Goal: Task Accomplishment & Management: Complete application form

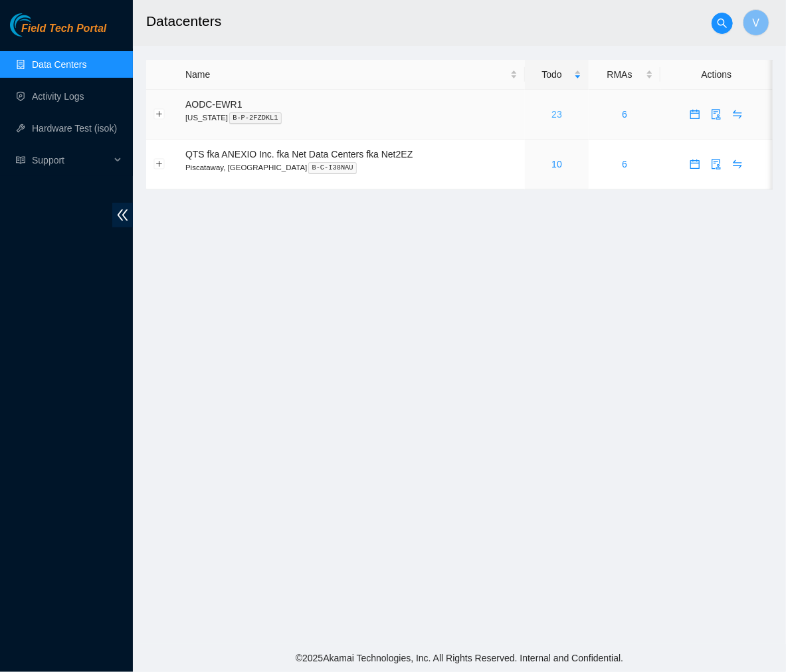
click at [560, 111] on link "23" at bounding box center [557, 114] width 11 height 11
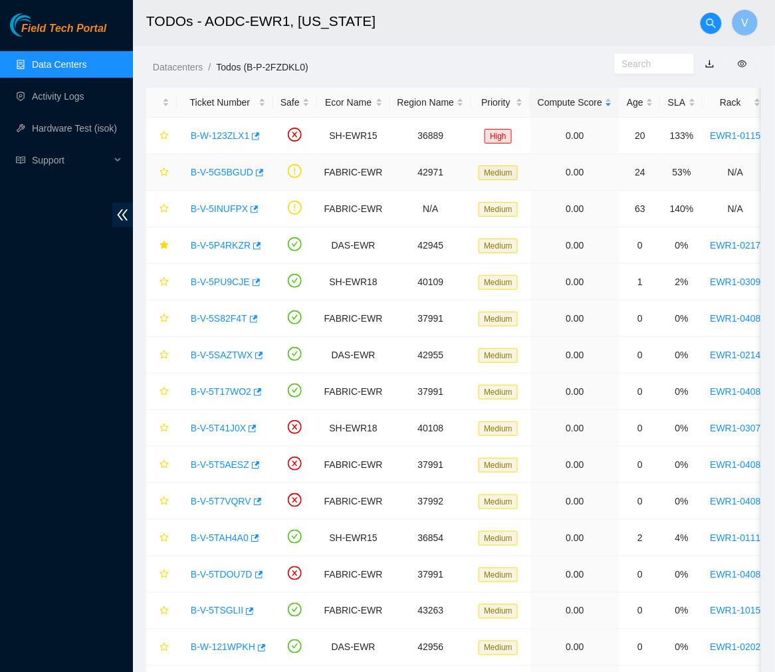
click at [227, 173] on link "B-V-5G5BGUD" at bounding box center [222, 172] width 62 height 11
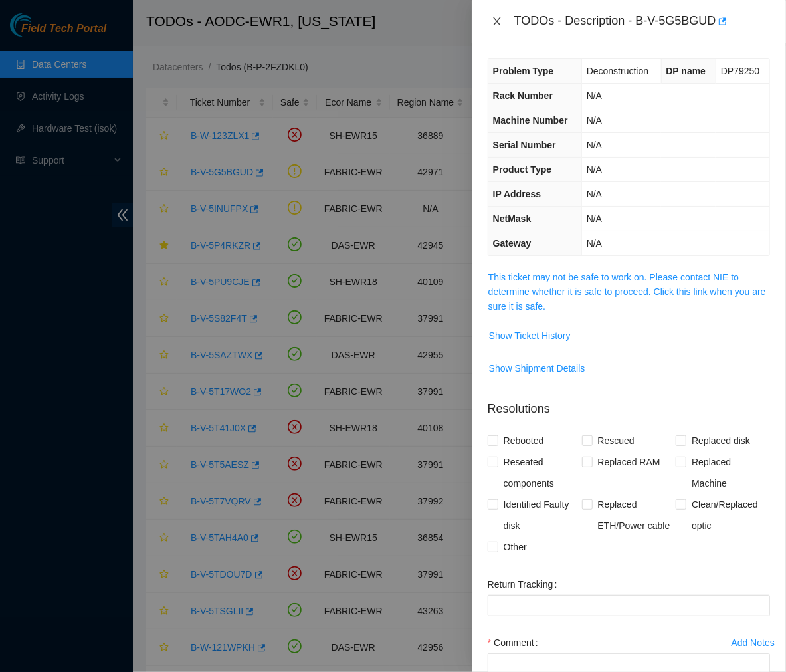
click at [496, 17] on icon "close" at bounding box center [497, 21] width 11 height 11
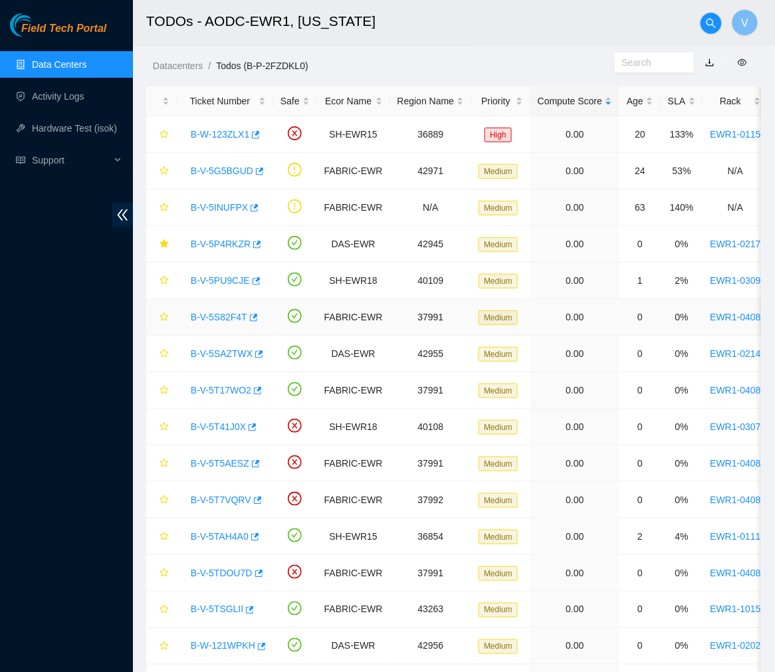
click at [209, 314] on link "B-V-5S82F4T" at bounding box center [219, 317] width 56 height 11
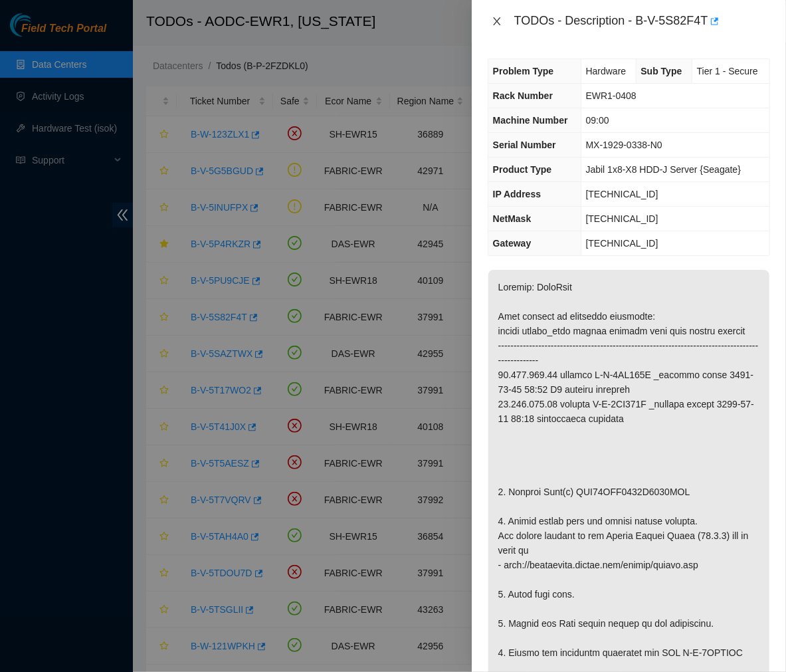
click at [496, 20] on icon "close" at bounding box center [497, 21] width 11 height 11
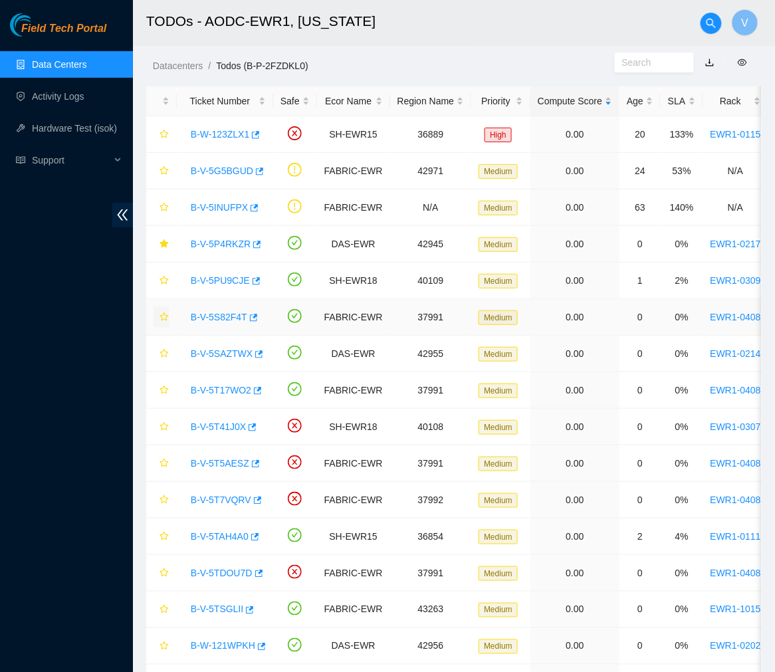
click at [163, 320] on icon "star" at bounding box center [164, 316] width 9 height 9
click at [221, 282] on link "B-V-5PU9CJE" at bounding box center [220, 280] width 59 height 11
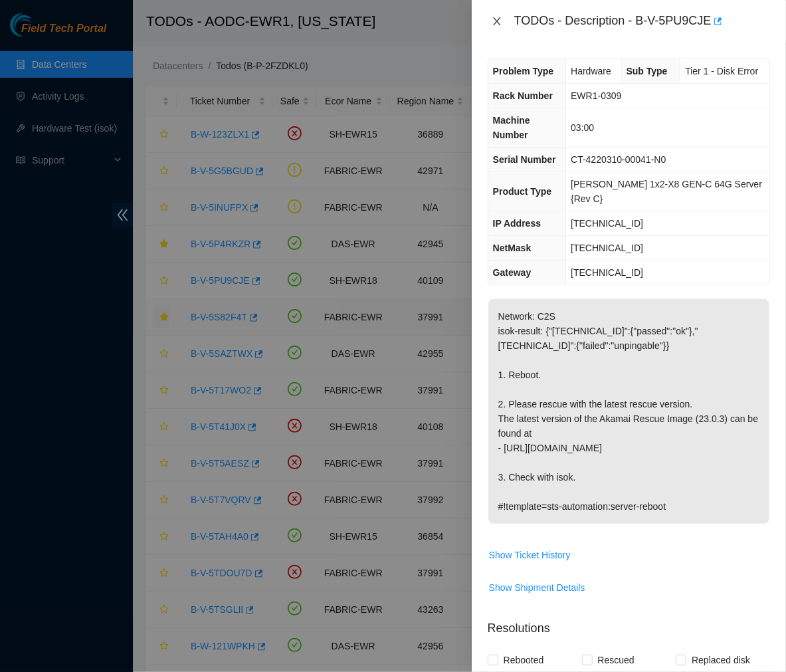
click at [496, 16] on icon "close" at bounding box center [497, 21] width 11 height 11
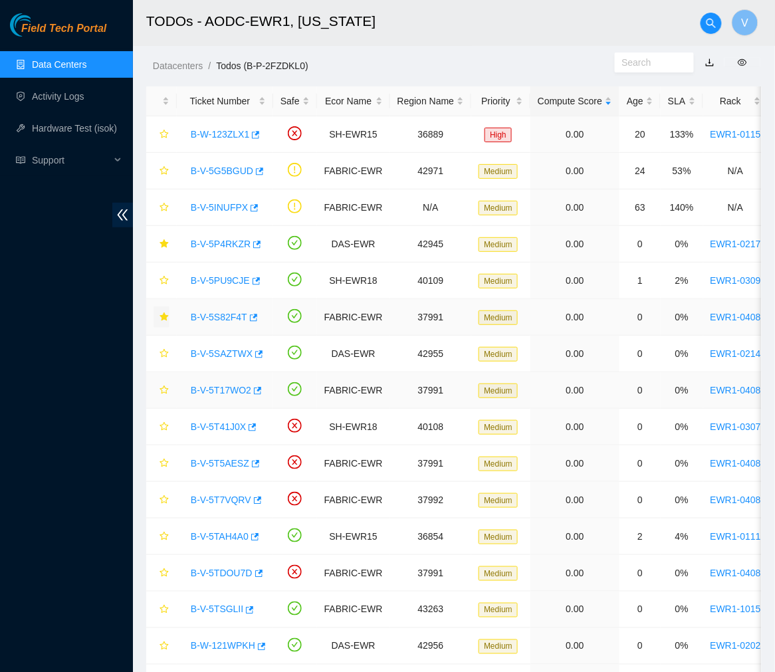
click at [216, 388] on link "B-V-5T17WO2" at bounding box center [221, 390] width 60 height 11
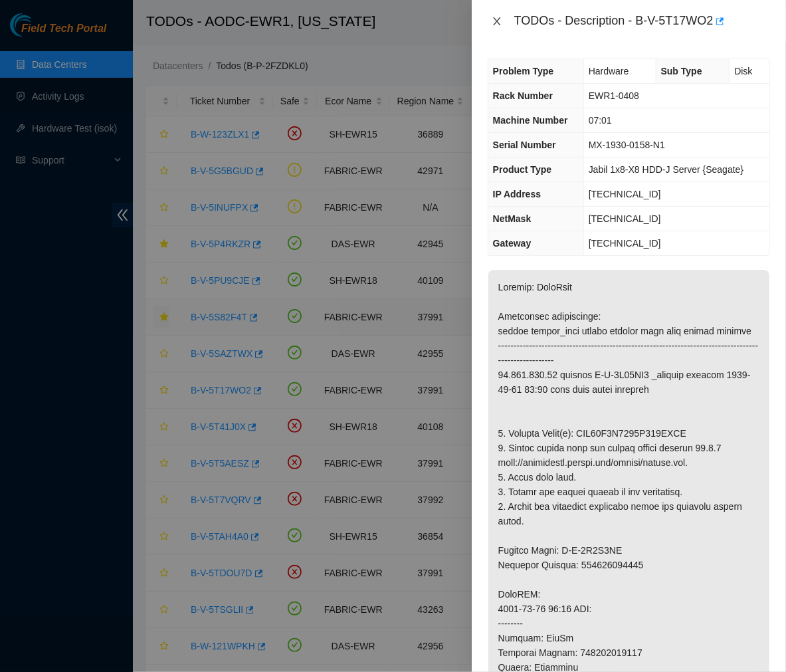
click at [494, 22] on icon "close" at bounding box center [497, 21] width 11 height 11
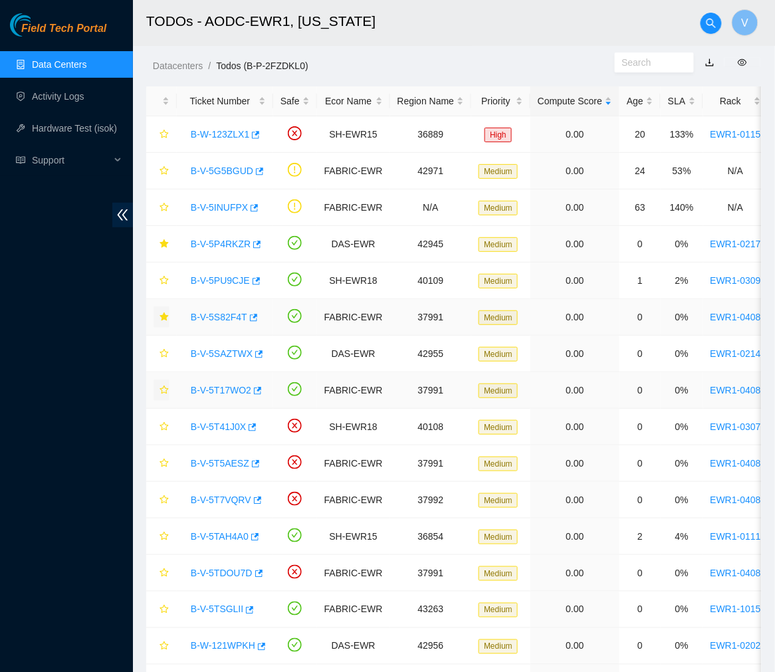
click at [160, 393] on icon "star" at bounding box center [164, 389] width 9 height 9
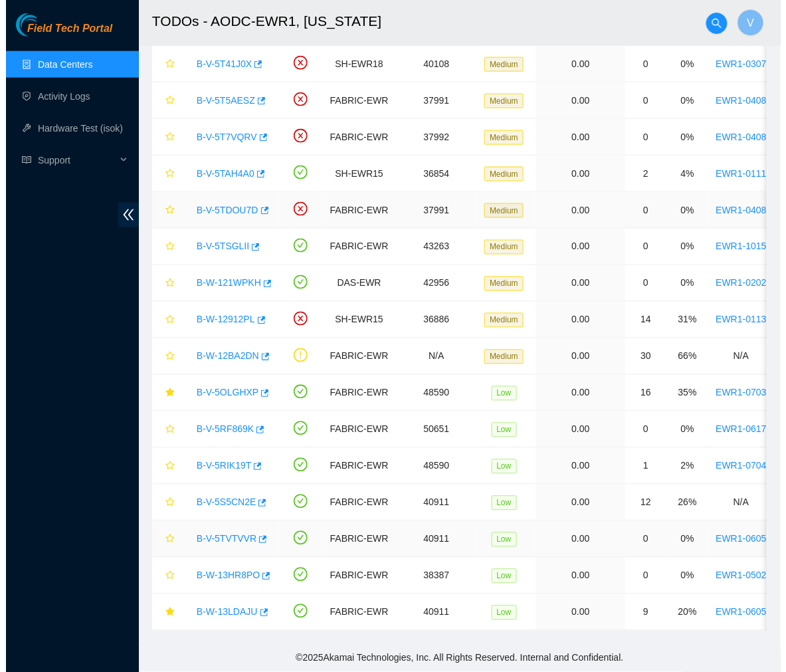
scroll to position [376, 0]
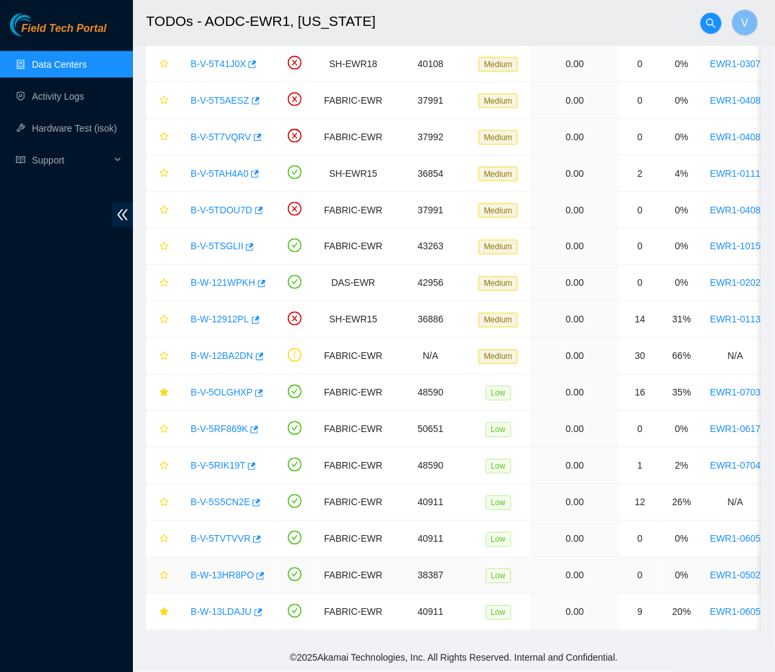
click at [228, 570] on link "B-W-13HR8PO" at bounding box center [222, 575] width 63 height 11
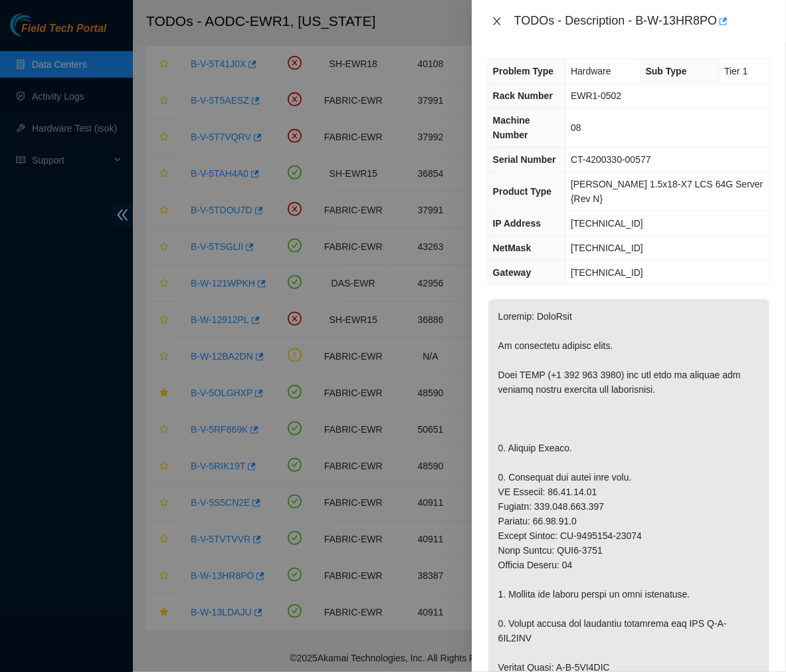
click at [500, 20] on icon "close" at bounding box center [497, 21] width 11 height 11
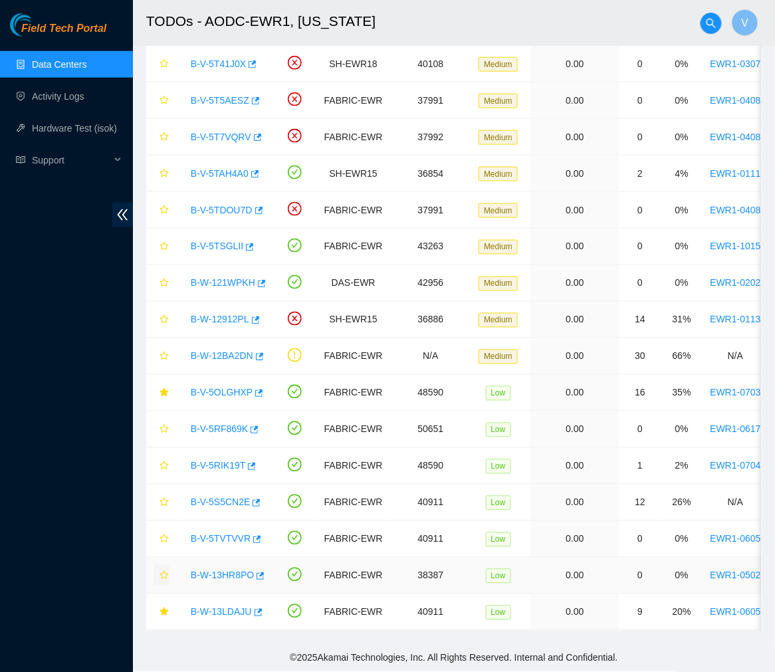
click at [162, 571] on icon "star" at bounding box center [164, 575] width 9 height 9
click at [161, 607] on icon "star" at bounding box center [164, 611] width 9 height 9
click at [227, 387] on link "B-V-5OLGHXP" at bounding box center [222, 392] width 62 height 11
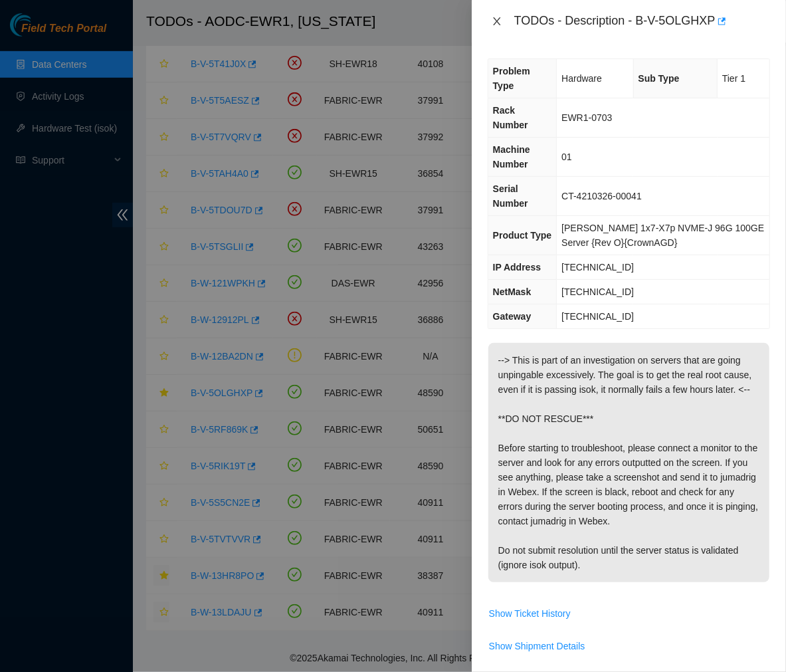
click at [497, 24] on icon "close" at bounding box center [497, 21] width 11 height 11
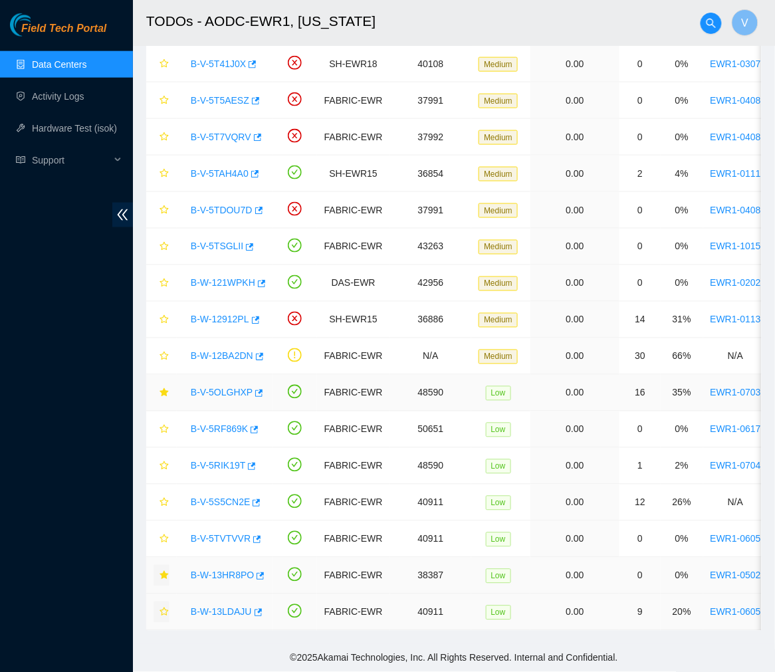
click at [214, 387] on link "B-V-5OLGHXP" at bounding box center [222, 392] width 62 height 11
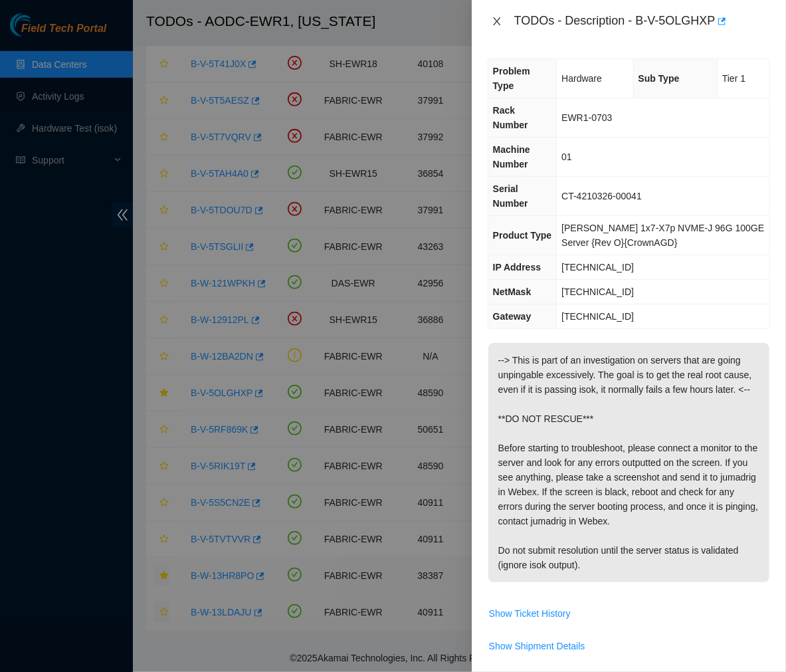
click at [494, 21] on icon "close" at bounding box center [497, 21] width 11 height 11
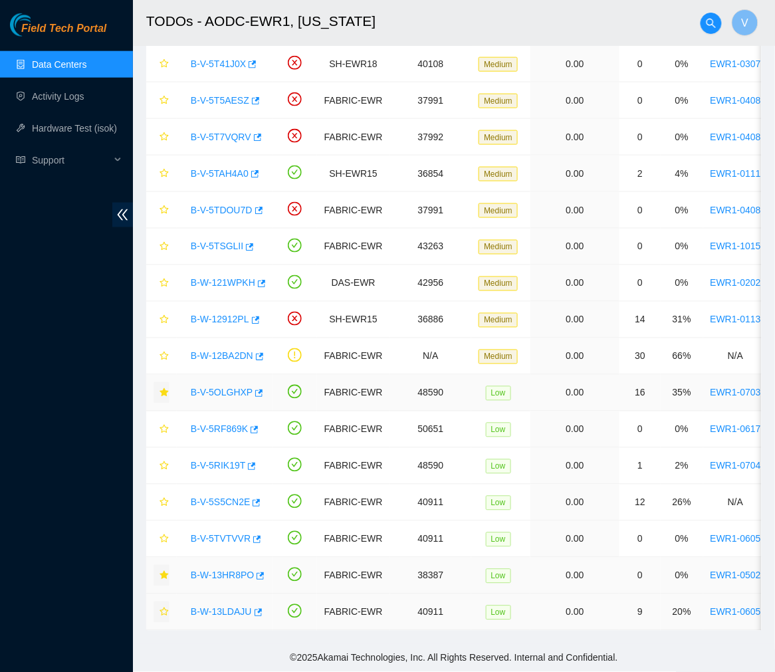
click at [167, 388] on icon "star" at bounding box center [164, 392] width 9 height 9
click at [215, 534] on link "B-V-5TVTVVR" at bounding box center [221, 539] width 60 height 11
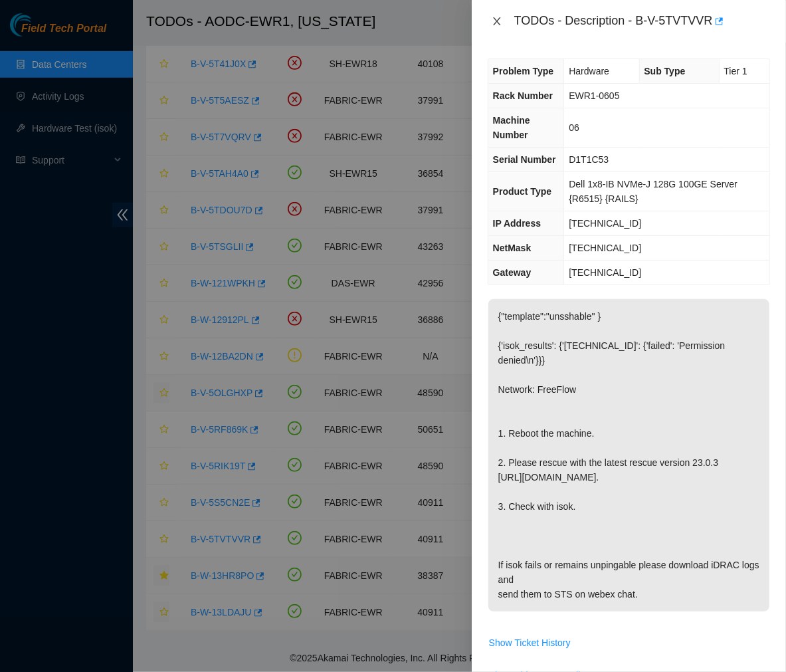
click at [498, 20] on icon "close" at bounding box center [496, 21] width 7 height 8
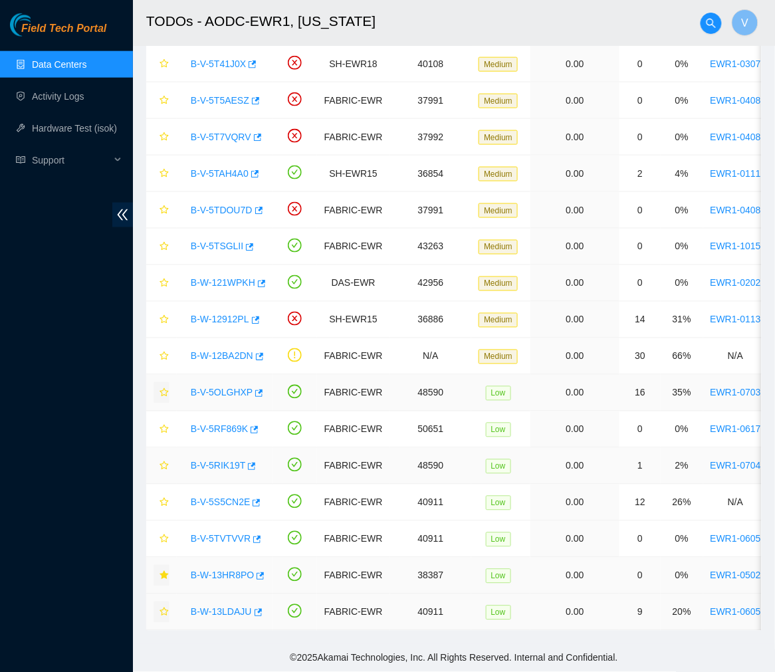
click at [218, 461] on link "B-V-5RIK19T" at bounding box center [218, 466] width 54 height 11
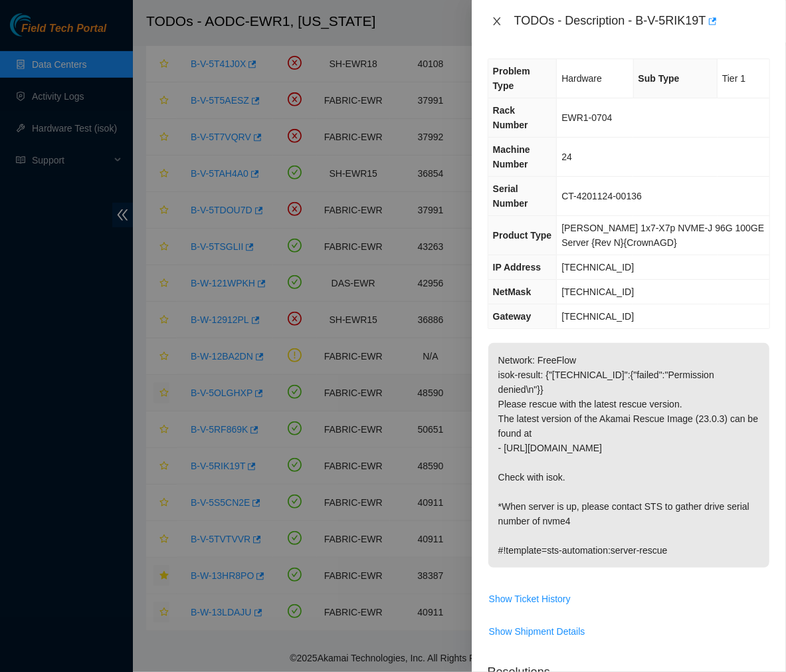
click at [495, 21] on icon "close" at bounding box center [497, 21] width 11 height 11
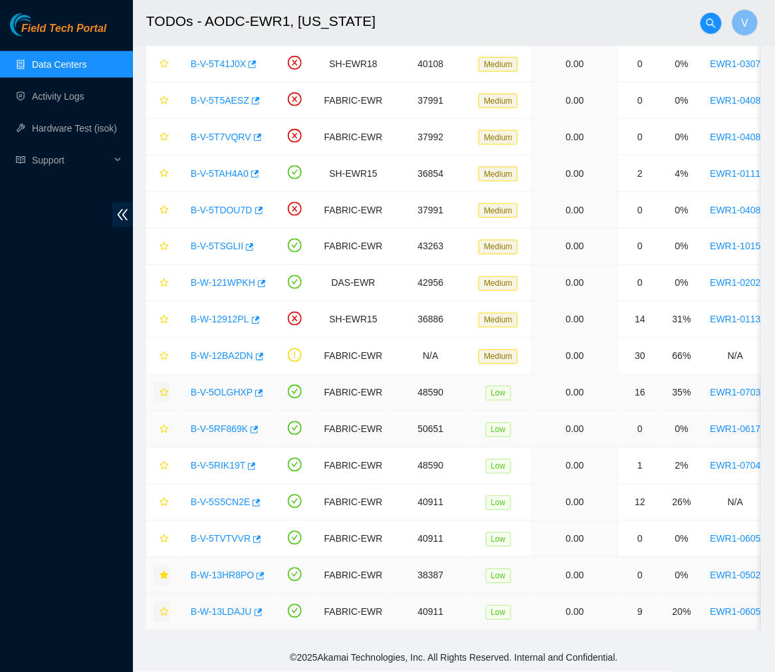
click at [220, 424] on link "B-V-5RF869K" at bounding box center [219, 429] width 57 height 11
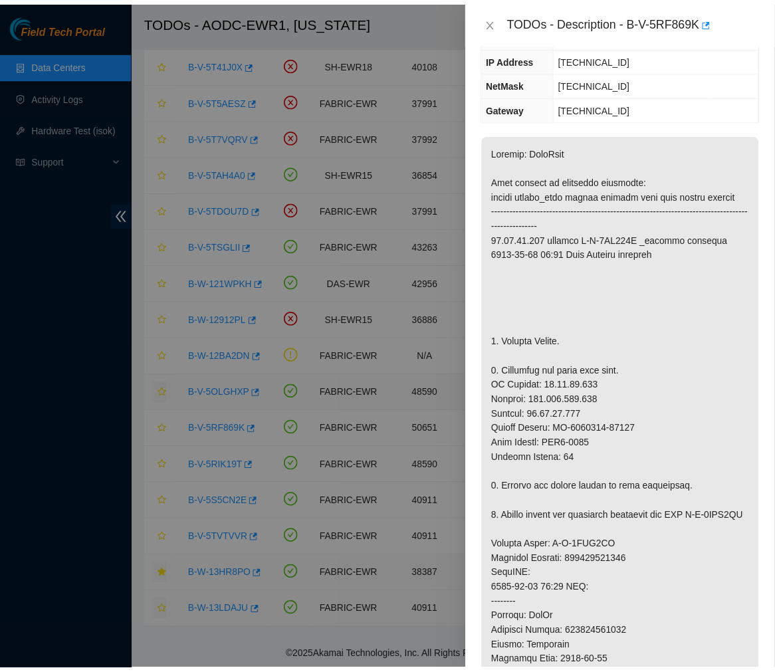
scroll to position [166, 0]
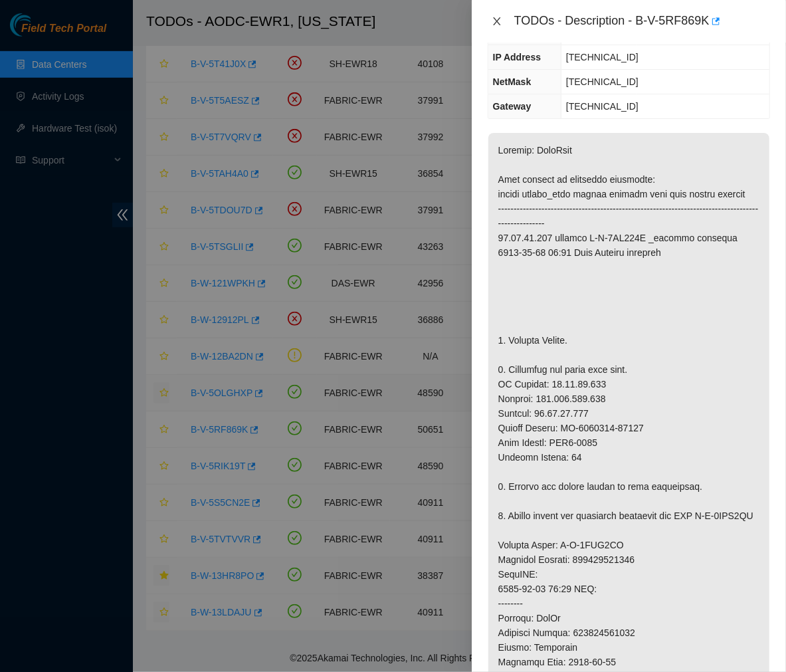
click at [495, 19] on icon "close" at bounding box center [496, 21] width 7 height 8
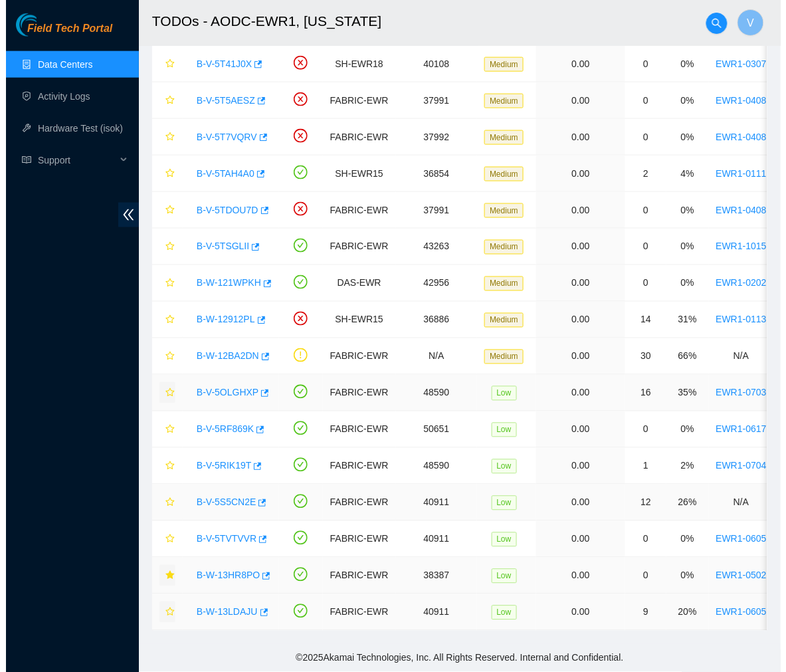
scroll to position [210, 0]
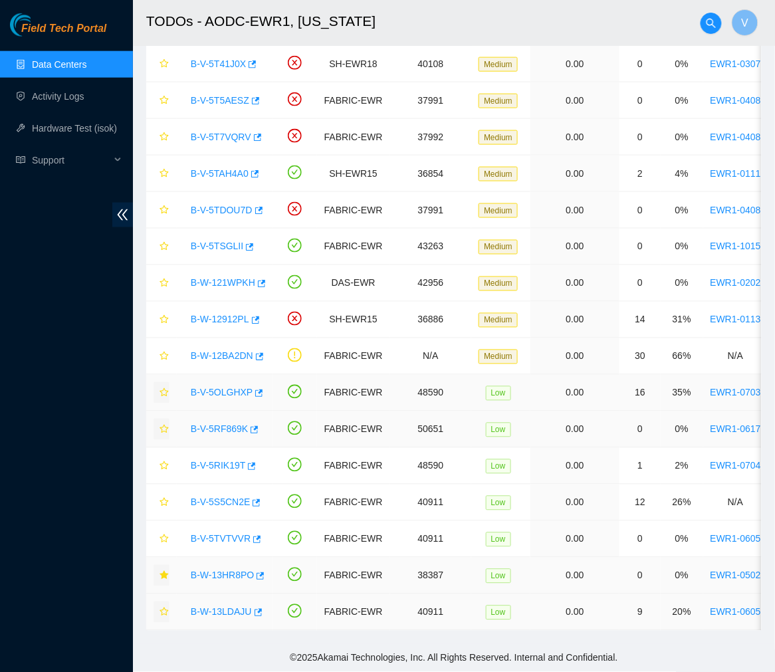
click at [161, 425] on icon "star" at bounding box center [164, 429] width 9 height 9
click at [160, 461] on icon "star" at bounding box center [164, 465] width 9 height 9
click at [224, 387] on link "B-V-5OLGHXP" at bounding box center [222, 392] width 62 height 11
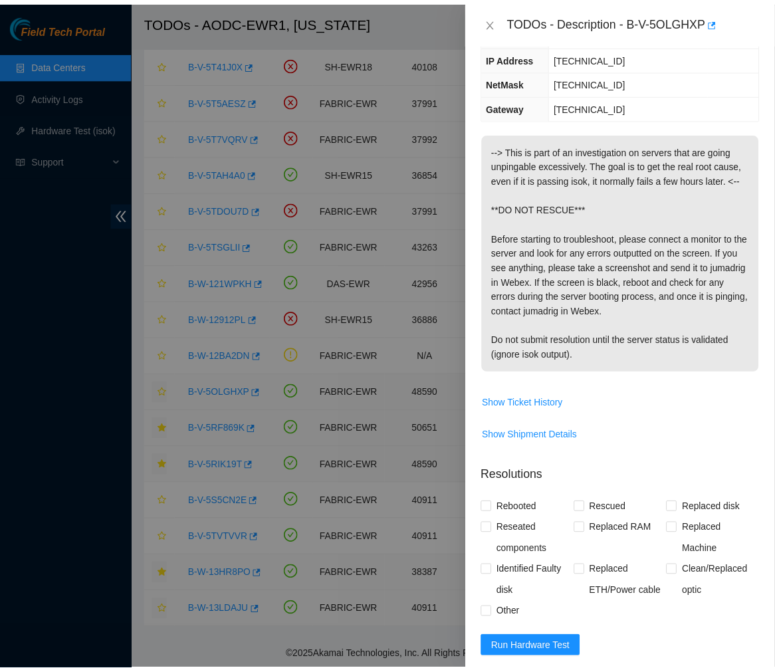
scroll to position [166, 0]
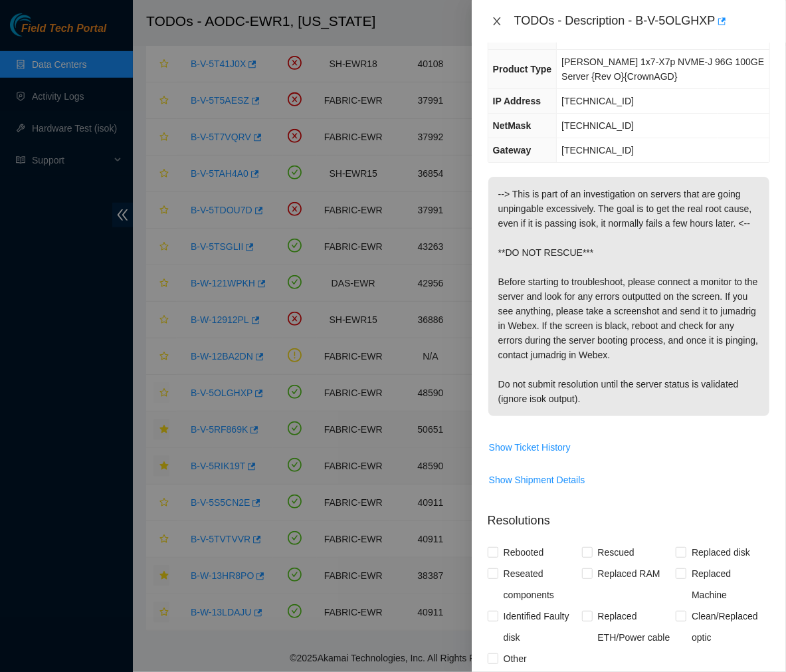
click at [497, 17] on icon "close" at bounding box center [497, 21] width 11 height 11
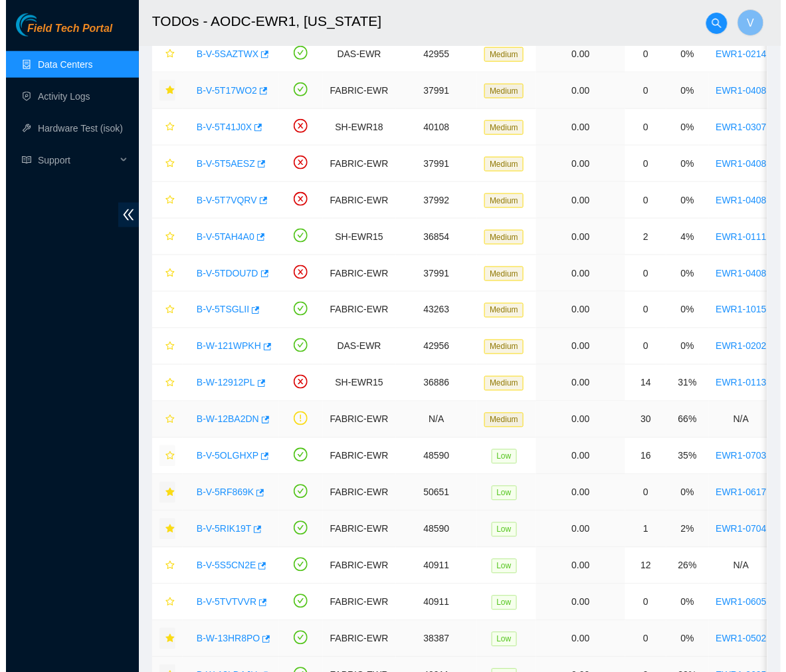
scroll to position [299, 0]
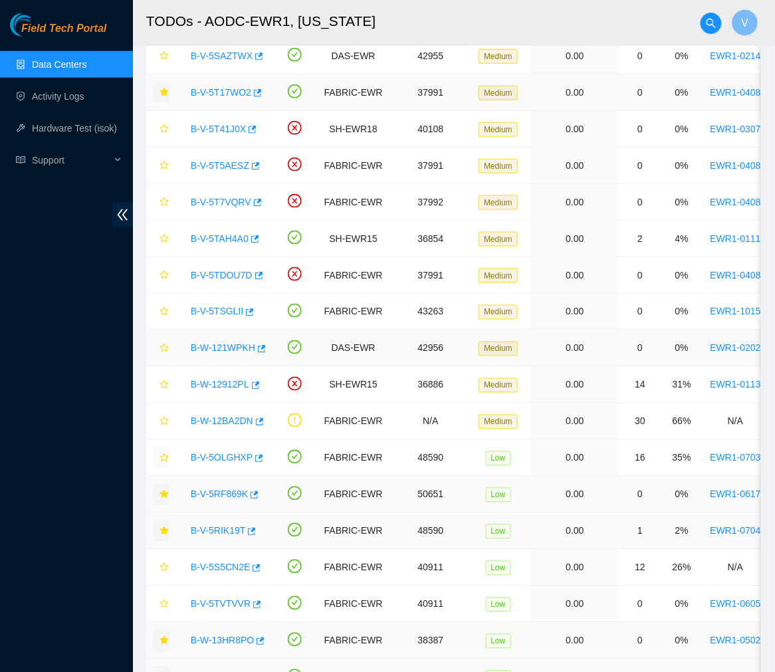
click at [235, 348] on link "B-W-121WPKH" at bounding box center [223, 348] width 64 height 11
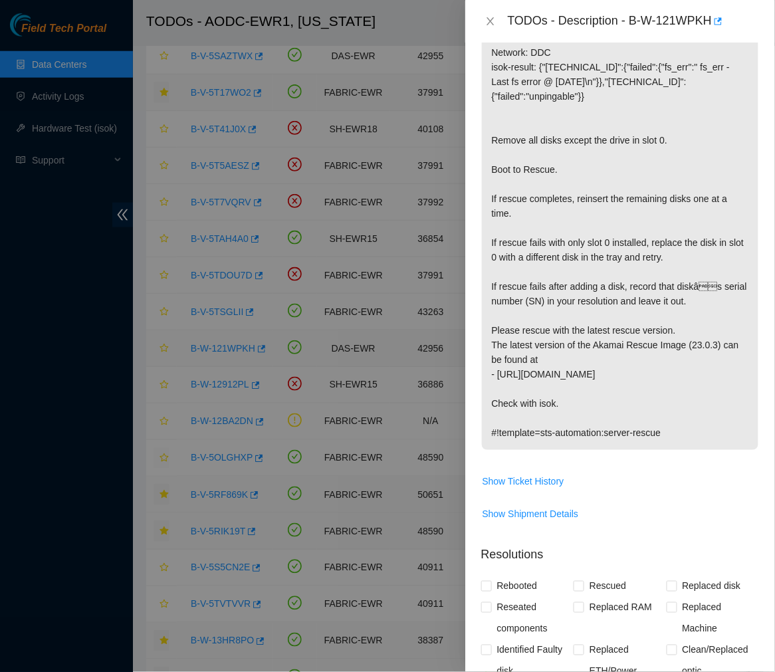
scroll to position [152, 0]
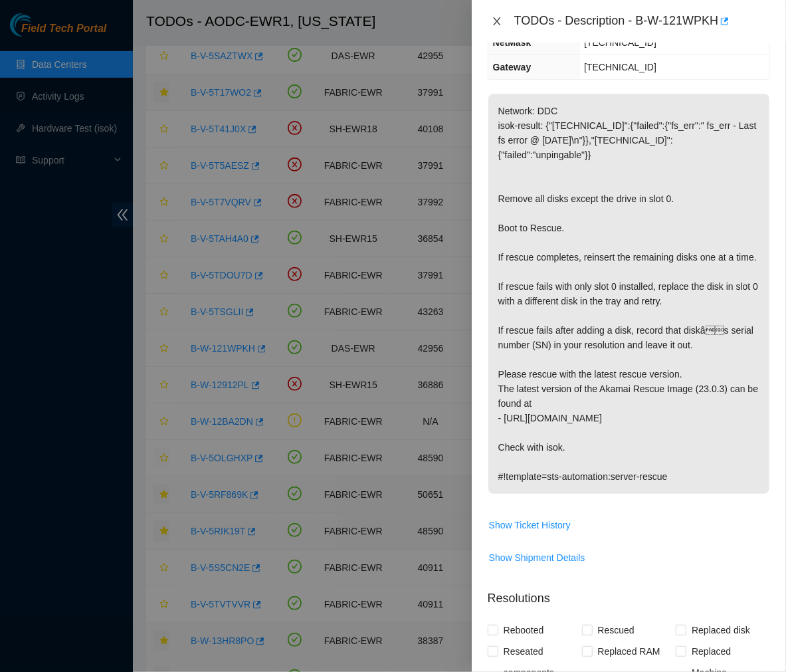
click at [497, 20] on icon "close" at bounding box center [497, 21] width 11 height 11
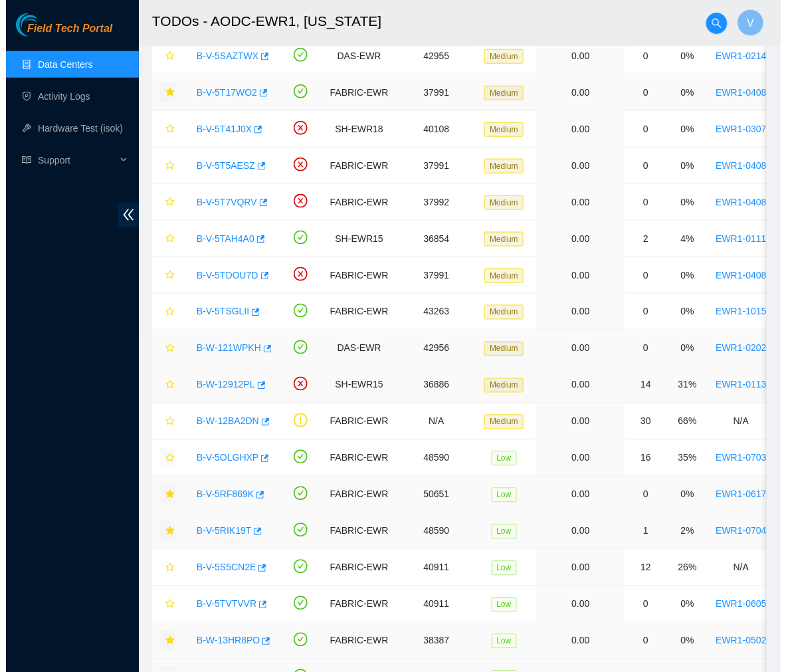
scroll to position [210, 0]
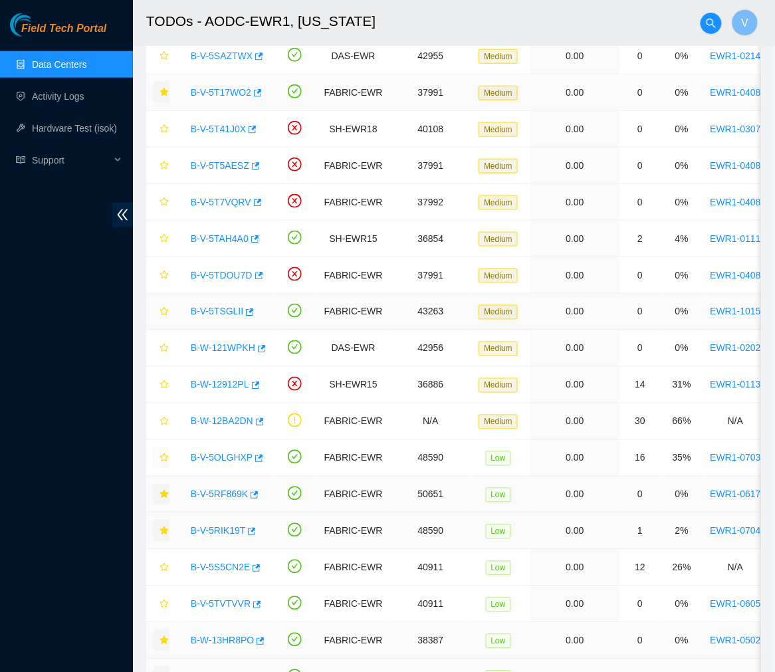
click at [205, 314] on link "B-V-5TSGLII" at bounding box center [217, 311] width 53 height 11
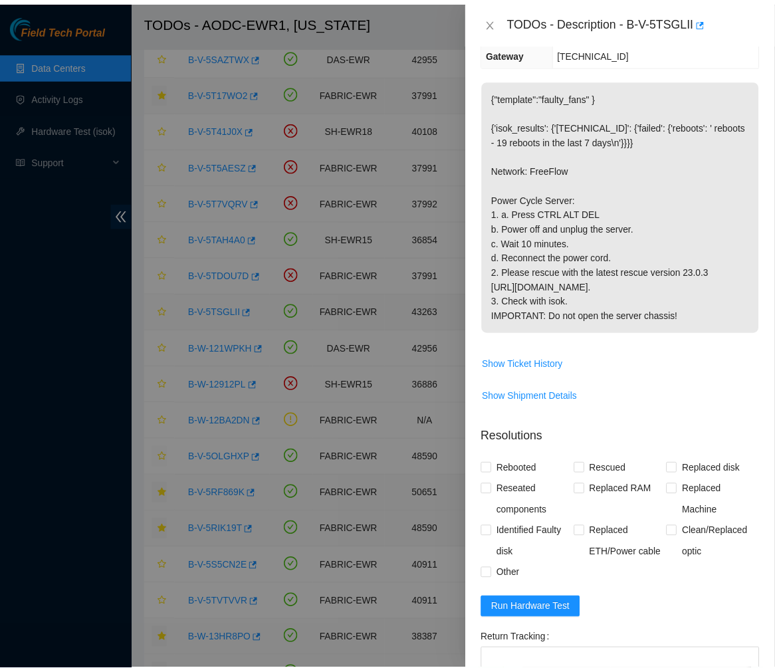
scroll to position [181, 0]
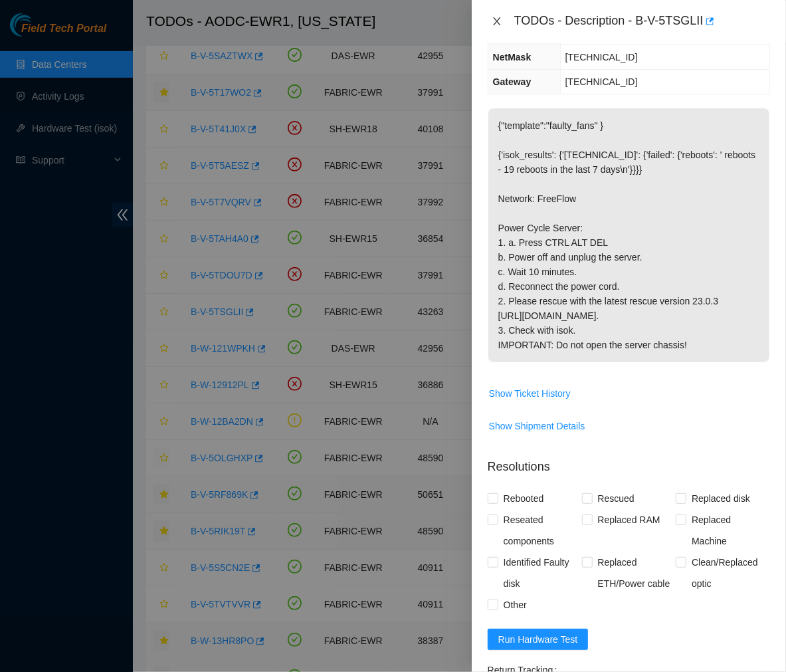
click at [494, 18] on icon "close" at bounding box center [496, 21] width 7 height 8
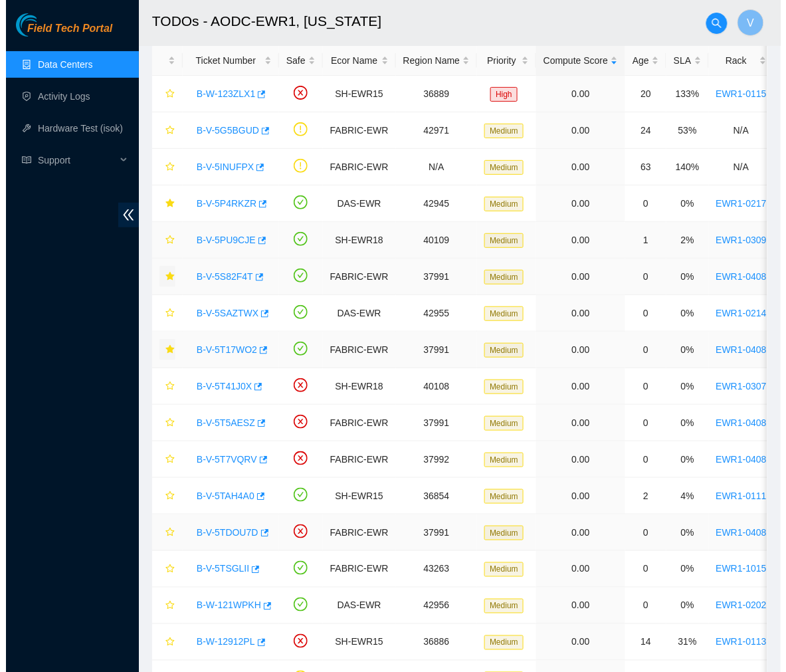
scroll to position [43, 0]
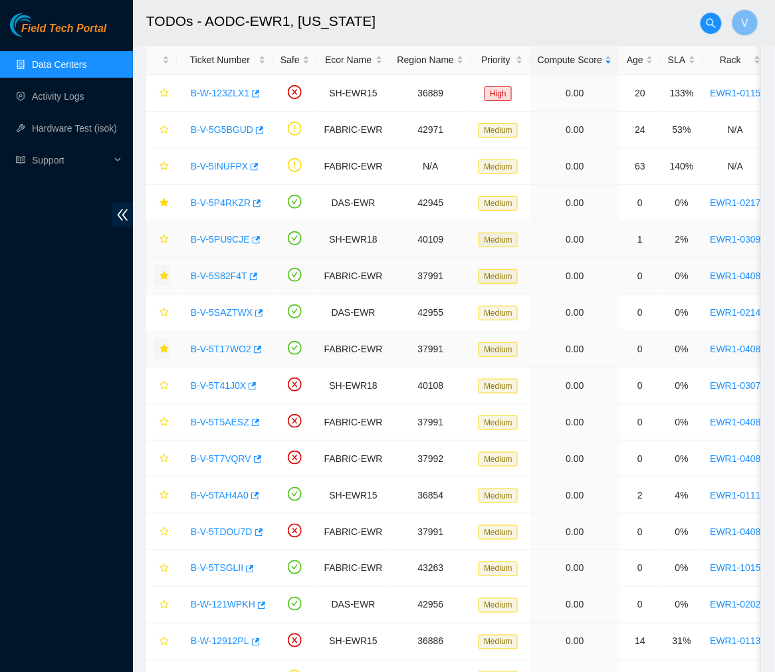
click at [226, 230] on div "B-V-5PU9CJE" at bounding box center [225, 239] width 82 height 21
click at [225, 237] on link "B-V-5PU9CJE" at bounding box center [220, 239] width 59 height 11
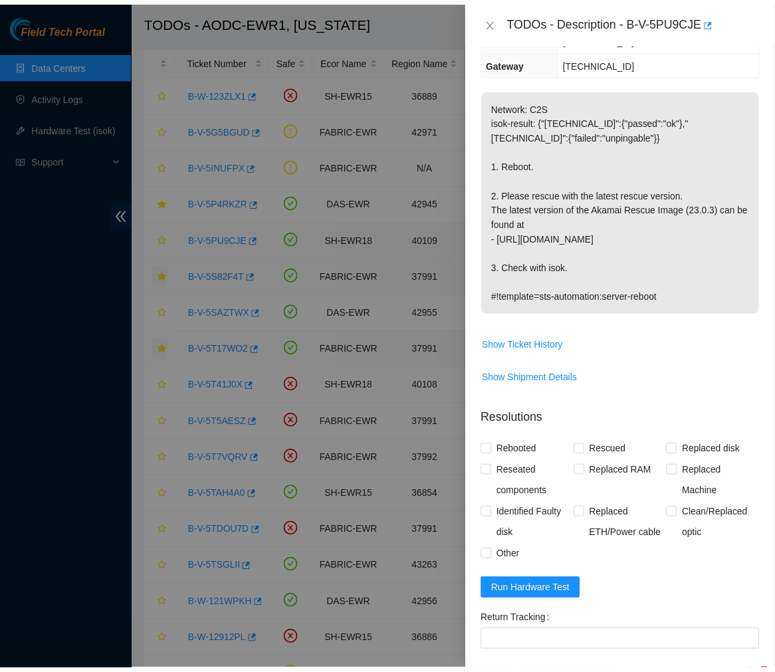
scroll to position [152, 0]
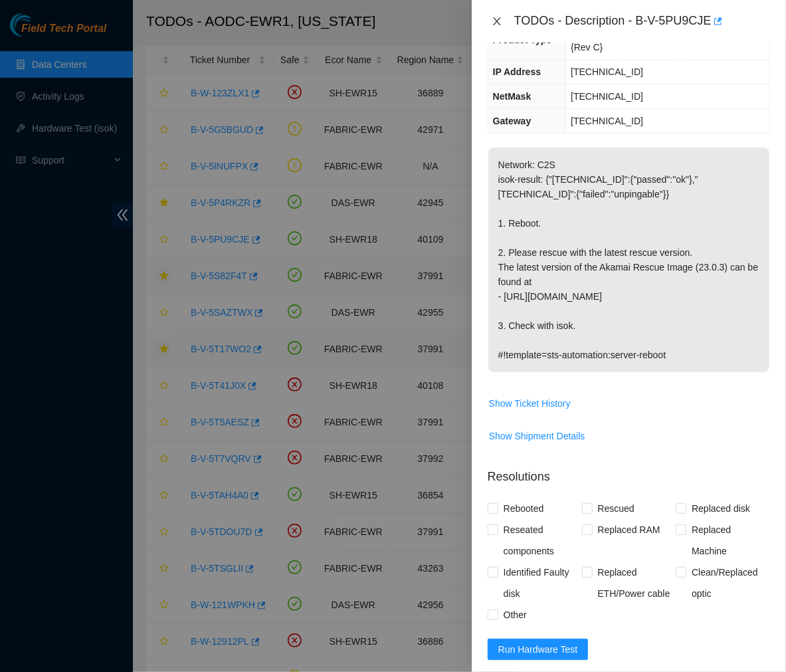
click at [490, 21] on button "Close" at bounding box center [497, 21] width 19 height 13
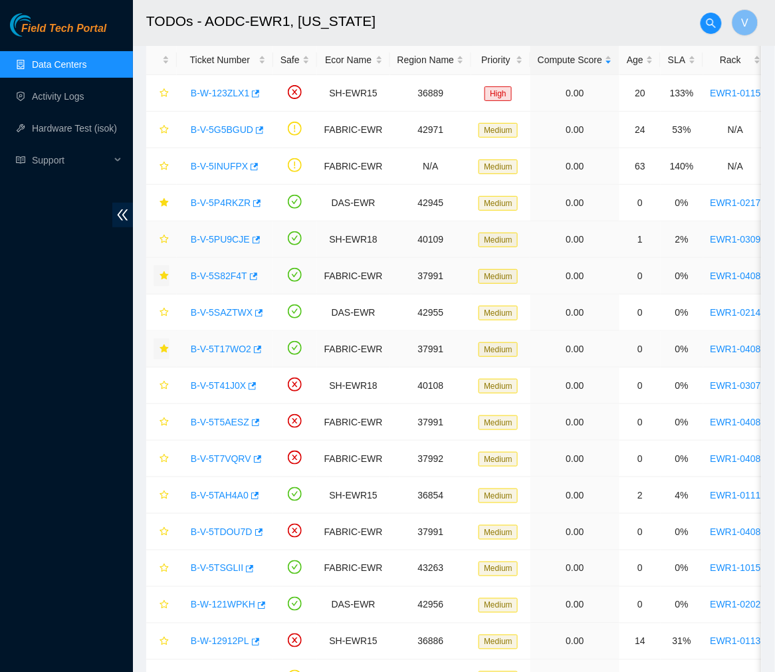
scroll to position [210, 0]
click at [161, 237] on icon "star" at bounding box center [164, 239] width 9 height 9
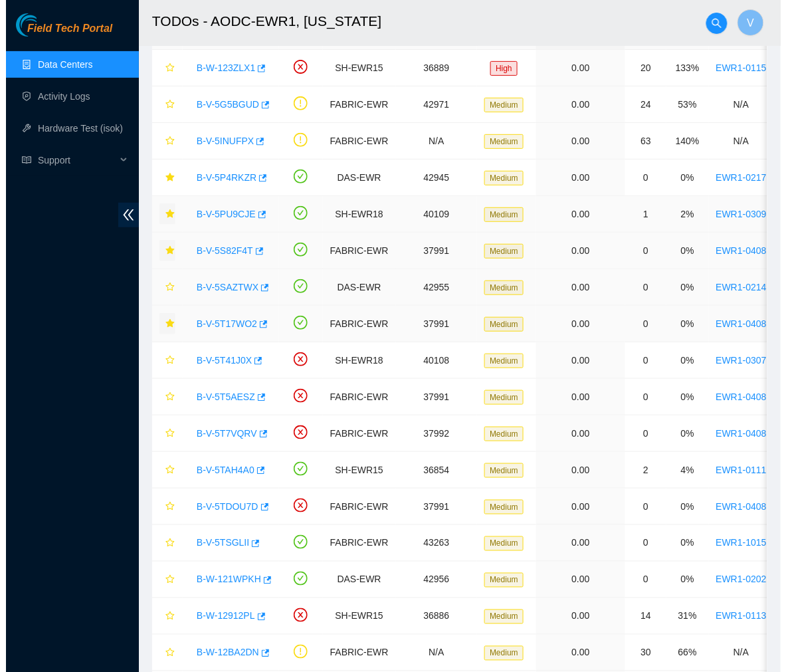
scroll to position [68, 0]
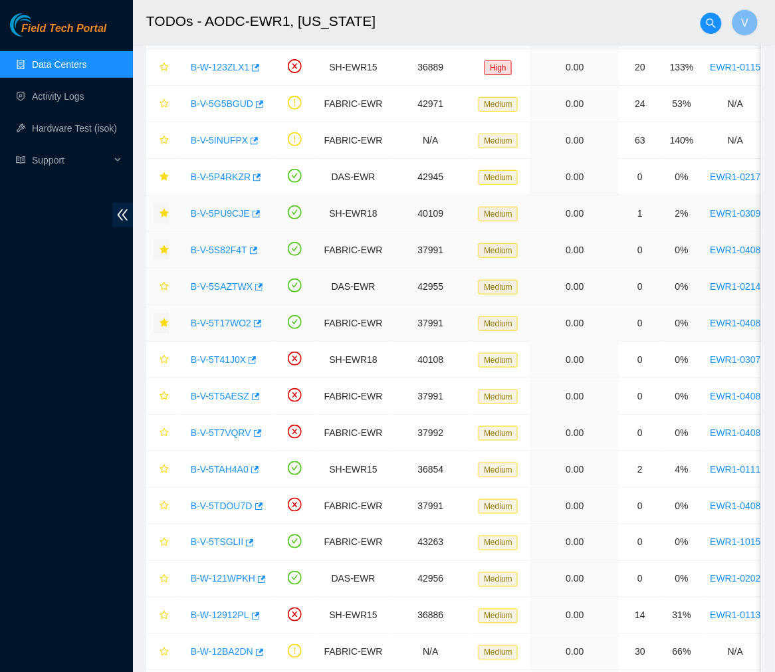
click at [231, 284] on link "B-V-5SAZTWX" at bounding box center [222, 286] width 62 height 11
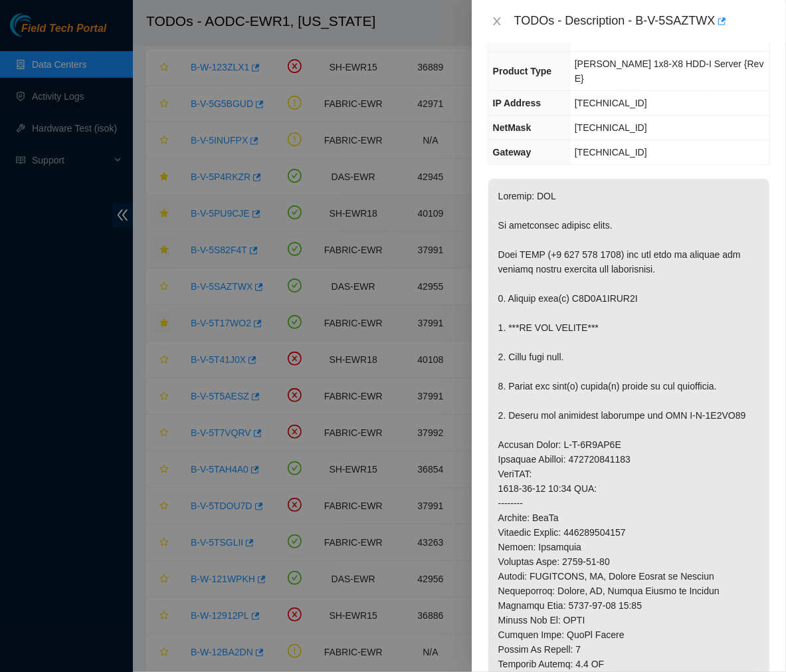
scroll to position [0, 0]
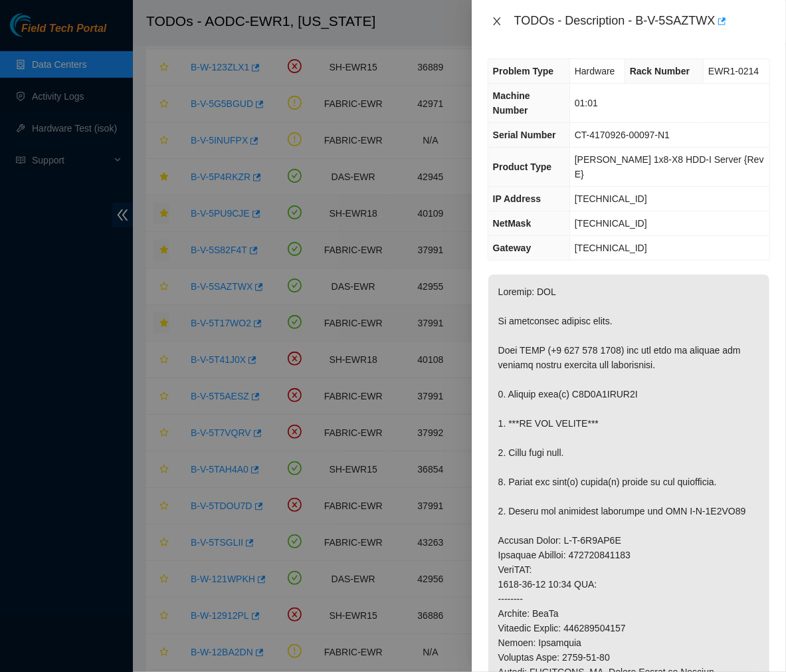
click at [494, 22] on icon "close" at bounding box center [497, 21] width 11 height 11
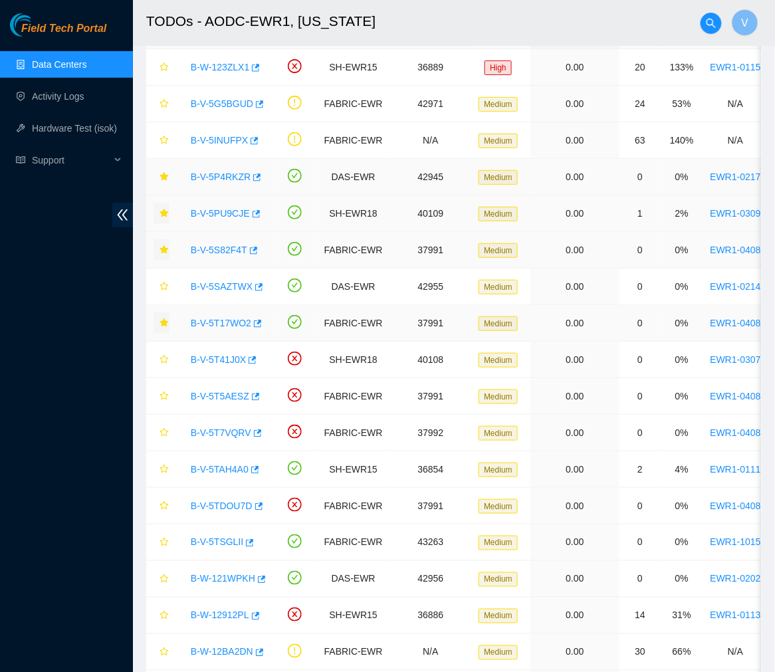
click at [221, 176] on link "B-V-5P4RKZR" at bounding box center [221, 176] width 60 height 11
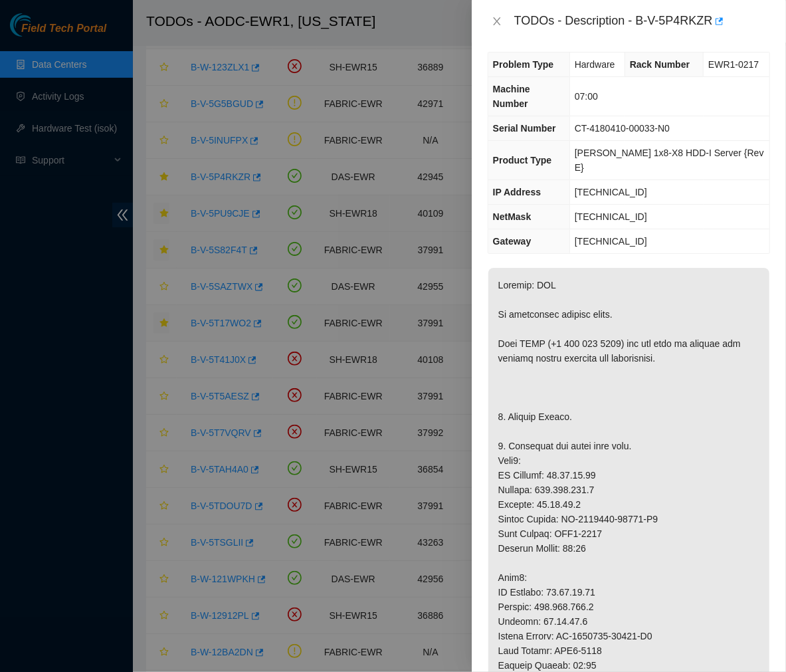
scroll to position [7, 0]
drag, startPoint x: 637, startPoint y: 21, endPoint x: 709, endPoint y: 17, distance: 72.6
click at [709, 17] on div "TODOs - Description - B-V-5P4RKZR" at bounding box center [642, 21] width 256 height 21
click at [492, 18] on icon "close" at bounding box center [497, 21] width 11 height 11
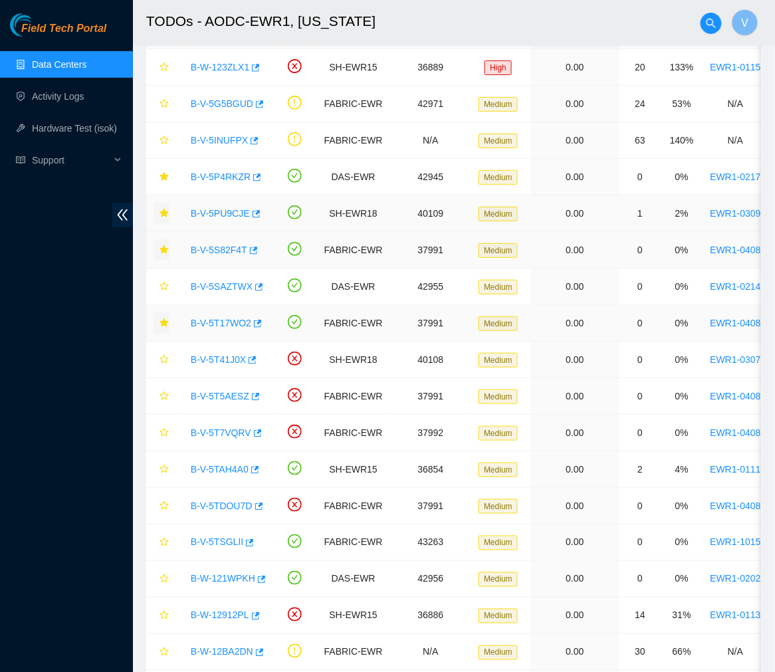
click at [229, 216] on link "B-V-5PU9CJE" at bounding box center [220, 213] width 59 height 11
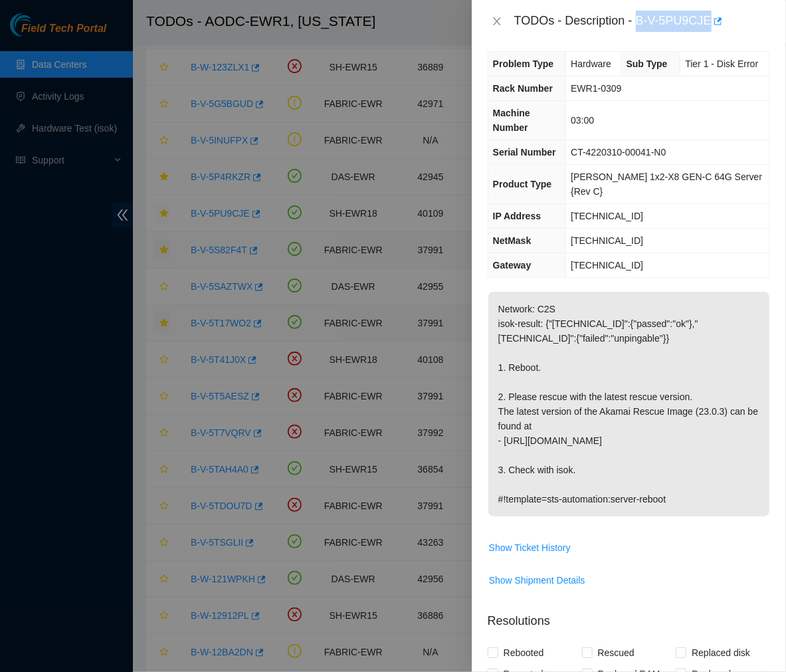
drag, startPoint x: 638, startPoint y: 21, endPoint x: 706, endPoint y: 20, distance: 67.8
click at [706, 20] on div "TODOs - Description - B-V-5PU9CJE" at bounding box center [642, 21] width 256 height 21
copy div "B-V-5PU9CJE"
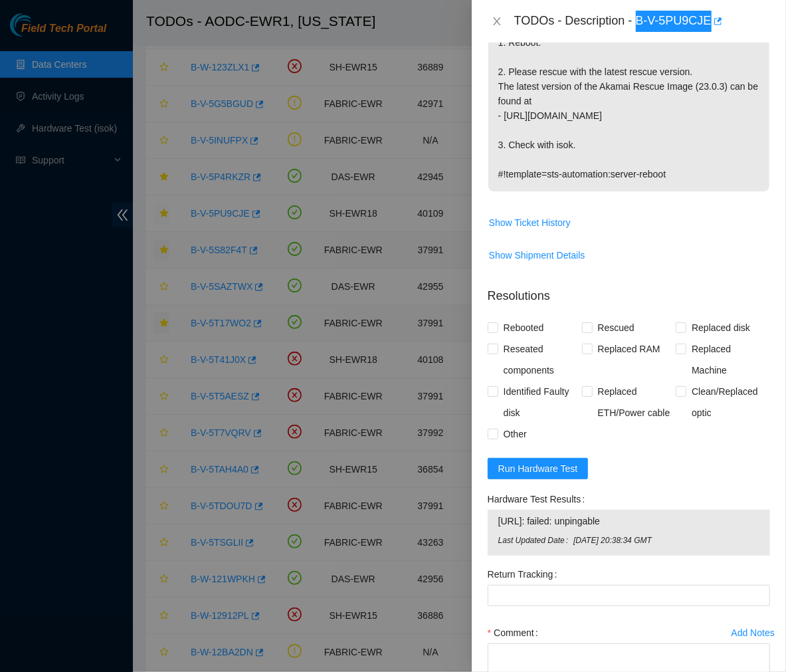
scroll to position [402, 0]
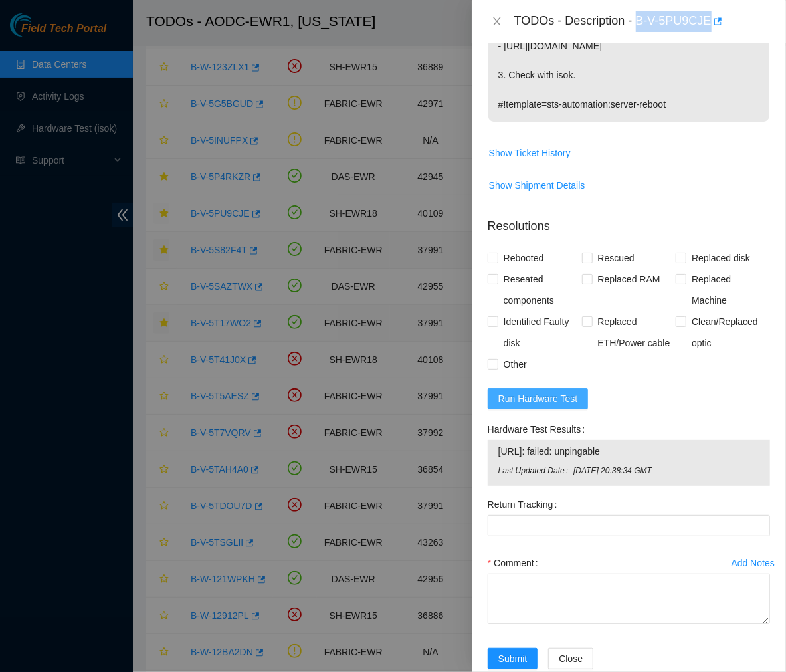
click at [549, 391] on span "Run Hardware Test" at bounding box center [538, 398] width 80 height 15
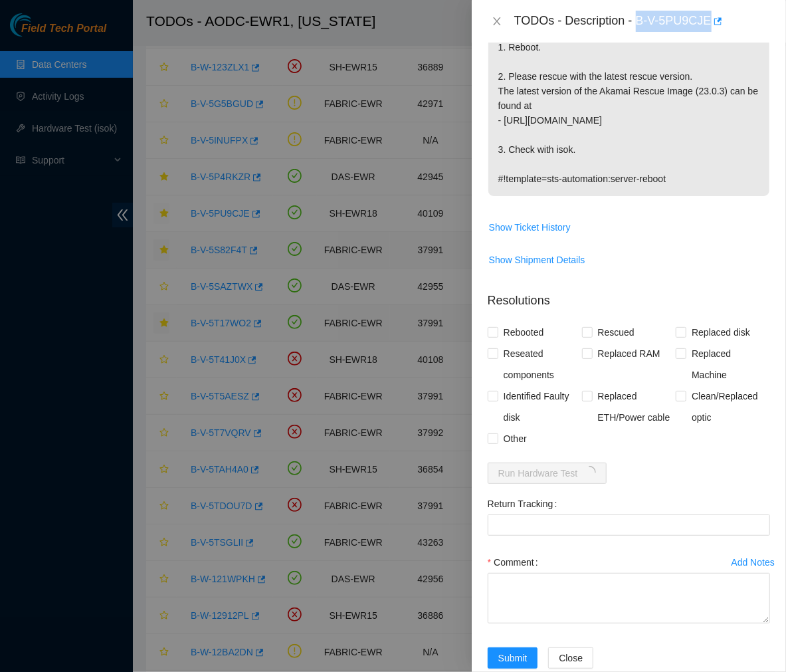
scroll to position [0, 0]
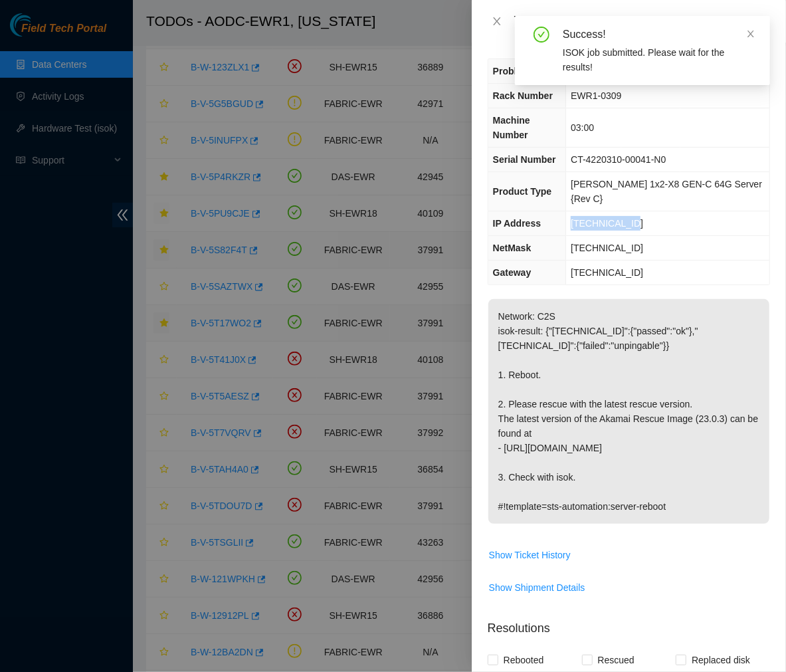
drag, startPoint x: 636, startPoint y: 193, endPoint x: 580, endPoint y: 201, distance: 57.1
click at [580, 211] on td "23.65.191.212" at bounding box center [667, 223] width 203 height 25
copy span "23.65.191.212"
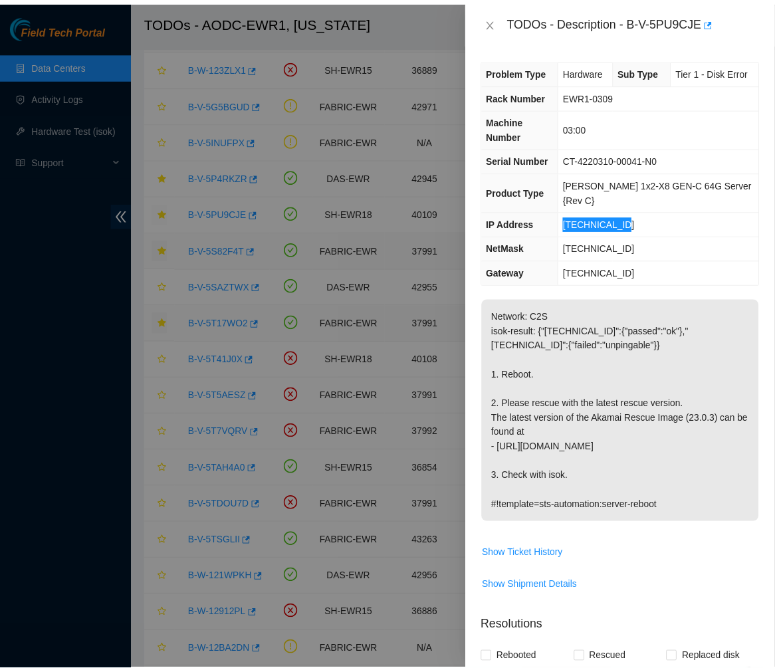
scroll to position [404, 0]
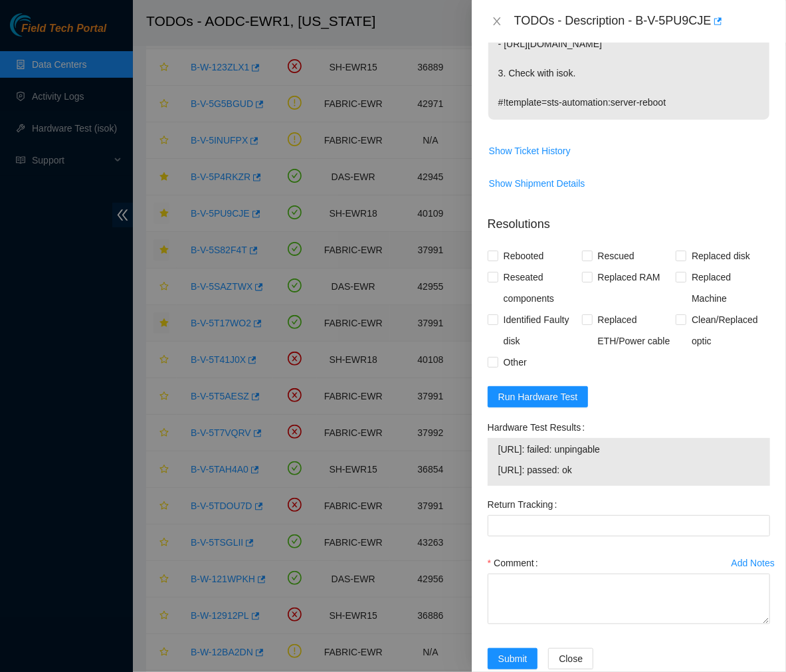
drag, startPoint x: 613, startPoint y: 443, endPoint x: 489, endPoint y: 421, distance: 126.1
click at [489, 438] on div "23.65.191.212: failed: unpingable 23.65.191.213: passed: ok" at bounding box center [629, 462] width 282 height 48
copy tbody "23.65.191.212: failed: unpingable 23.65.191.213: passed: ok"
click at [497, 21] on icon "close" at bounding box center [496, 21] width 7 height 8
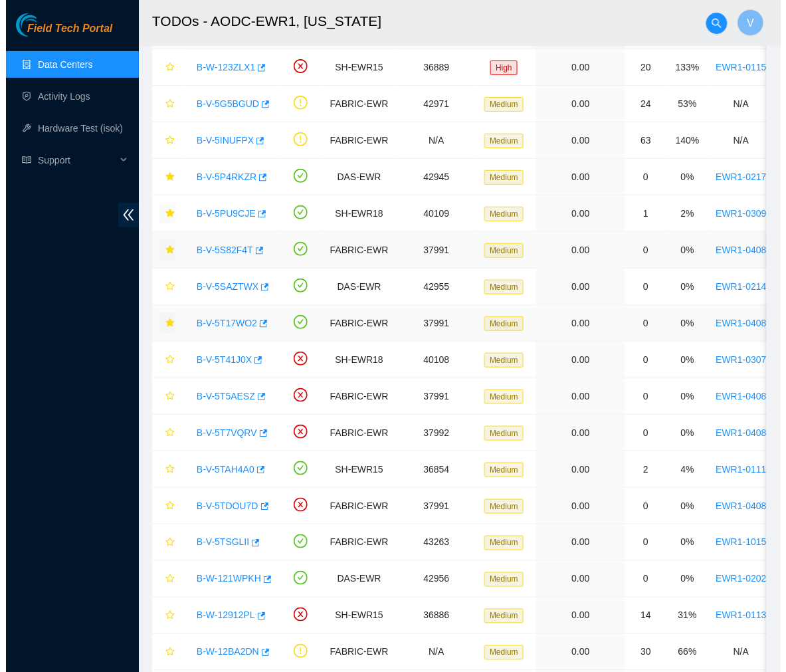
scroll to position [223, 0]
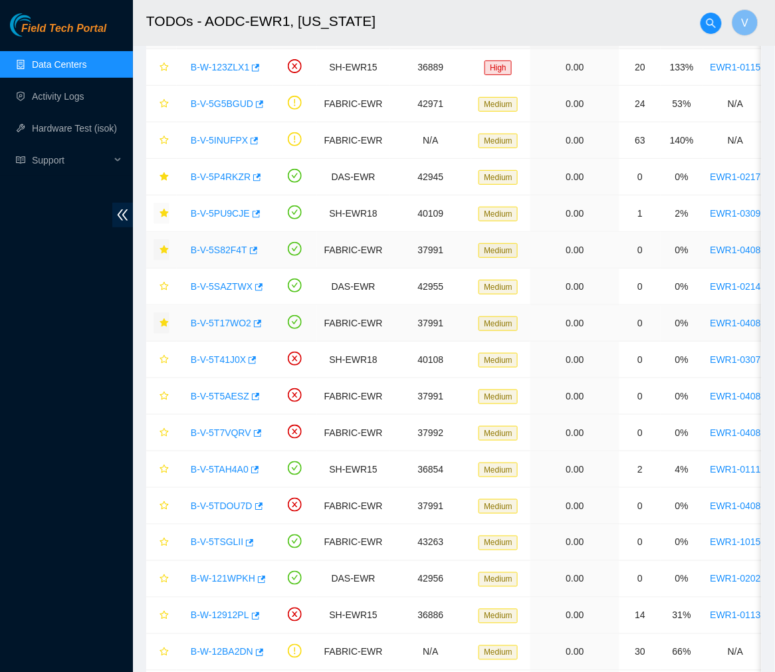
click at [217, 253] on link "B-V-5S82F4T" at bounding box center [219, 250] width 56 height 11
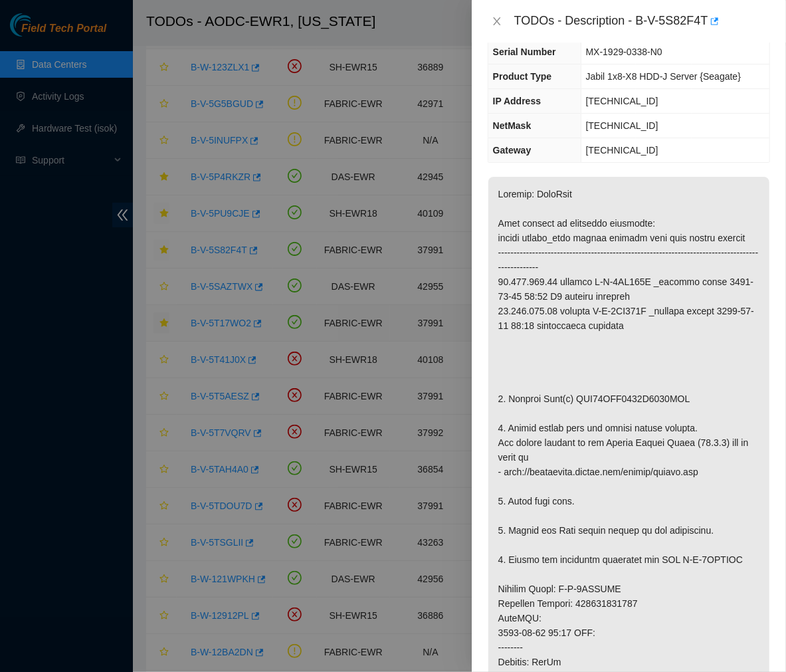
scroll to position [92, 0]
drag, startPoint x: 635, startPoint y: 21, endPoint x: 706, endPoint y: 24, distance: 70.5
click at [706, 24] on div "TODOs - Description - B-V-5S82F4T" at bounding box center [642, 21] width 256 height 21
copy div "B-V-5S82F4T"
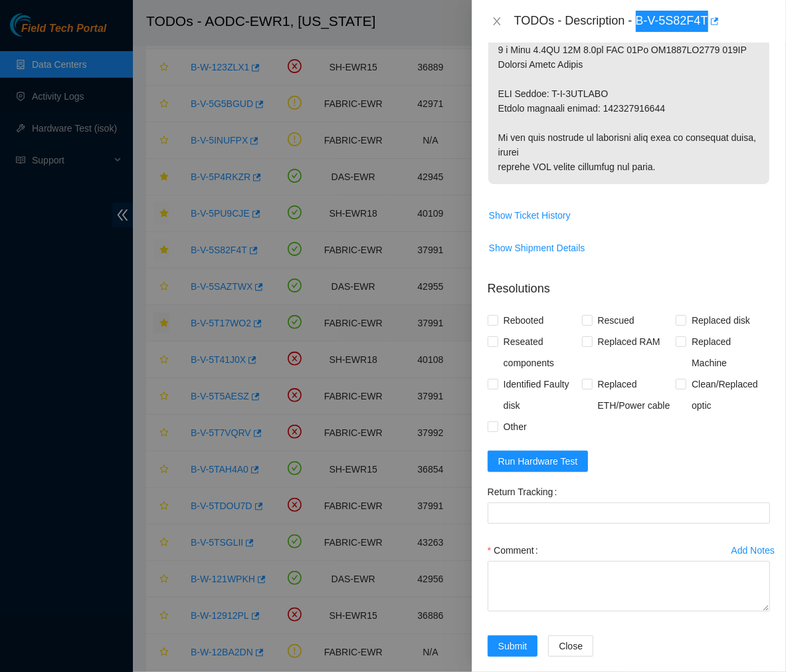
scroll to position [912, 0]
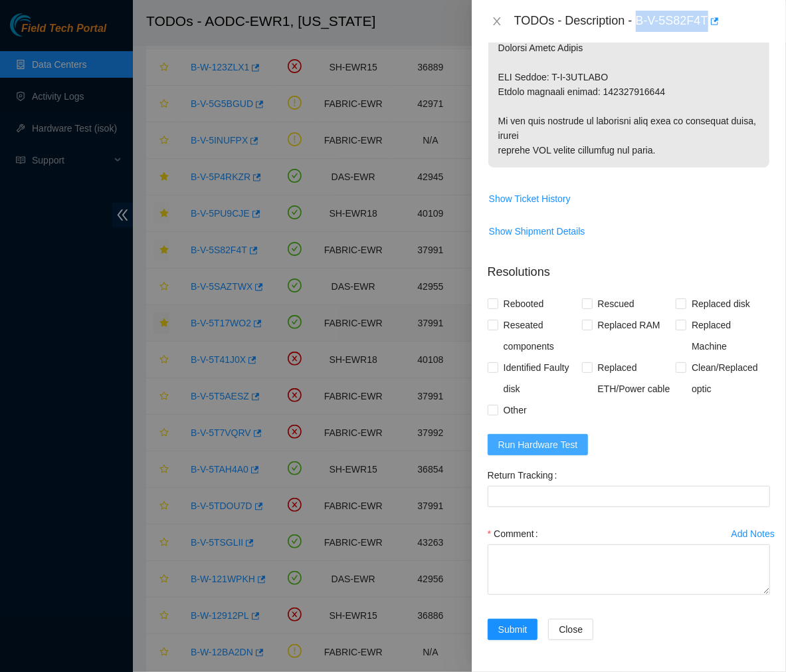
click at [528, 452] on button "Run Hardware Test" at bounding box center [538, 444] width 101 height 21
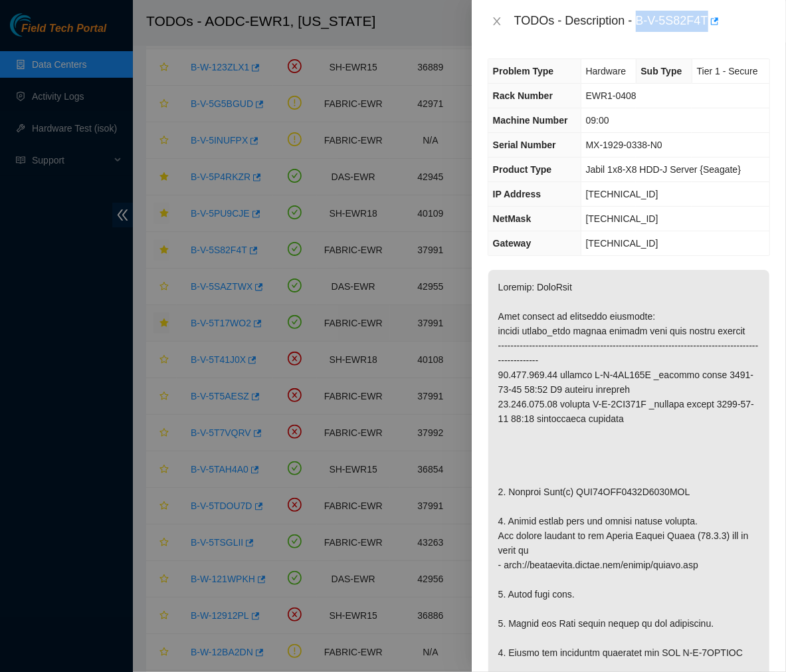
scroll to position [0, 0]
click at [497, 20] on icon "close" at bounding box center [497, 21] width 11 height 11
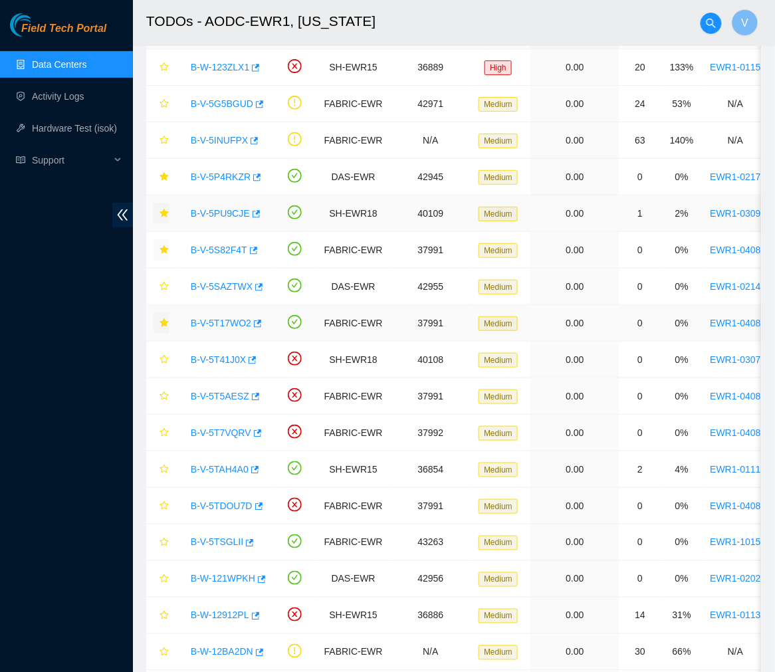
click at [227, 216] on link "B-V-5PU9CJE" at bounding box center [220, 213] width 59 height 11
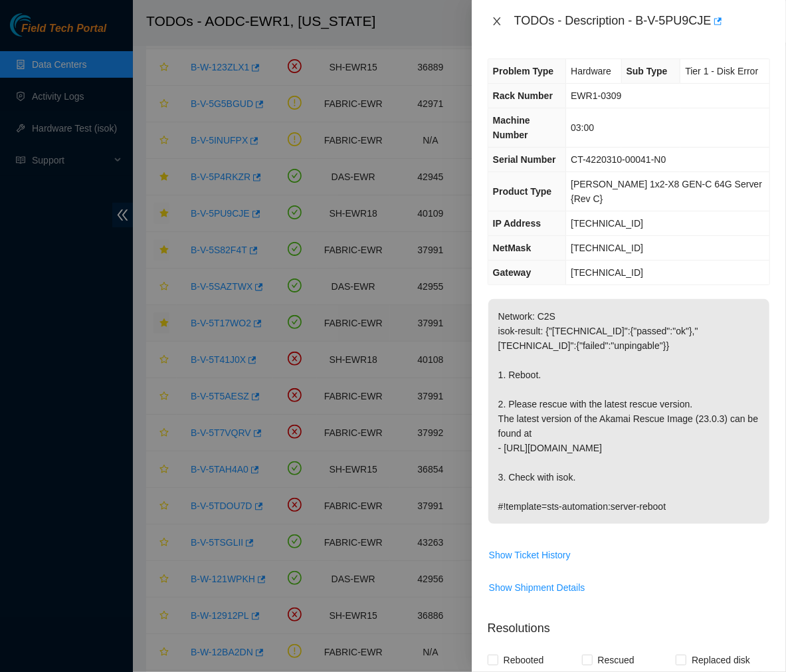
click at [494, 22] on icon "close" at bounding box center [497, 21] width 11 height 11
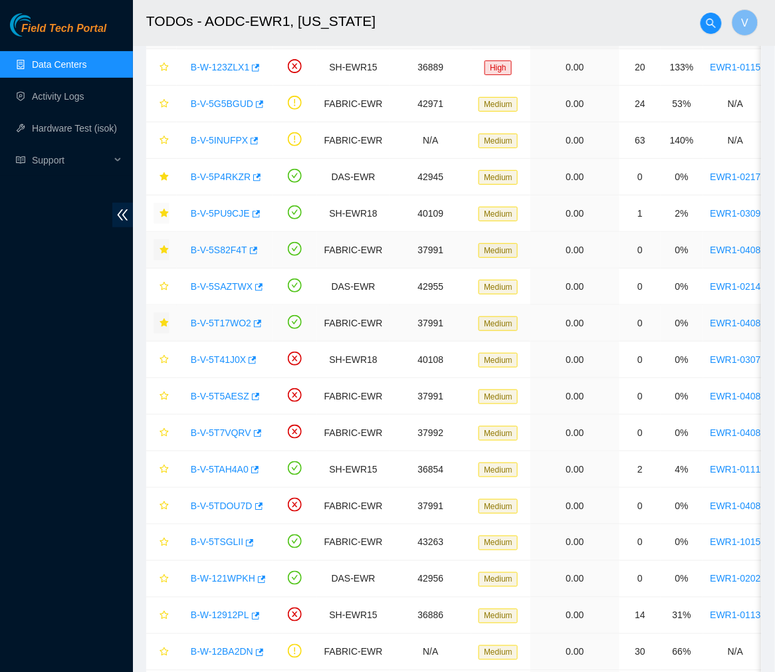
click at [213, 249] on link "B-V-5S82F4T" at bounding box center [219, 250] width 56 height 11
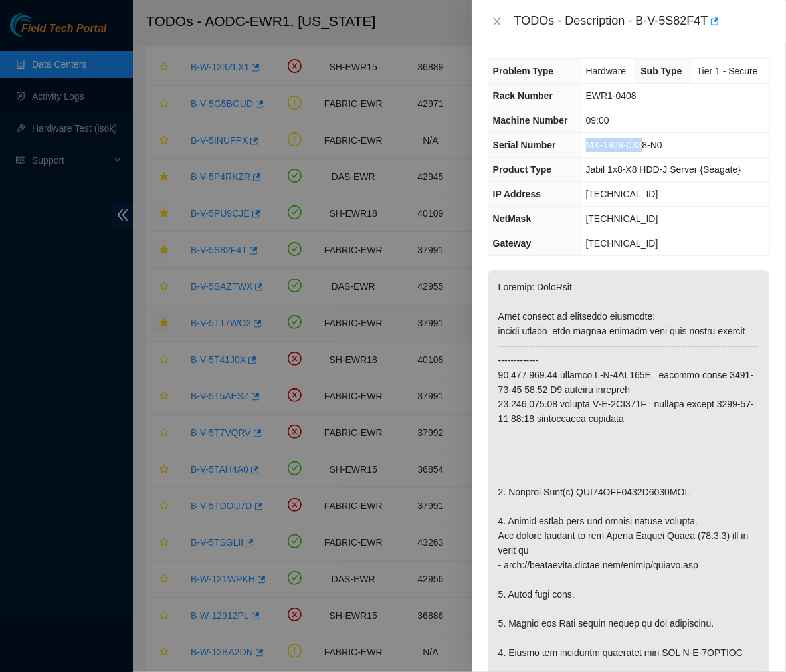
drag, startPoint x: 643, startPoint y: 145, endPoint x: 584, endPoint y: 145, distance: 59.2
click at [586, 145] on span "MX-1929-0338-N0" at bounding box center [624, 145] width 76 height 11
copy span "MX-1929-033"
drag, startPoint x: 691, startPoint y: 489, endPoint x: 576, endPoint y: 494, distance: 115.1
click at [576, 494] on p at bounding box center [628, 674] width 281 height 809
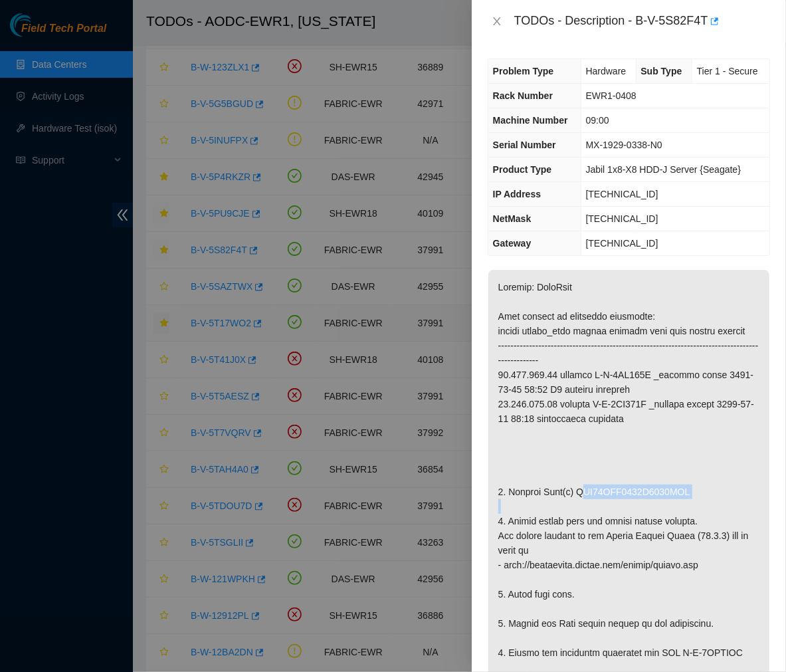
click at [576, 494] on p at bounding box center [628, 674] width 281 height 809
drag, startPoint x: 573, startPoint y: 494, endPoint x: 682, endPoint y: 490, distance: 109.1
click at [682, 490] on p at bounding box center [628, 674] width 281 height 809
copy p "WFK49HGV0000C9492FQN"
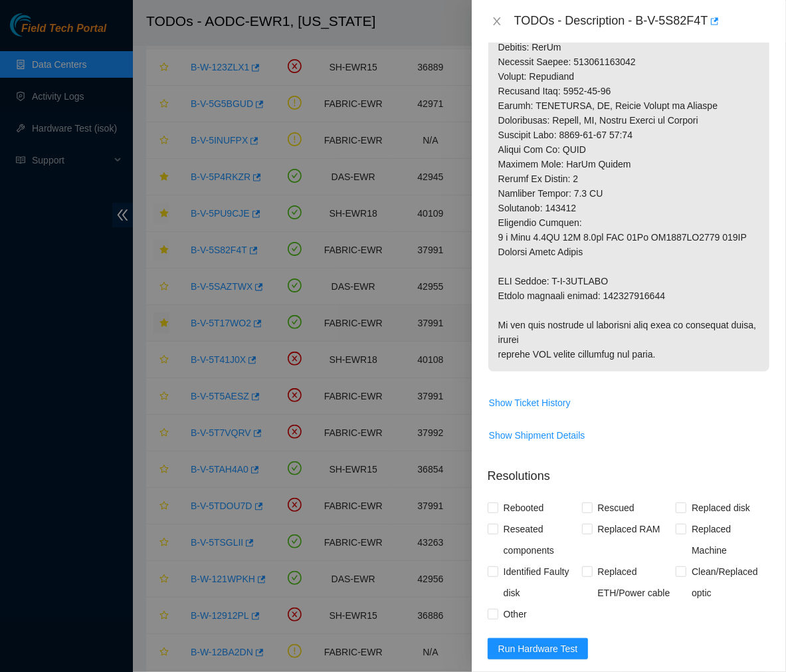
scroll to position [708, 0]
drag, startPoint x: 613, startPoint y: 278, endPoint x: 552, endPoint y: 280, distance: 61.2
copy p "B-V-5SMLBPP"
drag, startPoint x: 665, startPoint y: 294, endPoint x: 599, endPoint y: 299, distance: 65.3
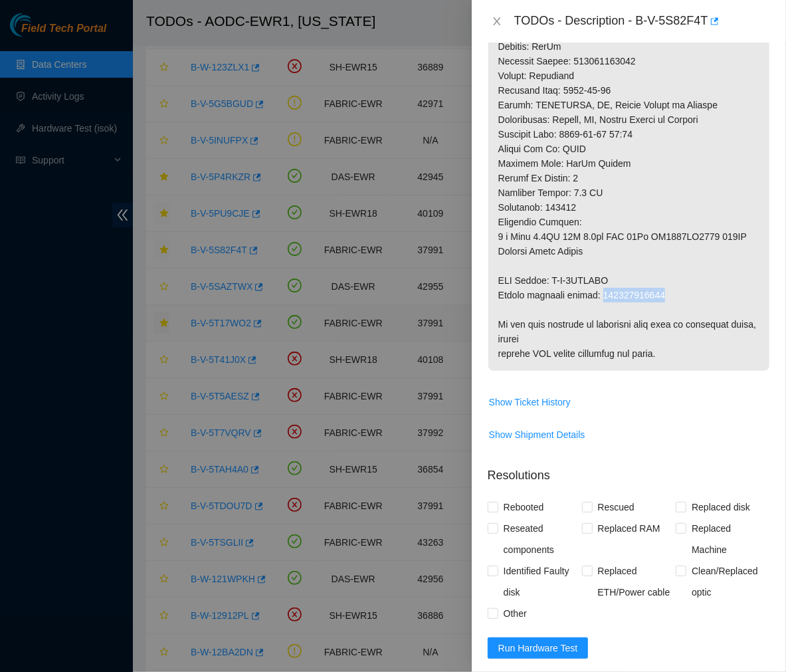
copy p "463470040408"
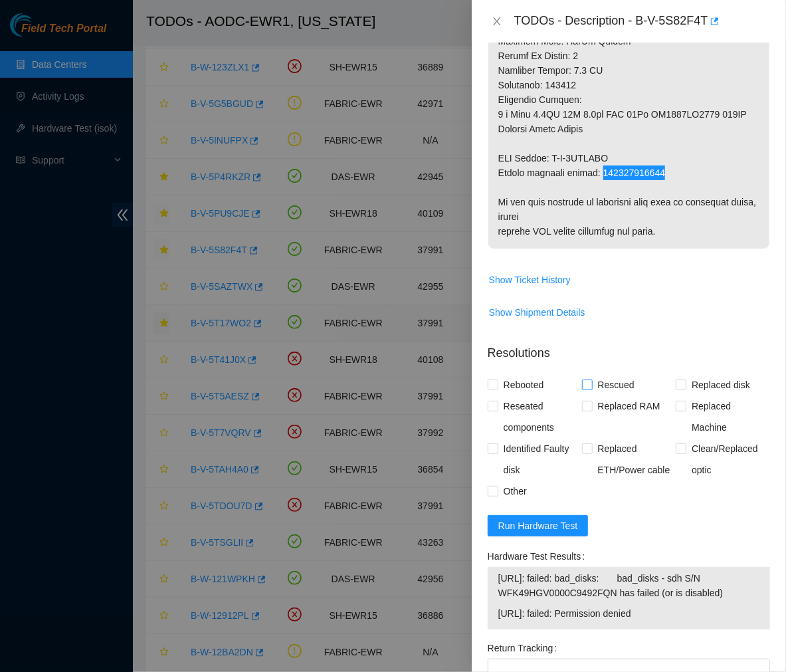
scroll to position [851, 0]
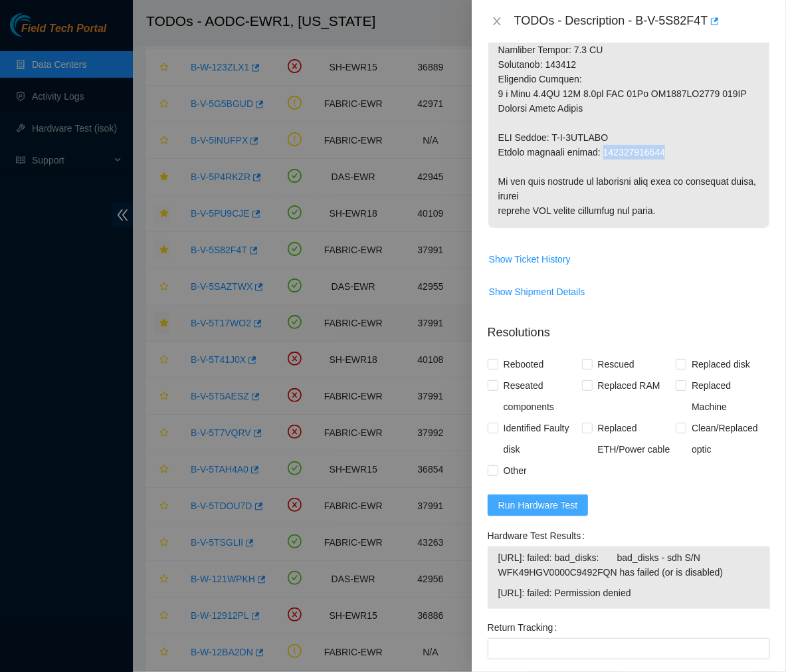
click at [553, 510] on span "Run Hardware Test" at bounding box center [538, 505] width 80 height 15
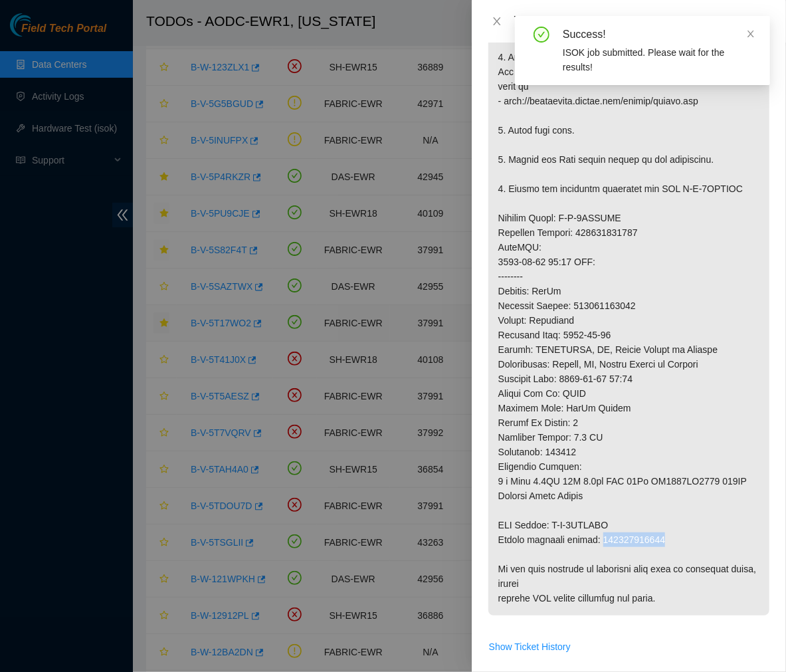
scroll to position [462, 0]
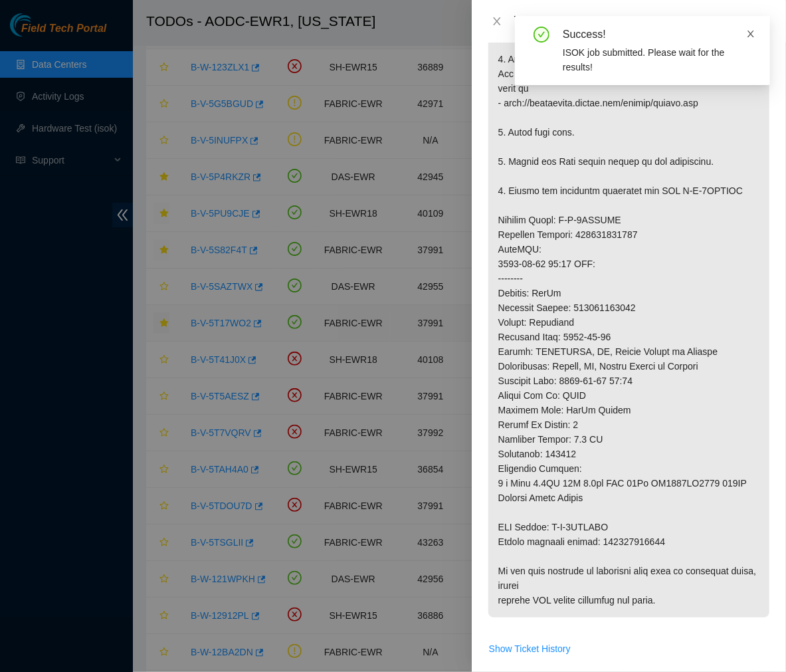
click at [753, 32] on icon "close" at bounding box center [750, 33] width 9 height 9
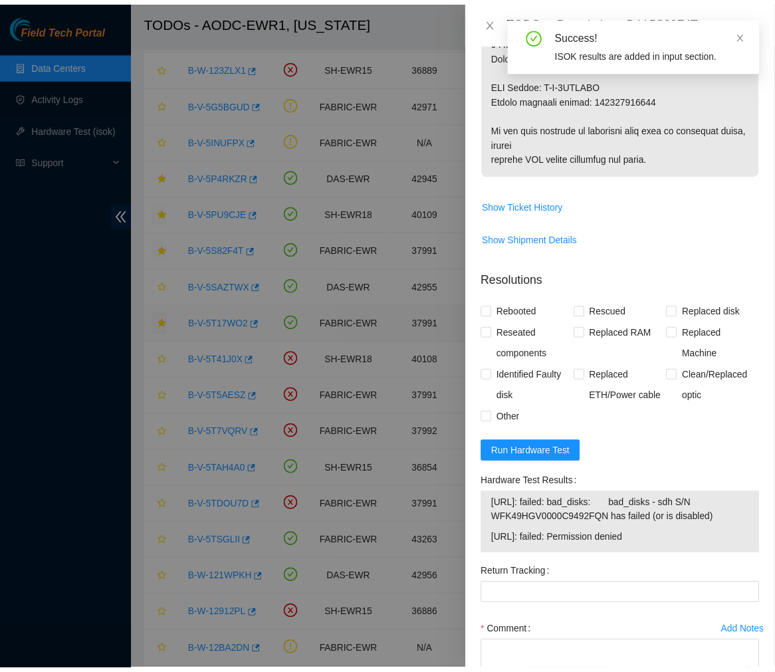
scroll to position [1004, 0]
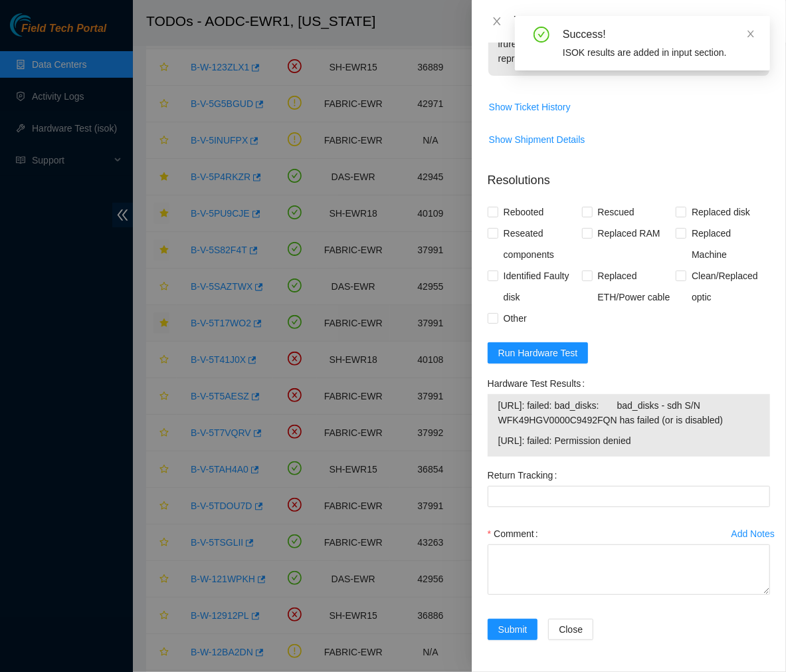
drag, startPoint x: 669, startPoint y: 441, endPoint x: 493, endPoint y: 404, distance: 179.2
click at [493, 404] on div "23.212.188.20: failed: bad_disks: bad_disks - sdh S/N WFK49HGV0000C9492FQN has …" at bounding box center [629, 425] width 282 height 62
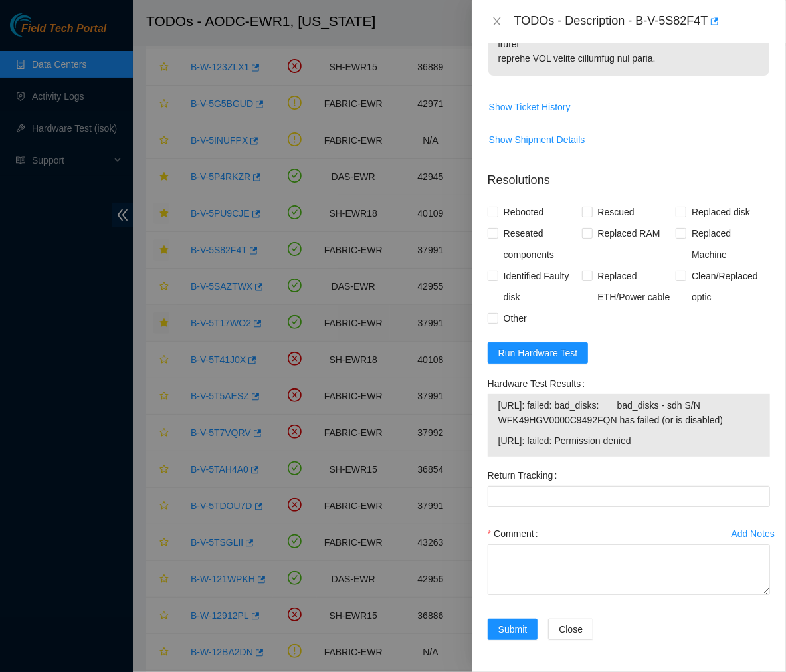
copy tbody "23.212.188.20: failed: bad_disks: bad_disks - sdh S/N WFK49HGV0000C9492FQN has …"
click at [492, 17] on icon "close" at bounding box center [497, 21] width 11 height 11
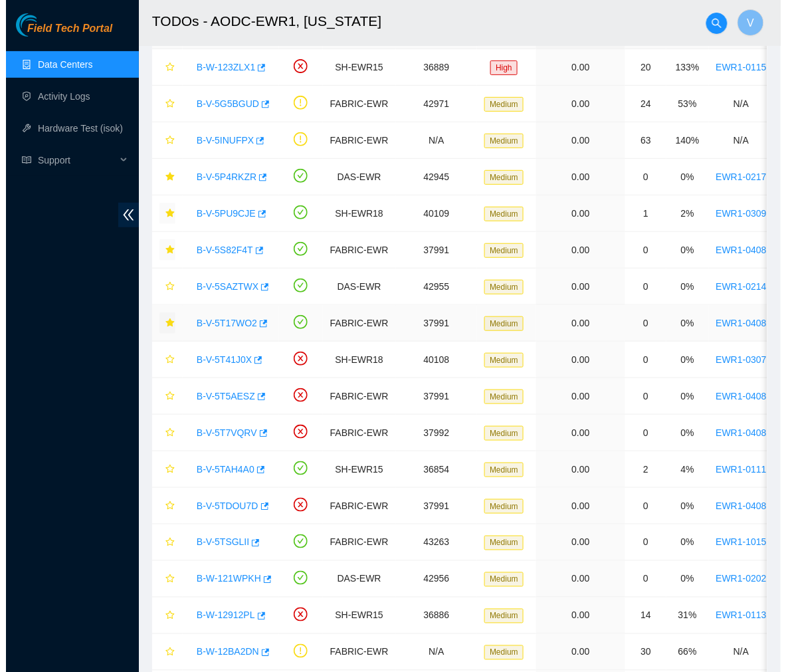
scroll to position [223, 0]
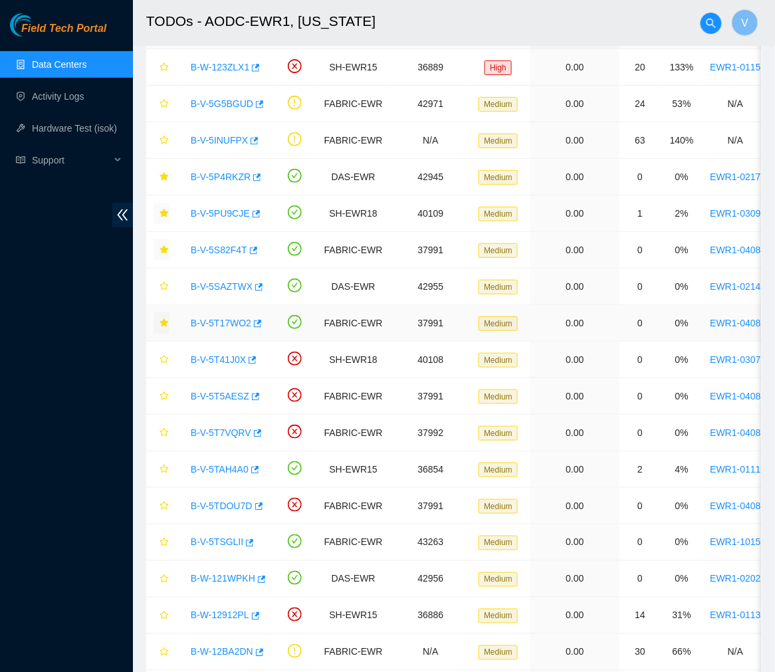
click at [230, 326] on link "B-V-5T17WO2" at bounding box center [221, 323] width 60 height 11
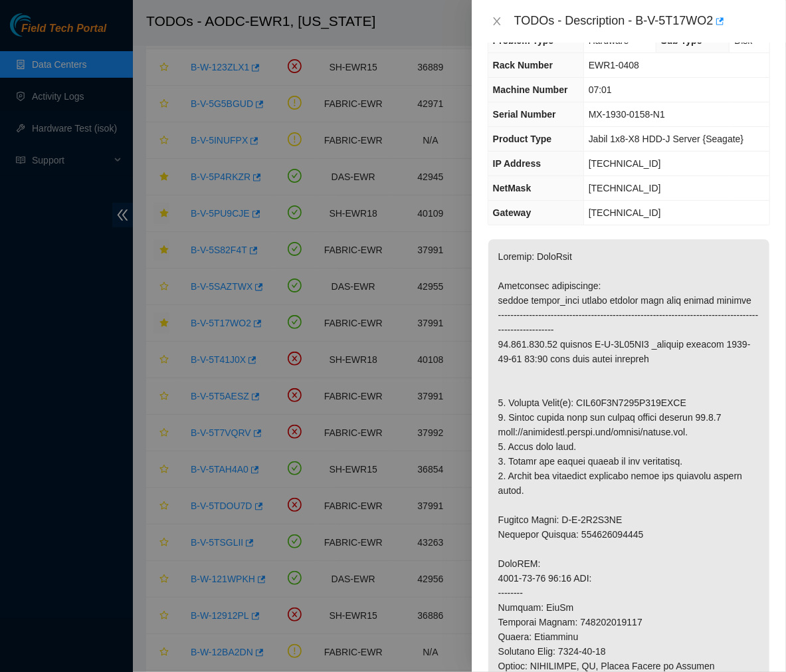
scroll to position [32, 0]
click at [641, 269] on p at bounding box center [628, 599] width 281 height 722
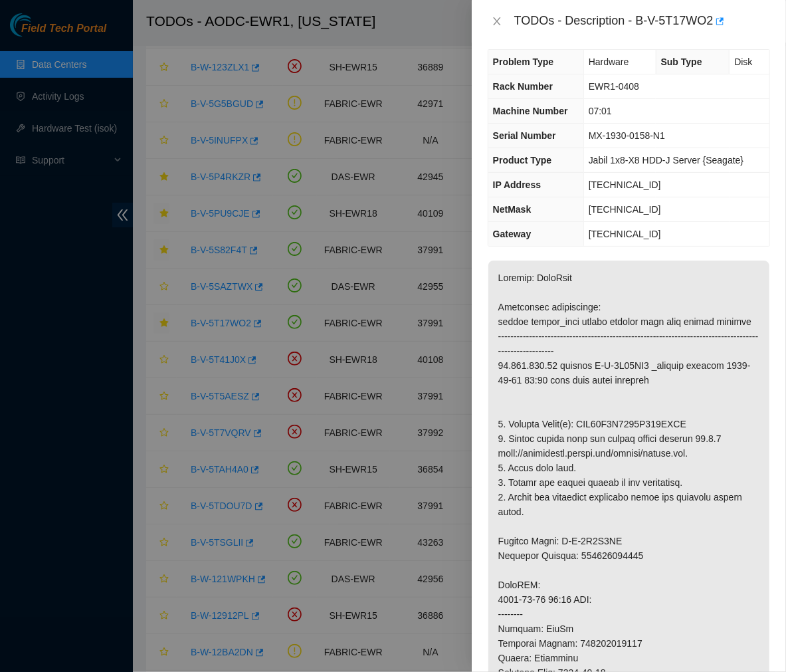
scroll to position [0, 0]
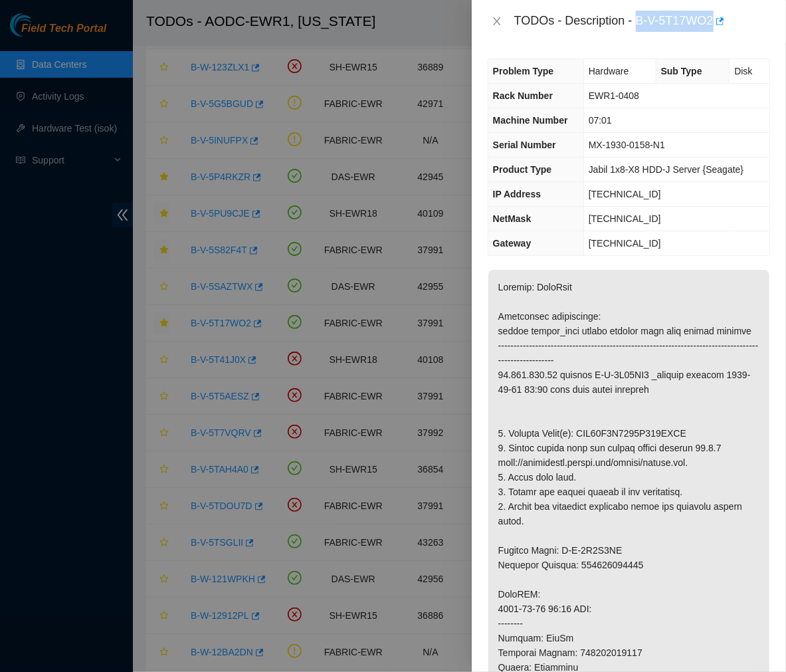
drag, startPoint x: 635, startPoint y: 21, endPoint x: 728, endPoint y: 23, distance: 92.4
click at [728, 23] on div "TODOs - Description - B-V-5T17WO2" at bounding box center [642, 21] width 256 height 21
copy div "B-V-5T17WO2"
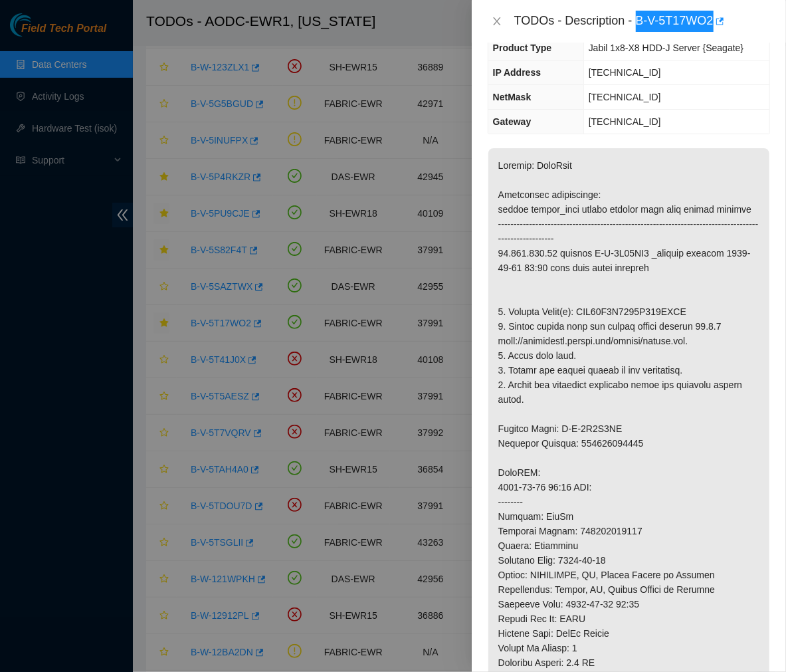
scroll to position [122, 0]
drag, startPoint x: 685, startPoint y: 310, endPoint x: 582, endPoint y: 314, distance: 103.8
click at [582, 314] on p at bounding box center [628, 509] width 281 height 722
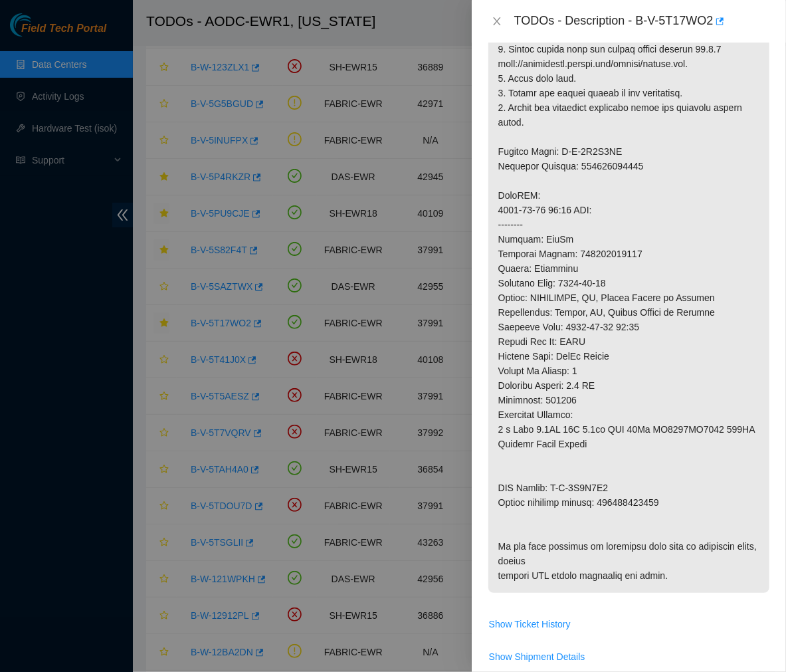
scroll to position [403, 0]
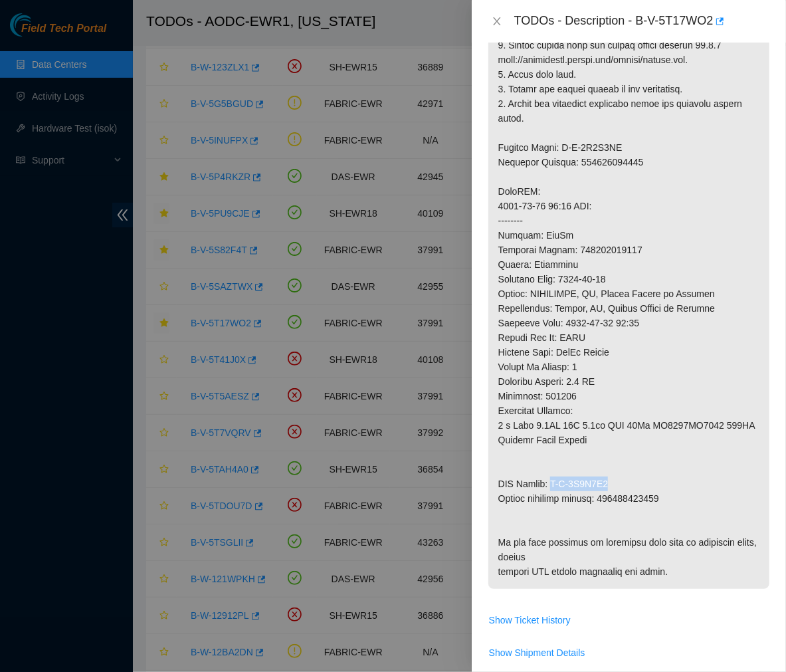
drag, startPoint x: 610, startPoint y: 485, endPoint x: 552, endPoint y: 485, distance: 57.8
click at [552, 485] on p at bounding box center [628, 228] width 281 height 722
drag, startPoint x: 665, startPoint y: 501, endPoint x: 601, endPoint y: 499, distance: 63.8
click at [601, 499] on p at bounding box center [628, 228] width 281 height 722
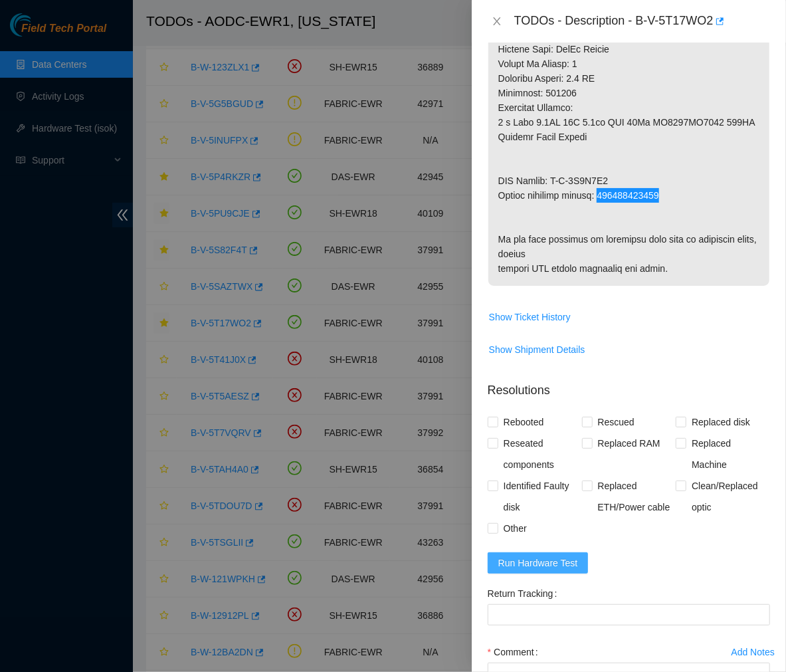
scroll to position [882, 0]
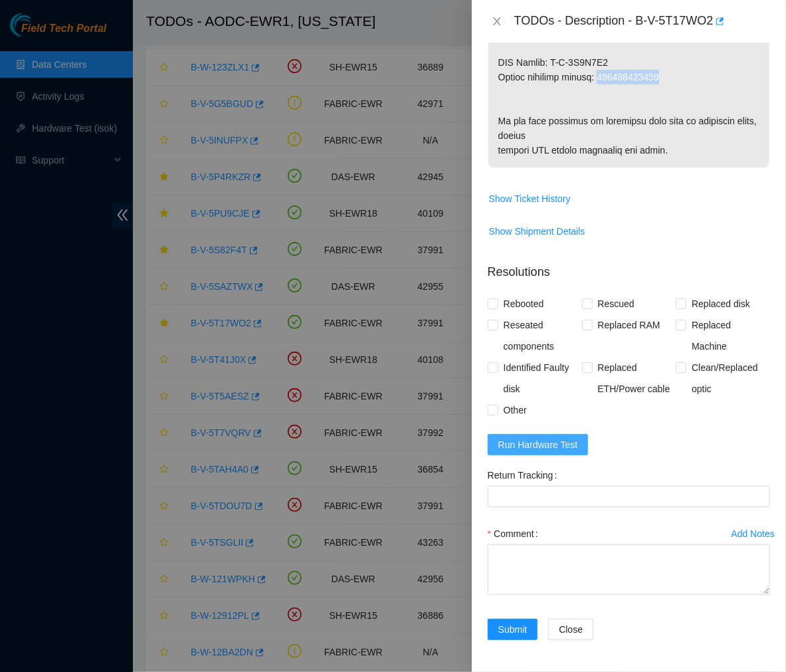
click at [550, 439] on span "Run Hardware Test" at bounding box center [538, 444] width 80 height 15
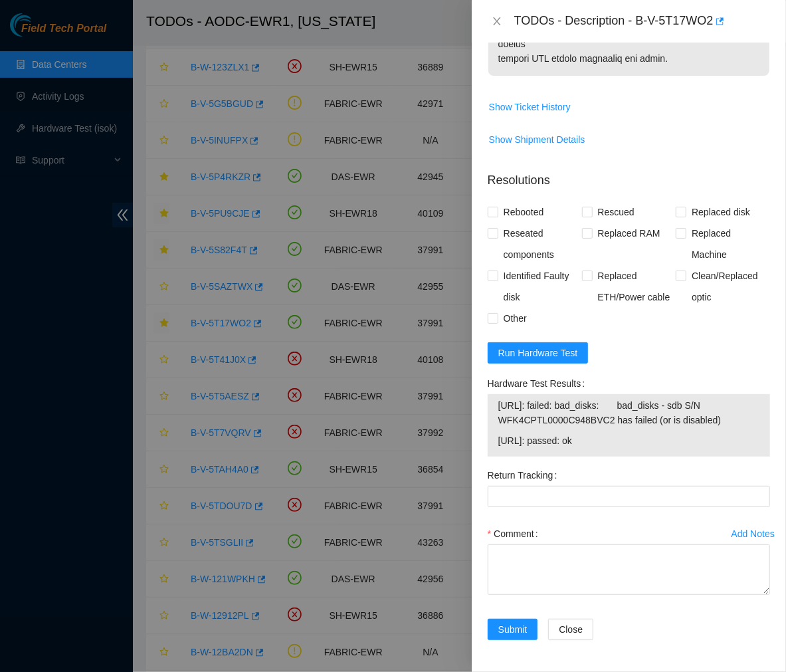
scroll to position [974, 0]
drag, startPoint x: 618, startPoint y: 441, endPoint x: 498, endPoint y: 403, distance: 125.7
click at [498, 403] on tbody "23.212.188.16: failed: bad_disks: bad_disks - sdb S/N WFK4CPTL0000C948BVC2 has …" at bounding box center [629, 425] width 263 height 56
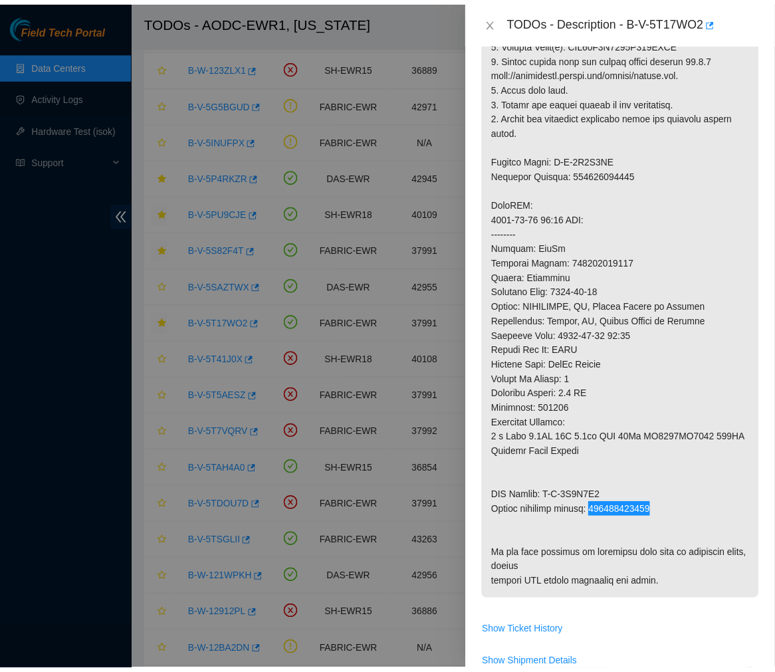
scroll to position [0, 0]
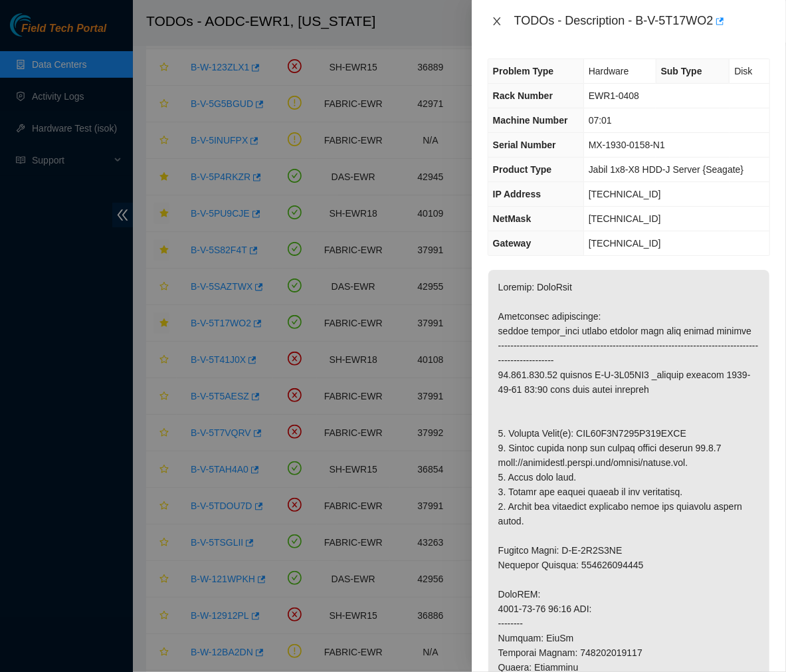
click at [495, 17] on icon "close" at bounding box center [497, 21] width 11 height 11
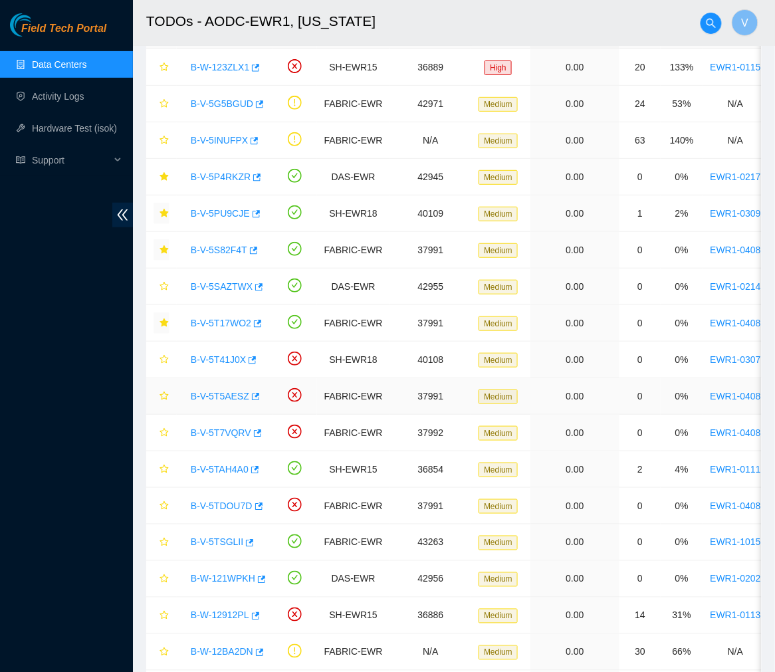
click at [216, 400] on link "B-V-5T5AESZ" at bounding box center [220, 396] width 58 height 11
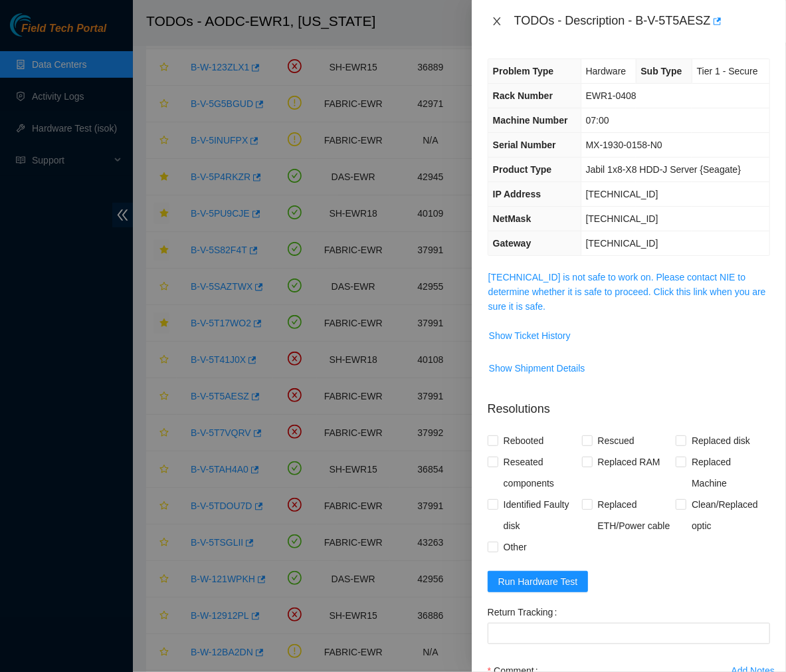
click at [497, 16] on icon "close" at bounding box center [497, 21] width 11 height 11
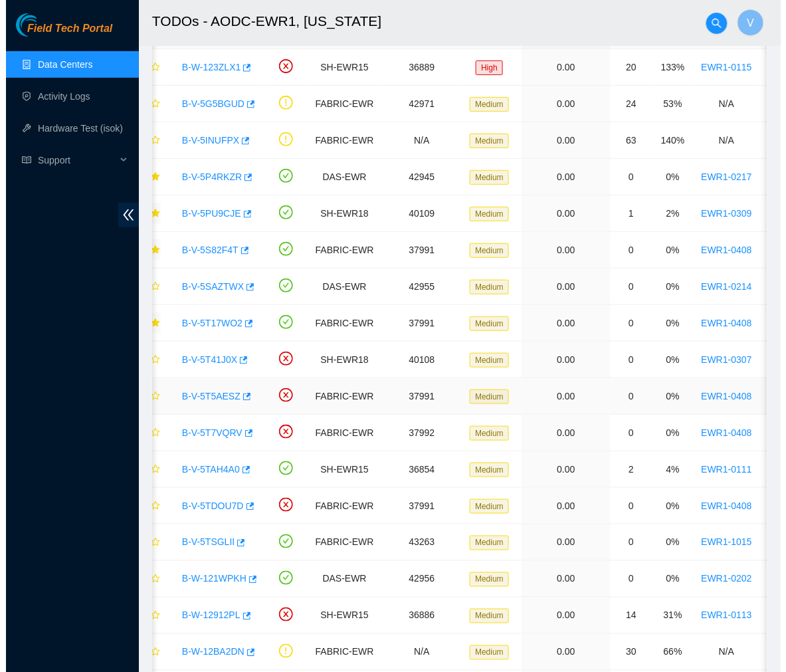
scroll to position [0, 7]
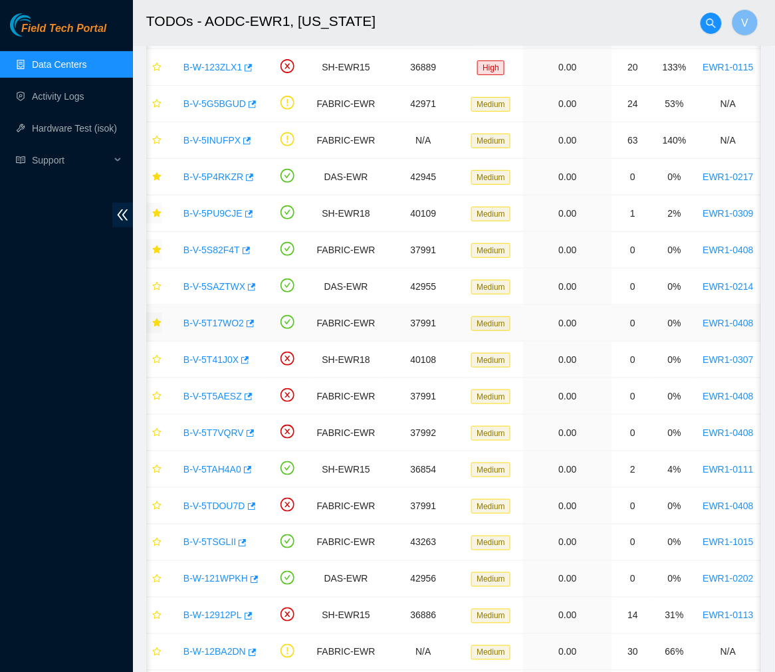
click at [210, 327] on link "B-V-5T17WO2" at bounding box center [213, 323] width 60 height 11
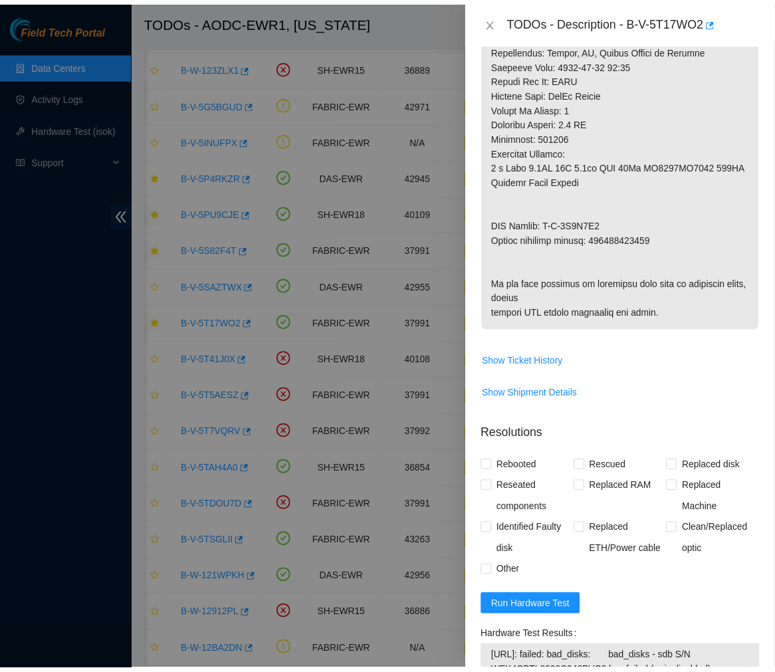
scroll to position [663, 0]
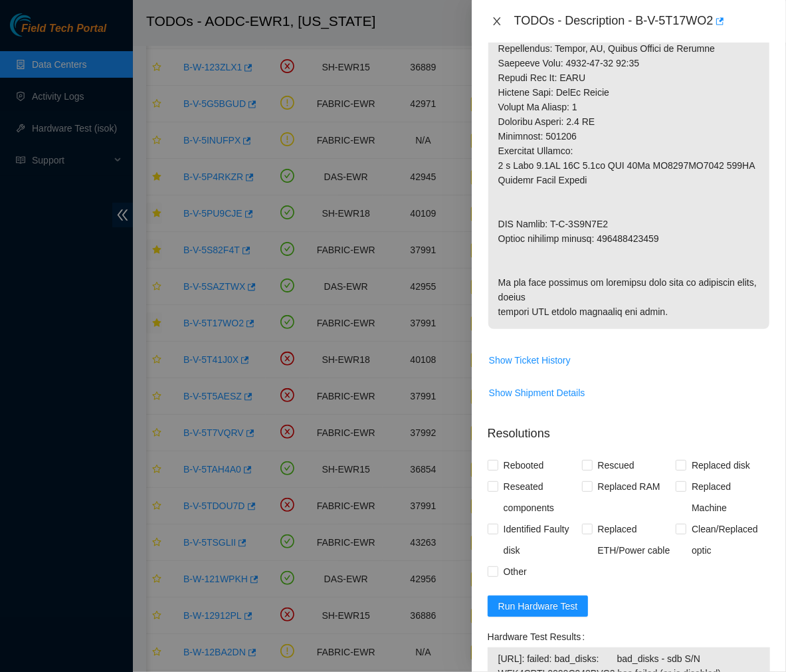
click at [494, 21] on icon "close" at bounding box center [497, 21] width 11 height 11
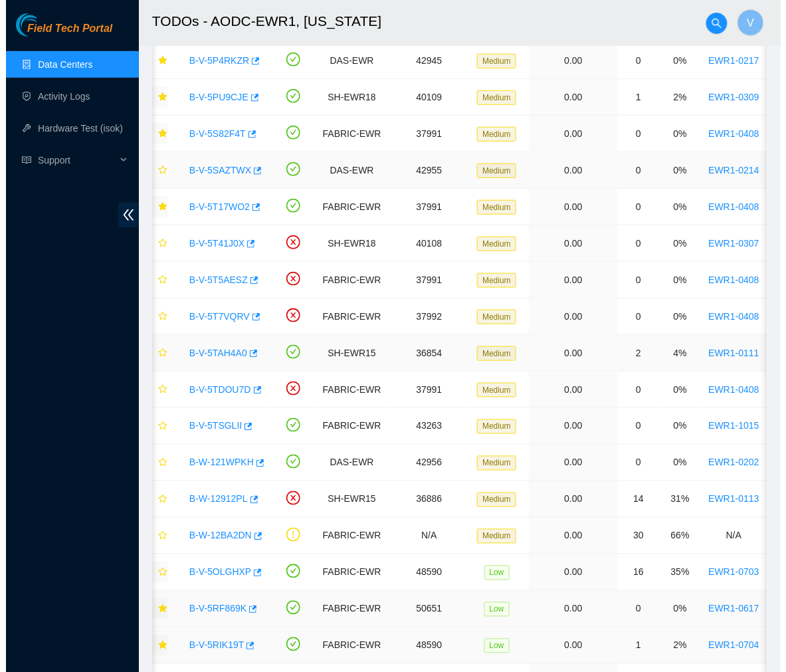
scroll to position [184, 0]
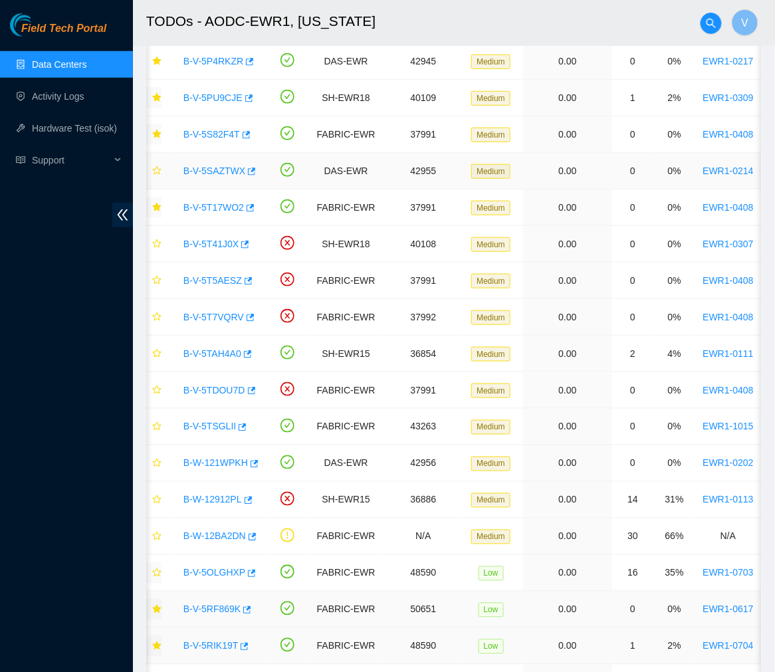
click at [214, 171] on link "B-V-5SAZTWX" at bounding box center [214, 170] width 62 height 11
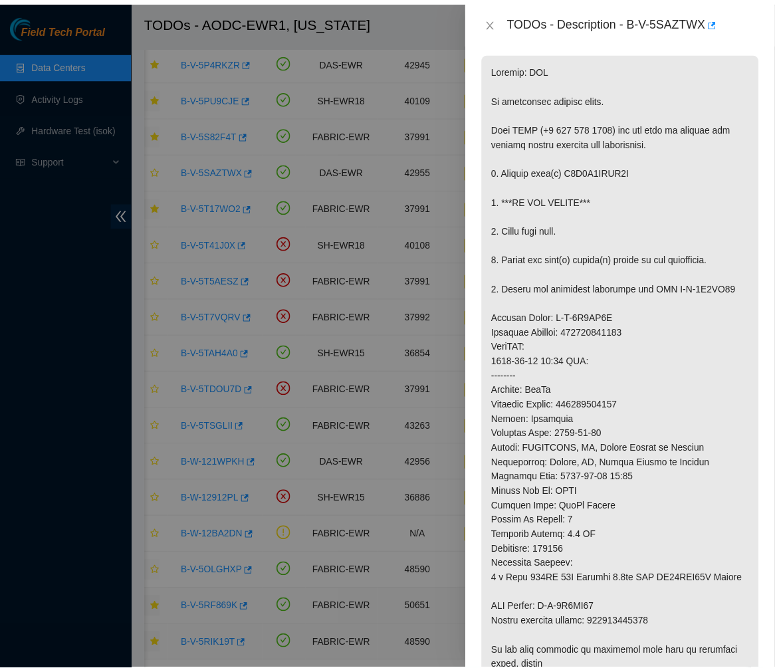
scroll to position [639, 0]
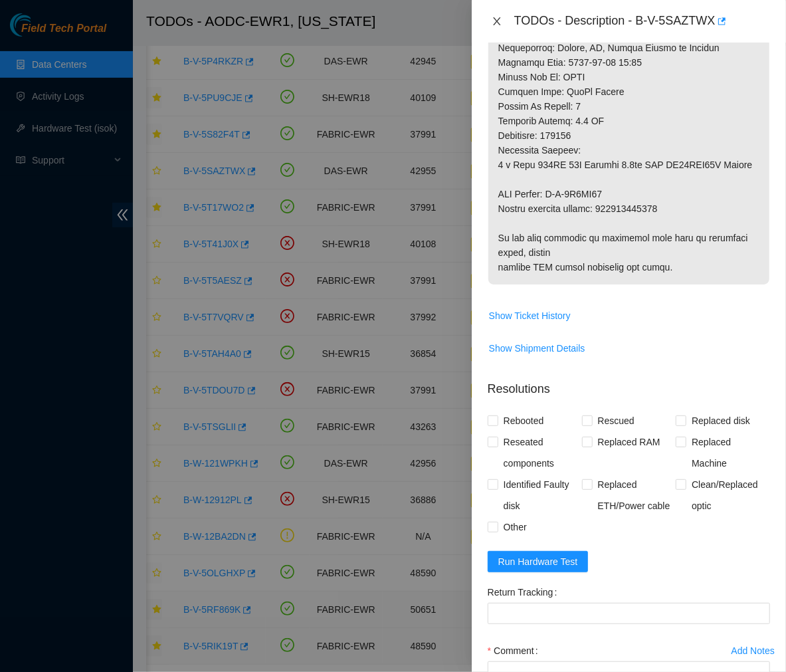
click at [494, 21] on icon "close" at bounding box center [497, 21] width 11 height 11
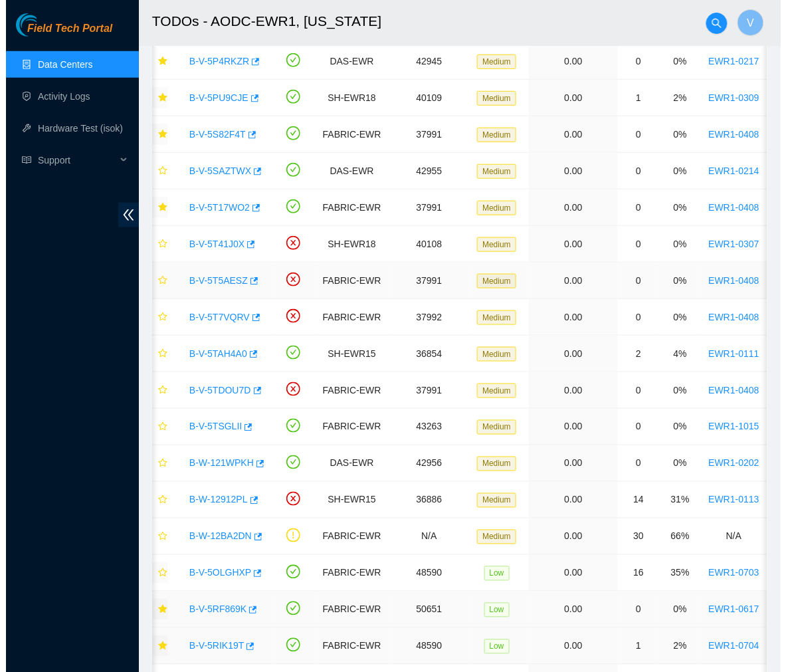
scroll to position [223, 0]
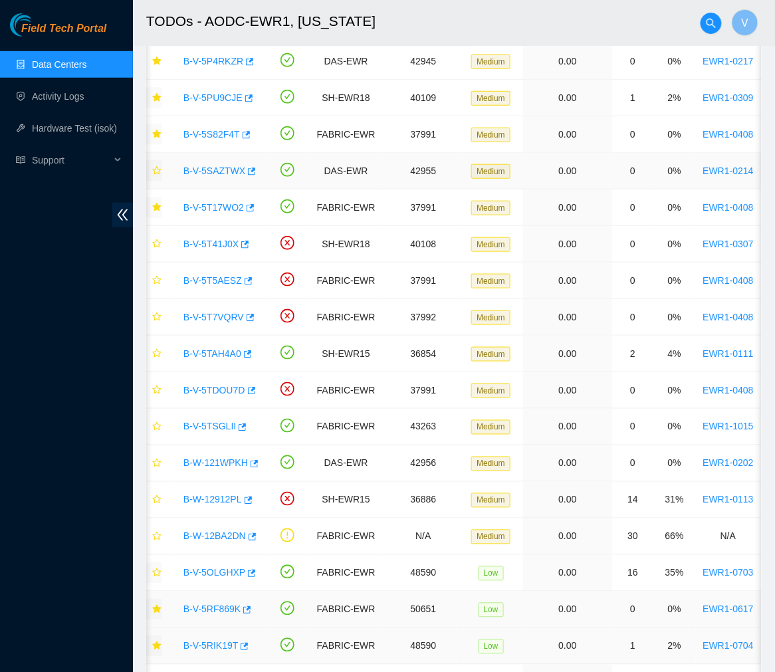
click at [158, 166] on icon "star" at bounding box center [156, 170] width 9 height 9
click at [226, 167] on link "B-V-5SAZTWX" at bounding box center [214, 170] width 62 height 11
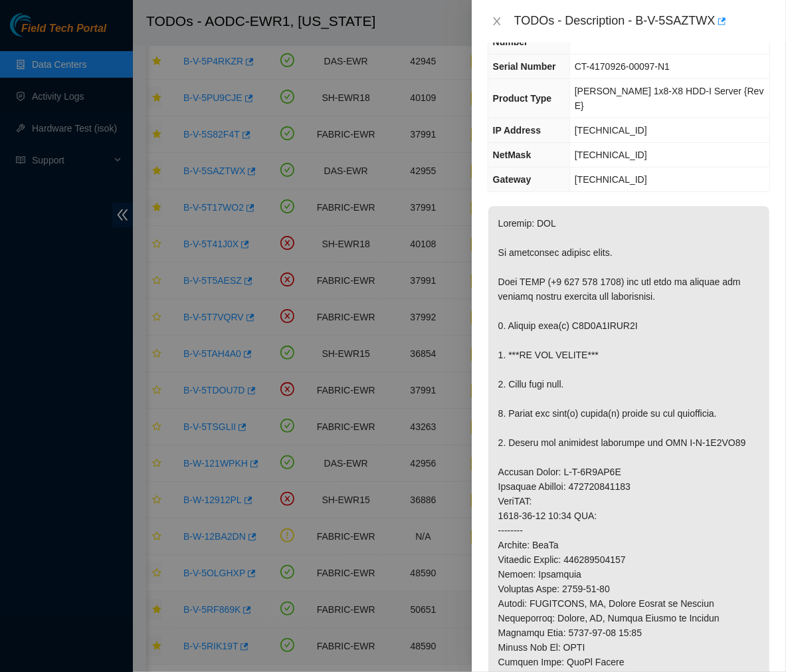
scroll to position [95, 0]
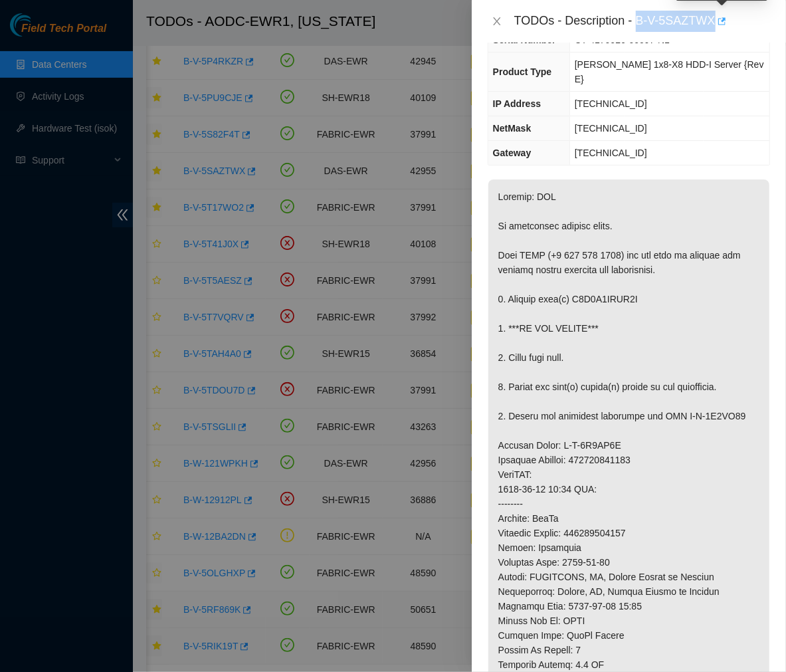
drag, startPoint x: 636, startPoint y: 20, endPoint x: 724, endPoint y: 17, distance: 88.4
click at [724, 17] on div "TODOs - Description - B-V-5SAZTWX" at bounding box center [642, 21] width 256 height 21
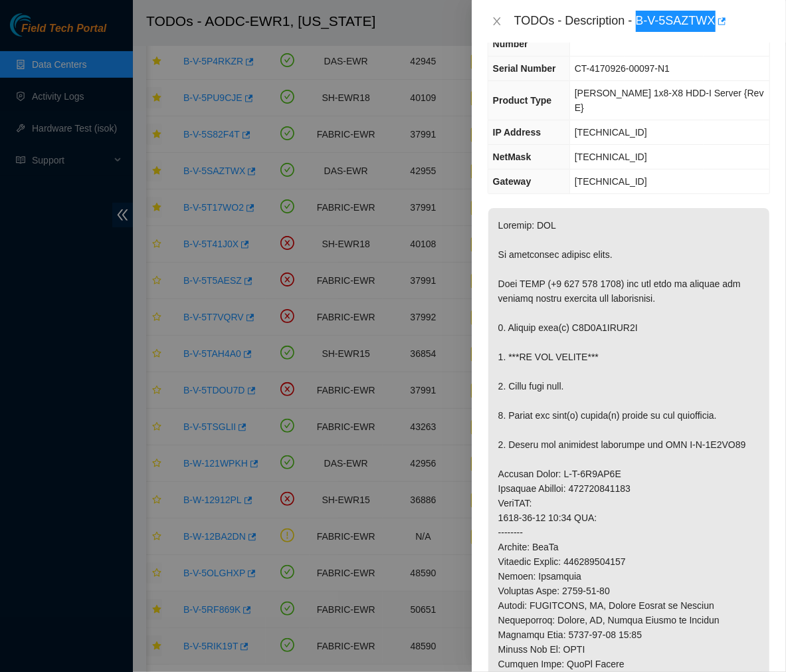
scroll to position [67, 0]
drag, startPoint x: 633, startPoint y: 298, endPoint x: 573, endPoint y: 300, distance: 60.5
click at [573, 300] on p at bounding box center [628, 531] width 281 height 649
click at [612, 258] on p at bounding box center [628, 531] width 281 height 649
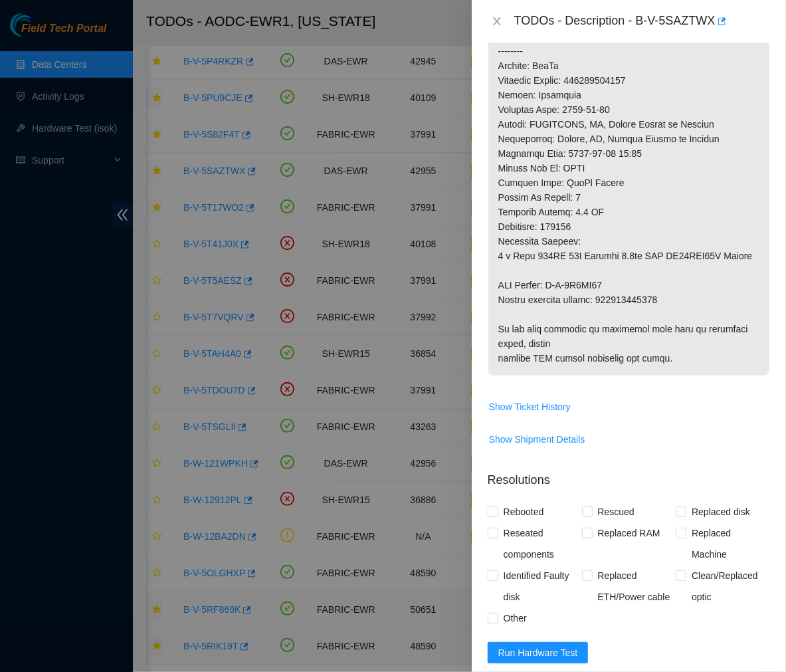
scroll to position [552, 0]
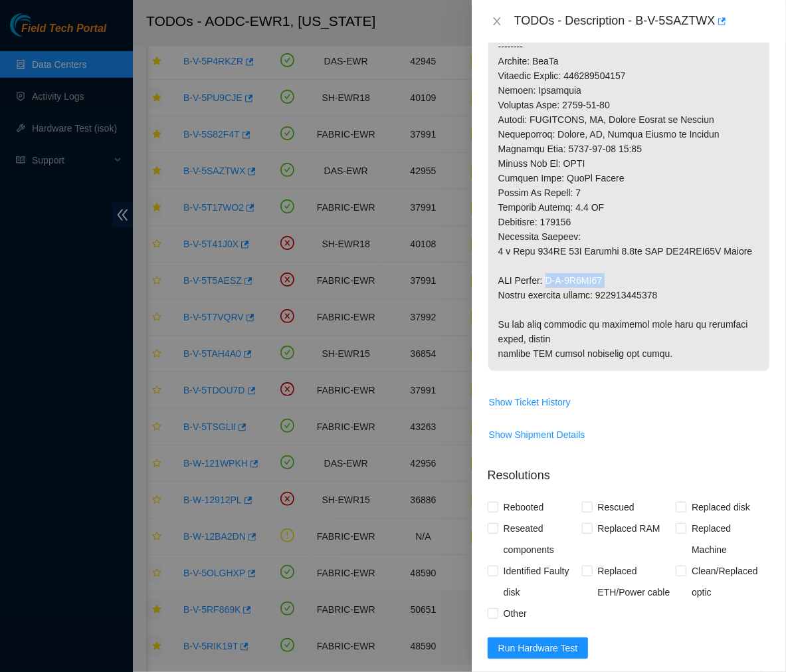
drag, startPoint x: 610, startPoint y: 248, endPoint x: 554, endPoint y: 249, distance: 56.5
click at [554, 249] on p at bounding box center [628, 46] width 281 height 649
drag, startPoint x: 665, startPoint y: 266, endPoint x: 601, endPoint y: 269, distance: 63.2
click at [601, 269] on p at bounding box center [628, 46] width 281 height 649
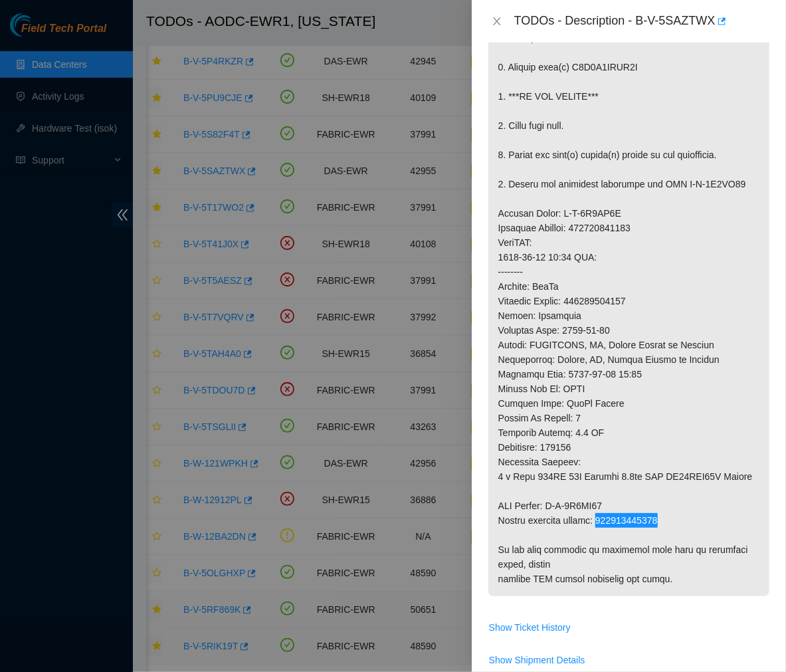
scroll to position [326, 0]
click at [617, 366] on p at bounding box center [628, 272] width 281 height 649
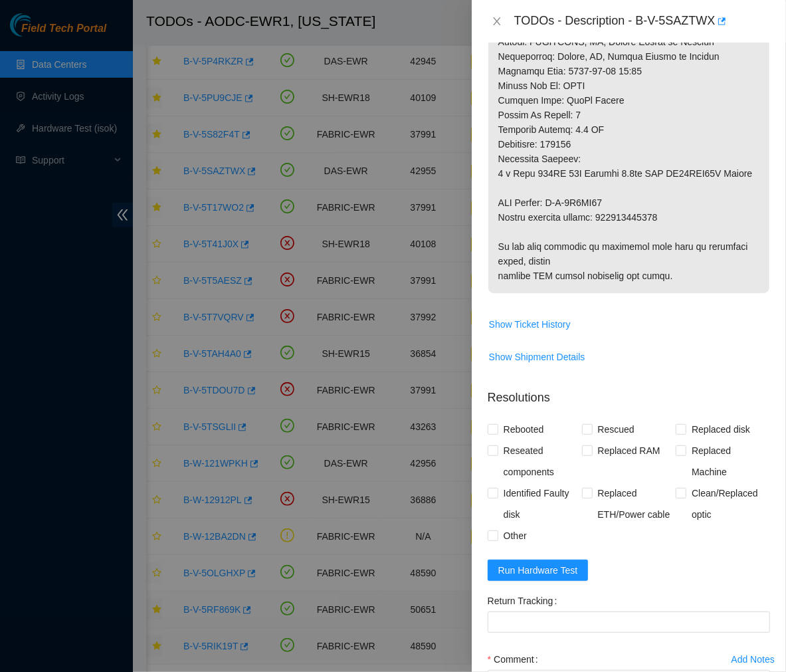
scroll to position [726, 0]
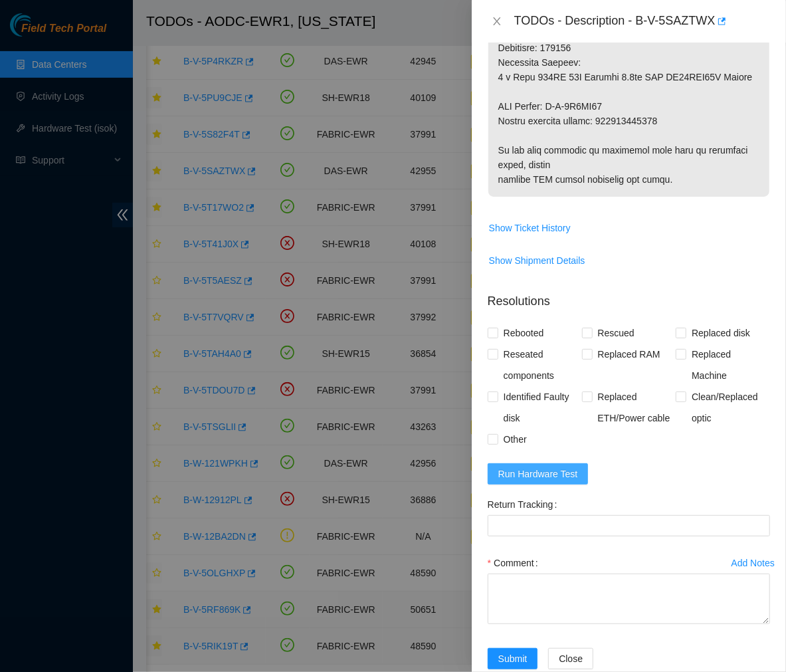
click at [540, 467] on span "Run Hardware Test" at bounding box center [538, 474] width 80 height 15
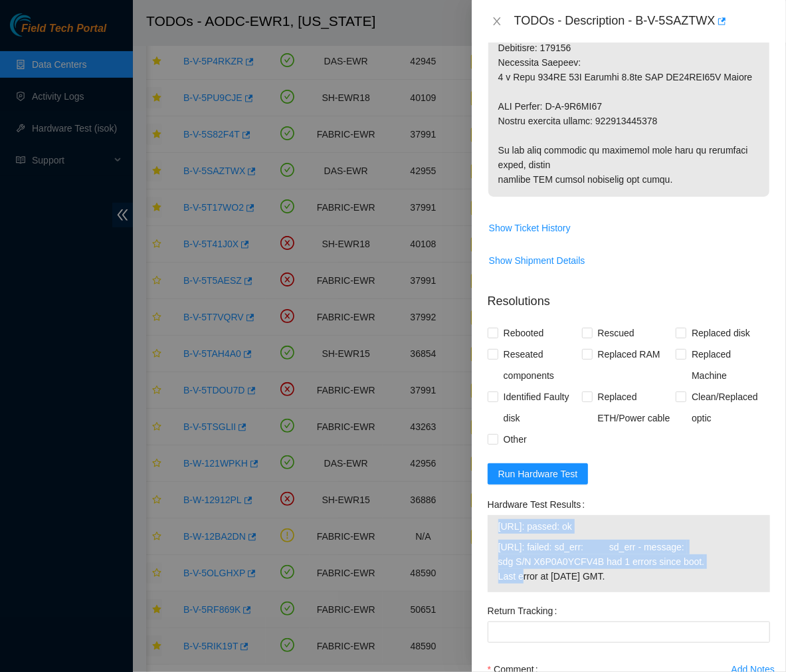
drag, startPoint x: 494, startPoint y: 496, endPoint x: 701, endPoint y: 528, distance: 209.1
click at [701, 528] on div "23.56.209.16: passed: ok 23.56.209.17: failed: sd_err: sd_err - message: sdg S/…" at bounding box center [629, 553] width 282 height 77
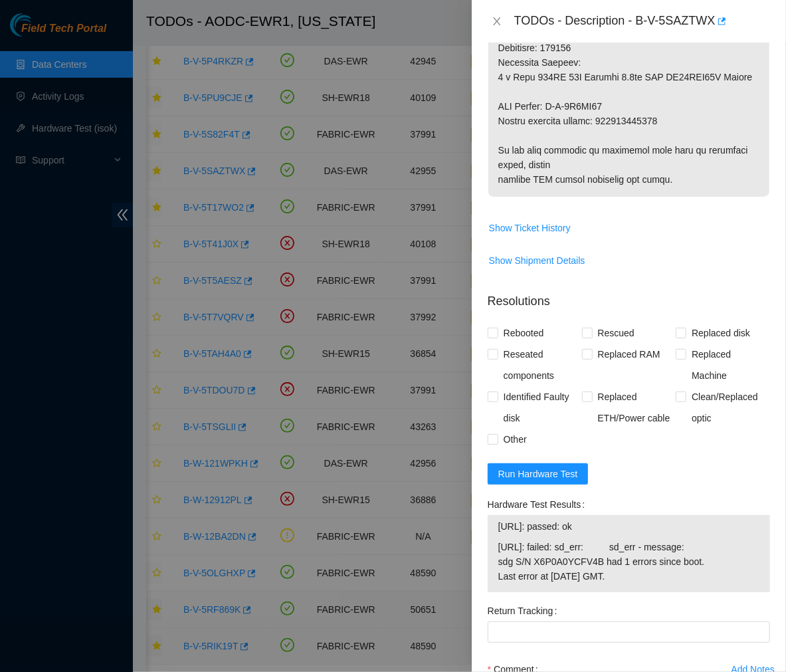
click at [596, 355] on div "Replaced RAM" at bounding box center [629, 365] width 94 height 43
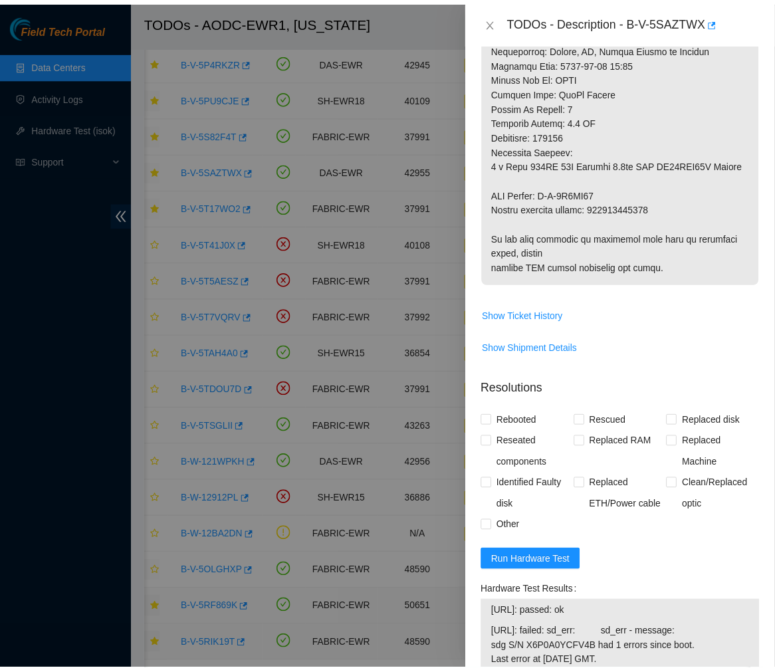
scroll to position [638, 0]
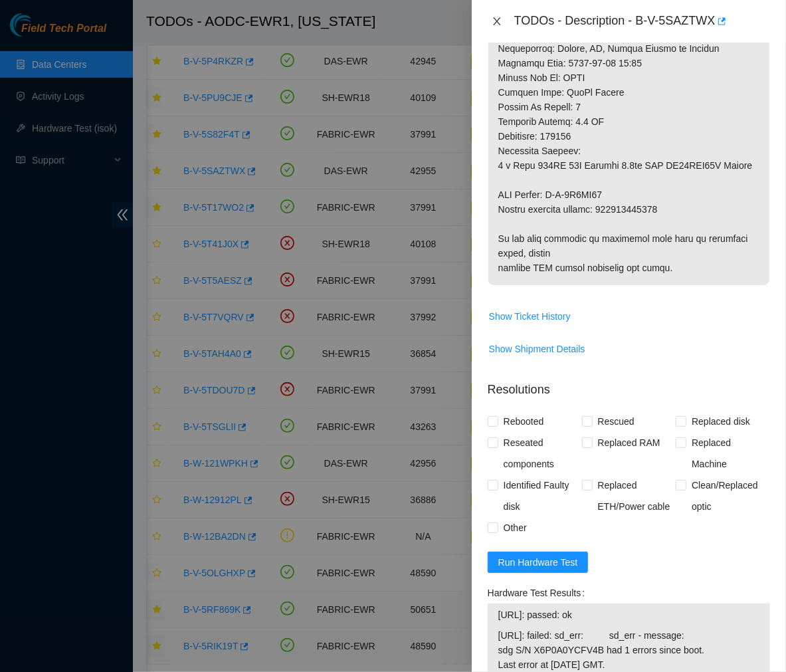
click at [492, 19] on icon "close" at bounding box center [497, 21] width 11 height 11
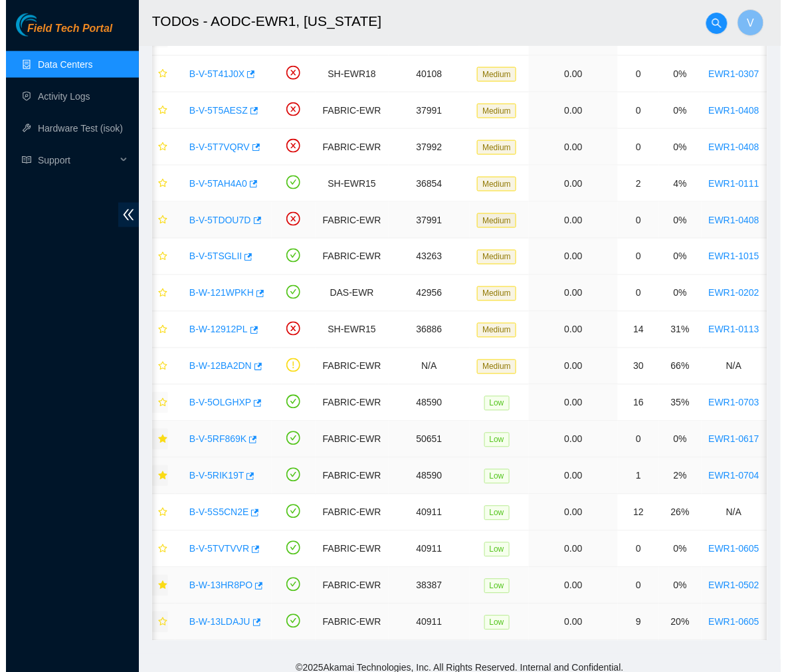
scroll to position [376, 0]
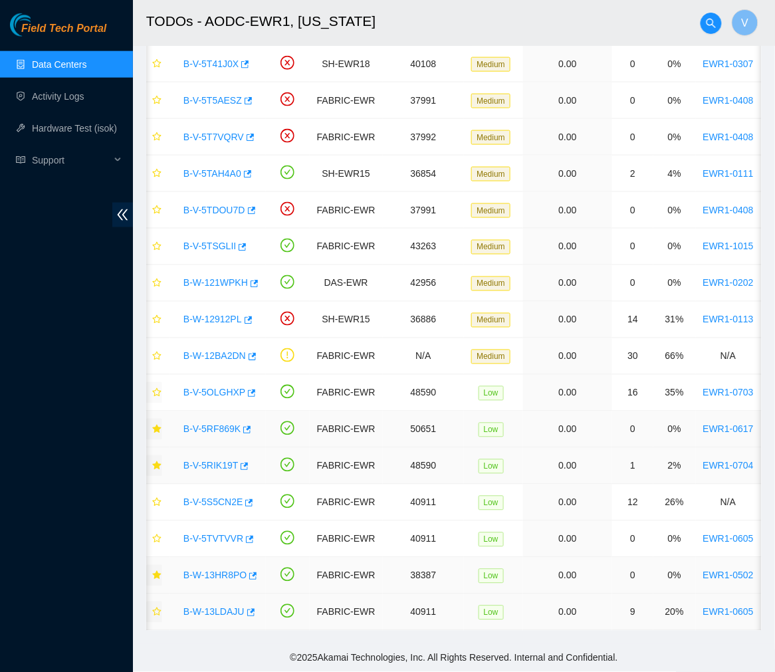
click at [213, 570] on link "B-W-13HR8PO" at bounding box center [214, 575] width 63 height 11
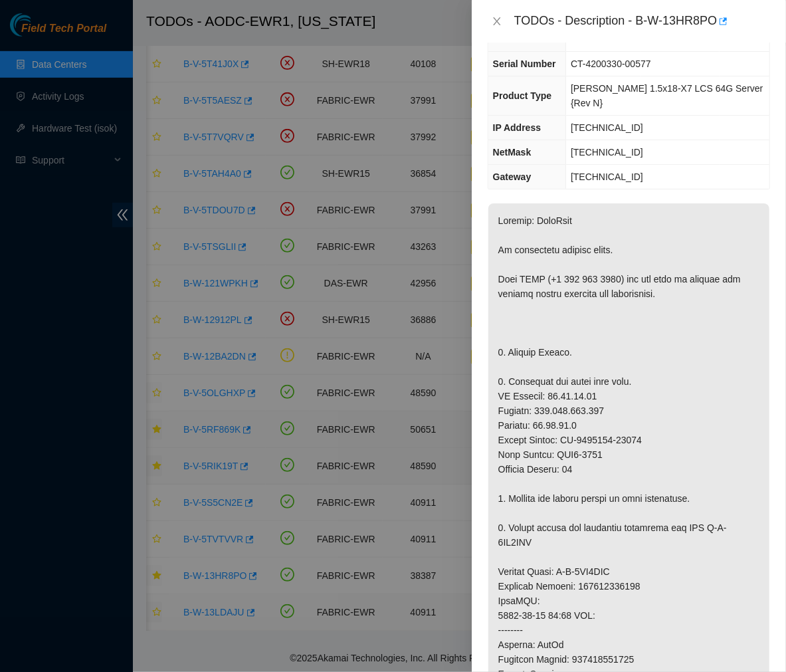
scroll to position [0, 0]
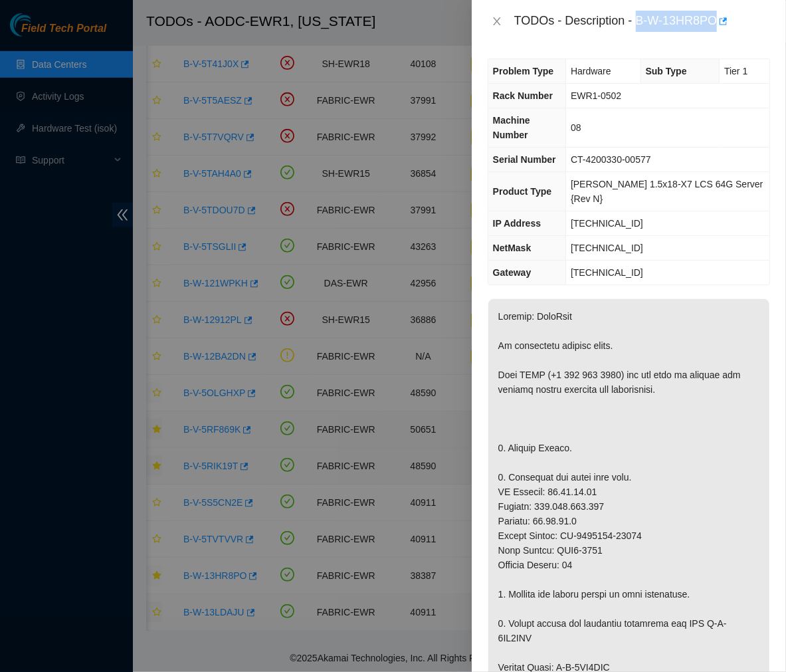
drag, startPoint x: 637, startPoint y: 16, endPoint x: 716, endPoint y: 24, distance: 79.5
click at [716, 24] on div "TODOs - Description - B-W-13HR8PO" at bounding box center [642, 21] width 256 height 21
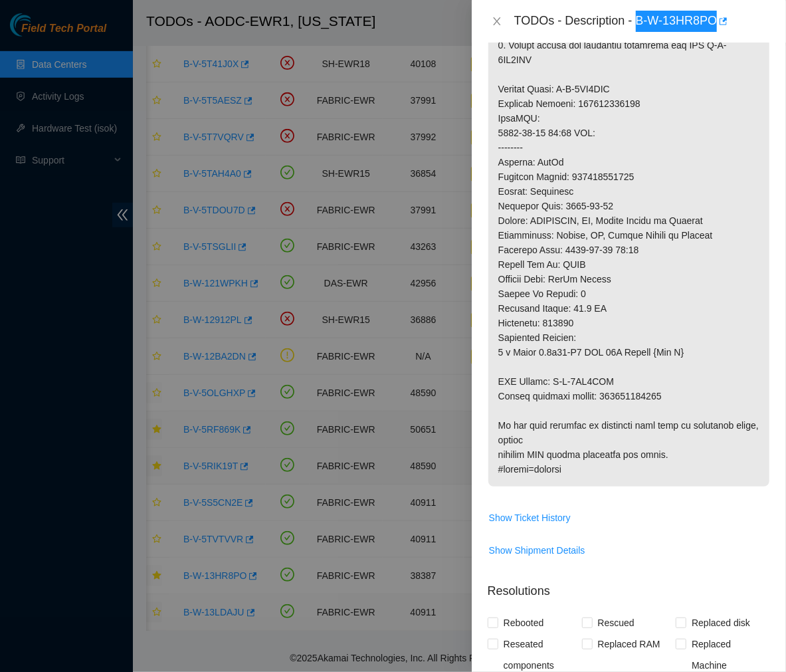
scroll to position [580, 0]
drag, startPoint x: 615, startPoint y: 353, endPoint x: 552, endPoint y: 348, distance: 62.6
click at [552, 348] on p at bounding box center [628, 103] width 281 height 766
drag, startPoint x: 660, startPoint y: 362, endPoint x: 601, endPoint y: 368, distance: 59.4
click at [601, 368] on p at bounding box center [628, 103] width 281 height 766
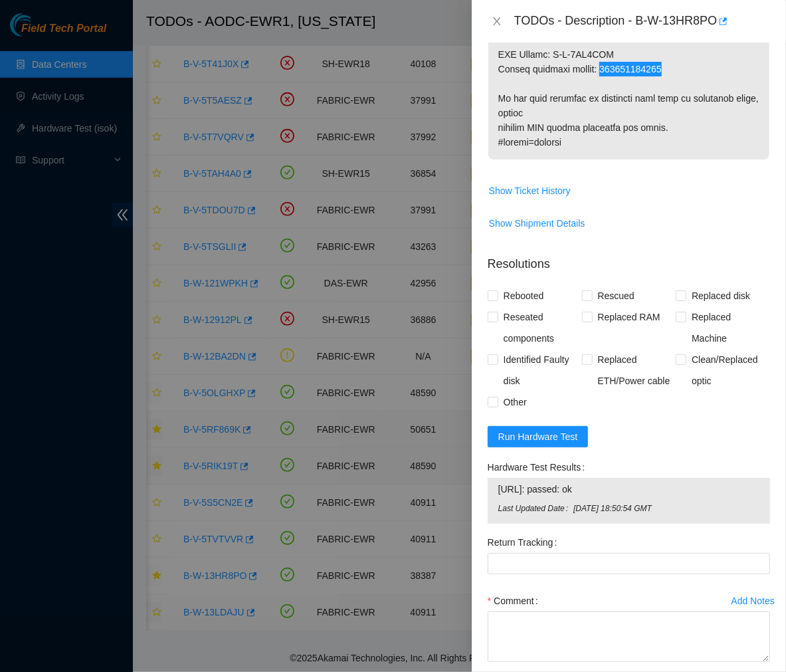
scroll to position [942, 0]
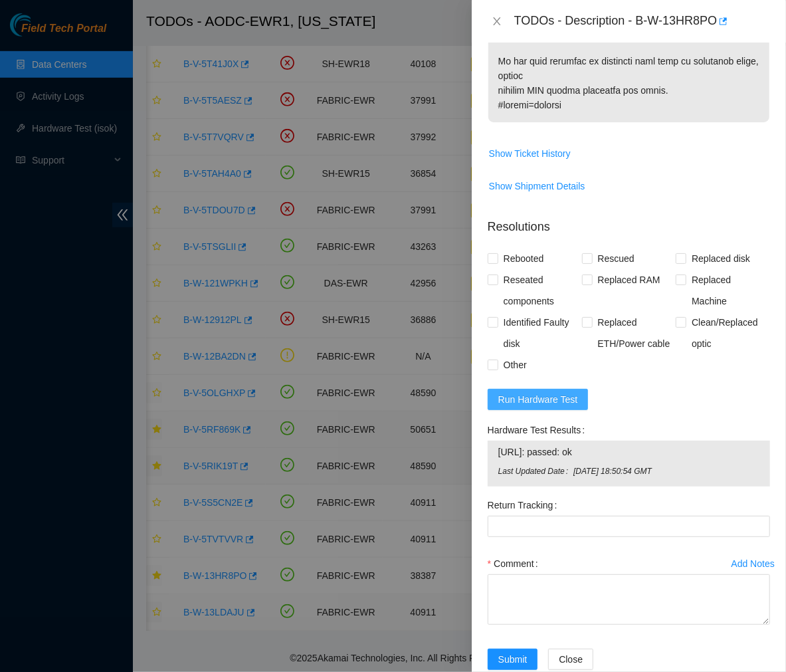
click at [573, 392] on span "Run Hardware Test" at bounding box center [538, 399] width 80 height 15
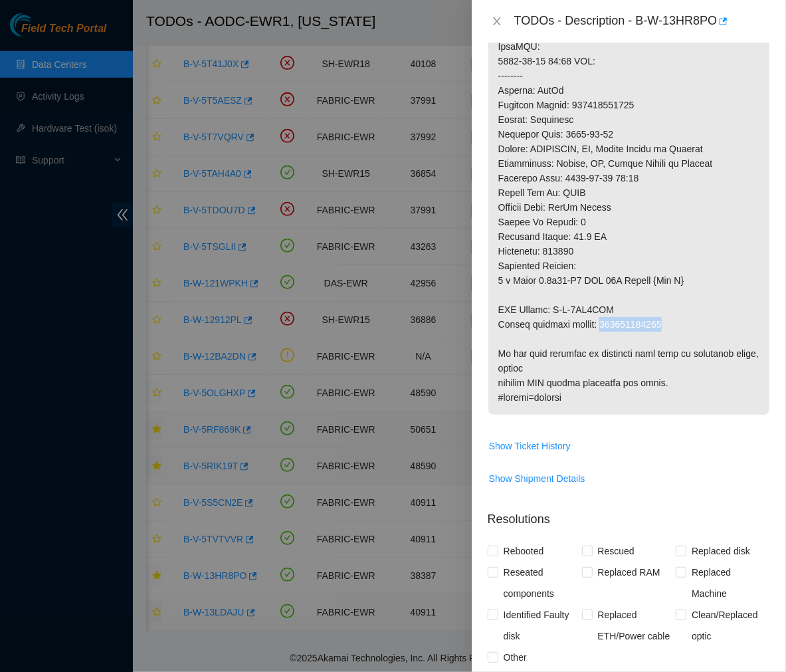
scroll to position [0, 0]
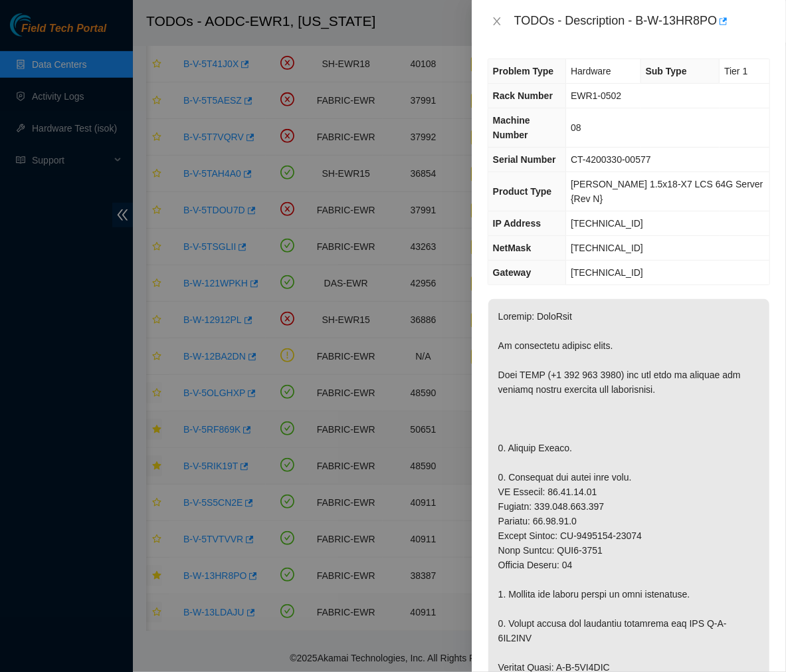
click at [667, 148] on td "CT-4200330-00577" at bounding box center [667, 160] width 203 height 25
drag, startPoint x: 667, startPoint y: 142, endPoint x: 584, endPoint y: 143, distance: 83.8
click at [584, 148] on td "CT-4200330-00577" at bounding box center [667, 160] width 203 height 25
drag, startPoint x: 641, startPoint y: 508, endPoint x: 561, endPoint y: 510, distance: 79.8
click at [561, 510] on p at bounding box center [628, 682] width 281 height 766
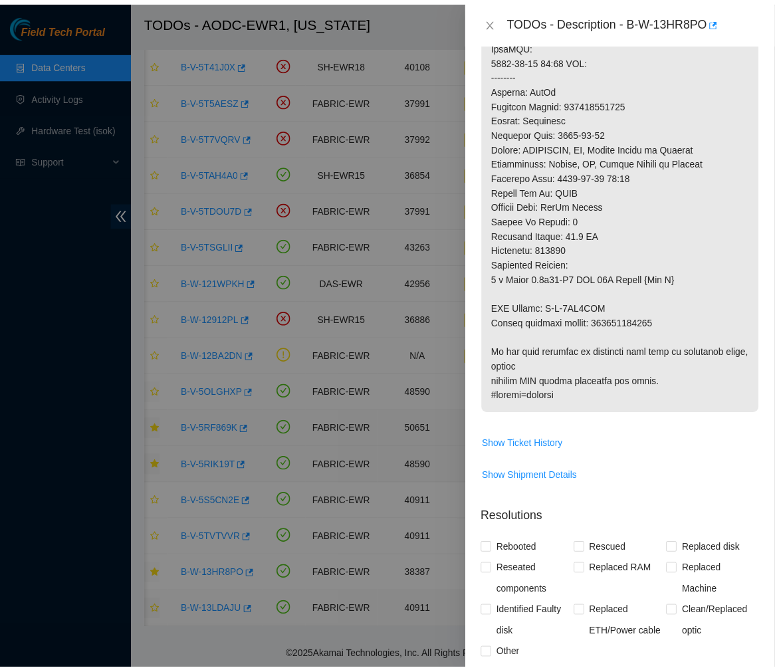
scroll to position [652, 0]
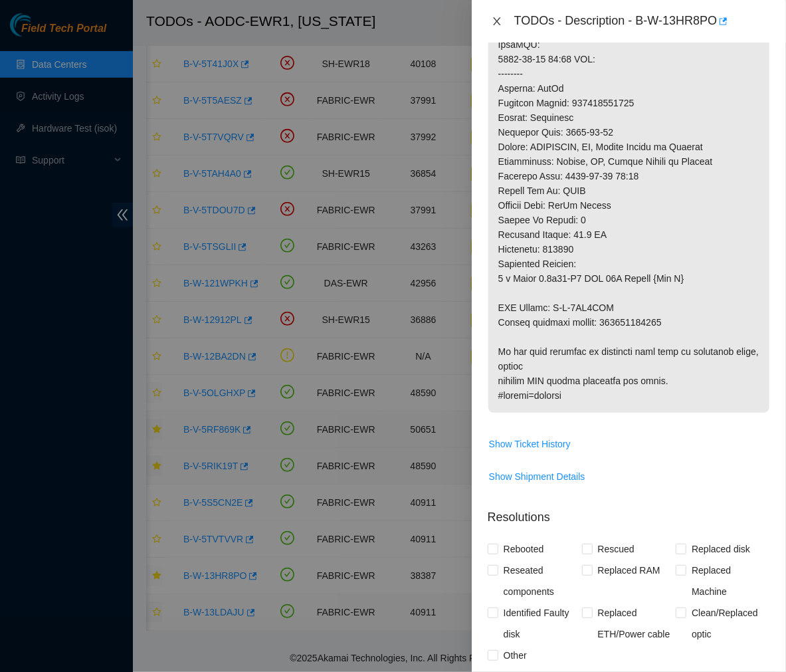
click at [495, 21] on icon "close" at bounding box center [497, 21] width 11 height 11
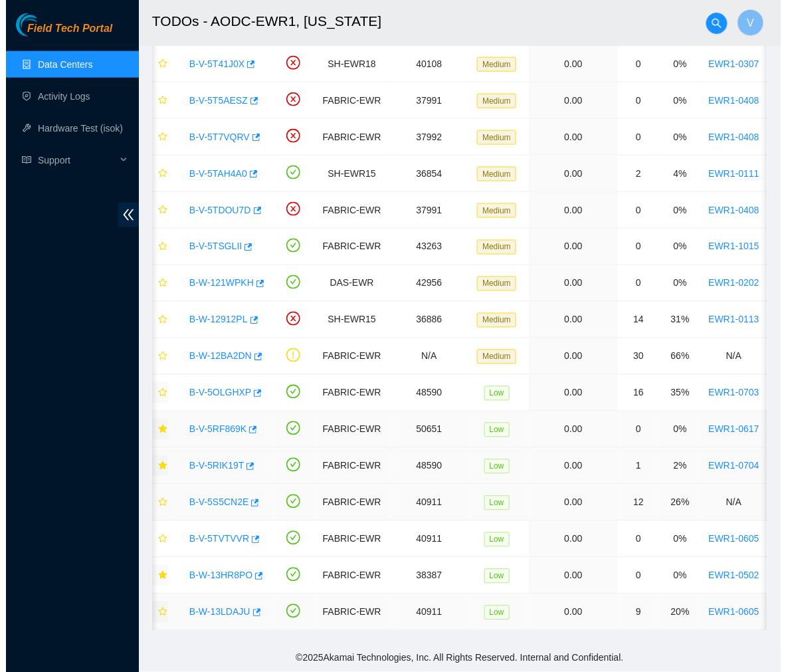
scroll to position [0, 0]
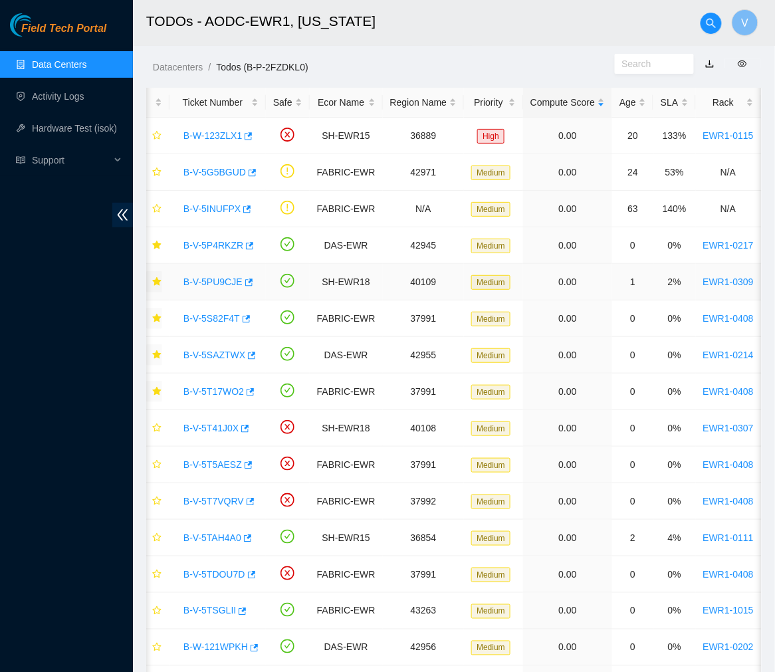
click at [220, 278] on link "B-V-5PU9CJE" at bounding box center [212, 281] width 59 height 11
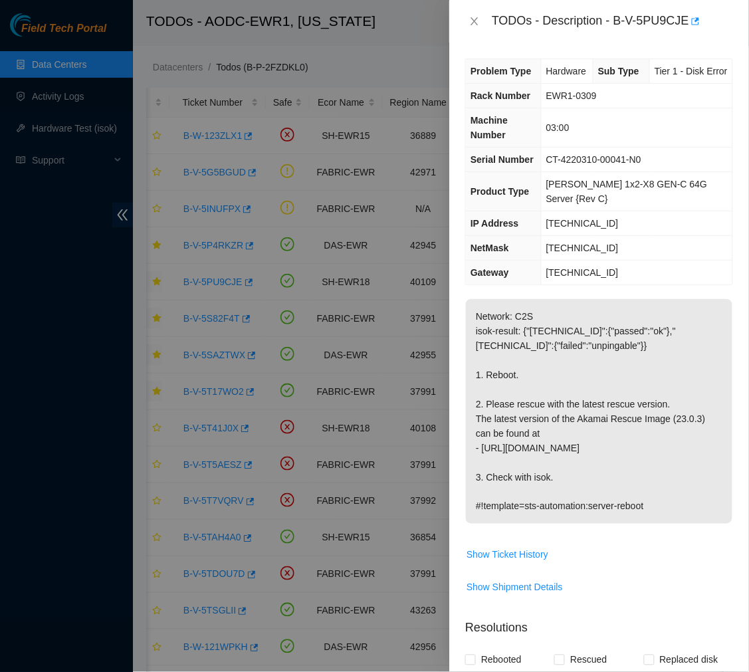
click at [612, 218] on td "23.65.191.212" at bounding box center [636, 223] width 191 height 25
drag, startPoint x: 612, startPoint y: 223, endPoint x: 552, endPoint y: 223, distance: 59.8
click at [552, 223] on td "23.65.191.212" at bounding box center [636, 223] width 191 height 25
click at [473, 21] on icon "close" at bounding box center [474, 21] width 11 height 11
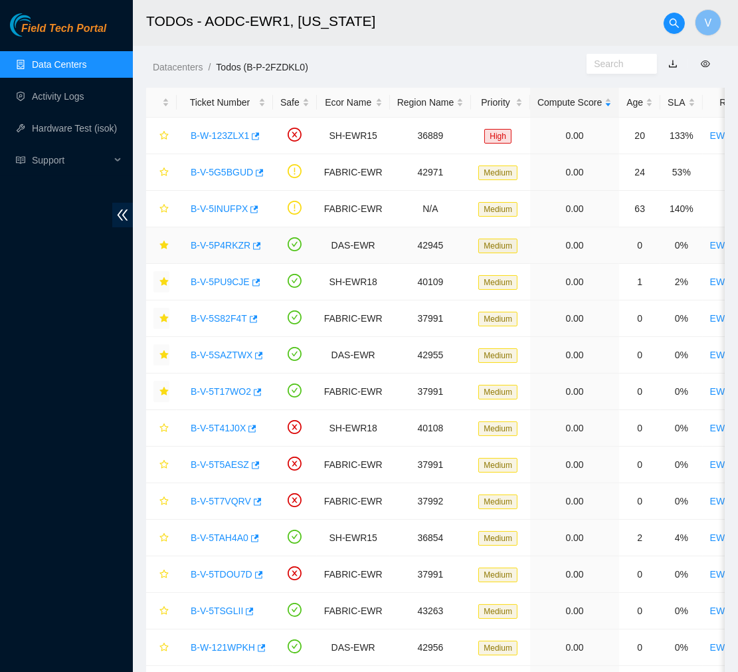
click at [220, 250] on link "B-V-5P4RKZR" at bounding box center [221, 245] width 60 height 11
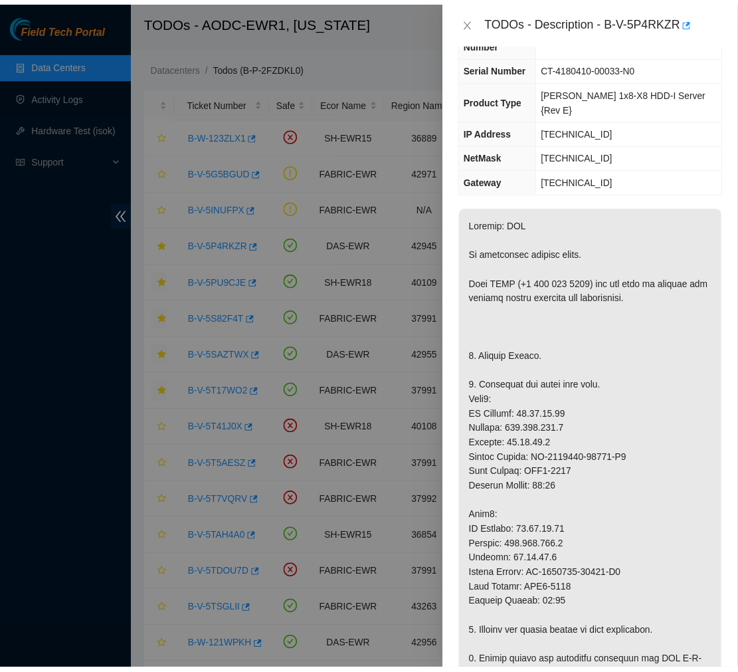
scroll to position [70, 0]
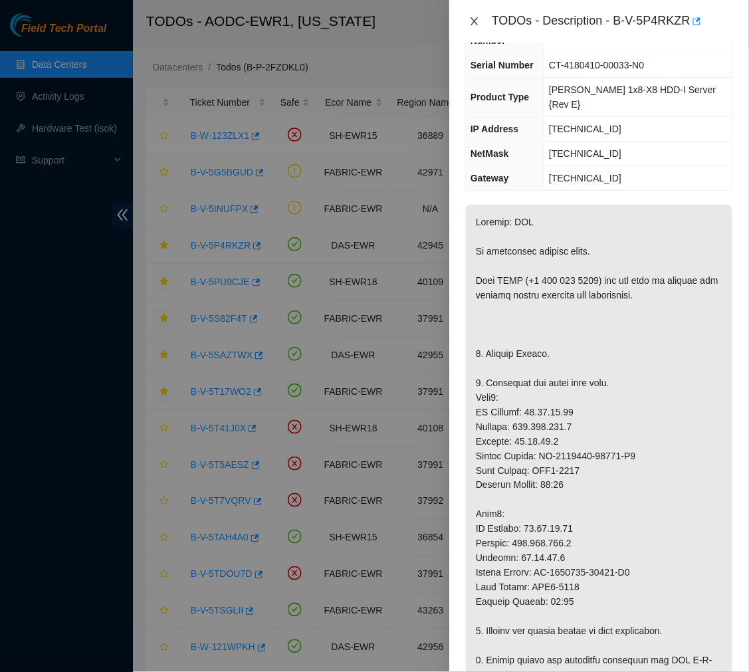
click at [472, 25] on icon "close" at bounding box center [474, 21] width 7 height 8
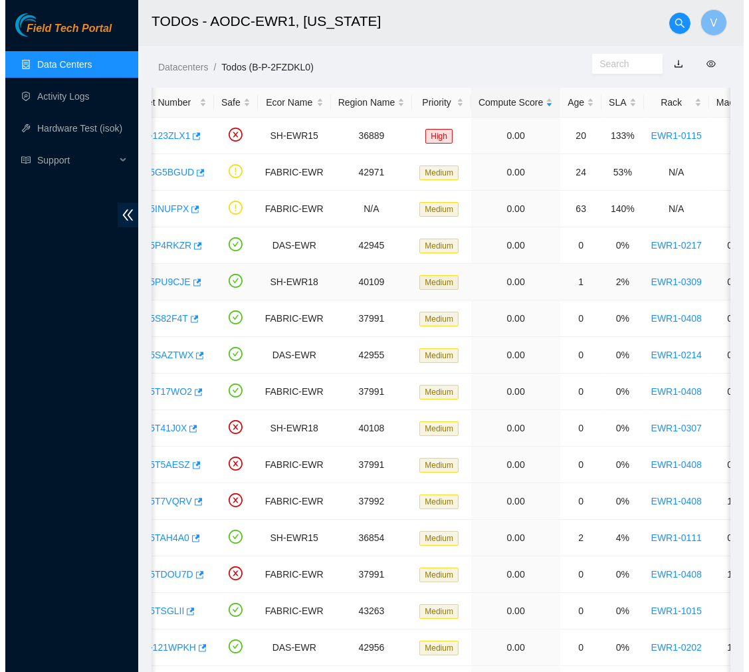
scroll to position [0, 68]
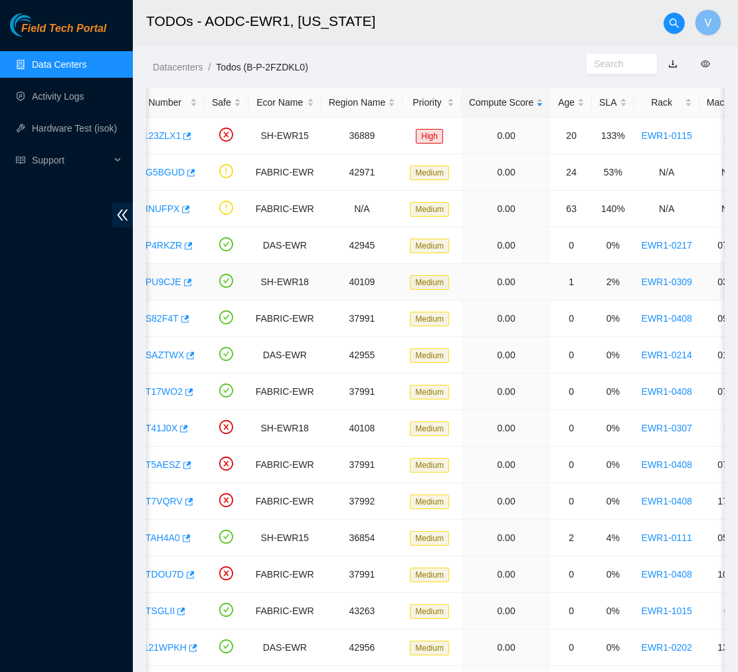
click at [158, 277] on link "B-V-5PU9CJE" at bounding box center [151, 281] width 59 height 11
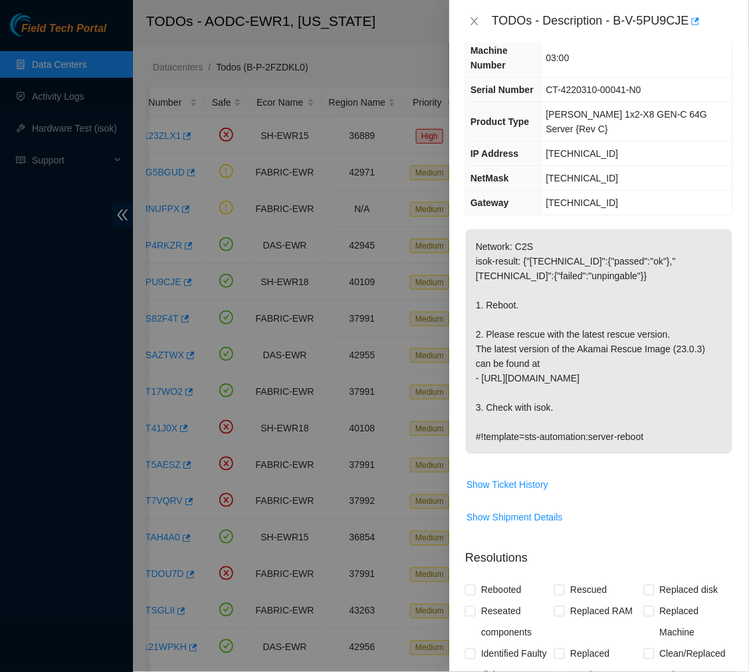
scroll to position [473, 0]
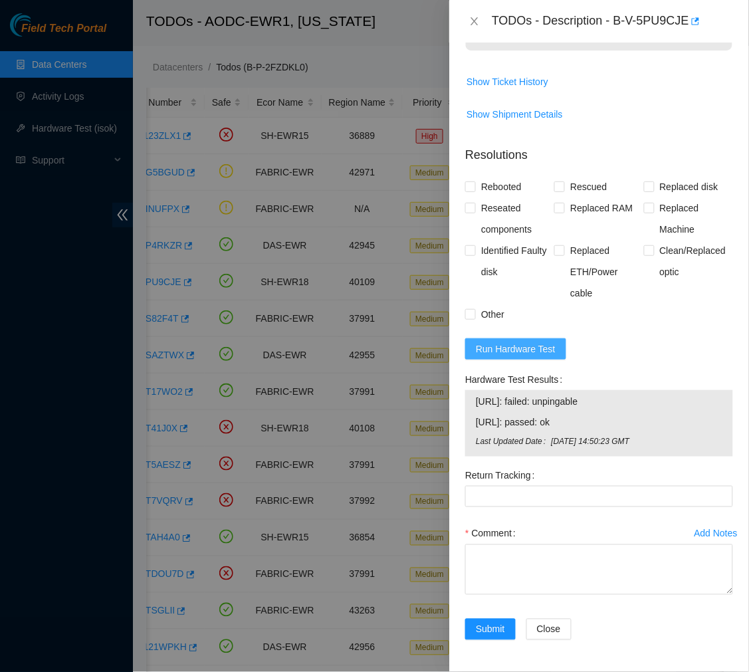
click at [496, 354] on span "Run Hardware Test" at bounding box center [516, 349] width 80 height 15
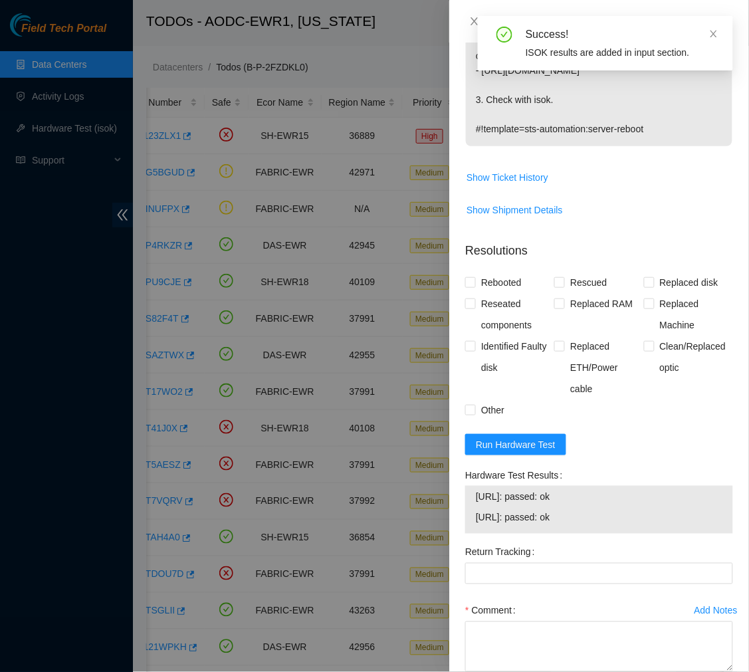
scroll to position [455, 0]
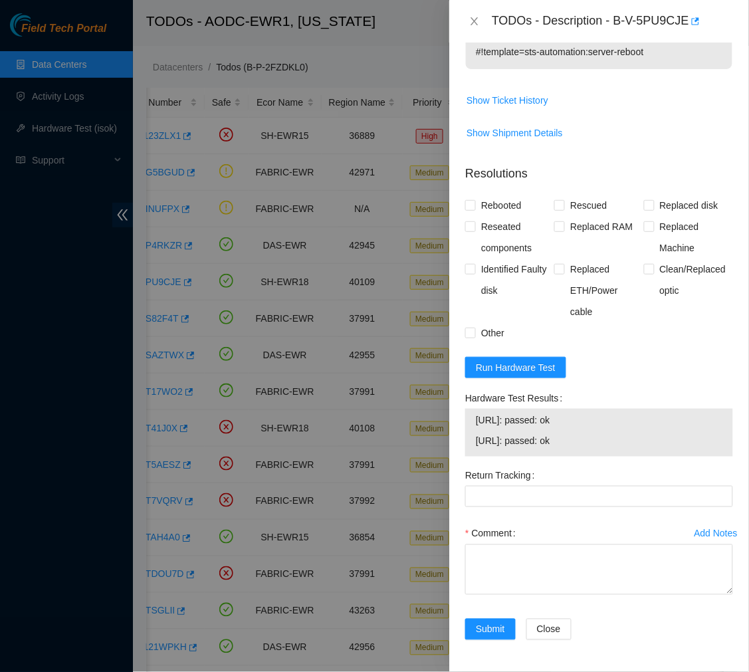
drag, startPoint x: 593, startPoint y: 435, endPoint x: 461, endPoint y: 409, distance: 134.1
click at [461, 409] on div "Hardware Test Results 23.65.191.212: passed: ok 23.65.191.213: passed: ok" at bounding box center [599, 425] width 278 height 77
click at [508, 570] on textarea "Comment" at bounding box center [599, 569] width 268 height 51
paste textarea "Ticket #: B-V-5PU9CJE - Ran hardware test: 23.65.191.212: failed: unpingable 23…"
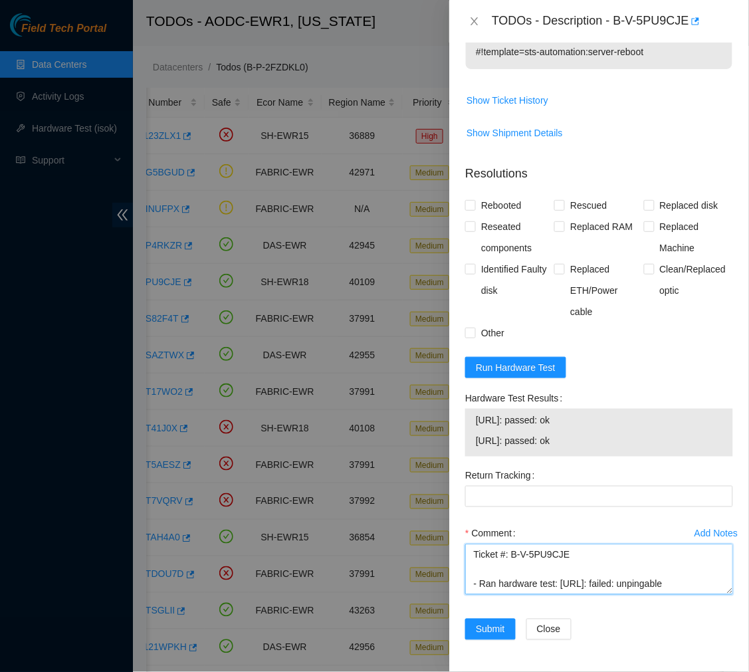
scroll to position [128, 0]
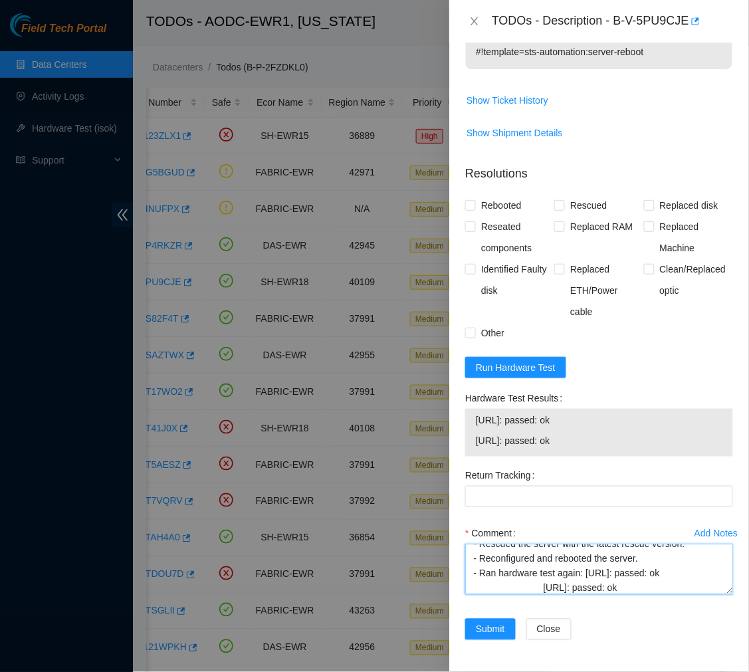
click at [545, 588] on textarea "Ticket #: B-V-5PU9CJE - Ran hardware test: 23.65.191.212: failed: unpingable 23…" at bounding box center [599, 569] width 268 height 51
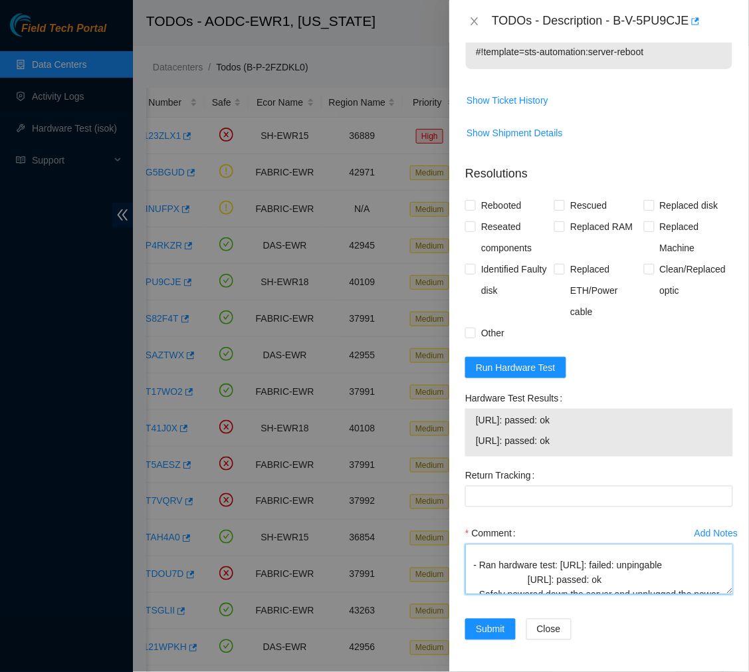
scroll to position [24, 0]
click at [527, 570] on textarea "Ticket #: B-V-5PU9CJE - Ran hardware test: 23.65.191.212: failed: unpingable 23…" at bounding box center [599, 569] width 268 height 51
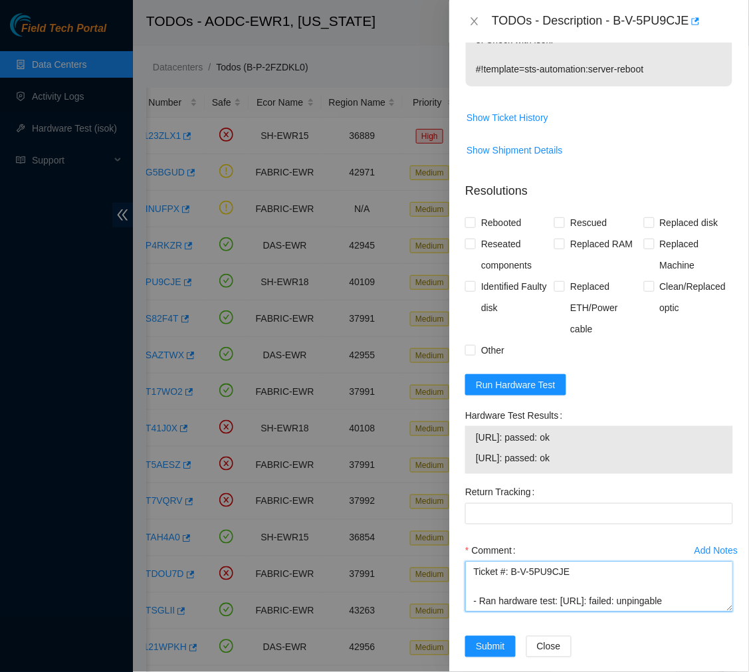
scroll to position [437, 0]
type textarea "Ticket #: B-V-5PU9CJE - Ran hardware test: 23.65.191.212: failed: unpingable 23…"
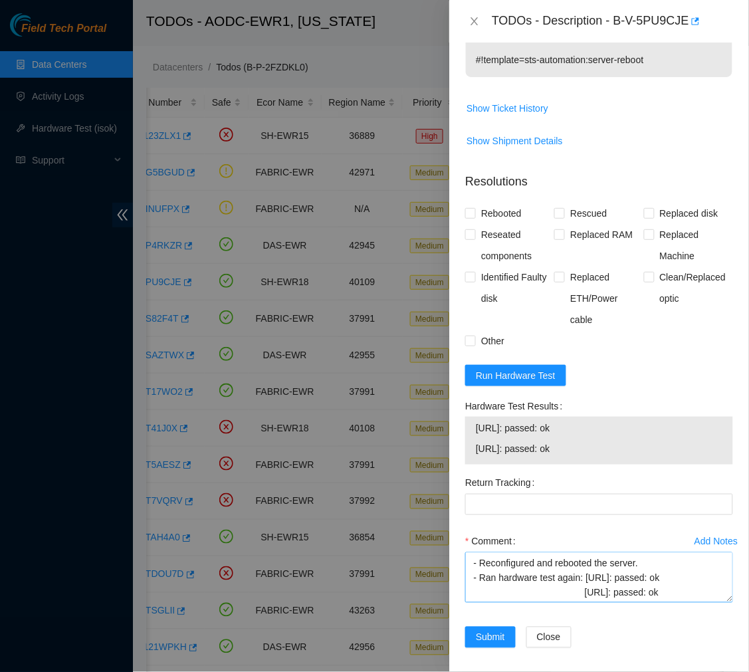
scroll to position [447, 0]
click at [556, 211] on input "Rescued" at bounding box center [558, 211] width 9 height 9
checkbox input "true"
click at [466, 215] on input "Rebooted" at bounding box center [469, 211] width 9 height 9
checkbox input "true"
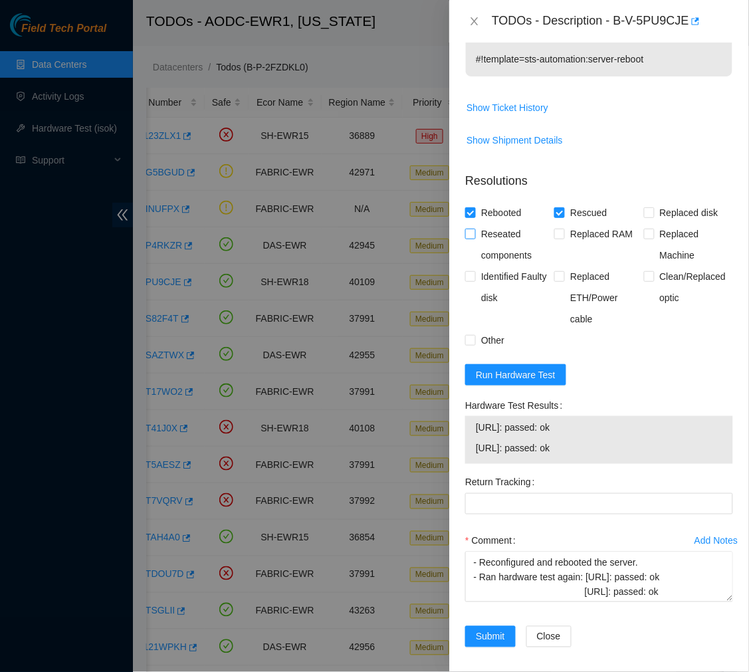
click at [469, 235] on input "Reseated components" at bounding box center [469, 233] width 9 height 9
checkbox input "true"
click at [469, 334] on label "Other" at bounding box center [487, 340] width 45 height 21
click at [469, 335] on input "Other" at bounding box center [469, 339] width 9 height 9
checkbox input "true"
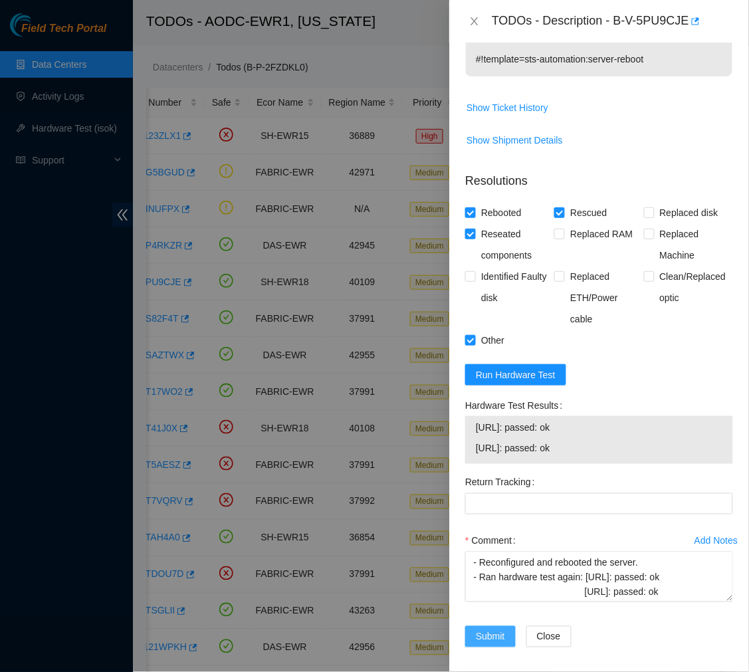
click at [492, 629] on span "Submit" at bounding box center [490, 636] width 29 height 15
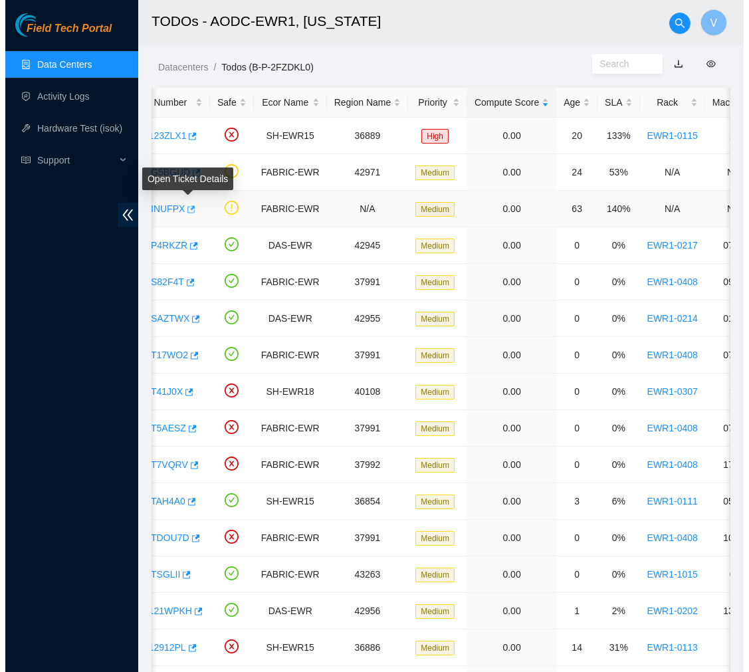
scroll to position [0, 0]
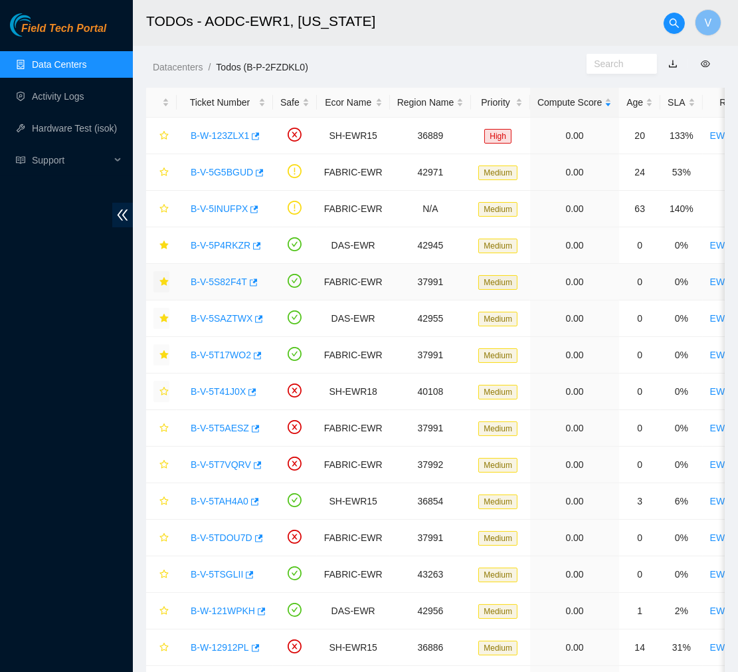
click at [213, 276] on link "B-V-5S82F4T" at bounding box center [219, 281] width 56 height 11
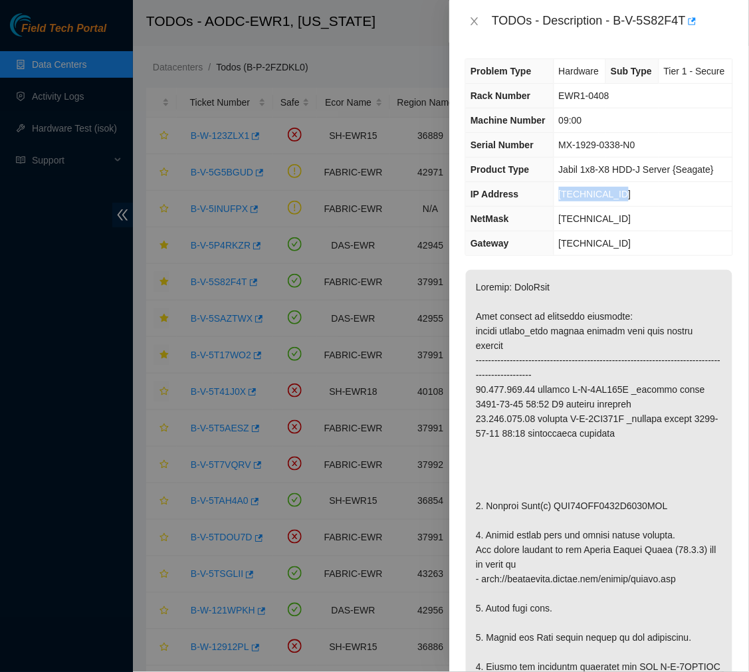
drag, startPoint x: 616, startPoint y: 195, endPoint x: 558, endPoint y: 195, distance: 57.8
click at [558, 195] on td "23.212.188.20" at bounding box center [643, 194] width 179 height 25
click at [595, 430] on p at bounding box center [599, 682] width 267 height 824
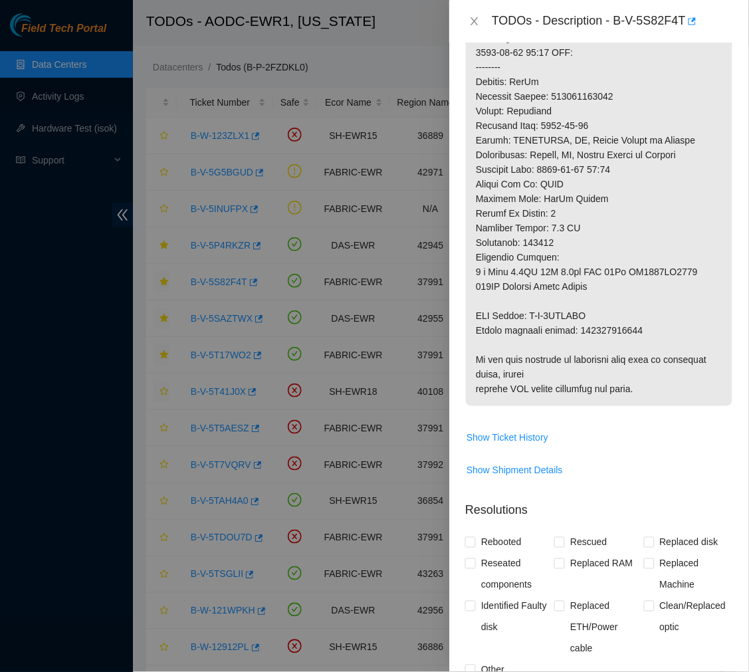
scroll to position [877, 0]
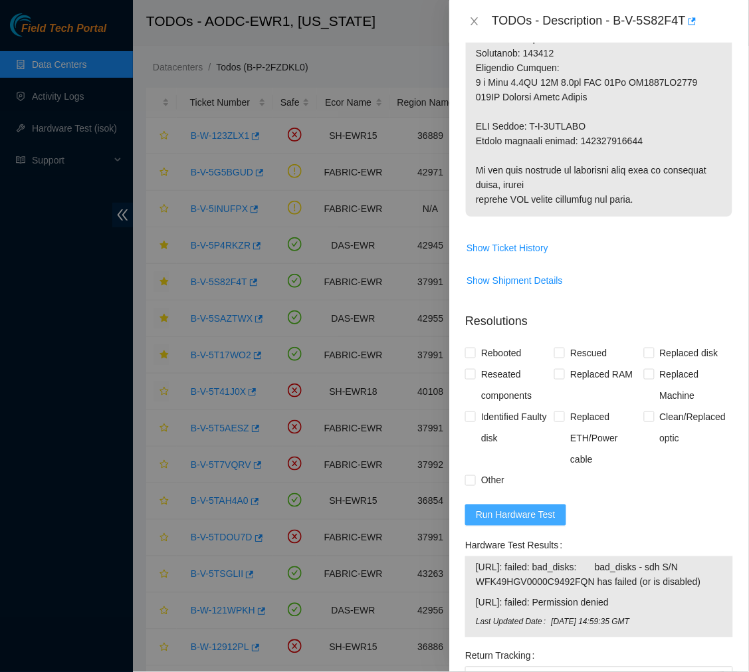
click at [496, 508] on span "Run Hardware Test" at bounding box center [516, 515] width 80 height 15
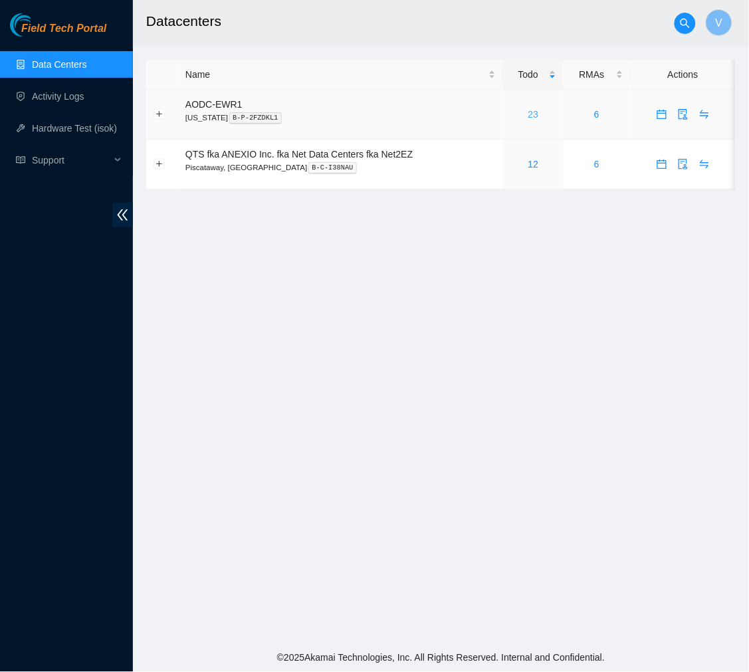
click at [533, 110] on link "23" at bounding box center [533, 114] width 11 height 11
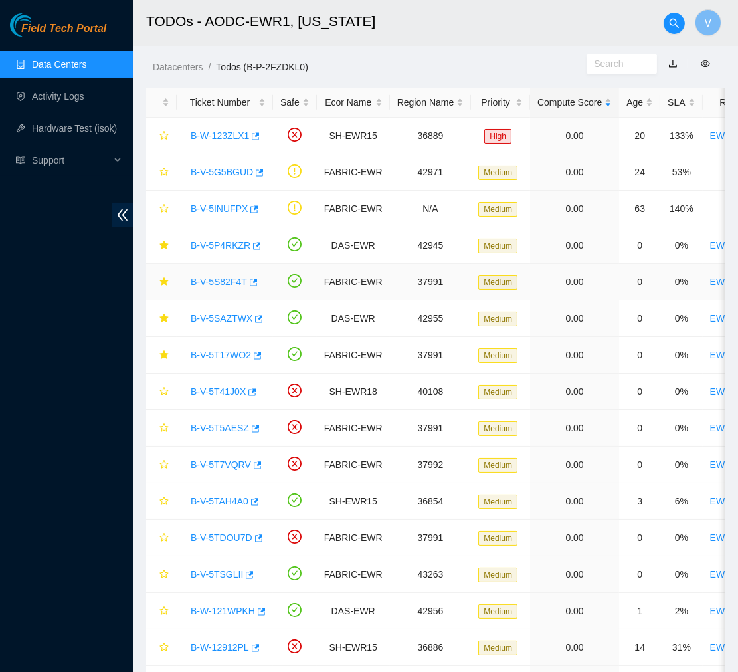
click at [221, 281] on link "B-V-5S82F4T" at bounding box center [219, 281] width 56 height 11
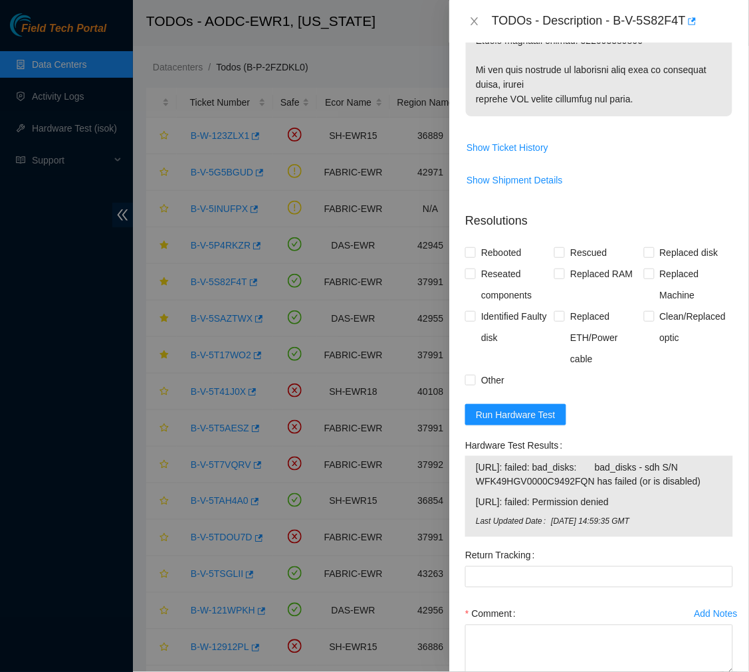
scroll to position [992, 0]
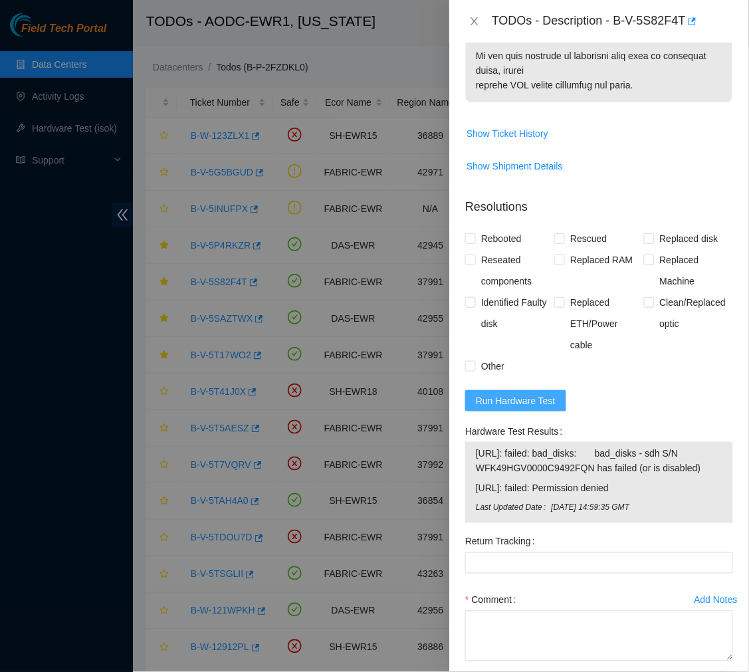
click at [541, 393] on span "Run Hardware Test" at bounding box center [516, 400] width 80 height 15
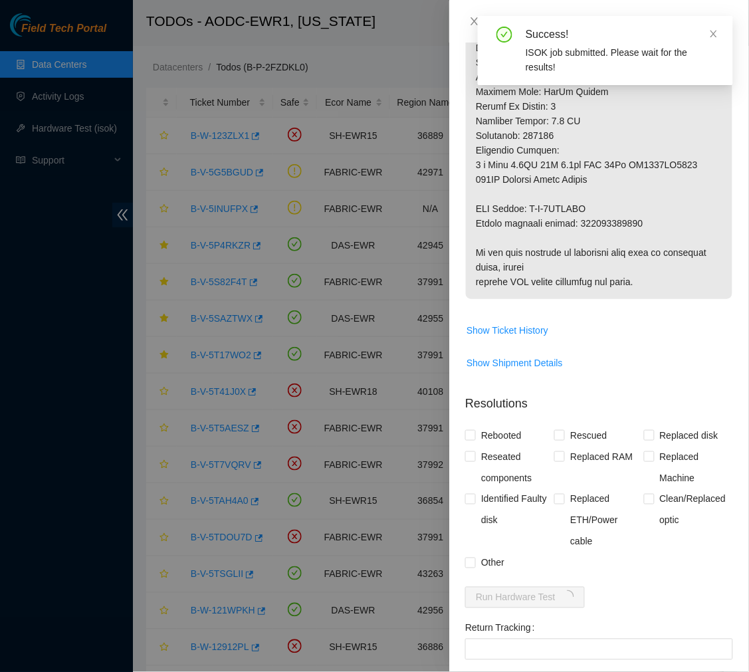
scroll to position [794, 0]
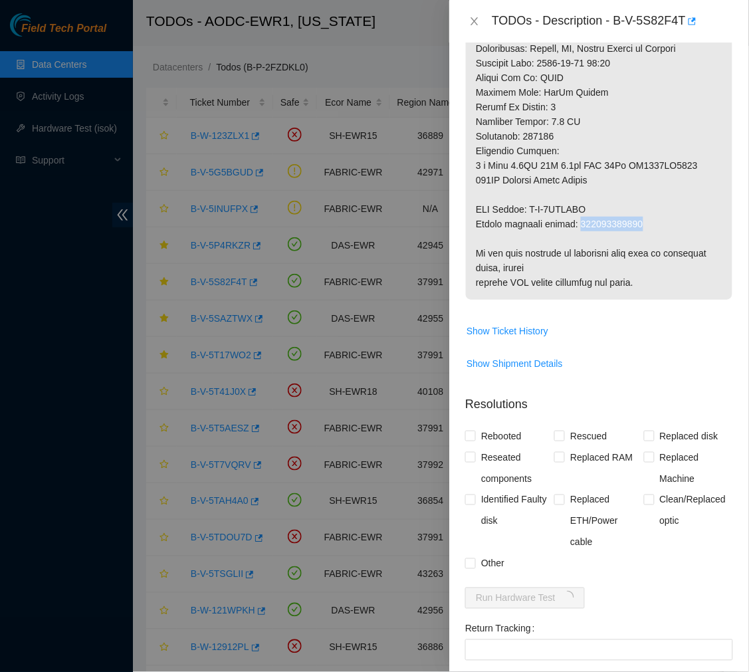
drag, startPoint x: 642, startPoint y: 207, endPoint x: 580, endPoint y: 207, distance: 61.8
copy p "463470040408"
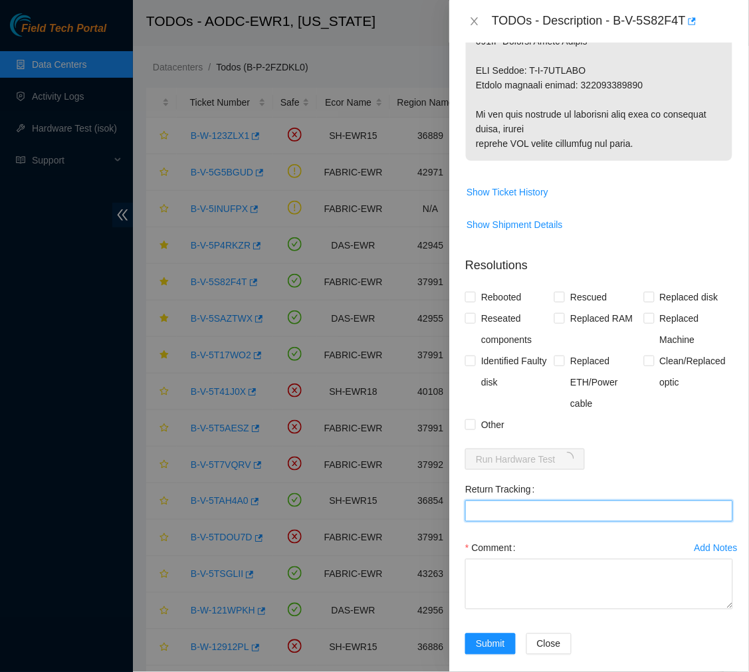
click at [529, 500] on Tracking "Return Tracking" at bounding box center [599, 510] width 268 height 21
paste Tracking "463470040408"
click at [475, 500] on Tracking "463470040408" at bounding box center [599, 510] width 268 height 21
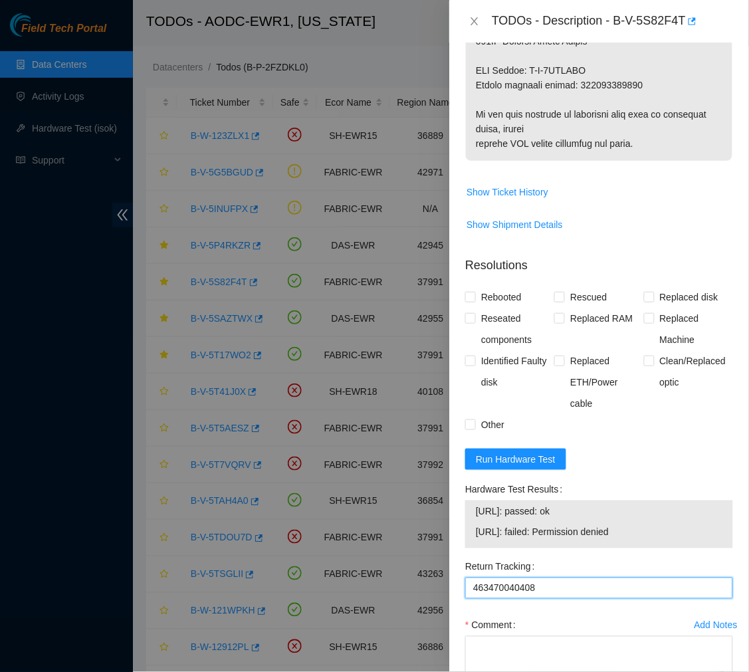
type Tracking "463470040408"
drag, startPoint x: 642, startPoint y: 520, endPoint x: 472, endPoint y: 502, distance: 171.1
click at [472, 502] on div "23.212.188.20: passed: ok 23.212.188.21: failed: Permission denied" at bounding box center [599, 524] width 268 height 48
copy tbody "23.212.188.20: passed: ok 23.212.188.21: failed: Permission denied"
click at [502, 639] on textarea "Comment" at bounding box center [599, 661] width 268 height 51
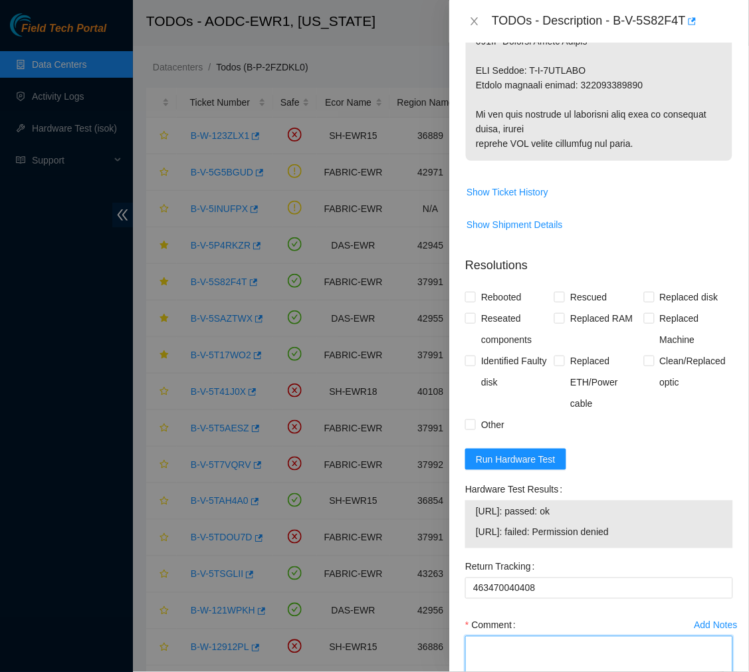
paste textarea "Ticket #: B-V-5S82F4T - Ran hardware test: 23.212.188.20: failed: bad_disks - s…"
click at [543, 649] on textarea "Ticket #: B-V-5S82F4T - Ran hardware test: 23.212.188.20: failed: bad_disks - s…" at bounding box center [599, 661] width 268 height 51
click at [526, 666] on textarea "Ticket #: B-V-5S82F4T - Ran hardware test: 23.212.188.20: failed: bad_disks - s…" at bounding box center [599, 661] width 268 height 51
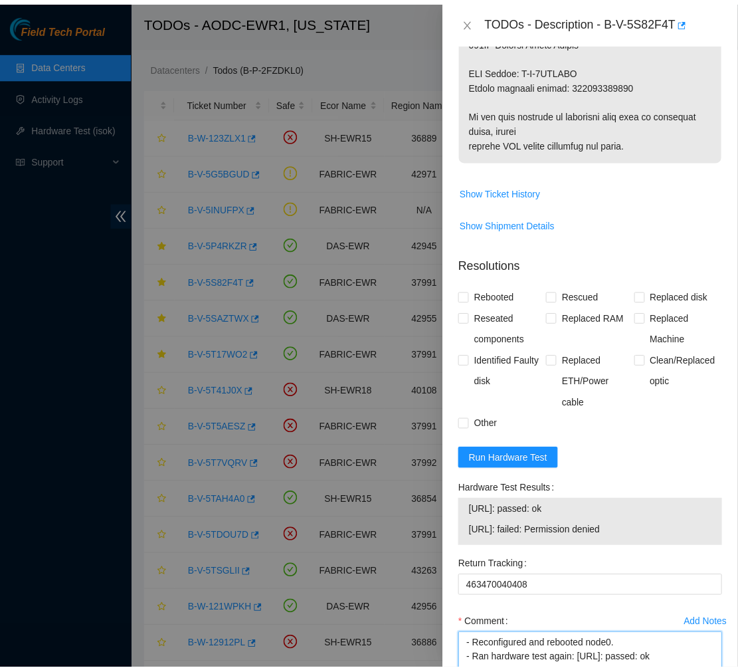
scroll to position [1010, 0]
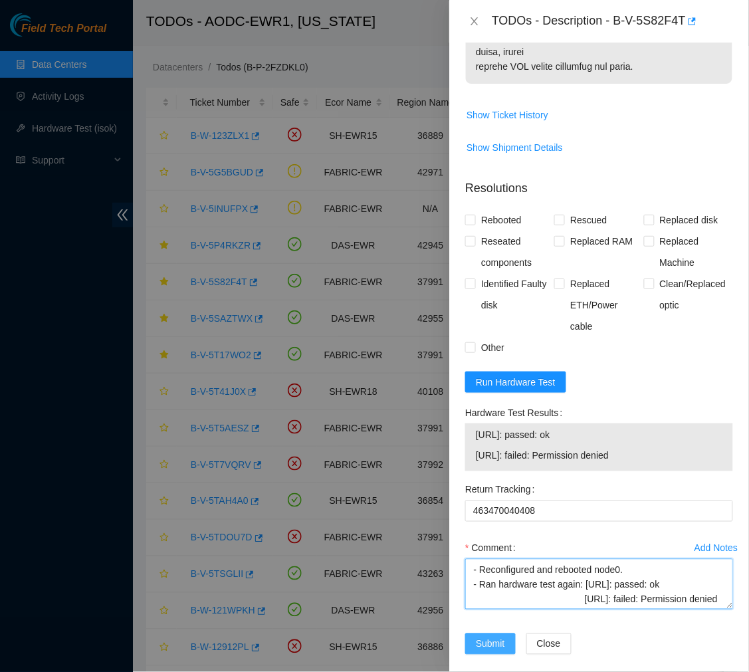
type textarea "Ticket #: B-V-5S82F4T - Ran hardware test: 23.212.188.20: failed: bad_disks - s…"
click at [486, 637] on span "Submit" at bounding box center [490, 644] width 29 height 15
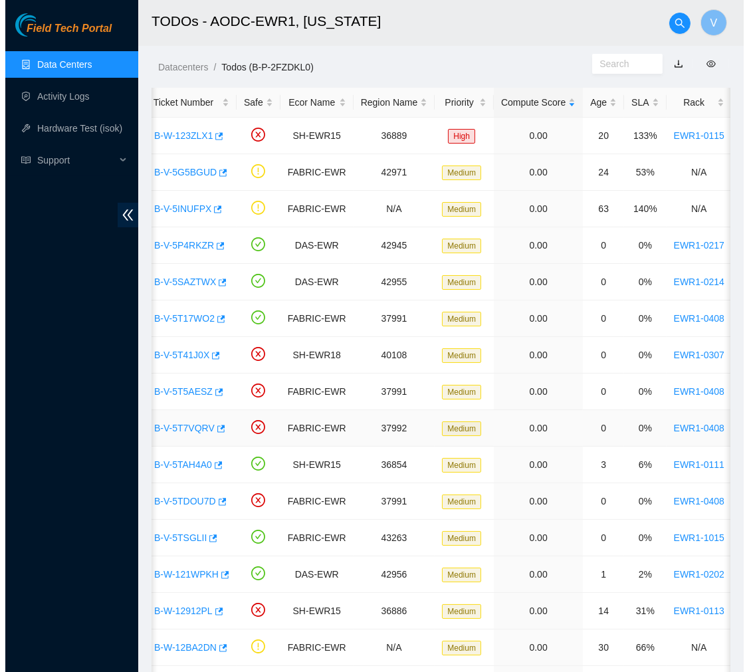
scroll to position [0, 0]
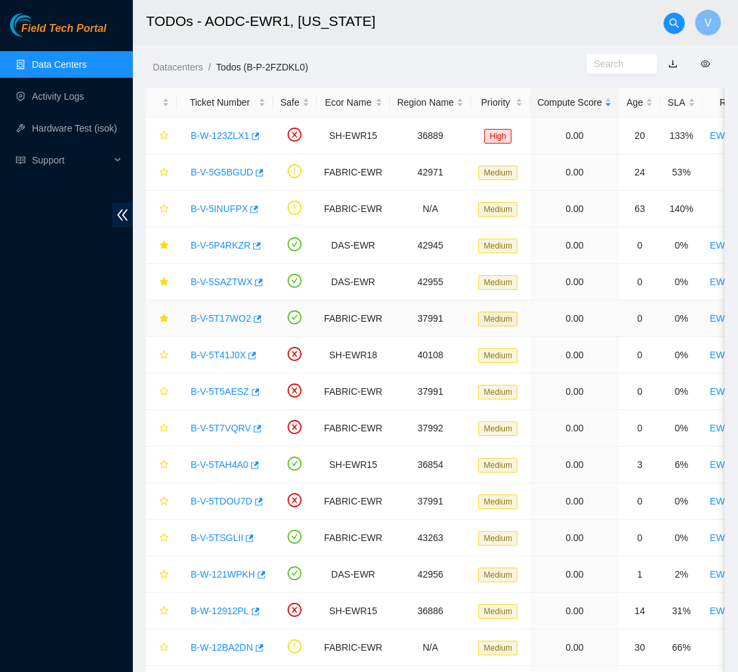
click at [226, 320] on link "B-V-5T17WO2" at bounding box center [221, 318] width 60 height 11
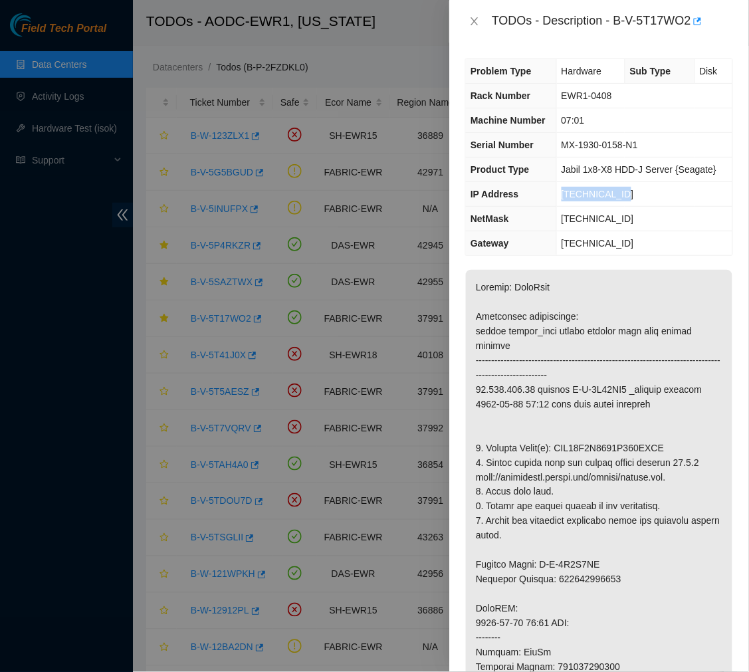
drag, startPoint x: 623, startPoint y: 190, endPoint x: 540, endPoint y: 189, distance: 83.8
click at [540, 189] on tr "IP Address 23.212.188.17" at bounding box center [599, 194] width 267 height 25
copy tr "23.212.188.17"
click at [669, 407] on p at bounding box center [599, 638] width 267 height 736
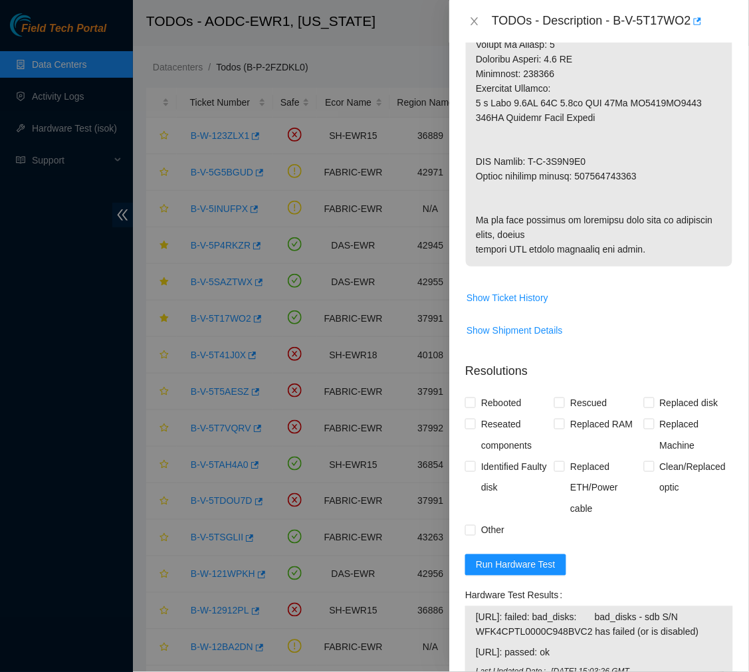
scroll to position [792, 0]
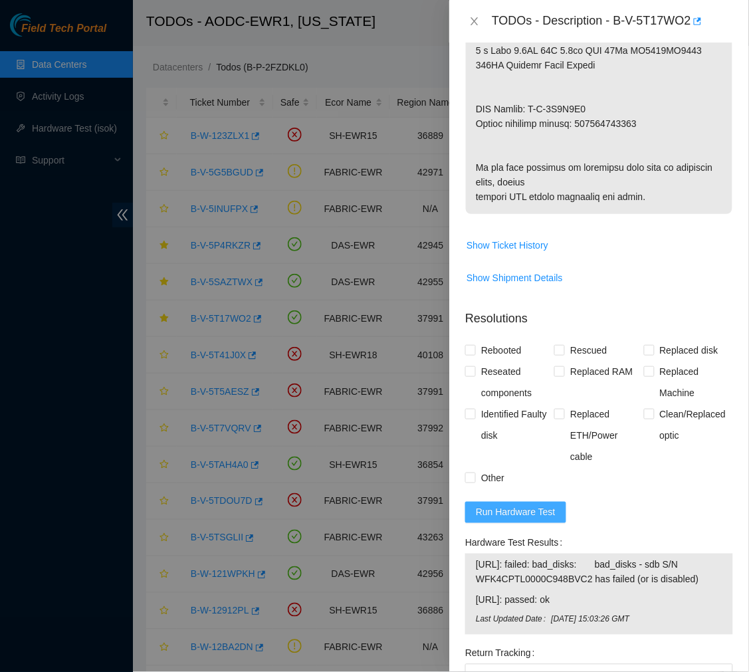
click at [503, 520] on span "Run Hardware Test" at bounding box center [516, 512] width 80 height 15
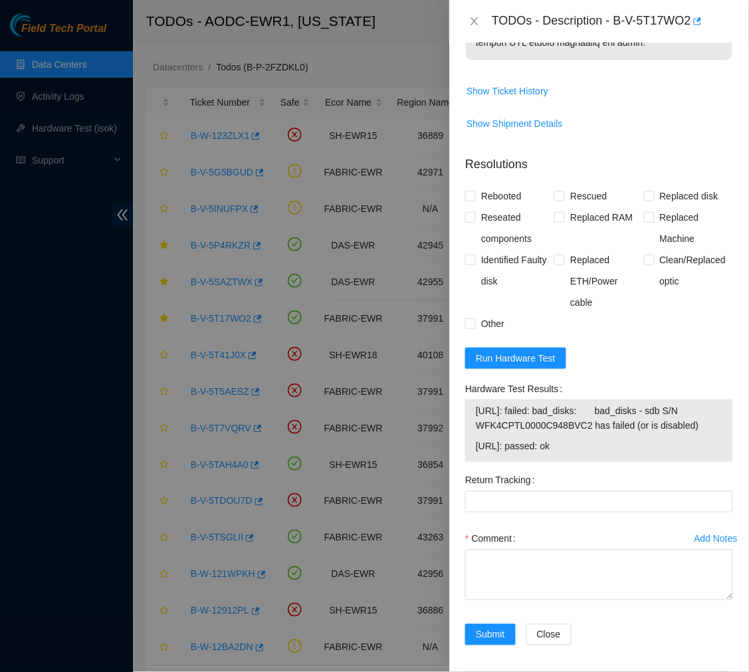
scroll to position [995, 0]
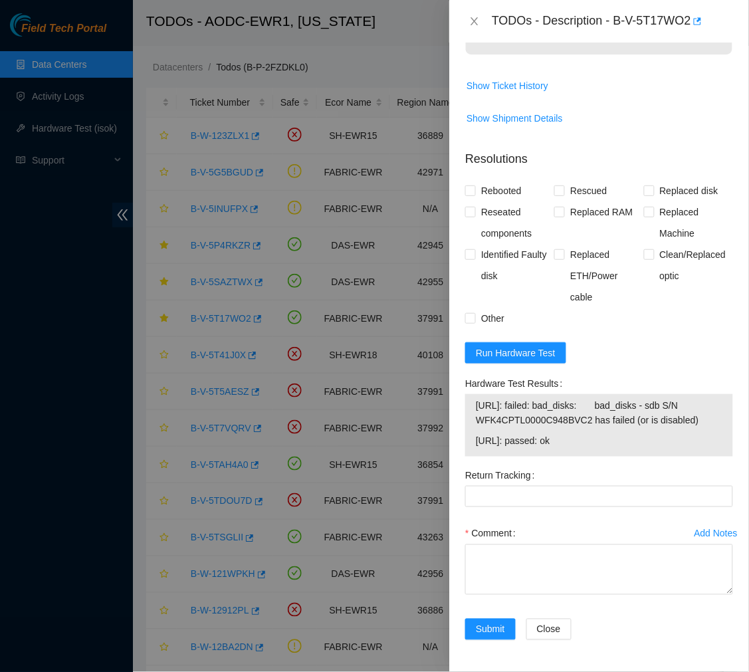
drag, startPoint x: 587, startPoint y: 446, endPoint x: 475, endPoint y: 408, distance: 117.9
click at [475, 408] on tbody "23.212.188.16: failed: bad_disks: bad_disks - sdb S/N WFK4CPTL0000C948BVC2 has …" at bounding box center [599, 425] width 248 height 56
copy tbody "23.212.188.16: failed: bad_disks: bad_disks - sdb S/N WFK4CPTL0000C948BVC2 has …"
click at [558, 191] on input "Rescued" at bounding box center [558, 189] width 9 height 9
checkbox input "true"
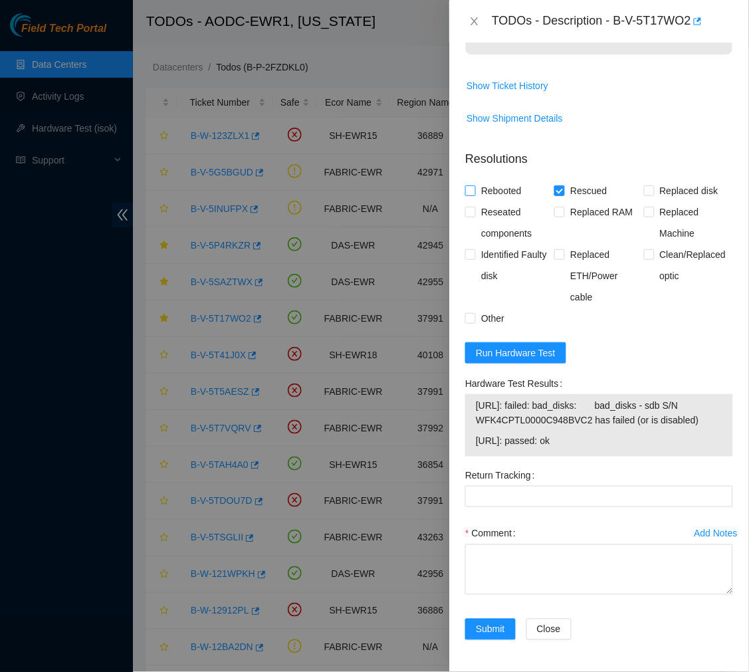
click at [469, 191] on input "Rebooted" at bounding box center [469, 189] width 9 height 9
checkbox input "true"
click at [644, 184] on label "Replaced disk" at bounding box center [684, 190] width 80 height 21
click at [644, 185] on input "Replaced disk" at bounding box center [648, 189] width 9 height 9
checkbox input "true"
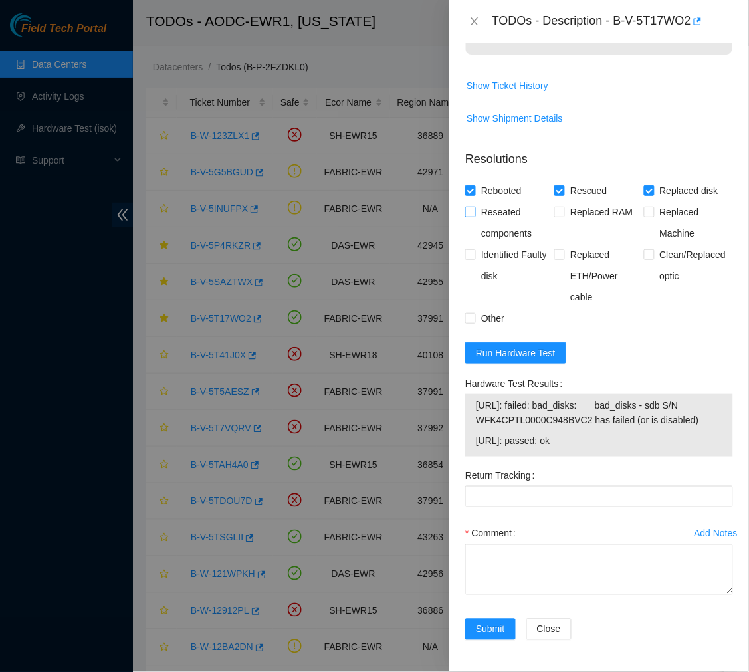
click at [470, 215] on input "Reseated components" at bounding box center [469, 211] width 9 height 9
checkbox input "true"
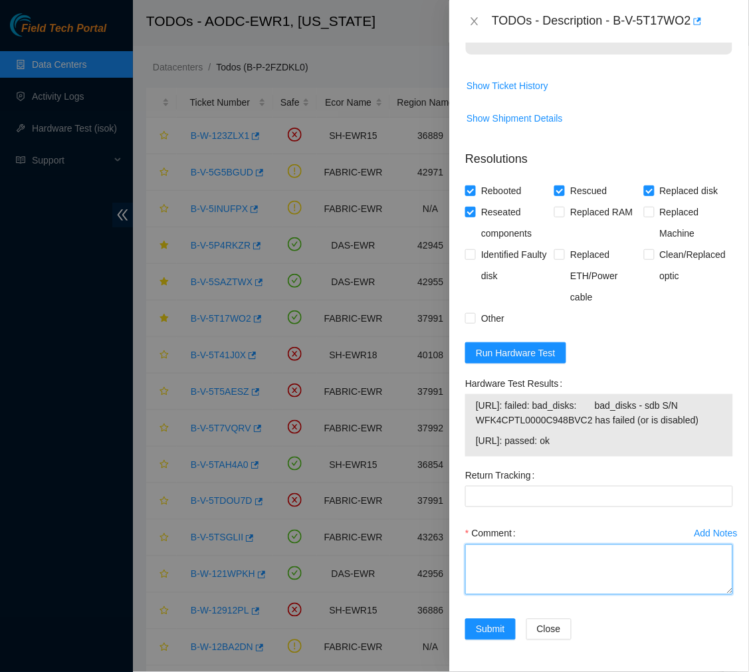
click at [516, 562] on textarea "Comment" at bounding box center [599, 569] width 268 height 51
paste textarea "Ticket #: B-V-5T17WO2 - Ran hardware test: 23.212.188.16: failed: bad_disks - s…"
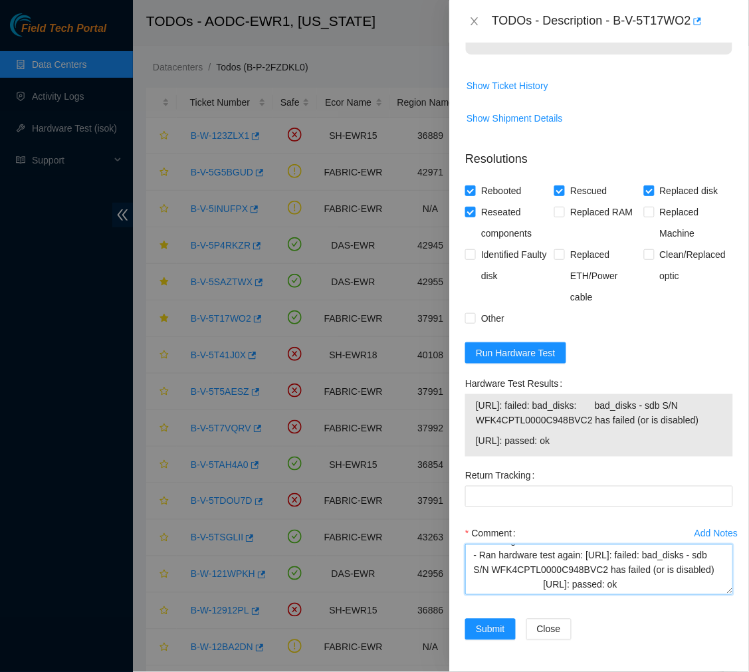
scroll to position [286, 0]
click at [540, 587] on textarea "Ticket #: B-V-5T17WO2 - Ran hardware test: 23.212.188.16: failed: bad_disks - s…" at bounding box center [599, 569] width 268 height 51
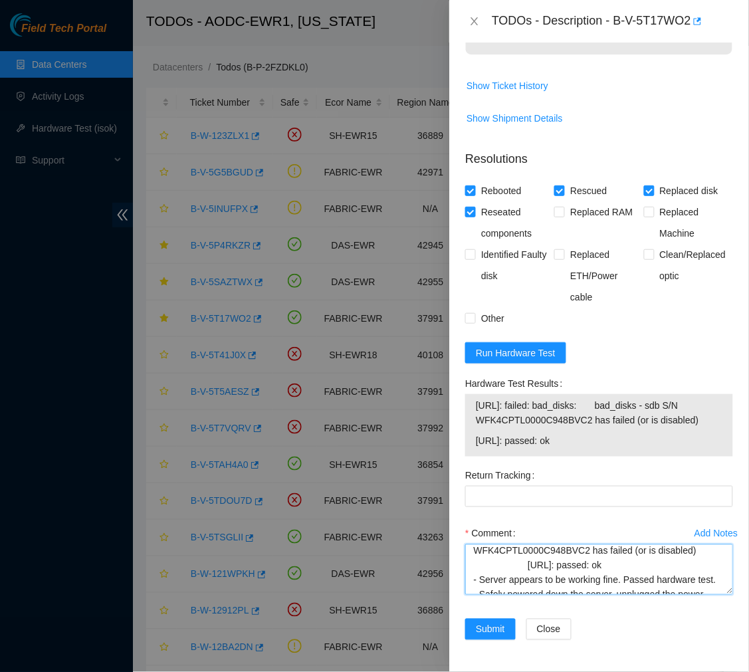
scroll to position [45, 0]
click at [527, 583] on textarea "Ticket #: B-V-5T17WO2 - Ran hardware test: 23.212.188.16: failed: bad_disks - s…" at bounding box center [599, 569] width 268 height 51
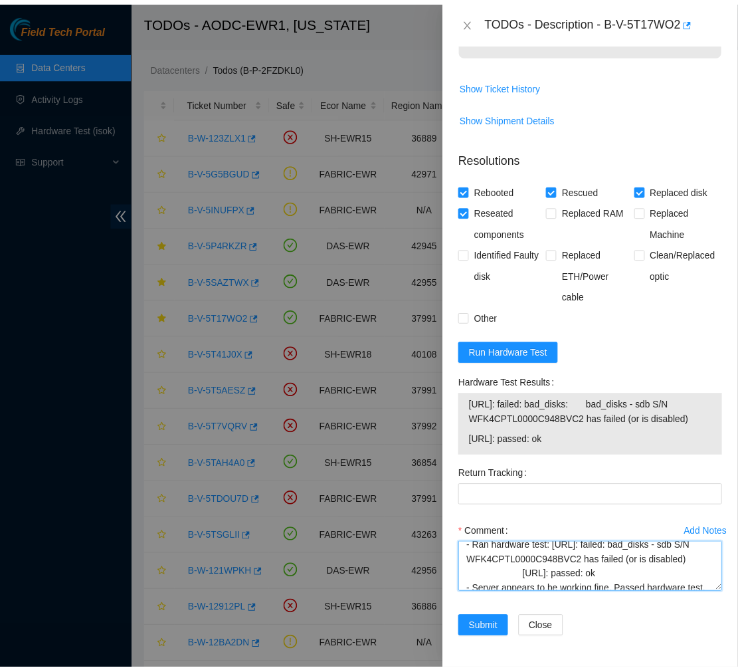
scroll to position [40, 0]
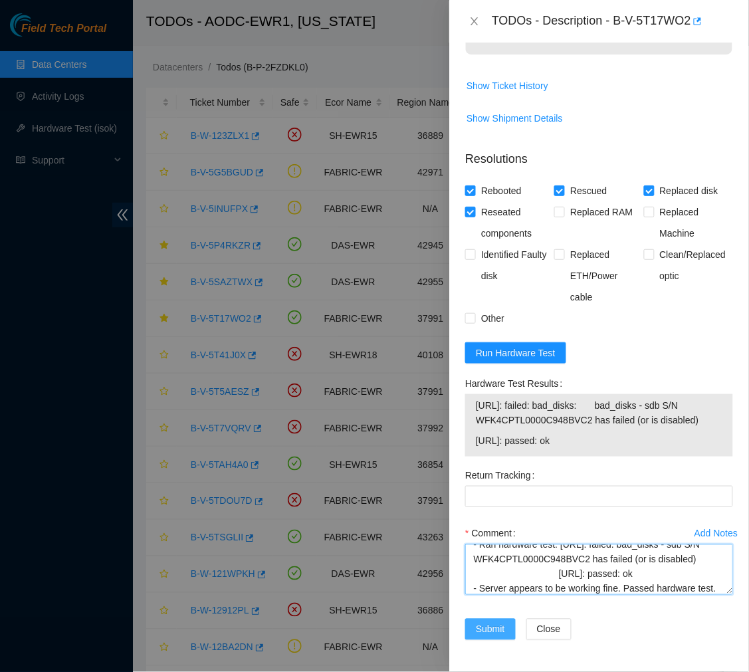
type textarea "Ticket #: B-V-5T17WO2 - Ran hardware test: 23.212.188.16: failed: bad_disks - s…"
click at [496, 622] on span "Submit" at bounding box center [490, 629] width 29 height 15
click at [671, 587] on textarea "Ticket #: B-V-5T17WO2 - Ran hardware test: 23.212.188.16: failed: bad_disks - s…" at bounding box center [599, 569] width 268 height 51
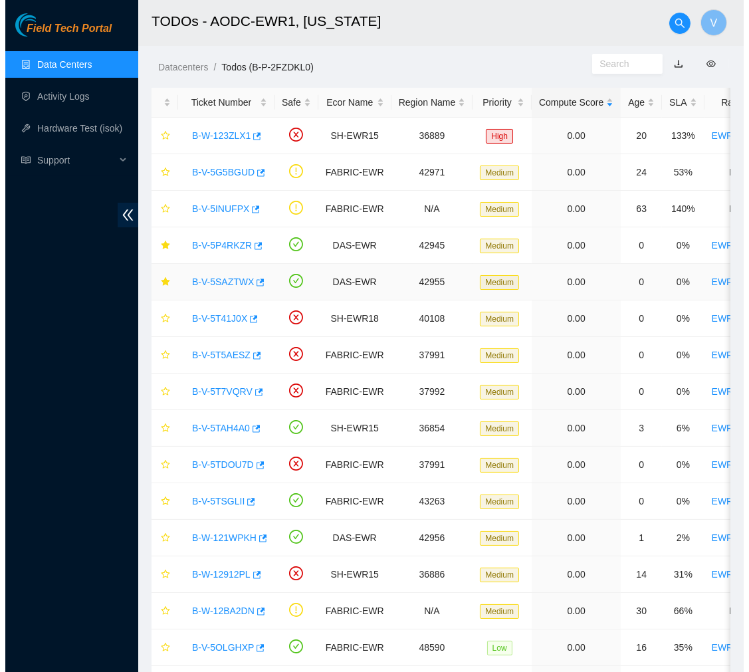
scroll to position [0, 0]
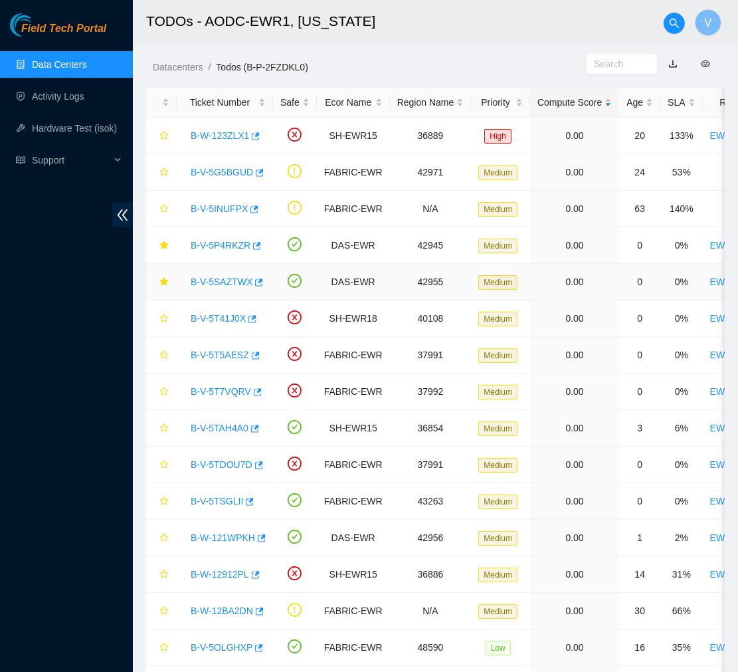
click at [227, 281] on link "B-V-5SAZTWX" at bounding box center [222, 281] width 62 height 11
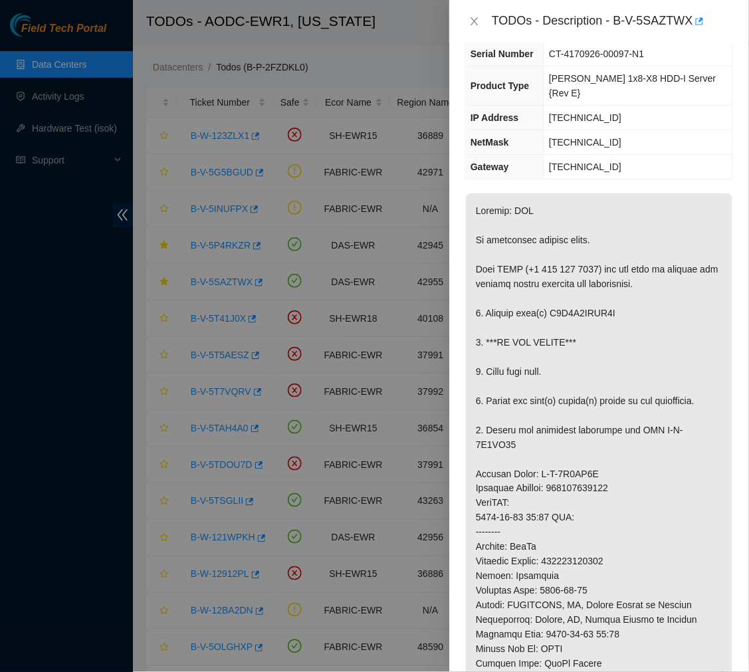
scroll to position [80, 0]
click at [601, 352] on p at bounding box center [599, 533] width 267 height 678
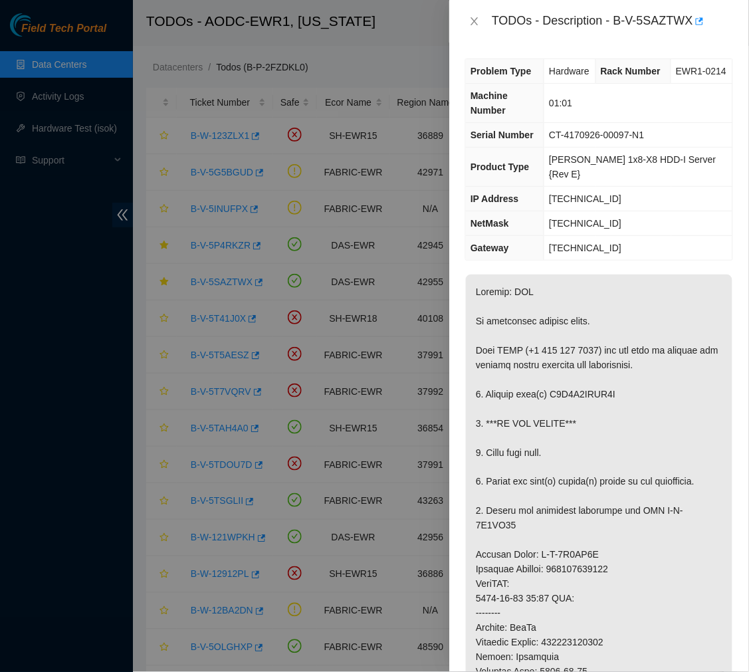
click at [600, 371] on p at bounding box center [599, 613] width 267 height 678
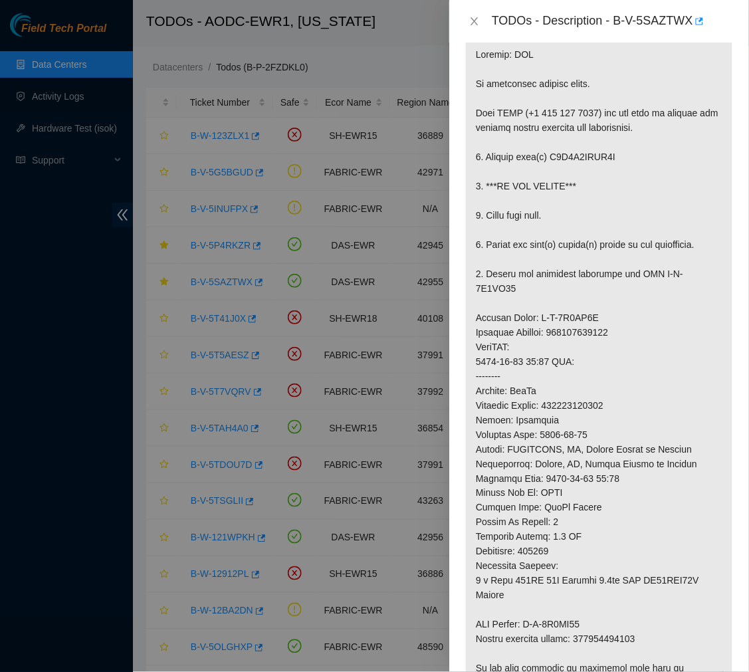
scroll to position [240, 0]
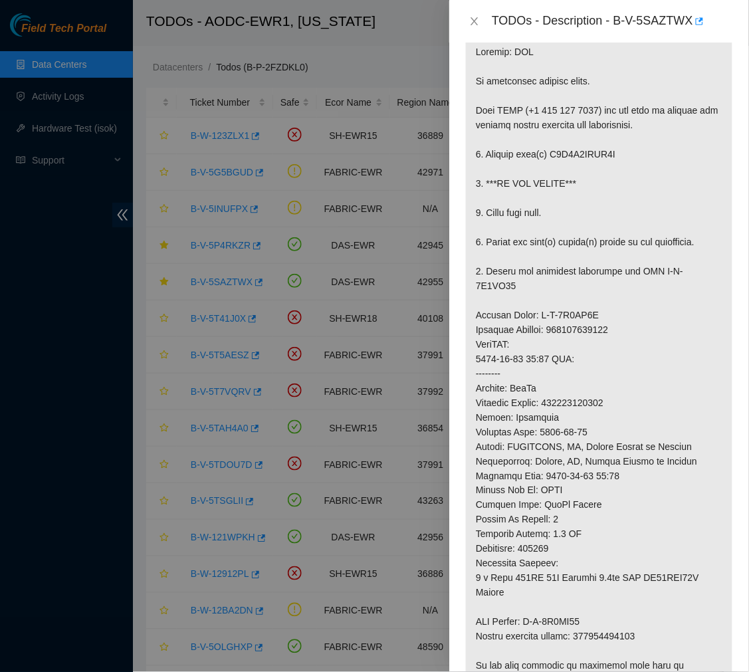
click at [579, 357] on p at bounding box center [599, 374] width 267 height 678
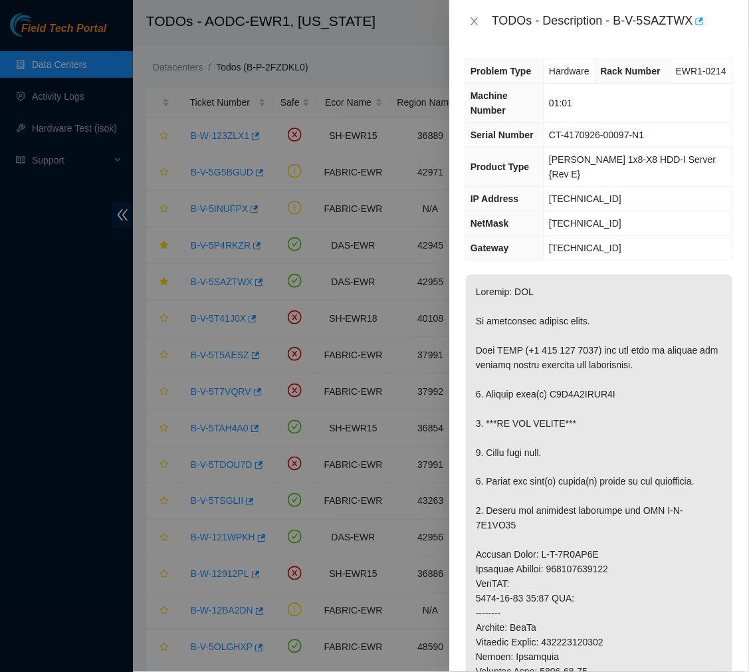
click at [599, 348] on p at bounding box center [599, 613] width 267 height 678
click at [508, 334] on p at bounding box center [599, 613] width 267 height 678
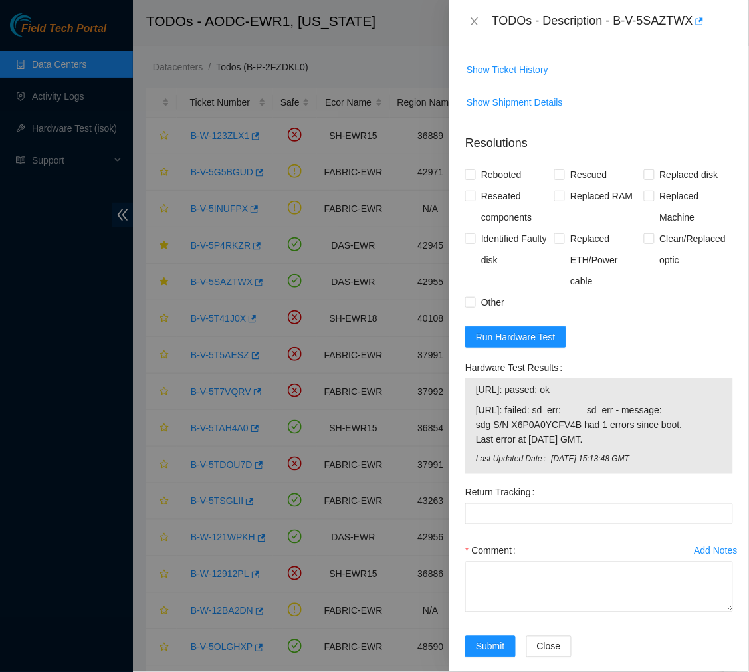
scroll to position [916, 0]
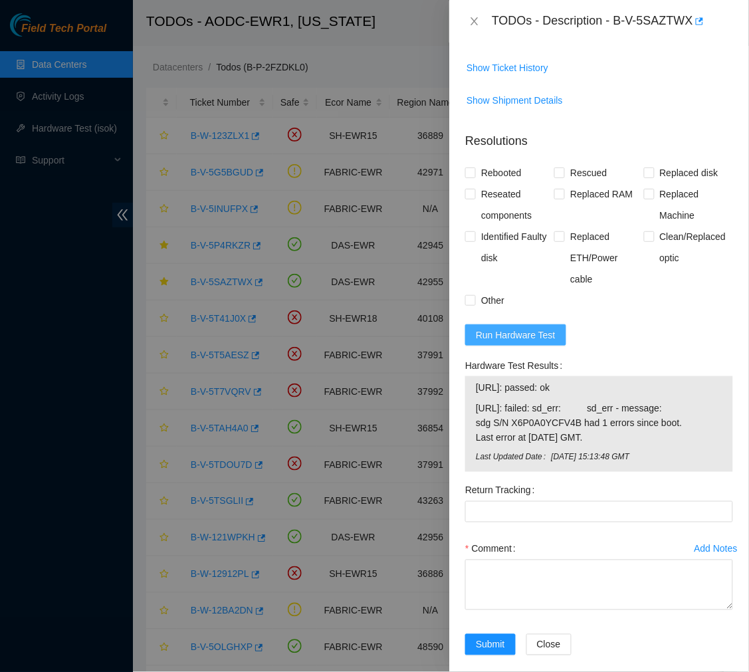
click at [529, 328] on span "Run Hardware Test" at bounding box center [516, 335] width 80 height 15
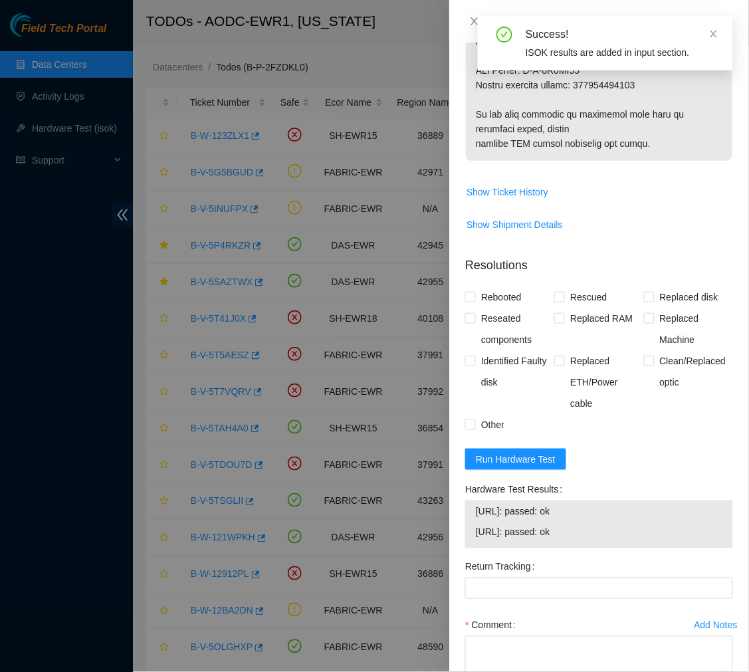
scroll to position [869, 0]
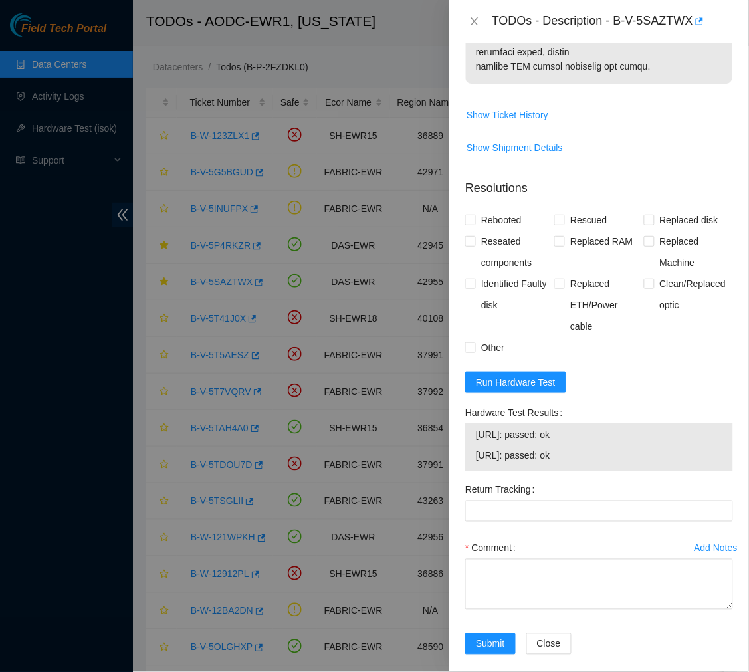
drag, startPoint x: 580, startPoint y: 440, endPoint x: 473, endPoint y: 416, distance: 109.6
click at [473, 423] on div "23.56.209.16: passed: ok 23.56.209.17: passed: ok" at bounding box center [599, 447] width 268 height 48
copy tbody "23.56.209.16: passed: ok 23.56.209.17: passed: ok"
click at [494, 559] on textarea "Comment" at bounding box center [599, 584] width 268 height 51
paste textarea "Ticket #: B-V-5SAZTWX - Ran hardware test: 23.56.209.16: passed: ok 23.56.209.1…"
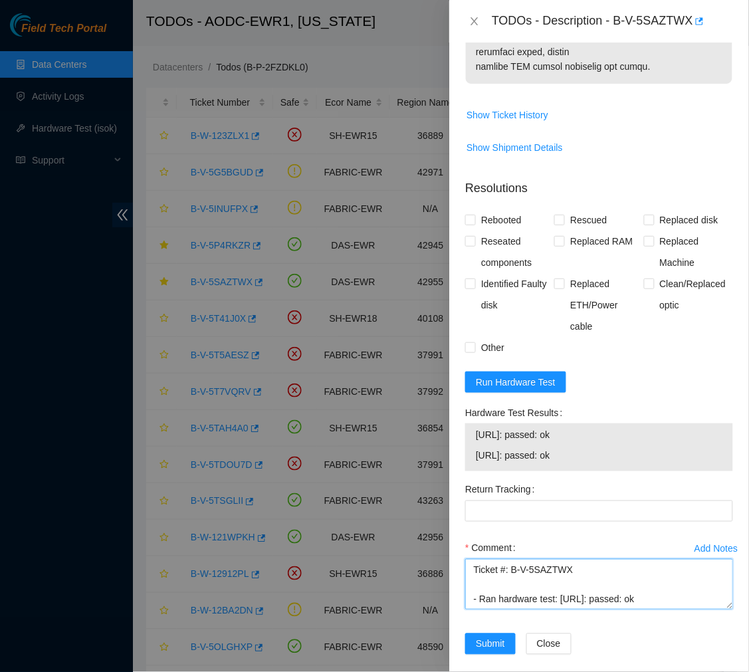
scroll to position [274, 0]
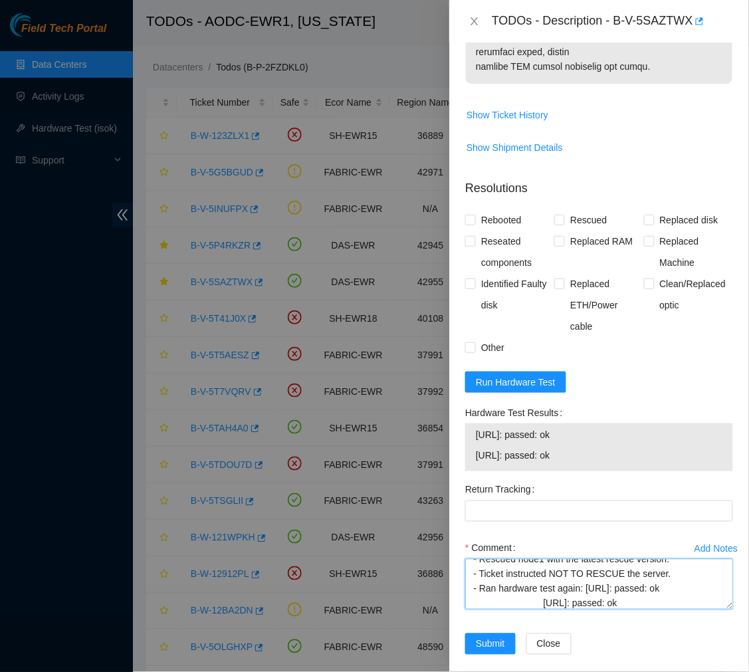
click at [542, 585] on textarea "Ticket #: B-V-5SAZTWX - Ran hardware test: 23.56.209.16: passed: ok 23.56.209.1…" at bounding box center [599, 584] width 268 height 51
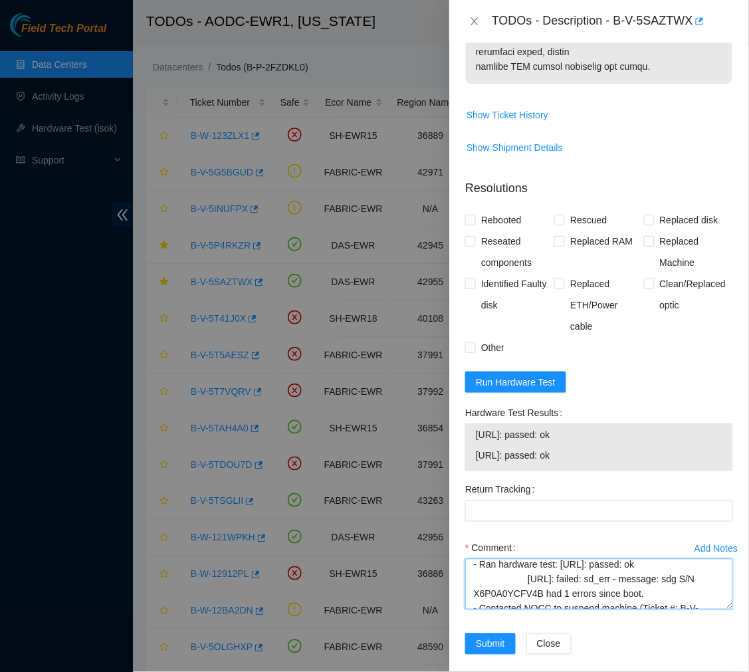
scroll to position [34, 0]
click at [529, 566] on textarea "Ticket #: B-V-5SAZTWX - Ran hardware test: 23.56.209.16: passed: ok 23.56.209.1…" at bounding box center [599, 584] width 268 height 51
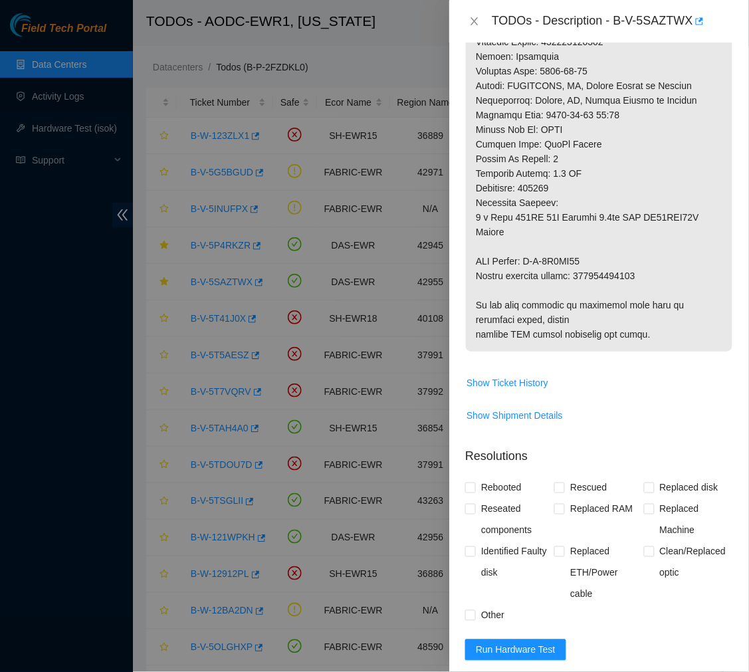
scroll to position [597, 0]
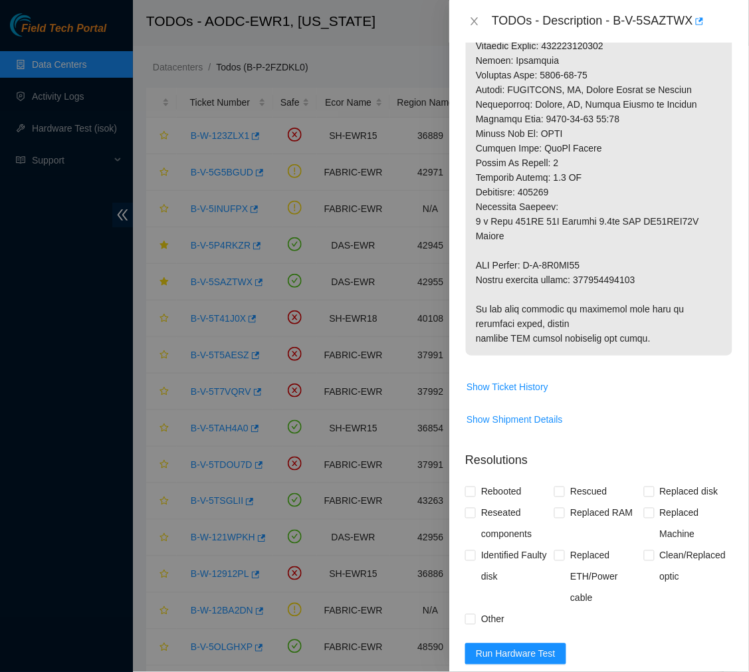
type textarea "Ticket #: B-V-5SAZTWX - Ran hardware test: 23.56.209.16: passed: ok 23.56.209.1…"
drag, startPoint x: 643, startPoint y: 262, endPoint x: 579, endPoint y: 260, distance: 63.8
click at [579, 260] on p at bounding box center [599, 17] width 267 height 678
copy p "463470041702"
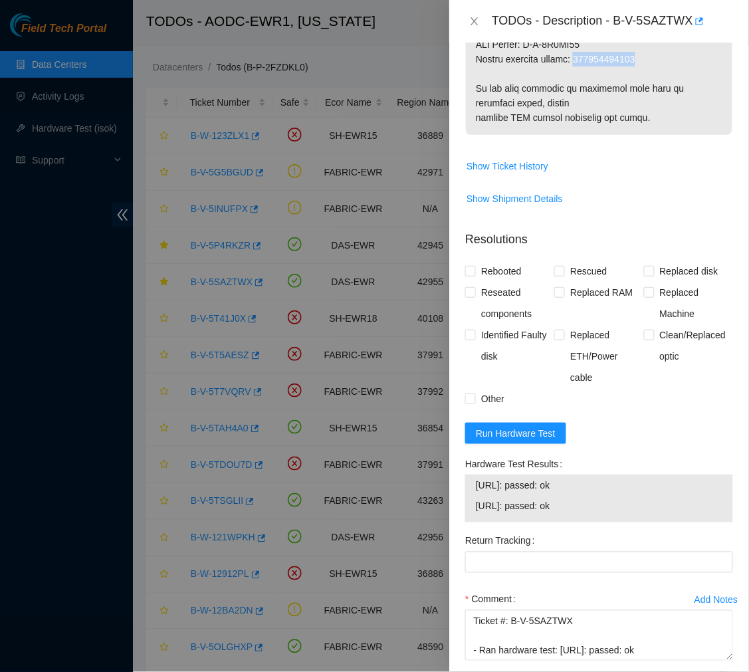
scroll to position [818, 0]
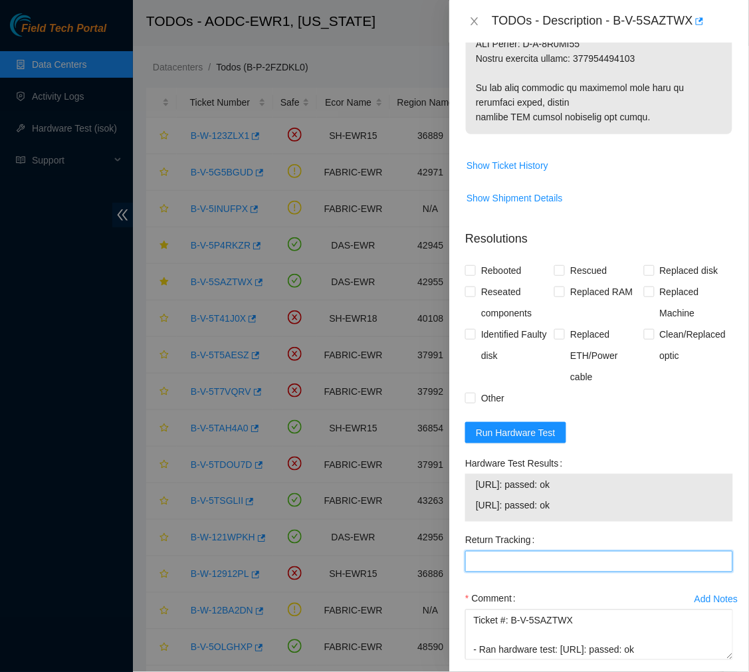
click at [514, 552] on Tracking "Return Tracking" at bounding box center [599, 561] width 268 height 21
paste Tracking "463470041702"
type Tracking "463470041702"
click at [475, 265] on span at bounding box center [470, 270] width 11 height 11
click at [475, 265] on input "Rebooted" at bounding box center [469, 269] width 9 height 9
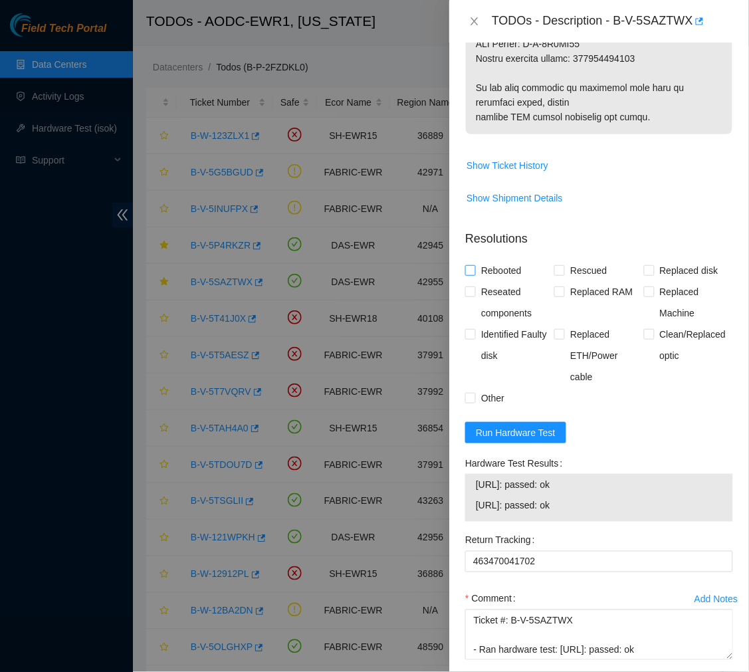
checkbox input "true"
click at [474, 286] on input "Reseated components" at bounding box center [469, 290] width 9 height 9
checkbox input "true"
click at [645, 260] on label "Replaced disk" at bounding box center [684, 270] width 80 height 21
click at [645, 265] on input "Replaced disk" at bounding box center [648, 269] width 9 height 9
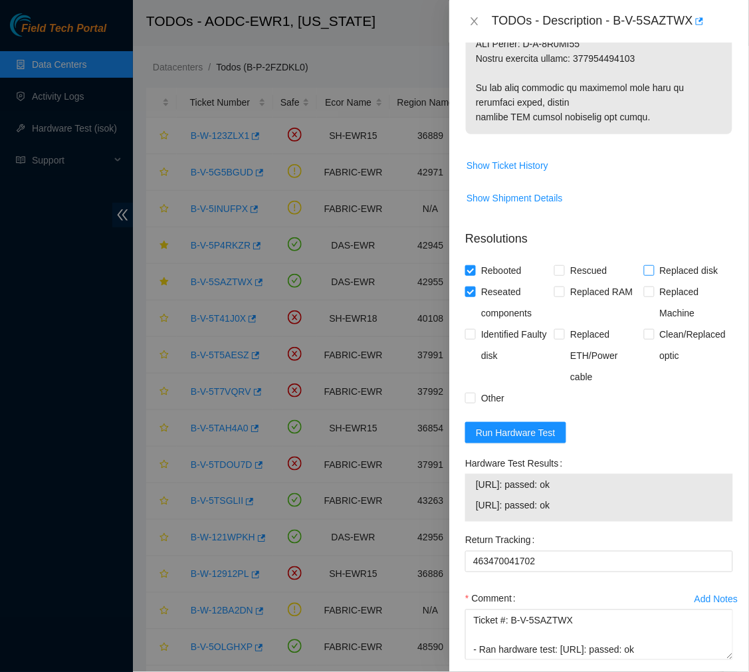
checkbox input "true"
click at [473, 393] on input "Other" at bounding box center [469, 397] width 9 height 9
checkbox input "true"
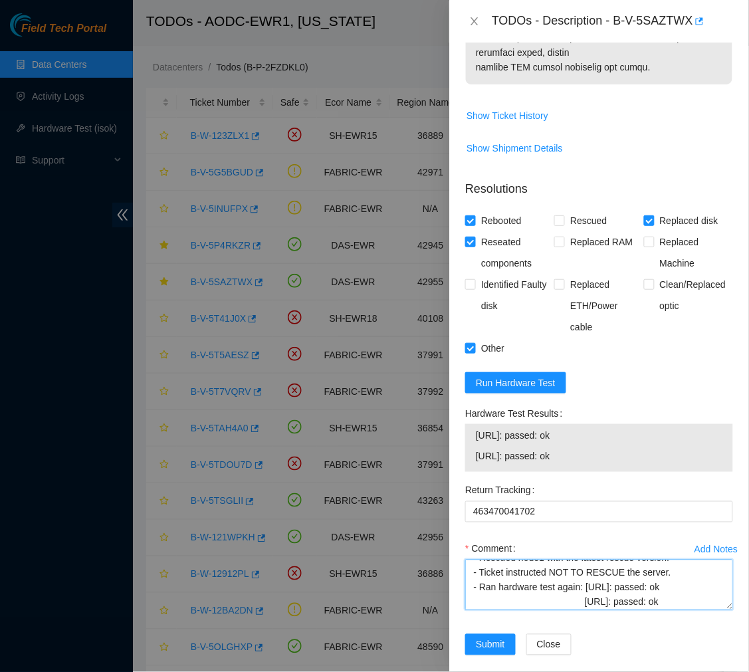
scroll to position [243, 0]
drag, startPoint x: 673, startPoint y: 562, endPoint x: 479, endPoint y: 556, distance: 194.2
click at [479, 560] on textarea "Ticket #: B-V-5SAZTWX - Ran hardware test: 23.56.209.16: passed: ok 23.56.209.1…" at bounding box center [599, 585] width 268 height 51
click at [537, 578] on textarea "Ticket #: B-V-5SAZTWX - Ran hardware test: 23.56.209.16: passed: ok 23.56.209.1…" at bounding box center [599, 585] width 268 height 51
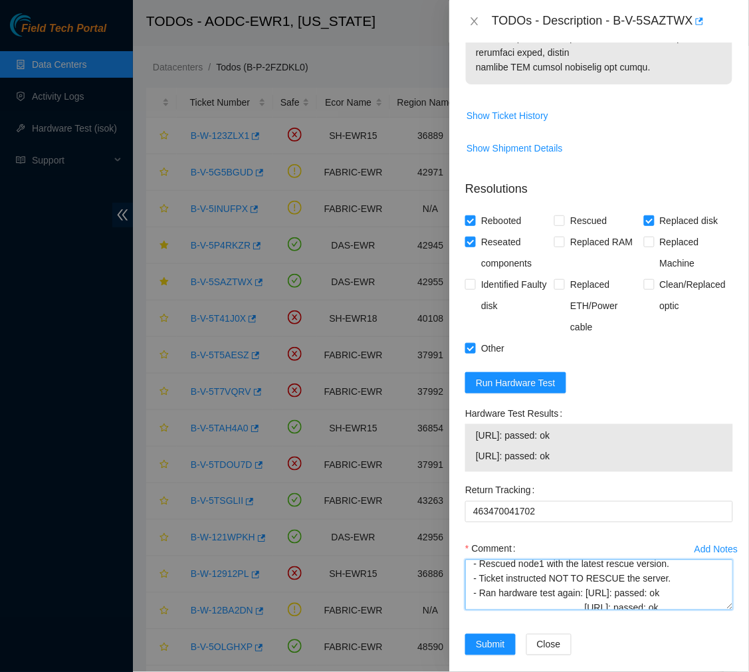
drag, startPoint x: 475, startPoint y: 562, endPoint x: 668, endPoint y: 565, distance: 193.4
click at [668, 565] on textarea "Ticket #: B-V-5SAZTWX - Ran hardware test: 23.56.209.16: passed: ok 23.56.209.1…" at bounding box center [599, 585] width 268 height 51
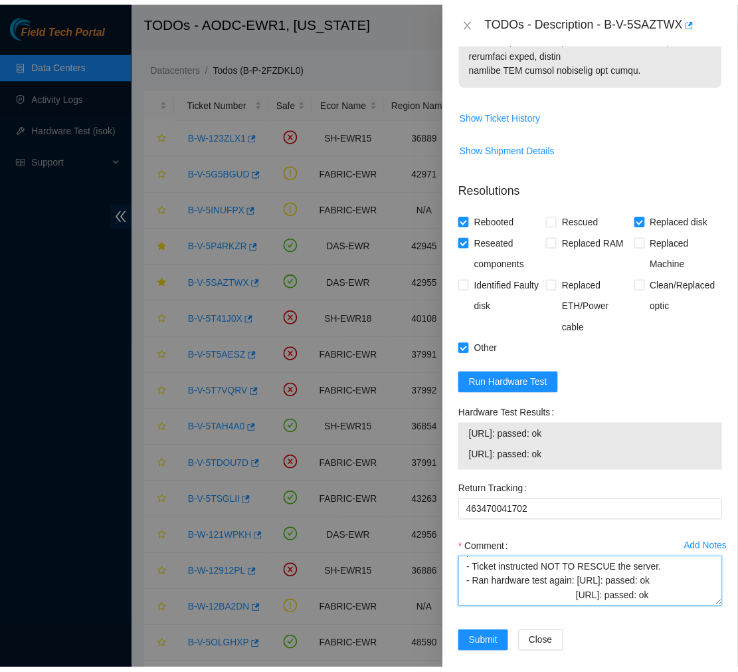
scroll to position [255, 0]
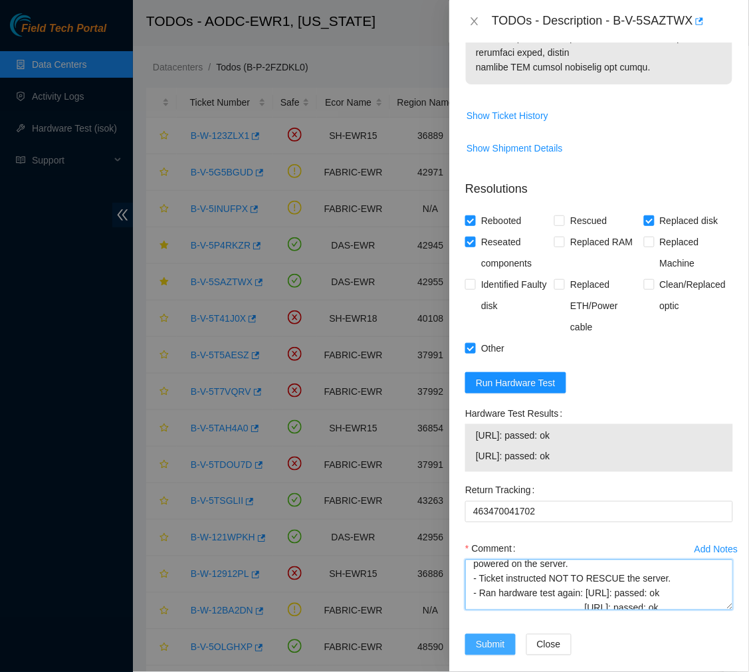
type textarea "Ticket #: B-V-5SAZTWX - Ran hardware test: 23.56.209.16: passed: ok 23.56.209.1…"
click at [482, 637] on span "Submit" at bounding box center [490, 644] width 29 height 15
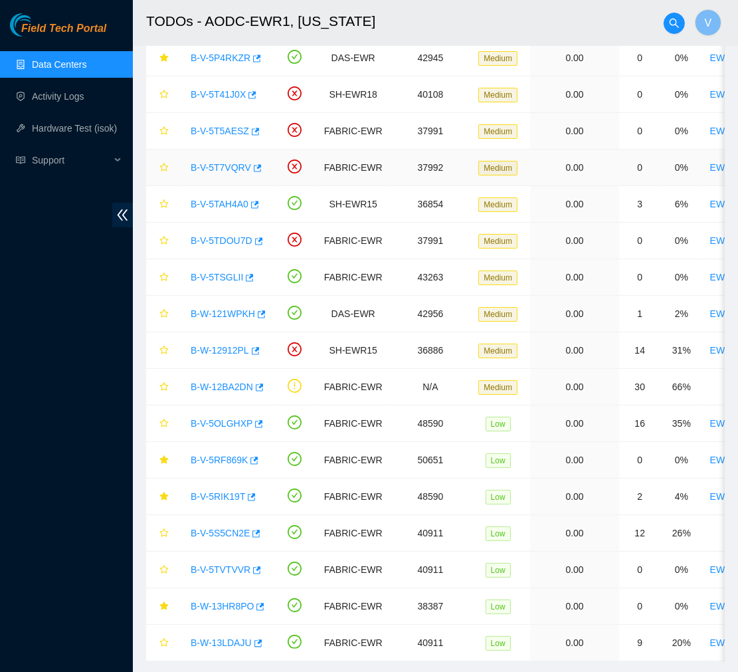
scroll to position [230, 0]
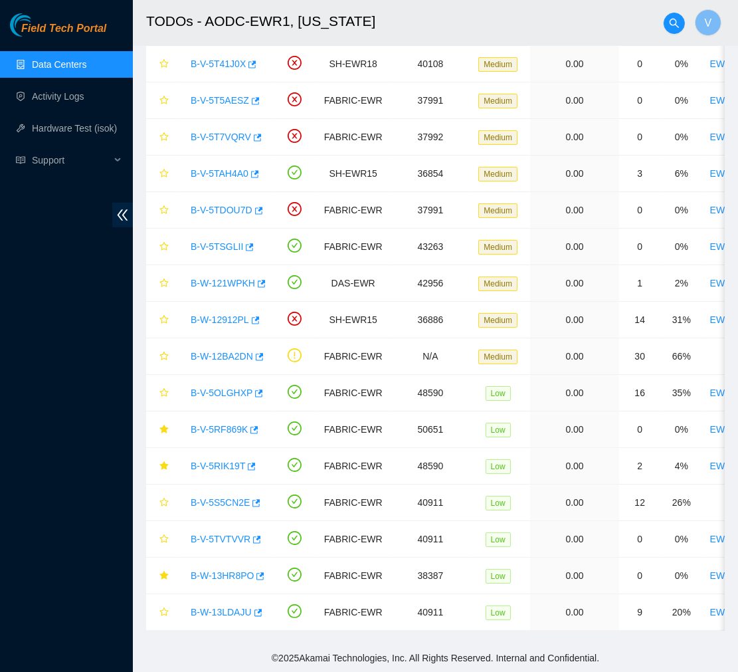
click at [57, 59] on link "Data Centers" at bounding box center [59, 64] width 54 height 11
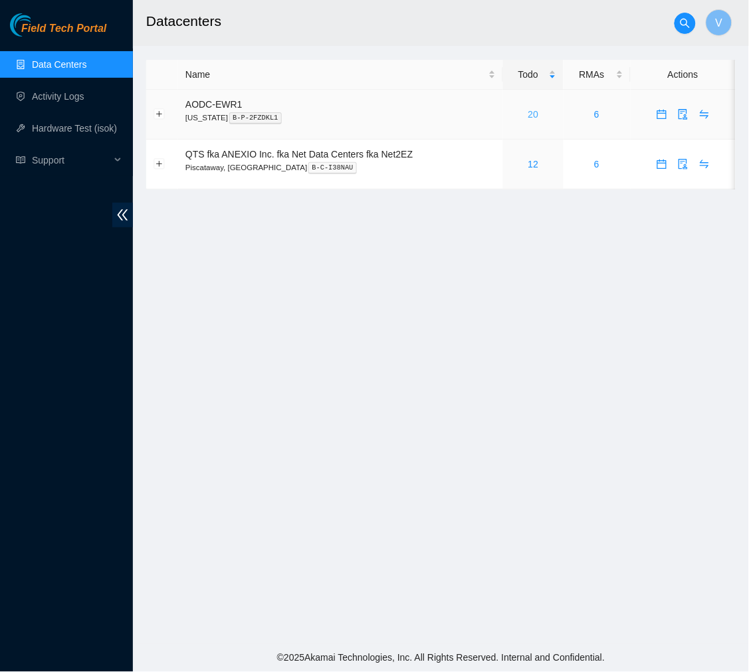
click at [534, 115] on link "20" at bounding box center [533, 114] width 11 height 11
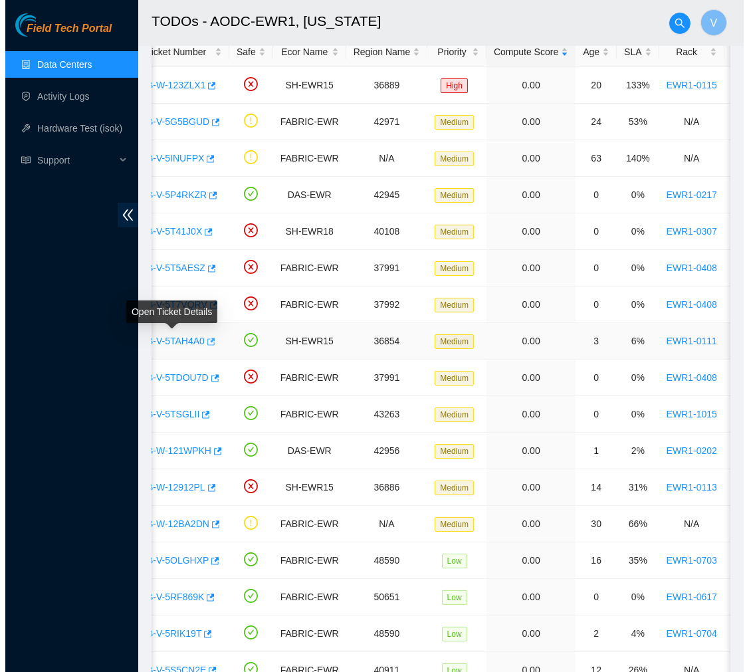
scroll to position [0, 49]
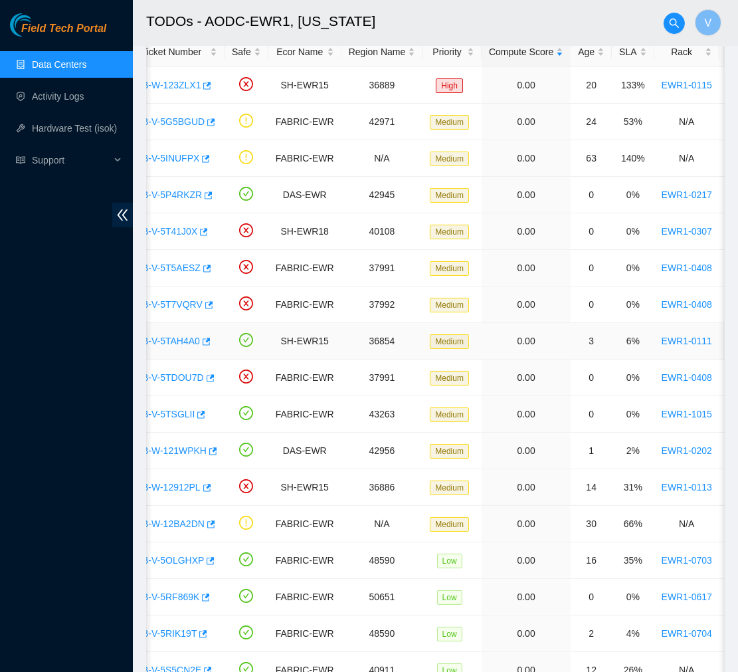
click at [166, 341] on link "B-V-5TAH4A0" at bounding box center [171, 341] width 58 height 11
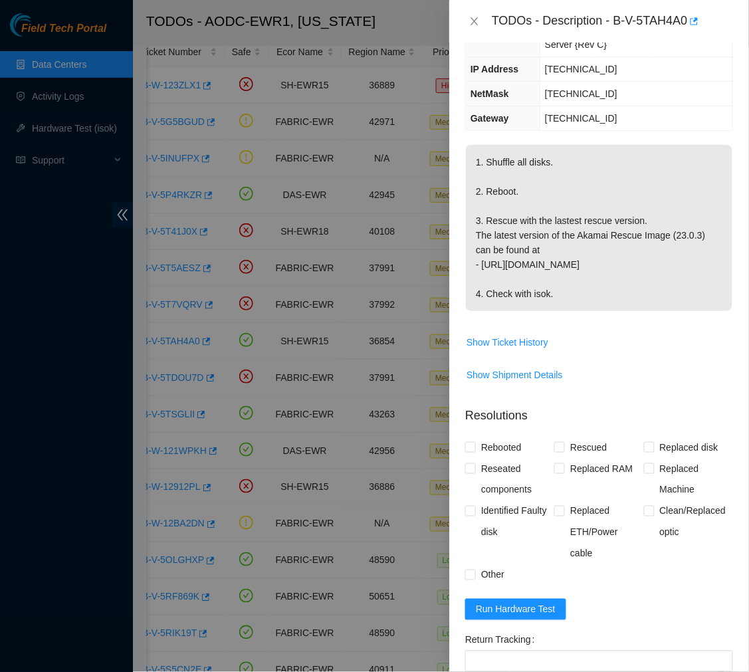
scroll to position [320, 0]
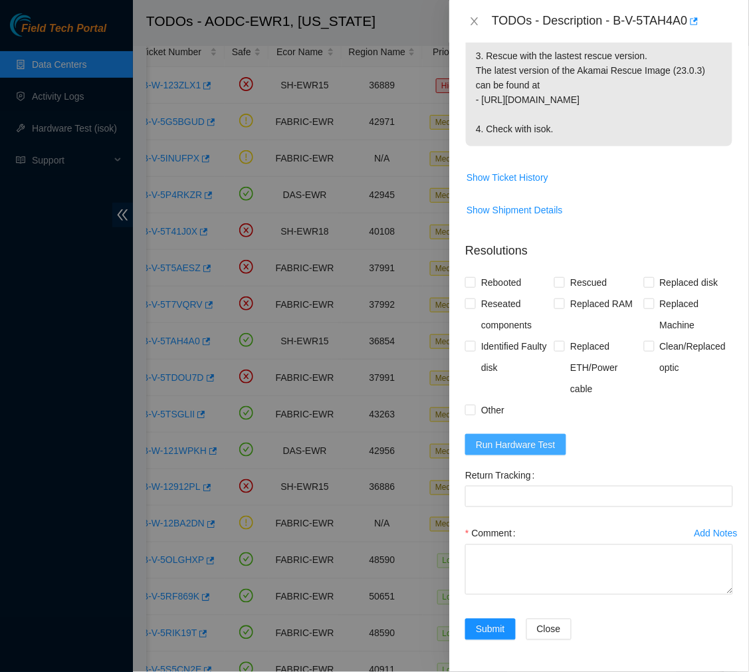
click at [504, 440] on span "Run Hardware Test" at bounding box center [516, 444] width 80 height 15
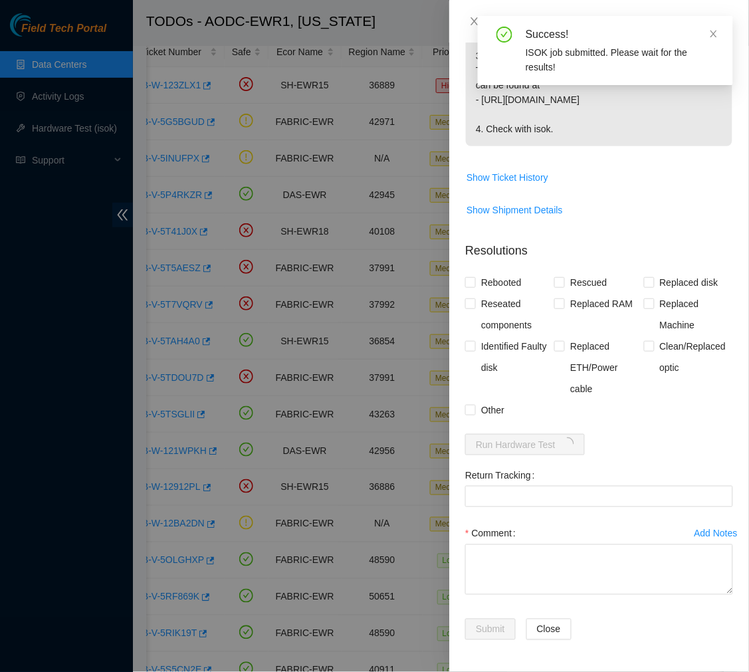
click at [572, 90] on p "1. Shuffle all disks. 2. Reboot. 3. Rescue with the lastest rescue version. The…" at bounding box center [599, 63] width 267 height 166
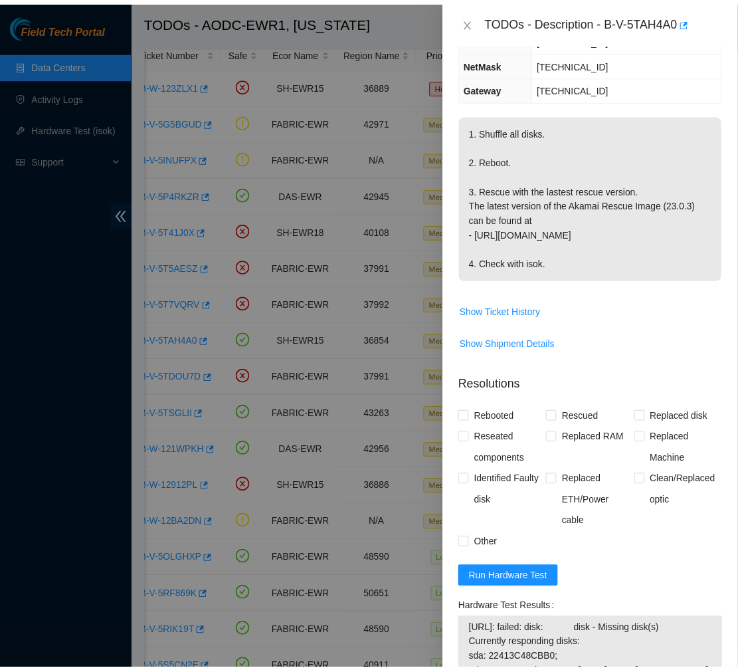
scroll to position [0, 0]
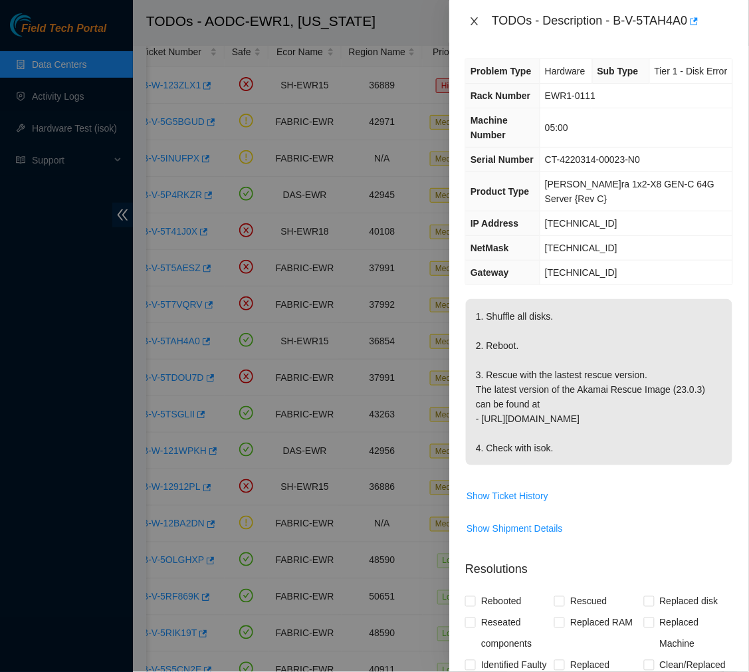
click at [473, 23] on icon "close" at bounding box center [474, 21] width 7 height 8
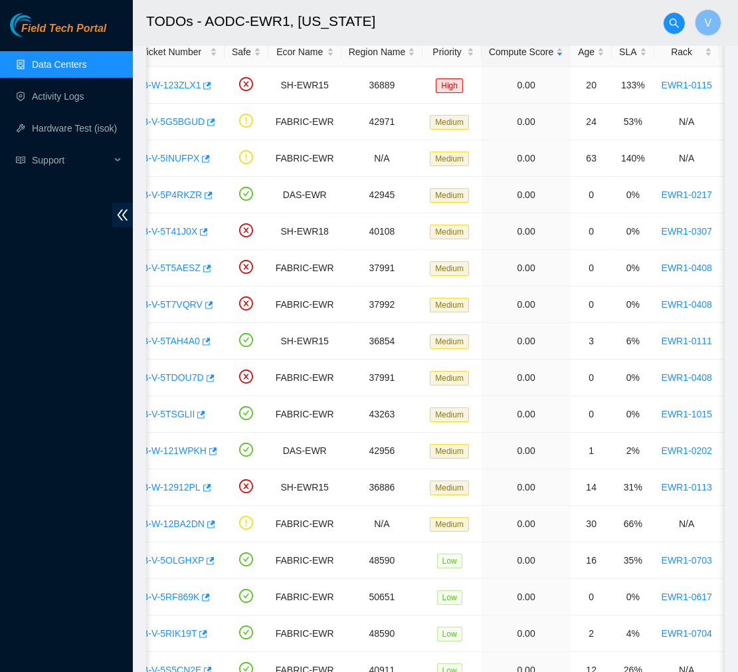
click at [464, 23] on h2 "TODOs - AODC-EWR1, New Jersey" at bounding box center [395, 21] width 498 height 43
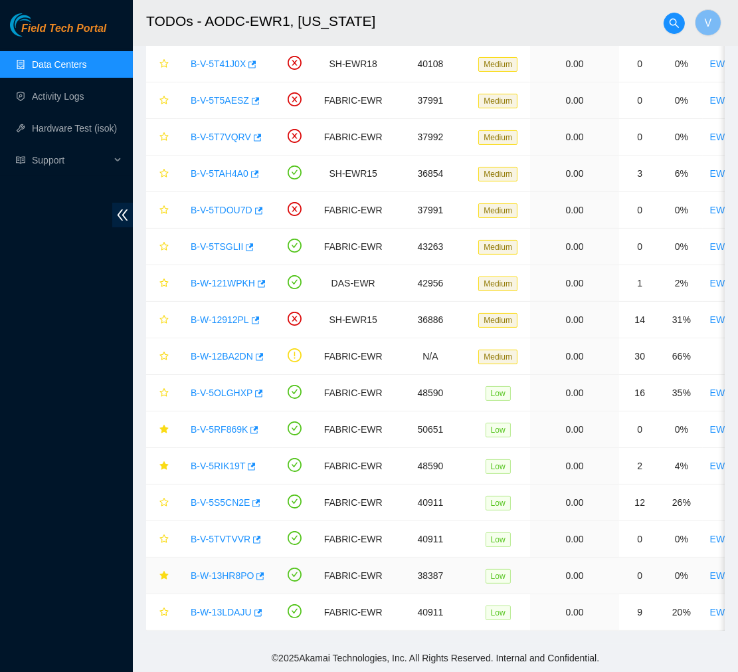
click at [227, 570] on link "B-W-13HR8PO" at bounding box center [222, 575] width 63 height 11
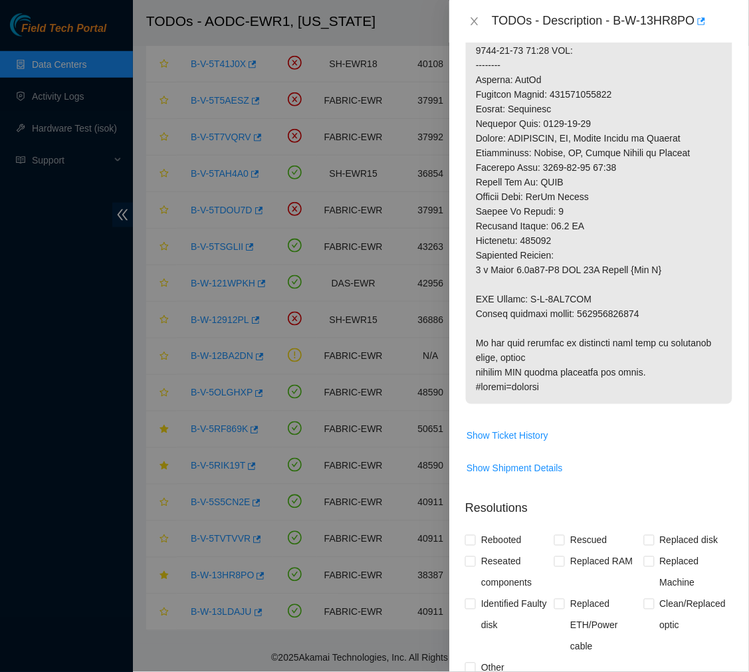
scroll to position [993, 0]
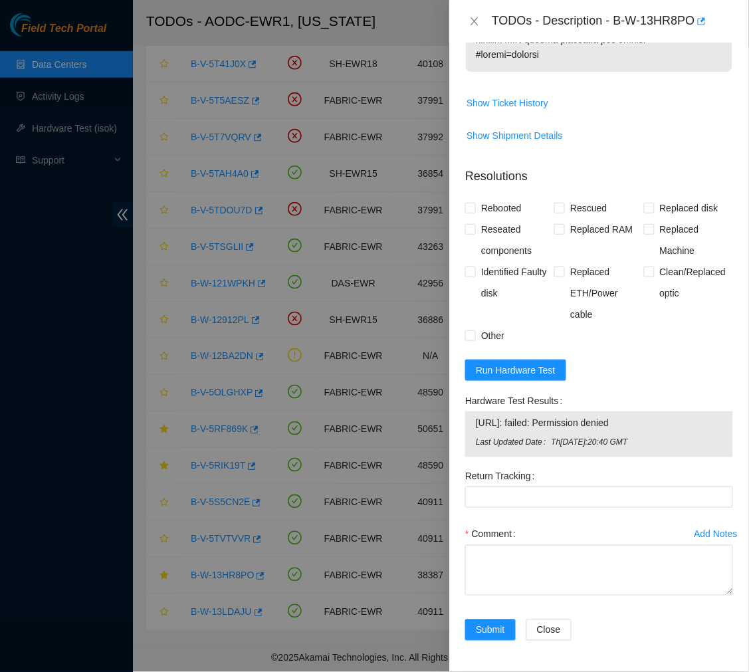
drag, startPoint x: 629, startPoint y: 423, endPoint x: 476, endPoint y: 426, distance: 153.5
click at [476, 426] on span "23.35.17.11: failed: Permission denied" at bounding box center [599, 422] width 247 height 15
copy span "23.35.17.11: failed: Permission denied"
click at [524, 364] on span "Run Hardware Test" at bounding box center [516, 370] width 80 height 15
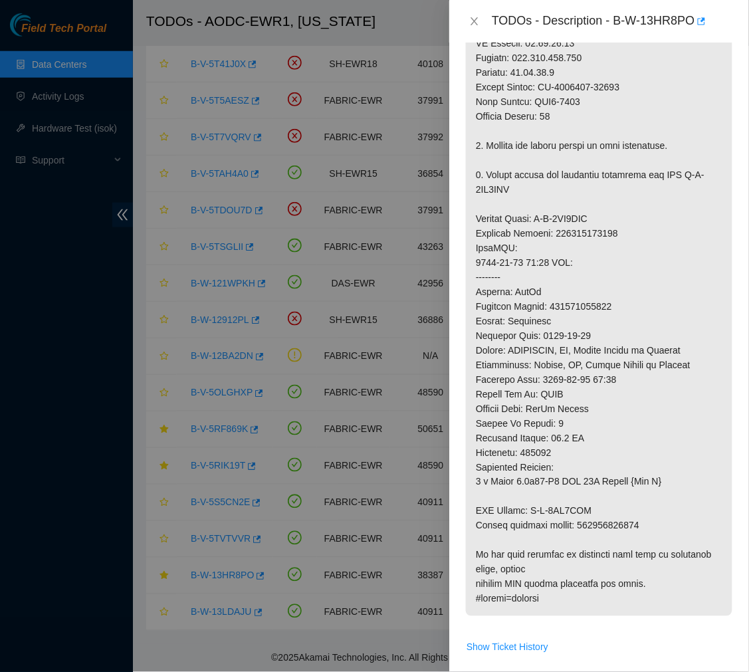
scroll to position [0, 0]
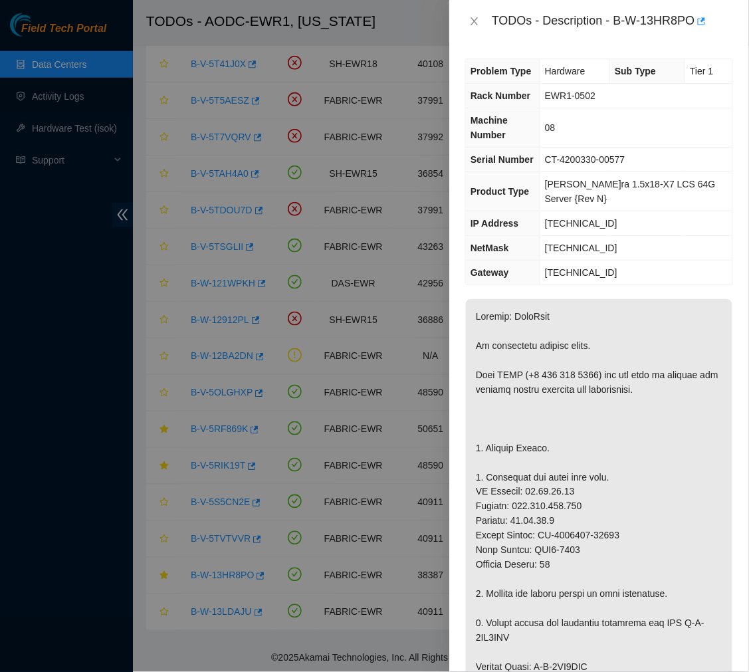
click at [628, 113] on td "08" at bounding box center [636, 127] width 192 height 39
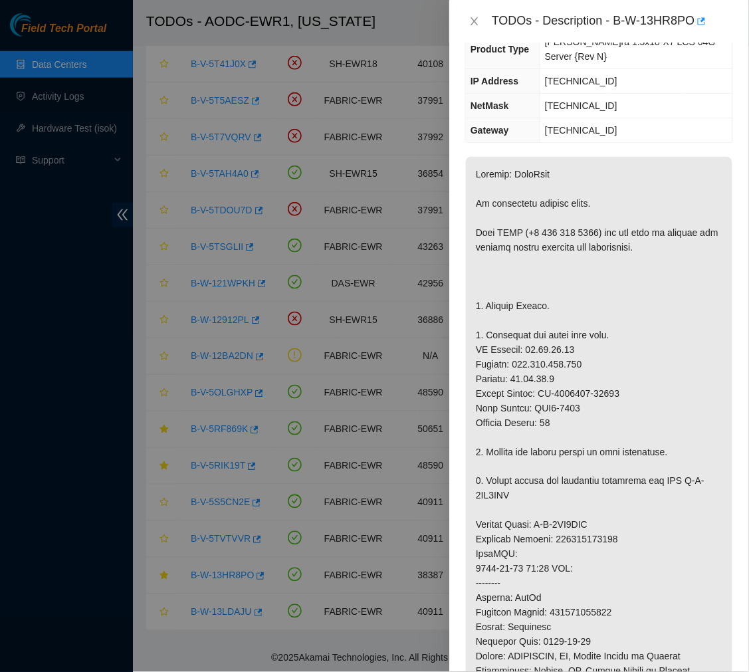
scroll to position [147, 0]
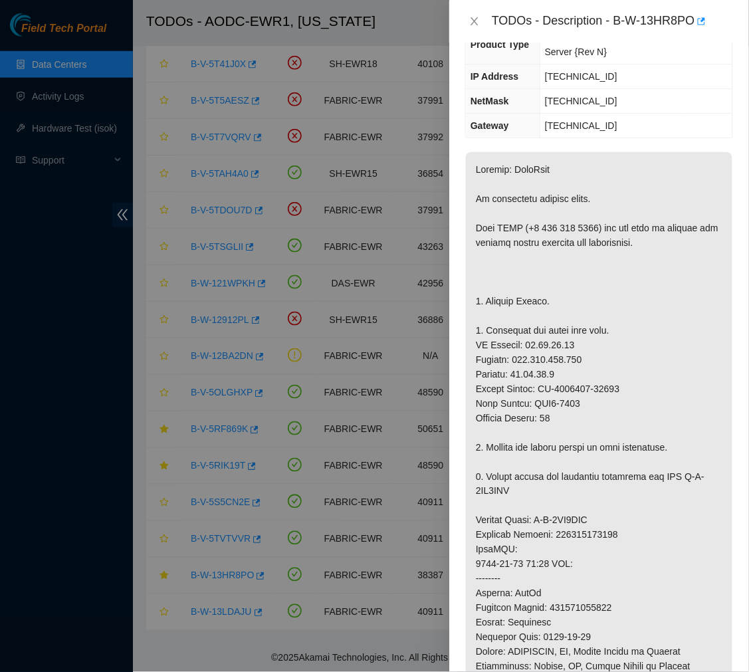
click at [609, 145] on div "Problem Type Hardware Sub Type Tier 1 Rack Number EWR1-0502 Machine Number 08 S…" at bounding box center [599, 357] width 300 height 629
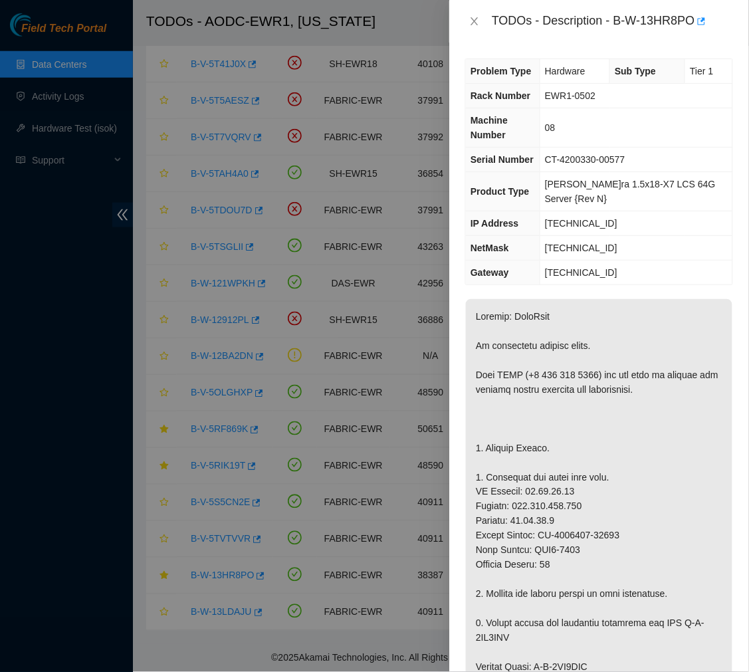
click at [593, 360] on p at bounding box center [599, 682] width 267 height 766
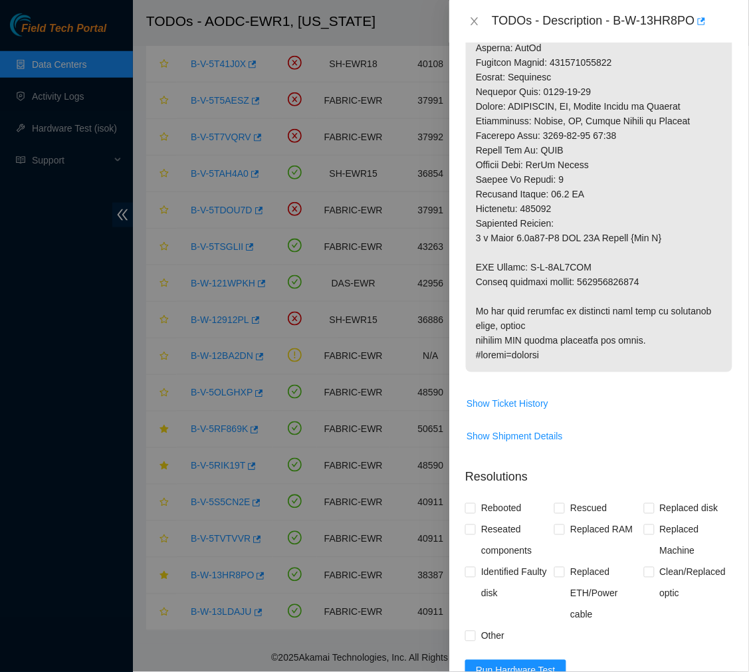
scroll to position [974, 0]
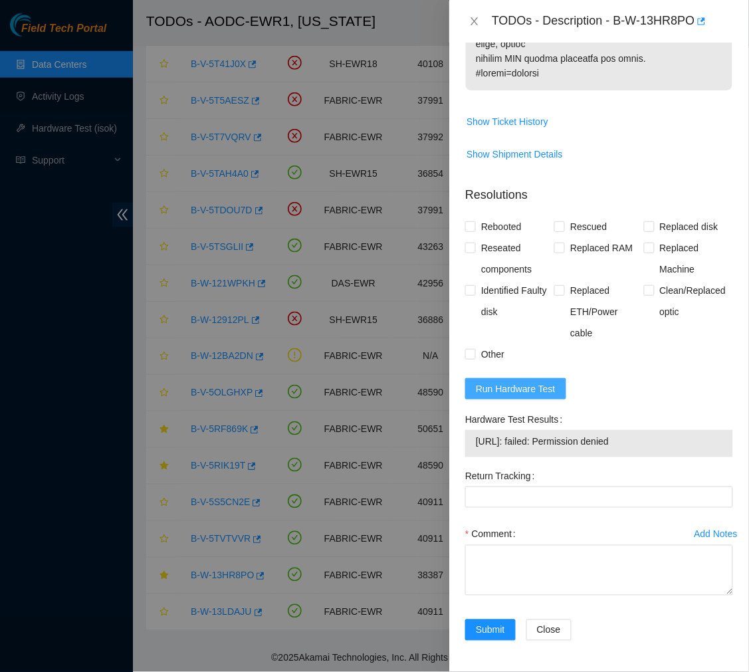
click at [503, 390] on span "Run Hardware Test" at bounding box center [516, 388] width 80 height 15
drag, startPoint x: 587, startPoint y: 433, endPoint x: 451, endPoint y: 429, distance: 136.3
click at [451, 429] on div "Problem Type Hardware Sub Type Tier 1 Rack Number EWR1-0502 Machine Number 08 S…" at bounding box center [599, 357] width 300 height 629
copy tbody "23.35.17.11: passed: ok"
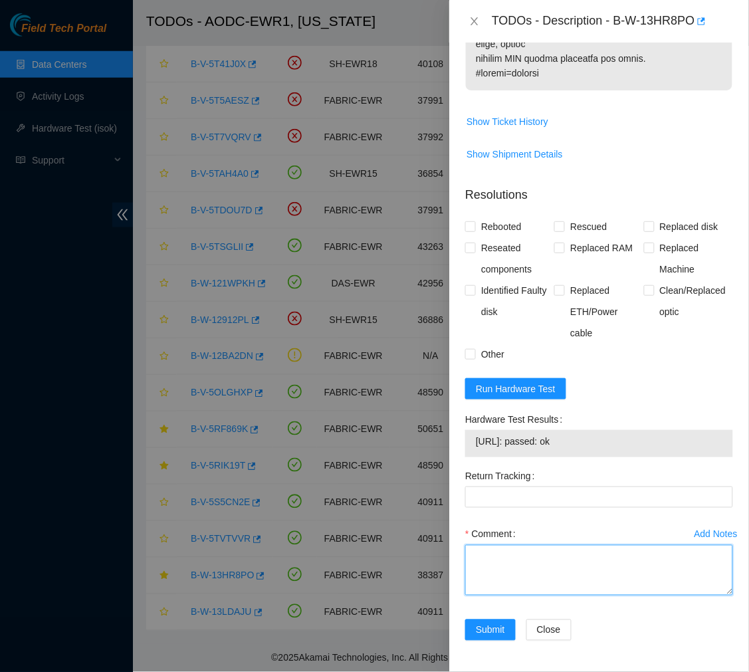
click at [500, 552] on textarea "Comment" at bounding box center [599, 570] width 268 height 51
paste textarea "Ticket #: B-W-13HR8PO - Ran hardware test: 23.35.17.11: failed: Permission deni…"
type textarea "Ticket #: B-W-13HR8PO - Ran hardware test: 23.35.17.11: failed: Permission deni…"
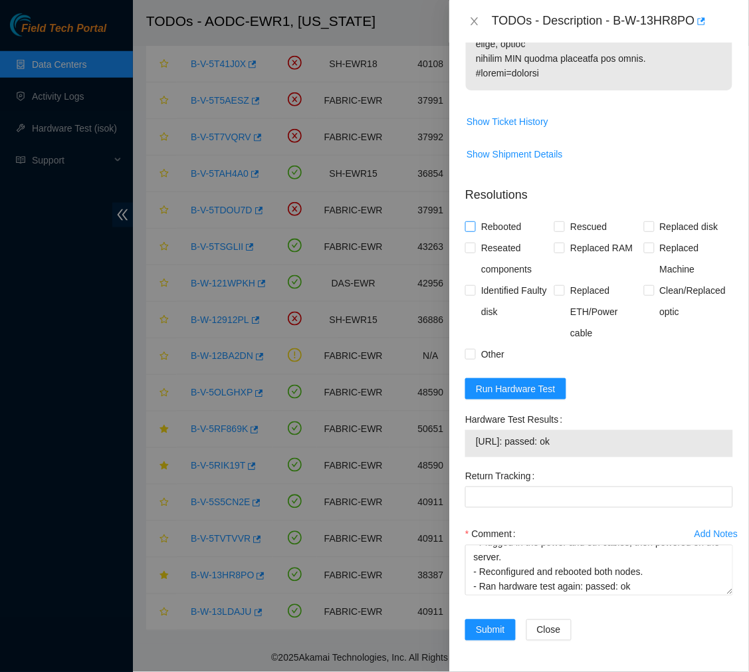
click at [466, 221] on input "Rebooted" at bounding box center [469, 225] width 9 height 9
checkbox input "true"
click at [644, 249] on input "Replaced Machine" at bounding box center [648, 247] width 9 height 9
checkbox input "true"
click at [469, 247] on input "Reseated components" at bounding box center [469, 247] width 9 height 9
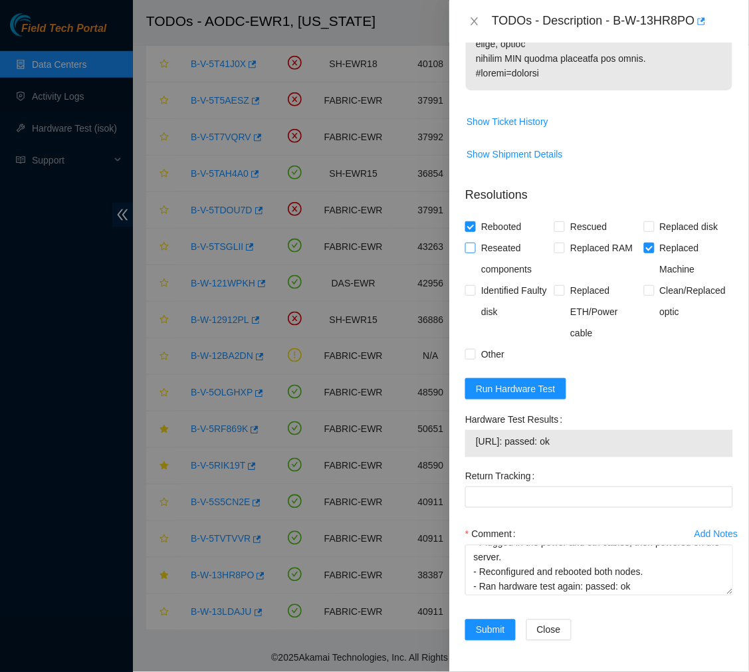
checkbox input "true"
click at [486, 637] on button "Submit" at bounding box center [490, 629] width 51 height 21
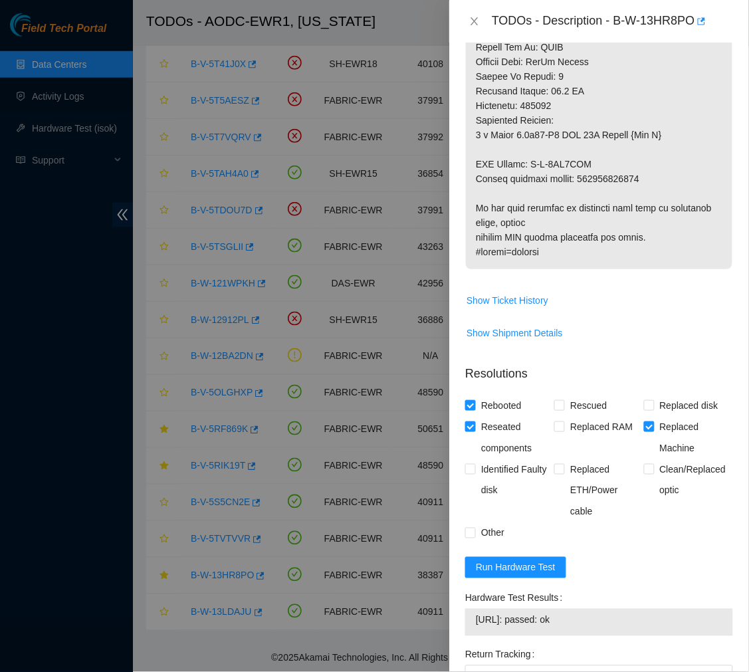
scroll to position [795, 0]
drag, startPoint x: 641, startPoint y: 177, endPoint x: 580, endPoint y: 178, distance: 61.8
copy p "417328422106"
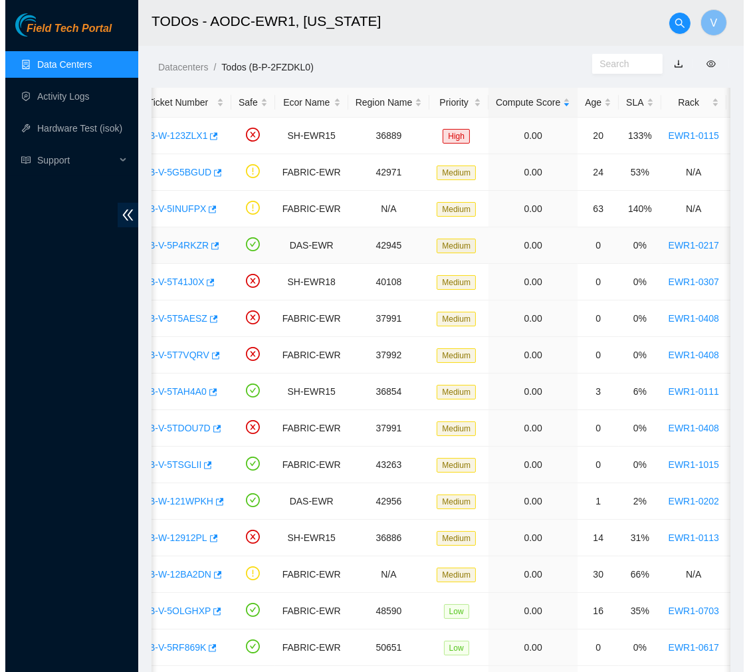
scroll to position [0, 47]
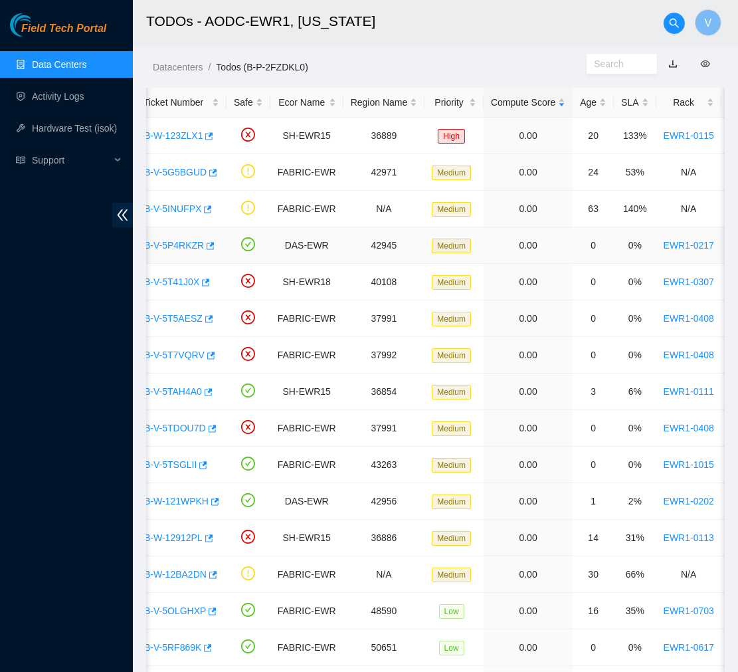
click at [181, 241] on link "B-V-5P4RKZR" at bounding box center [174, 245] width 60 height 11
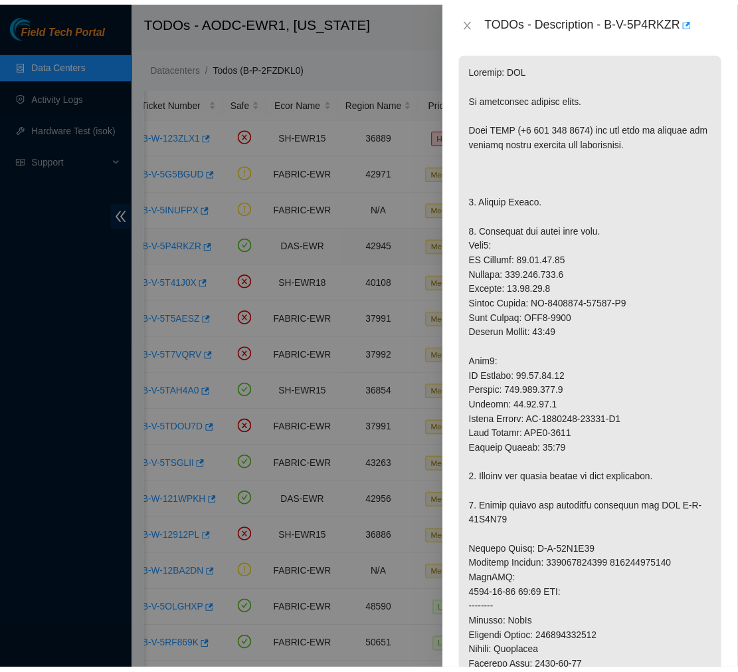
scroll to position [950, 0]
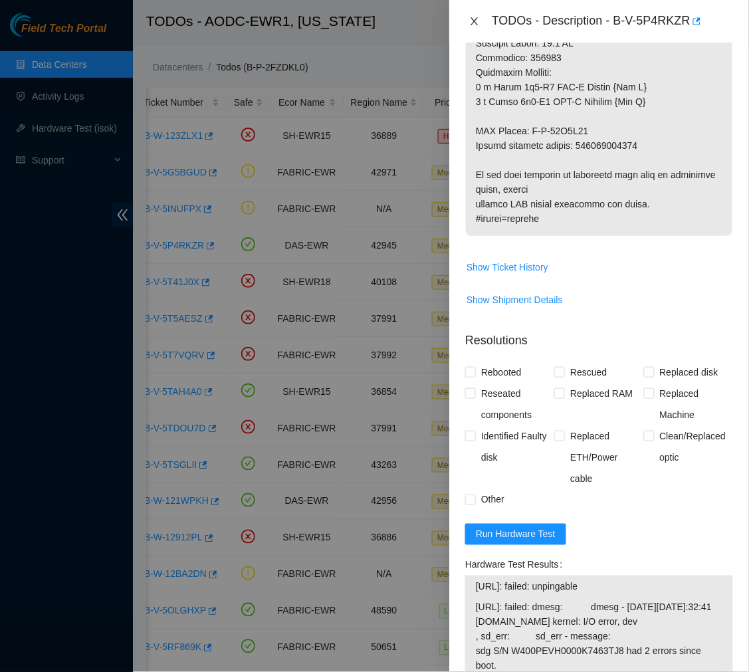
click at [476, 22] on icon "close" at bounding box center [474, 21] width 11 height 11
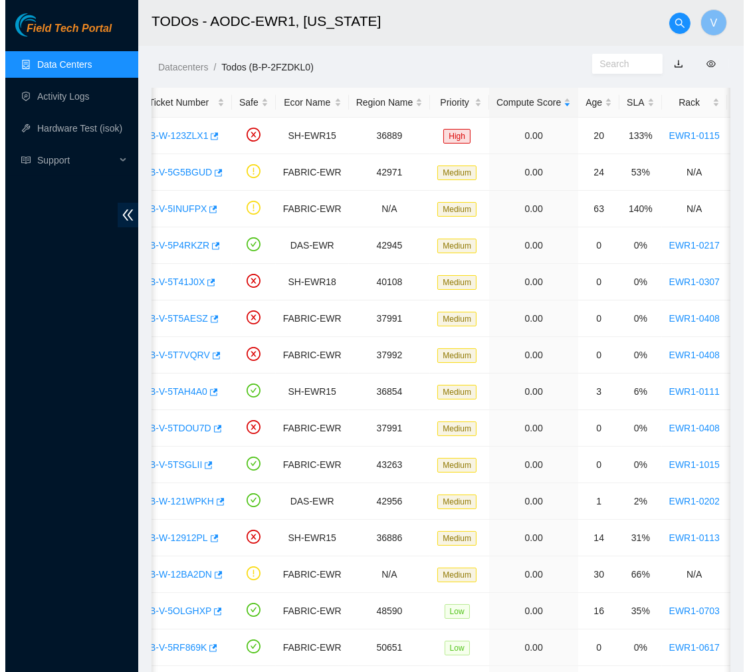
scroll to position [223, 0]
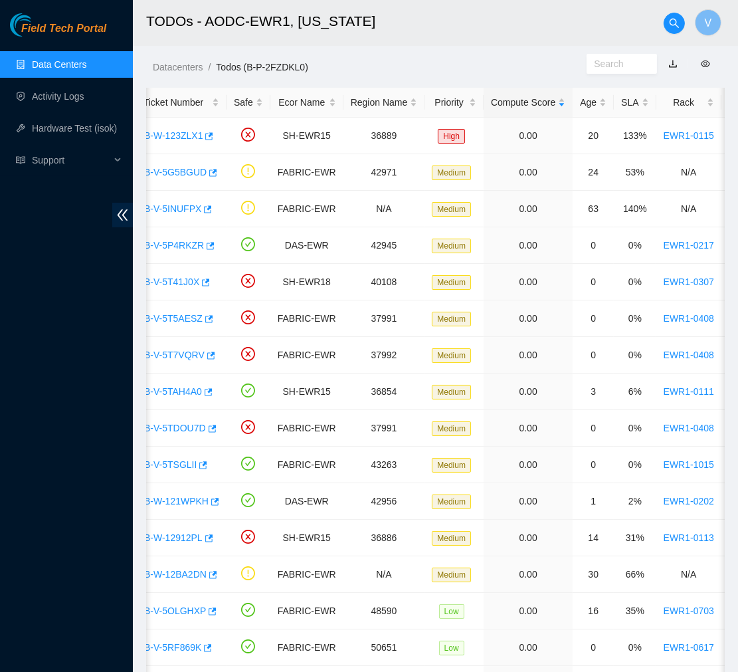
click at [71, 70] on link "Data Centers" at bounding box center [59, 64] width 54 height 11
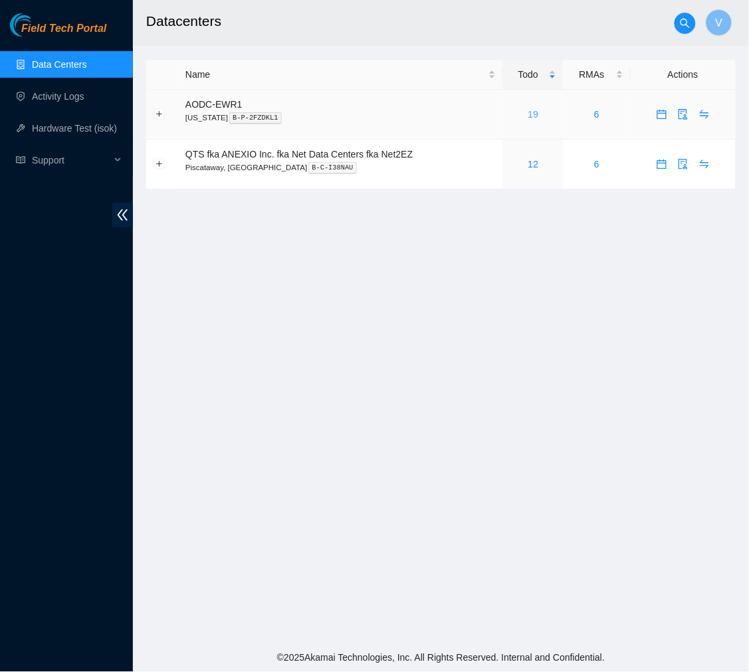
click at [532, 111] on link "19" at bounding box center [533, 114] width 11 height 11
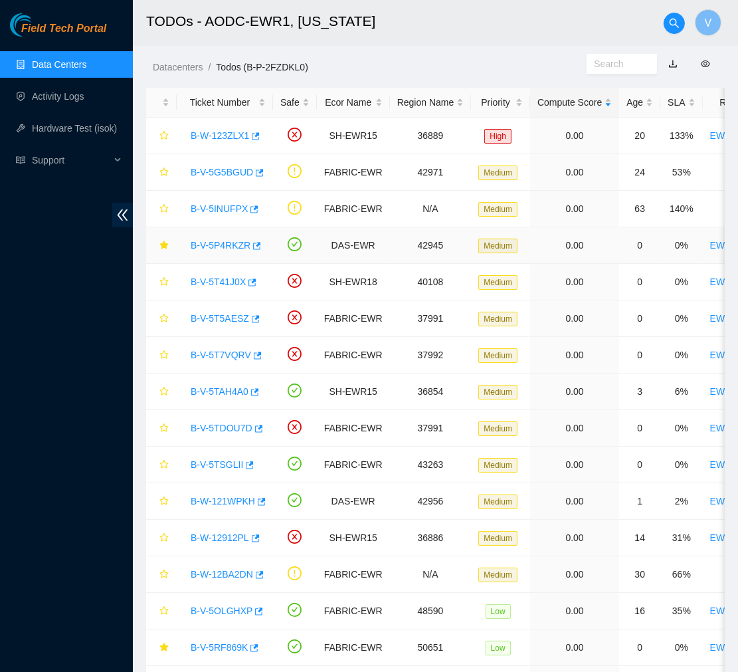
click at [209, 242] on link "B-V-5P4RKZR" at bounding box center [221, 245] width 60 height 11
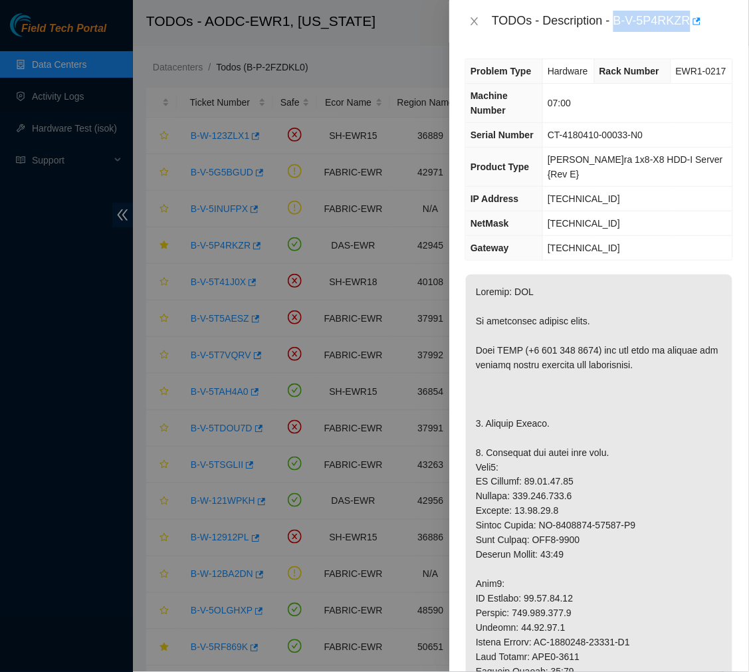
drag, startPoint x: 615, startPoint y: 21, endPoint x: 686, endPoint y: 25, distance: 71.2
click at [686, 25] on div "TODOs - Description - B-V-5P4RKZR" at bounding box center [612, 21] width 241 height 21
copy div "B-V-5P4RKZR"
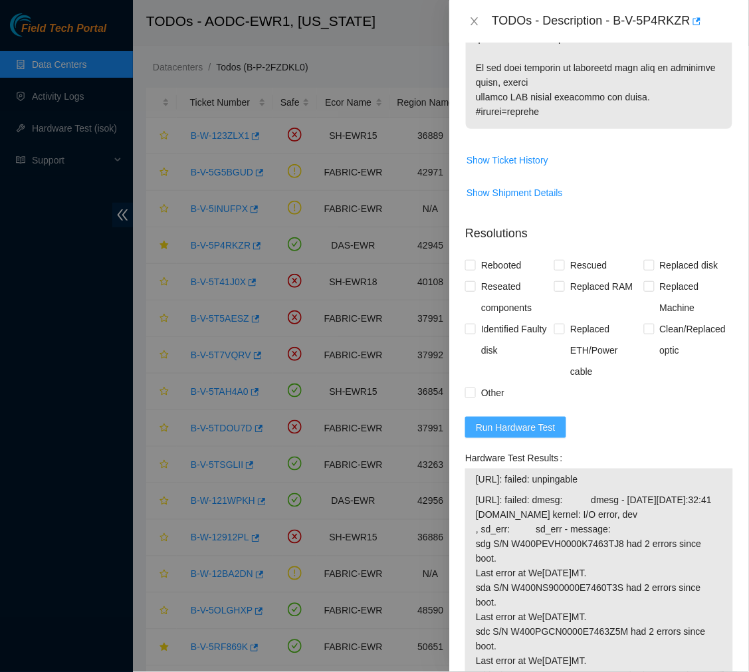
click at [542, 428] on span "Run Hardware Test" at bounding box center [516, 427] width 80 height 15
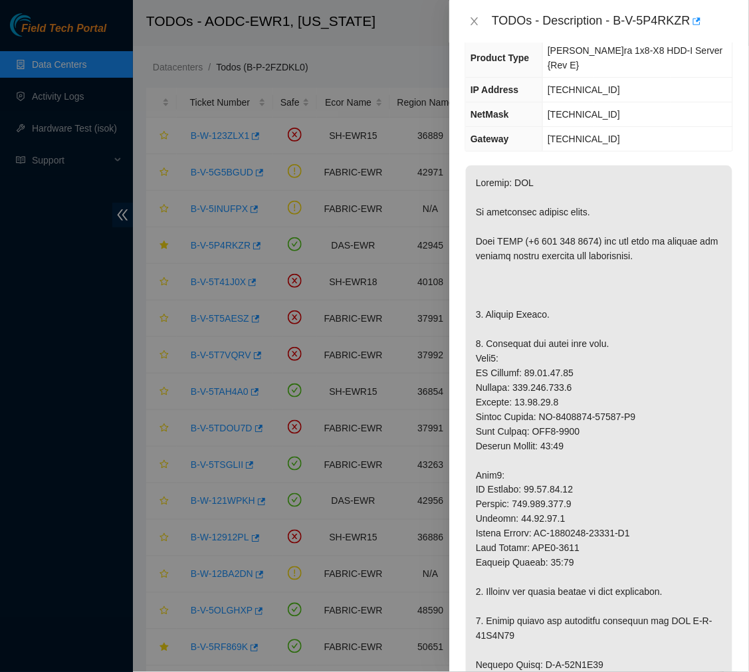
scroll to position [108, 0]
click at [595, 562] on p at bounding box center [599, 622] width 267 height 912
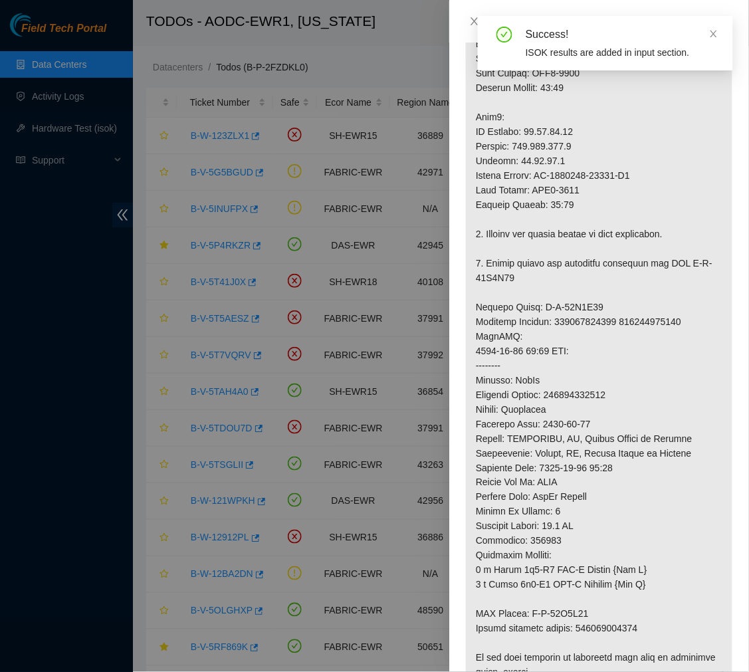
scroll to position [468, 0]
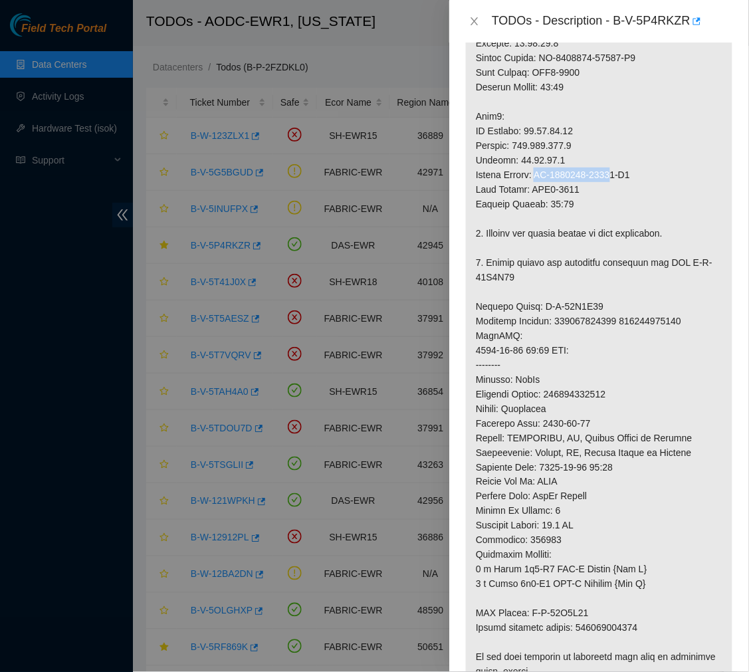
drag, startPoint x: 615, startPoint y: 177, endPoint x: 538, endPoint y: 176, distance: 76.4
click at [538, 176] on p at bounding box center [599, 263] width 267 height 912
drag, startPoint x: 618, startPoint y: 175, endPoint x: 540, endPoint y: 178, distance: 78.5
click at [540, 178] on p at bounding box center [599, 263] width 267 height 912
copy p "CT-4170704-00003"
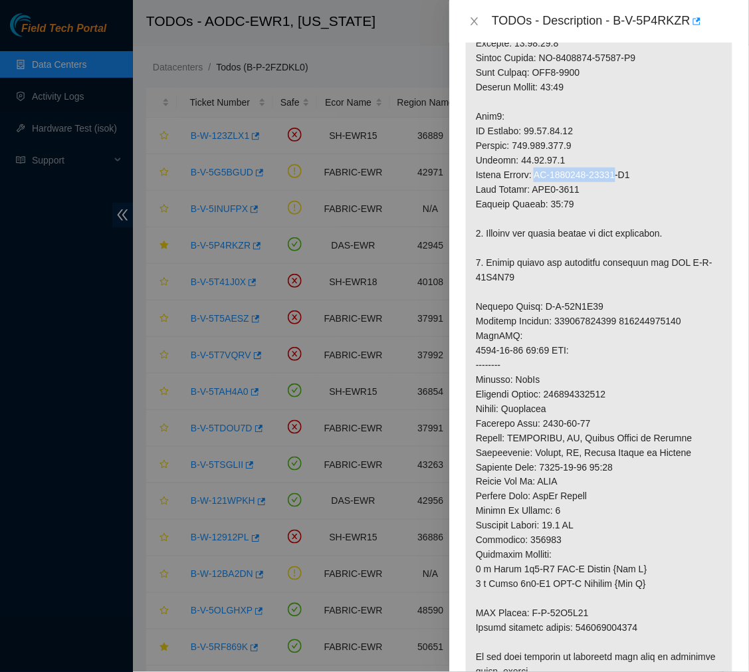
copy p "CT-4170704-00003"
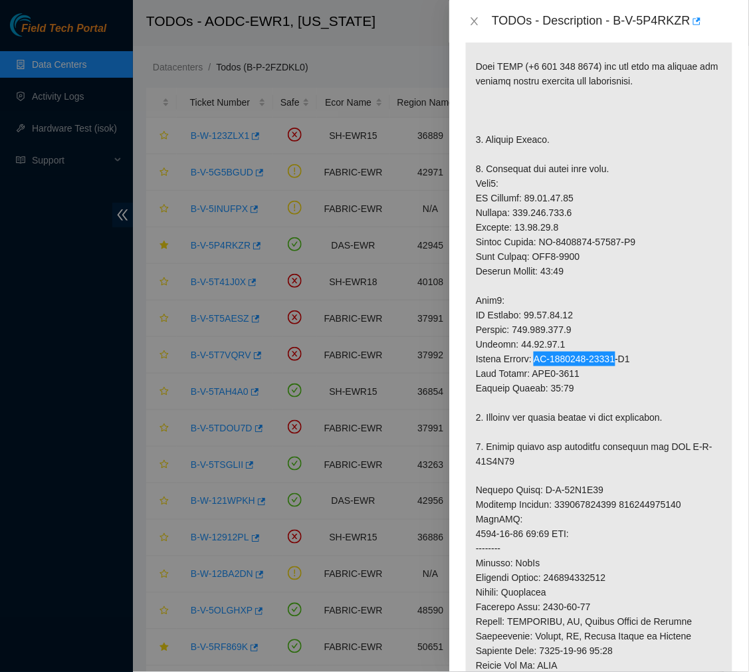
scroll to position [0, 0]
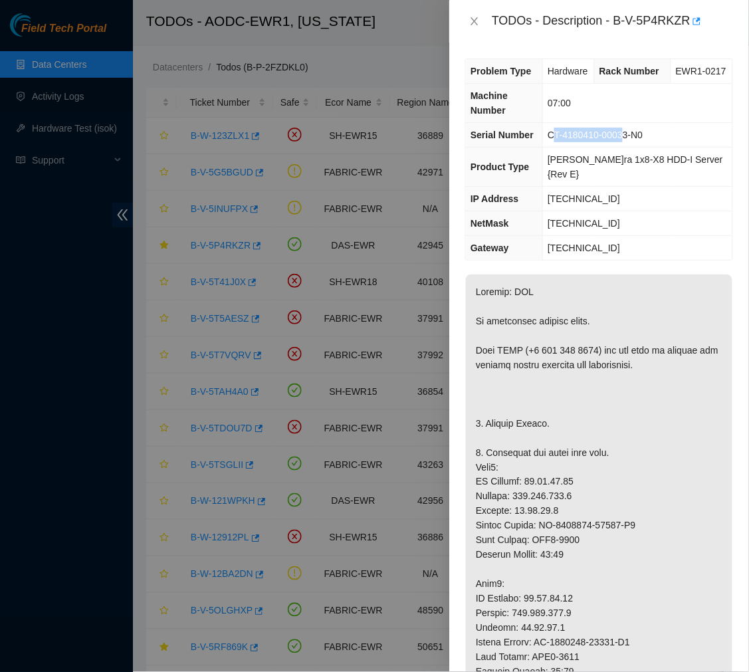
drag, startPoint x: 630, startPoint y: 148, endPoint x: 559, endPoint y: 150, distance: 71.1
click at [559, 140] on span "CT-4180410-00033-N0" at bounding box center [595, 135] width 95 height 11
drag, startPoint x: 554, startPoint y: 150, endPoint x: 633, endPoint y: 152, distance: 79.1
click at [633, 140] on span "CT-4180410-00033-N0" at bounding box center [595, 135] width 95 height 11
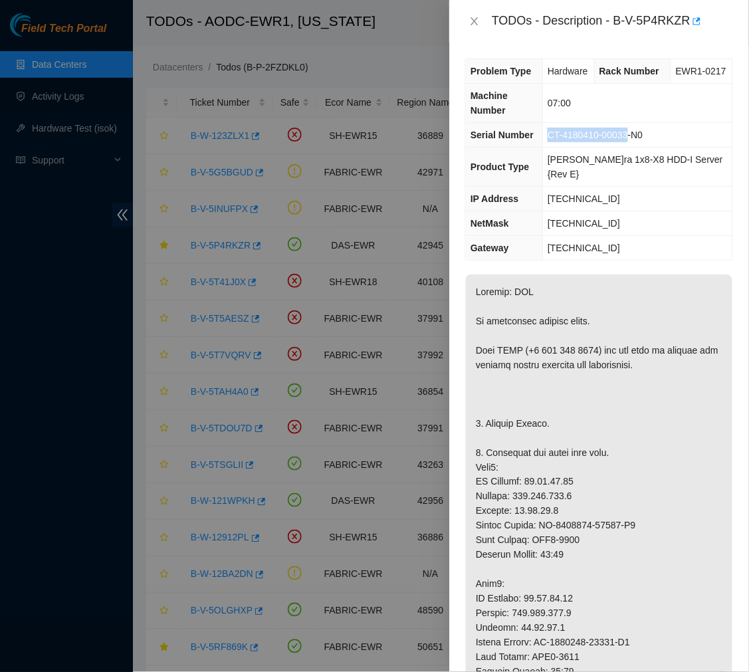
copy span "CT-4180410-00033"
drag, startPoint x: 616, startPoint y: 17, endPoint x: 687, endPoint y: 25, distance: 71.5
click at [687, 25] on div "TODOs - Description - B-V-5P4RKZR" at bounding box center [612, 21] width 241 height 21
copy div "B-V-5P4RKZR"
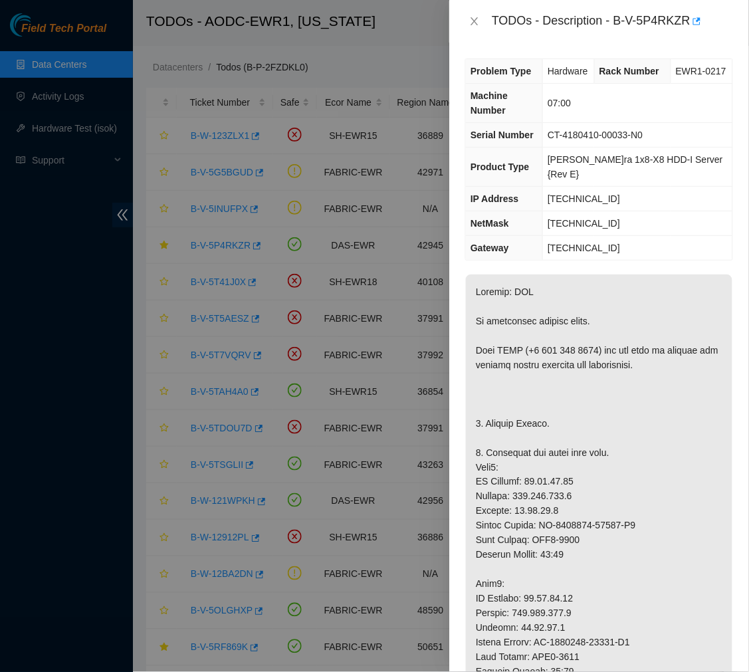
click at [541, 42] on div "TODOs - Description - B-V-5P4RKZR" at bounding box center [599, 21] width 300 height 43
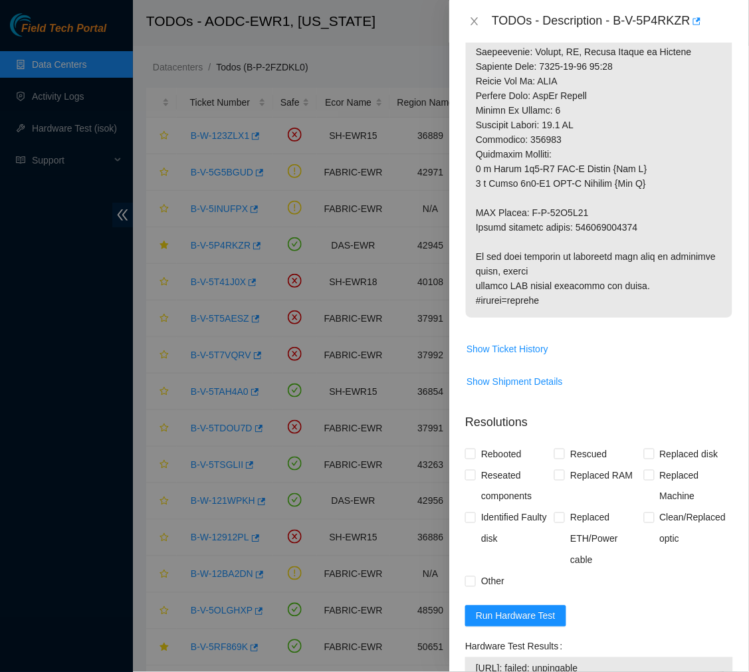
scroll to position [867, 0]
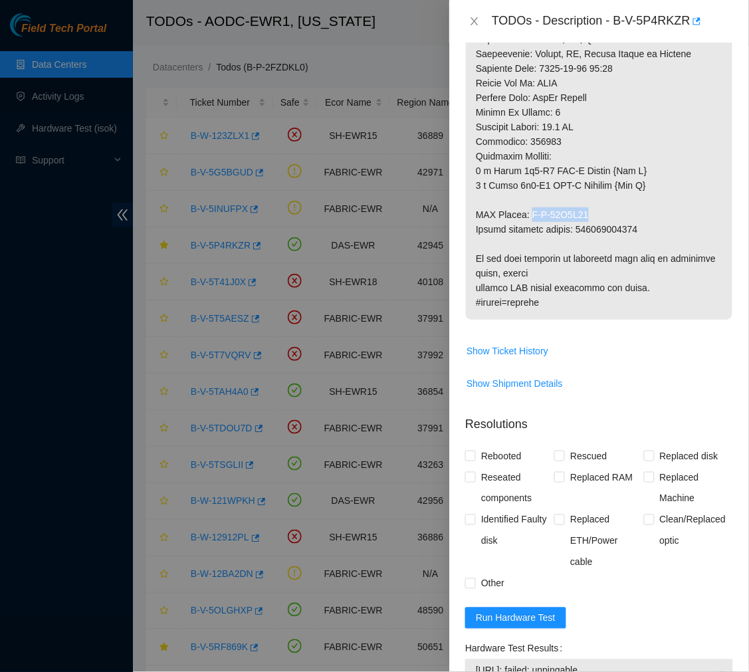
drag, startPoint x: 592, startPoint y: 211, endPoint x: 530, endPoint y: 213, distance: 61.8
copy p "B-W-13C1D49"
drag, startPoint x: 637, startPoint y: 227, endPoint x: 579, endPoint y: 235, distance: 58.4
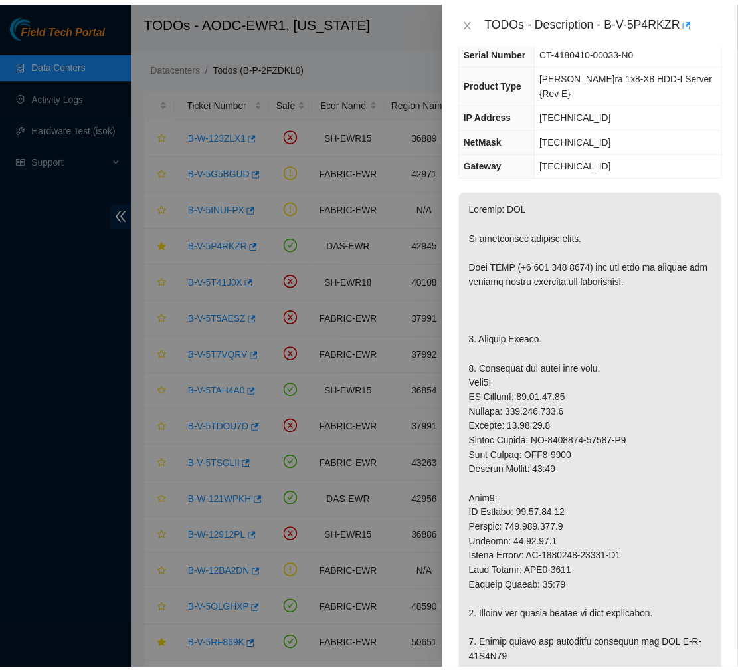
scroll to position [0, 0]
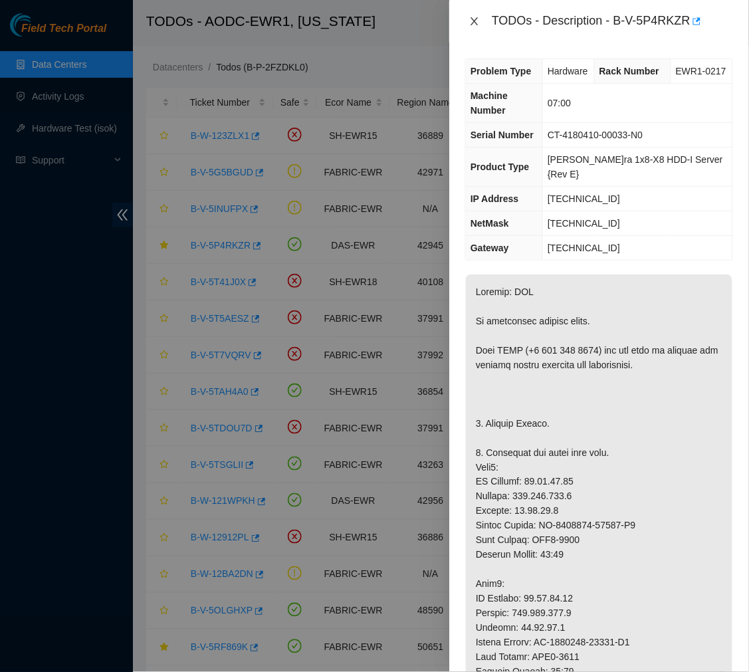
click at [473, 20] on icon "close" at bounding box center [474, 21] width 11 height 11
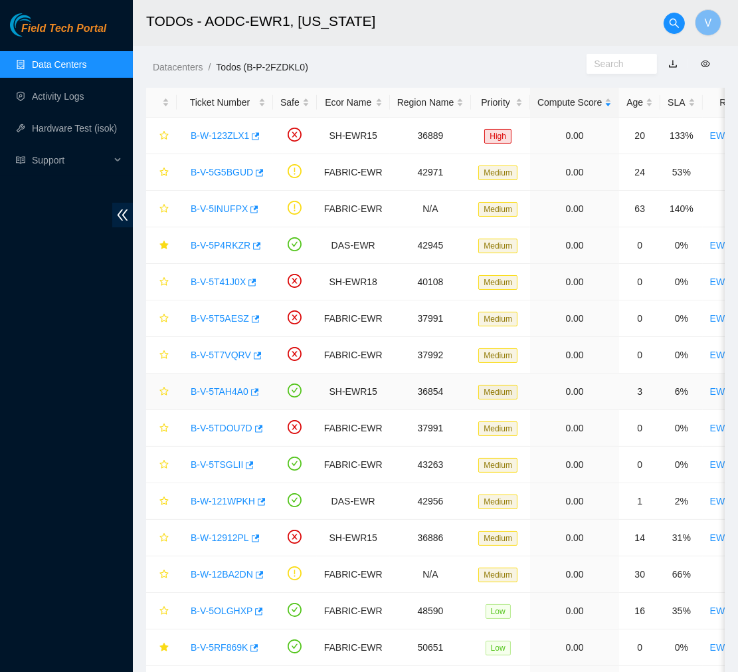
click at [217, 395] on link "B-V-5TAH4A0" at bounding box center [220, 391] width 58 height 11
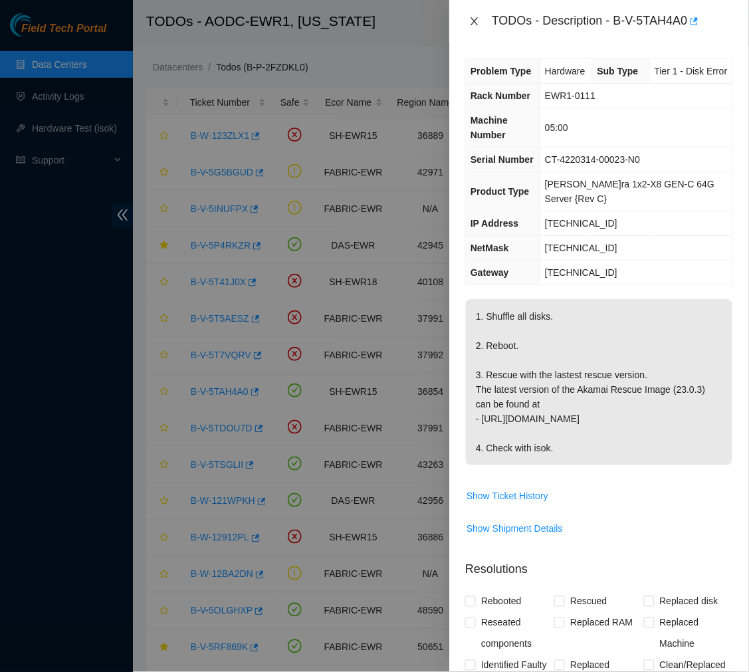
click at [473, 22] on icon "close" at bounding box center [474, 21] width 11 height 11
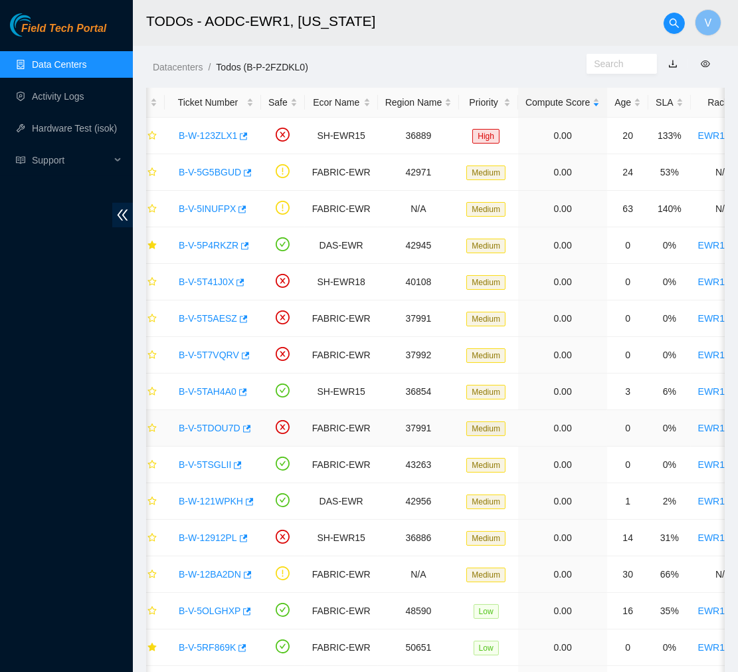
scroll to position [0, 7]
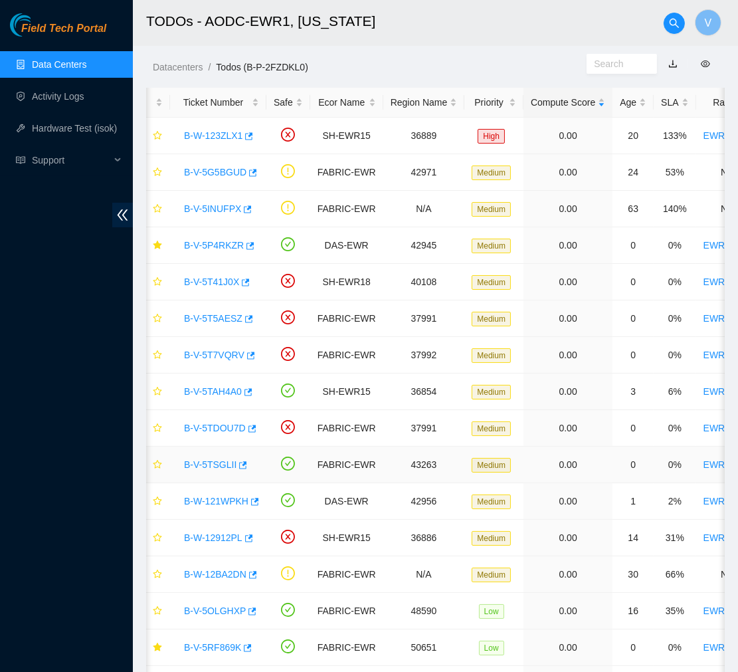
click at [209, 464] on link "B-V-5TSGLII" at bounding box center [210, 464] width 53 height 11
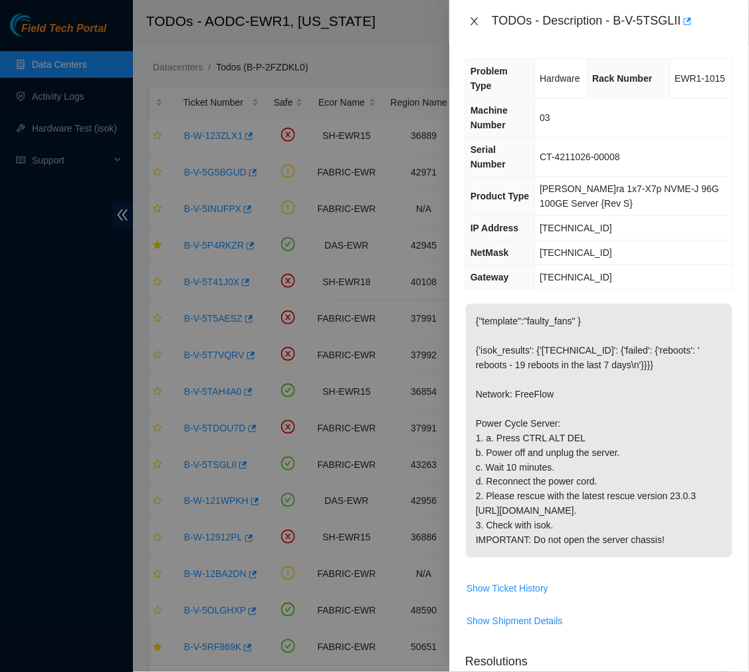
click at [471, 20] on icon "close" at bounding box center [474, 21] width 11 height 11
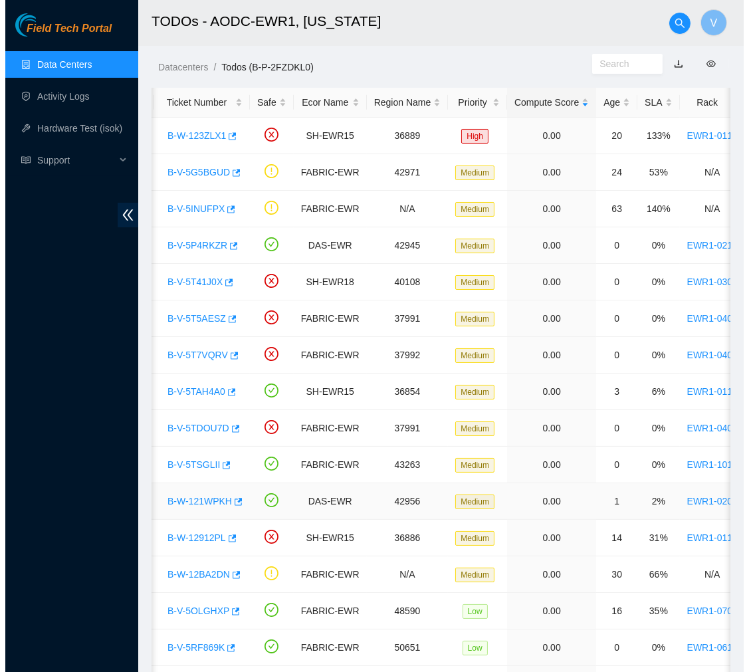
scroll to position [0, 27]
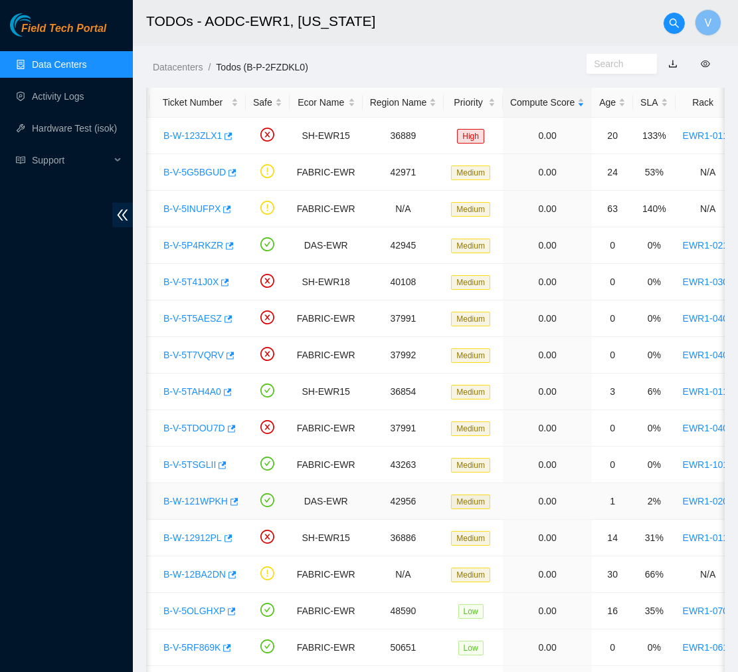
click at [206, 500] on link "B-W-121WPKH" at bounding box center [195, 501] width 64 height 11
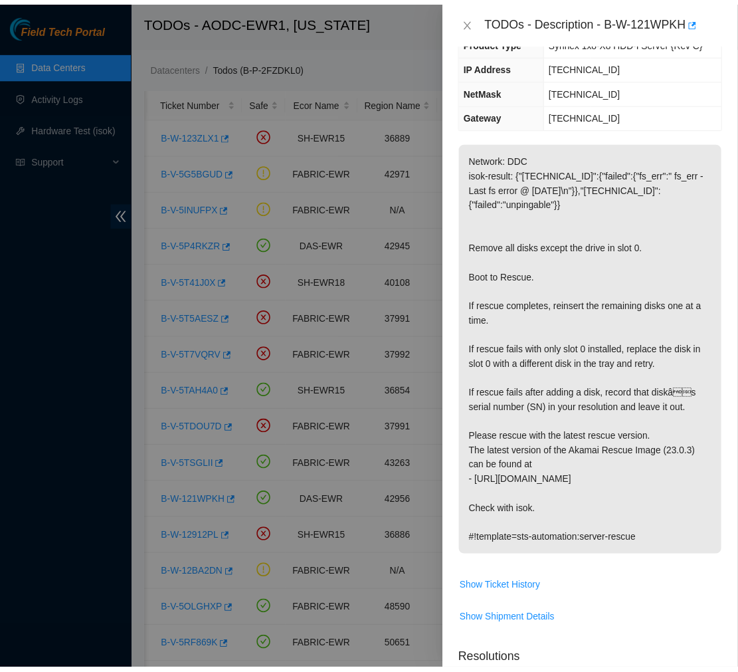
scroll to position [108, 0]
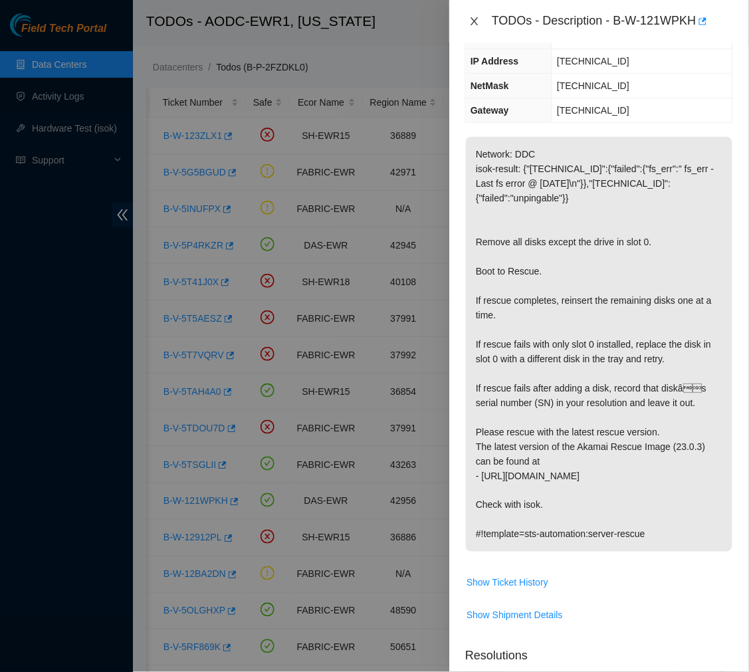
click at [472, 22] on icon "close" at bounding box center [474, 21] width 11 height 11
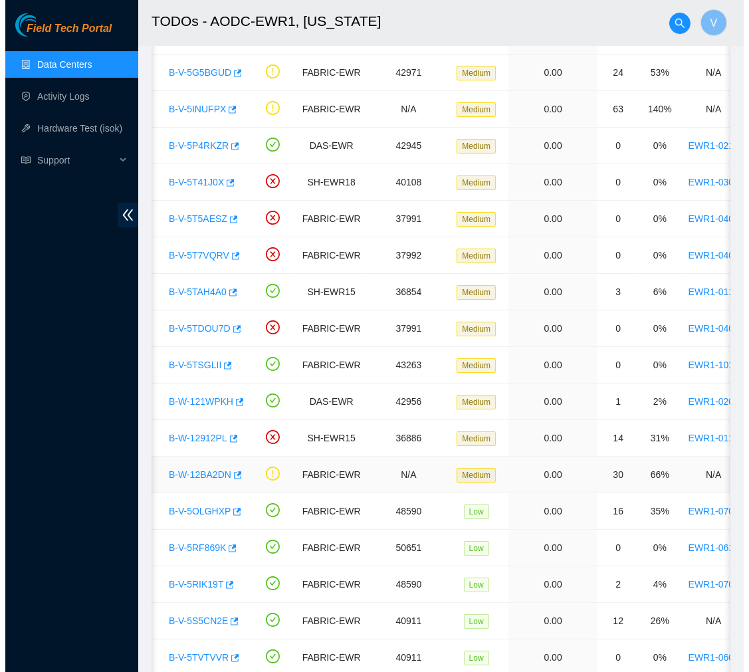
scroll to position [111, 0]
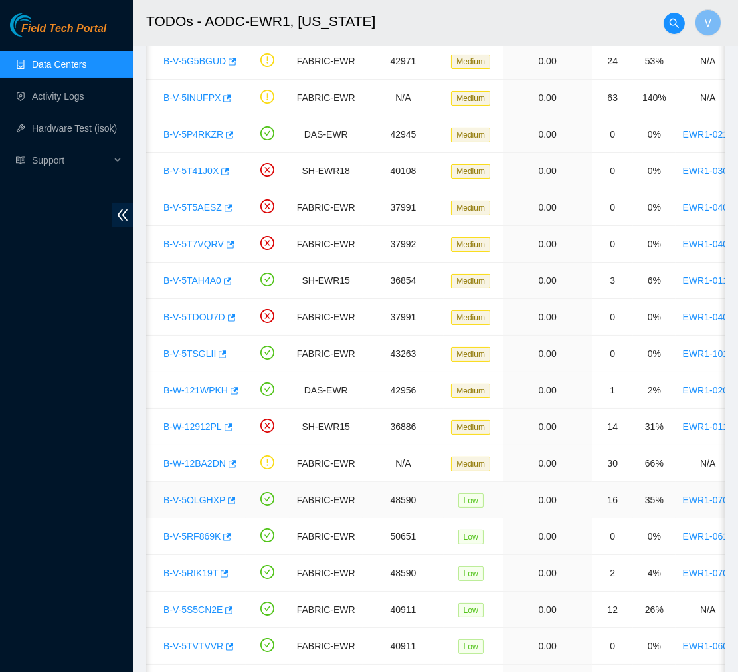
click at [209, 500] on link "B-V-5OLGHXP" at bounding box center [194, 499] width 62 height 11
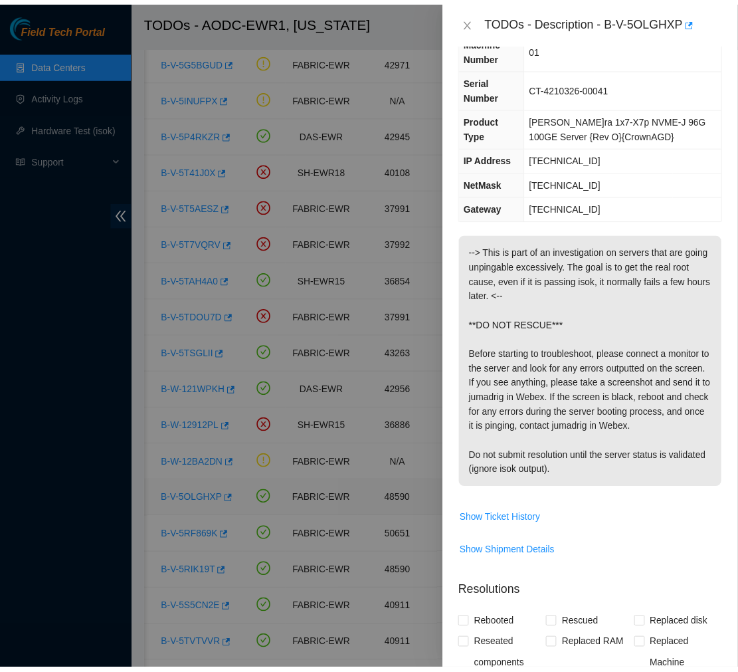
scroll to position [80, 0]
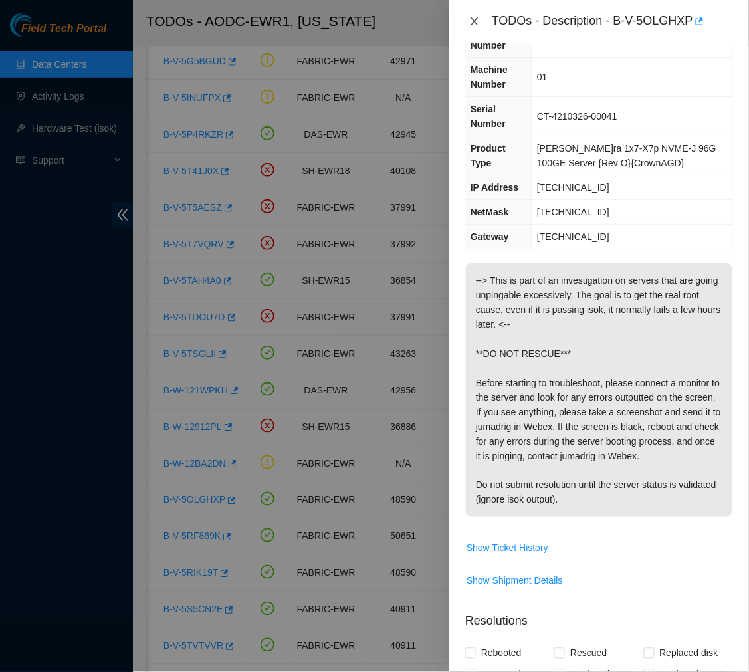
click at [477, 21] on icon "close" at bounding box center [474, 21] width 11 height 11
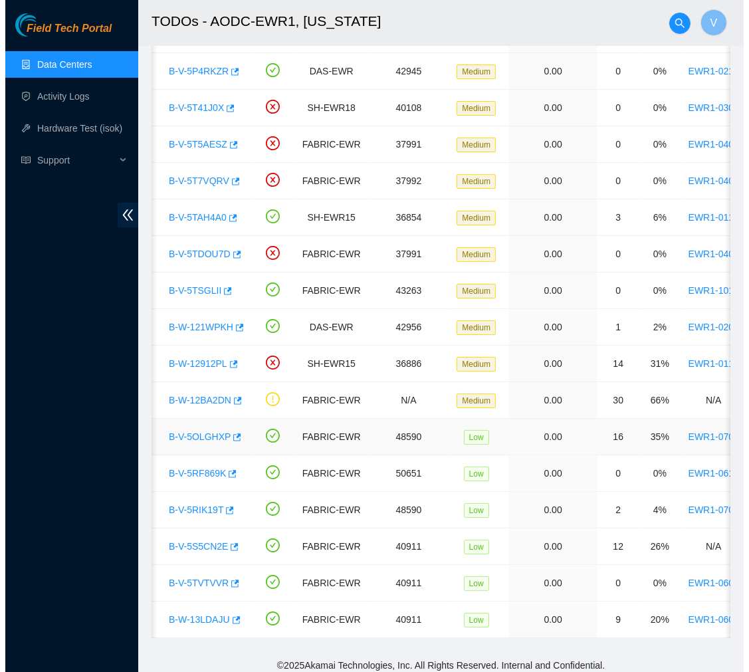
scroll to position [175, 0]
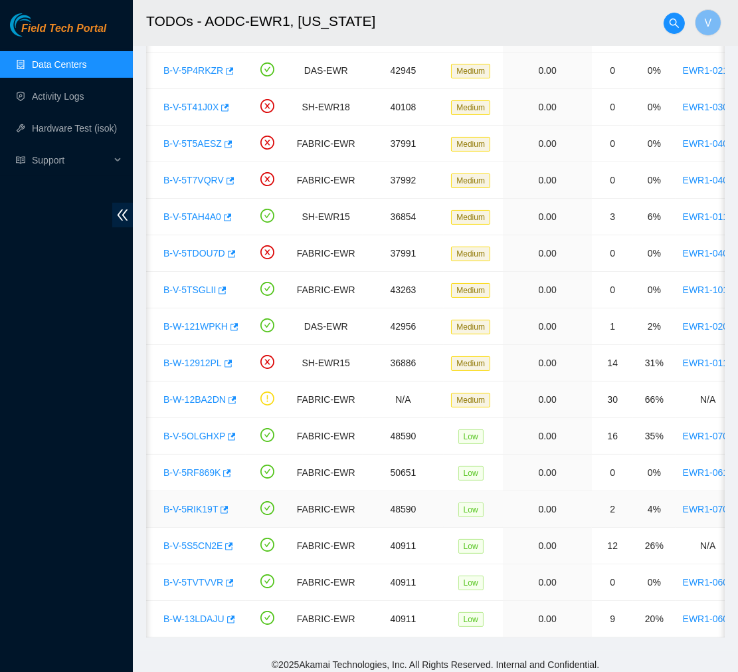
click at [191, 506] on link "B-V-5RIK19T" at bounding box center [190, 509] width 54 height 11
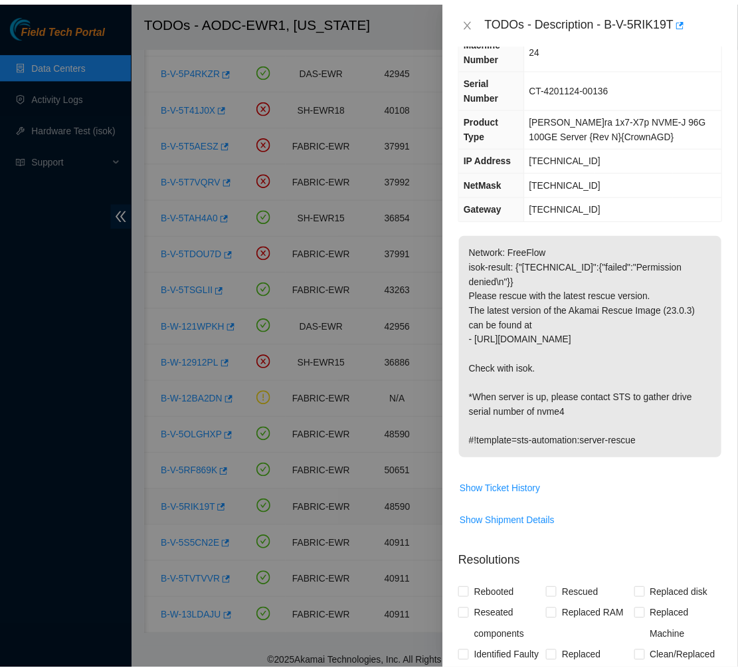
scroll to position [80, 0]
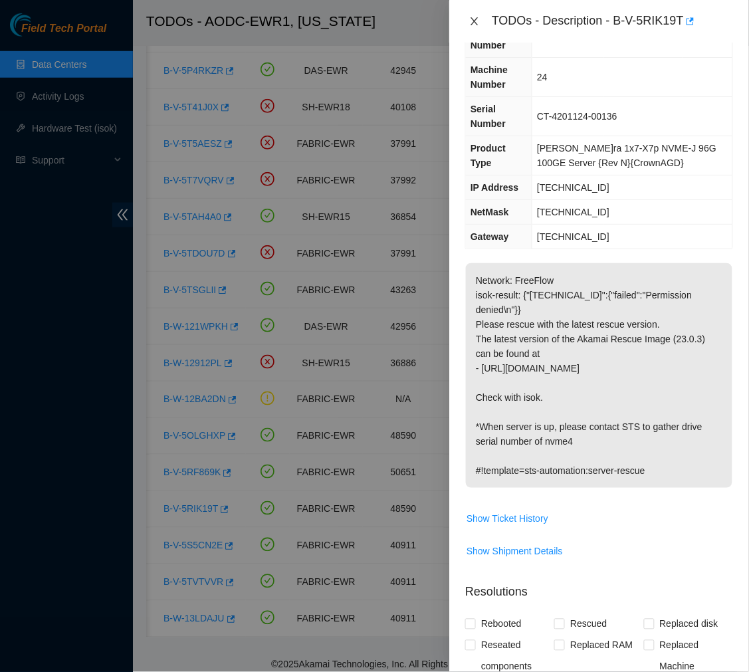
click at [470, 23] on icon "close" at bounding box center [474, 21] width 11 height 11
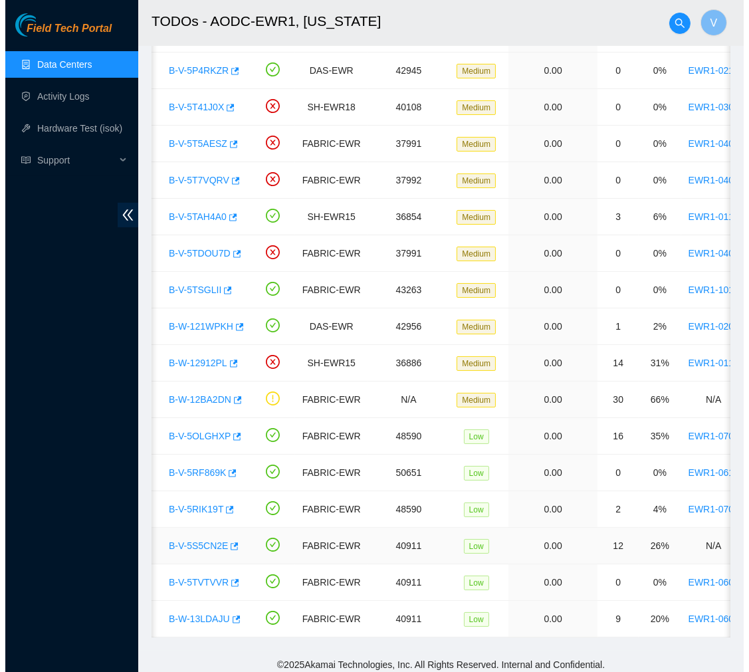
scroll to position [193, 0]
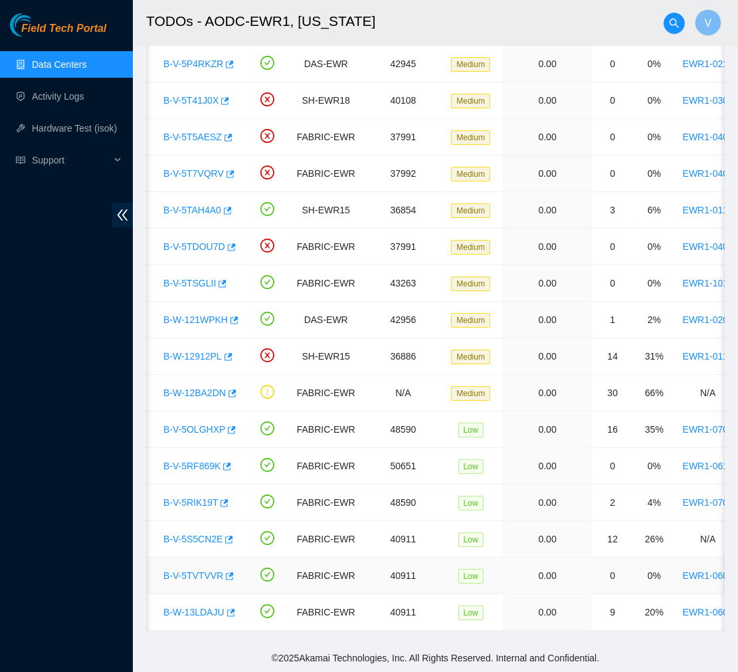
click at [198, 570] on link "B-V-5TVTVVR" at bounding box center [193, 575] width 60 height 11
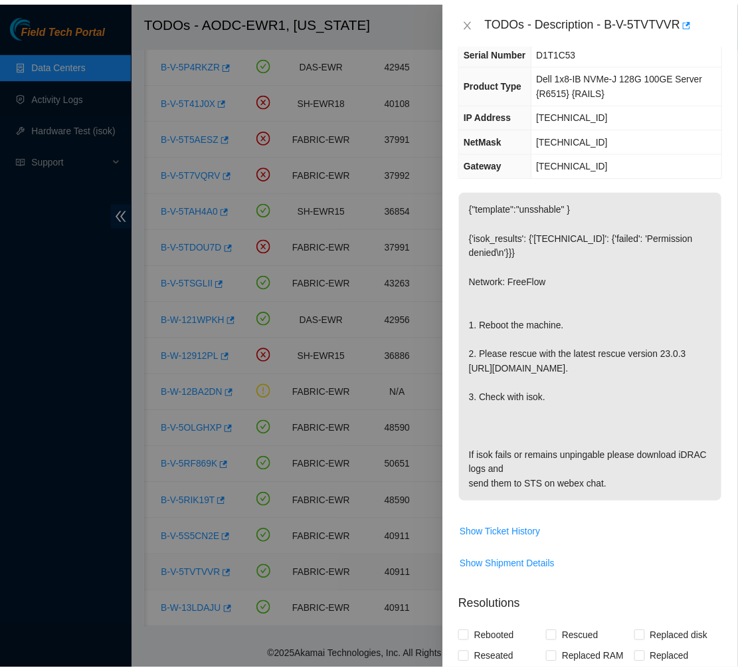
scroll to position [80, 0]
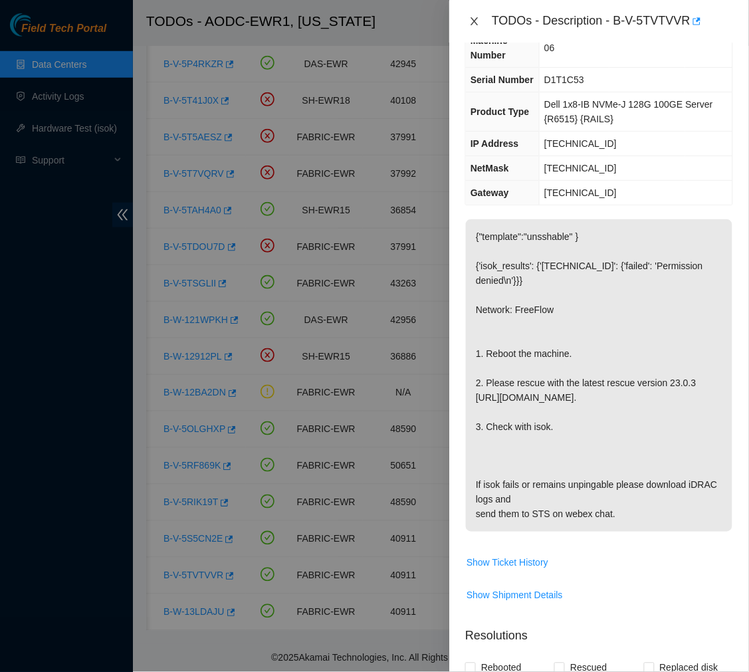
click at [472, 21] on icon "close" at bounding box center [474, 21] width 11 height 11
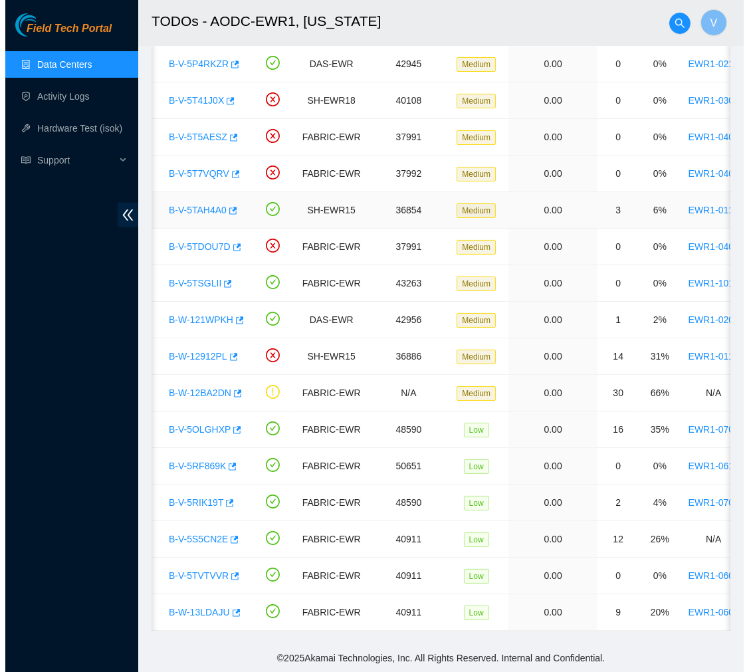
scroll to position [0, 0]
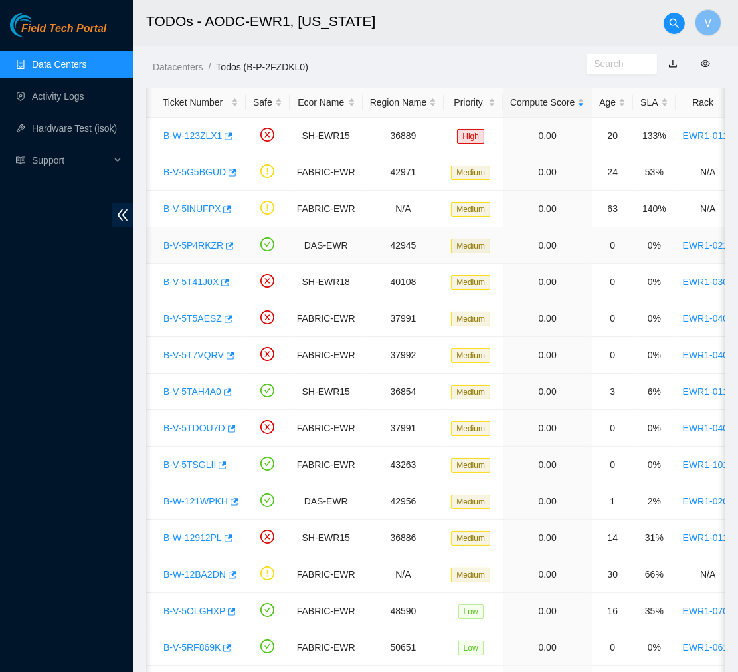
click at [190, 249] on link "B-V-5P4RKZR" at bounding box center [193, 245] width 60 height 11
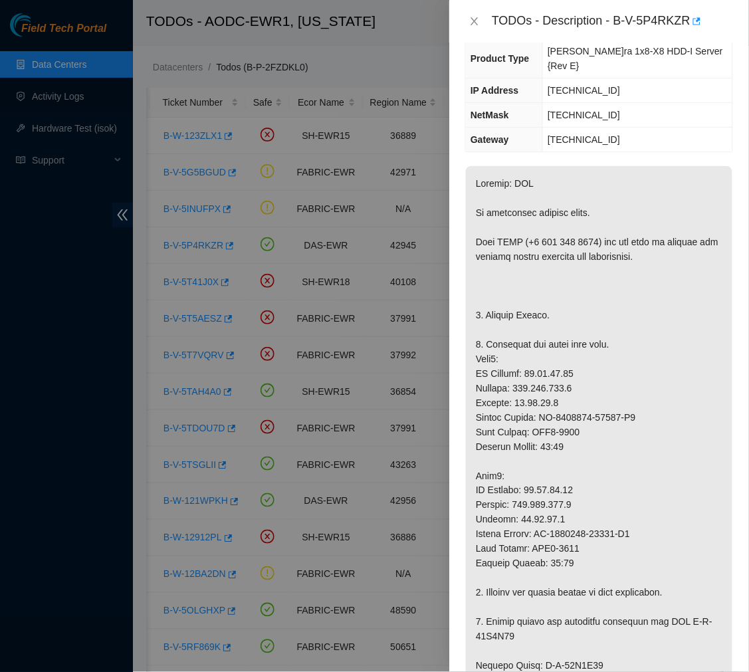
drag, startPoint x: 190, startPoint y: 249, endPoint x: 578, endPoint y: 231, distance: 388.6
click at [578, 231] on div "TODOs - Description - B-V-5P4RKZR Problem Type Hardware Rack Number EWR1-0217 M…" at bounding box center [374, 336] width 749 height 672
drag, startPoint x: 669, startPoint y: 335, endPoint x: 612, endPoint y: 359, distance: 61.3
click at [612, 359] on p at bounding box center [599, 622] width 267 height 912
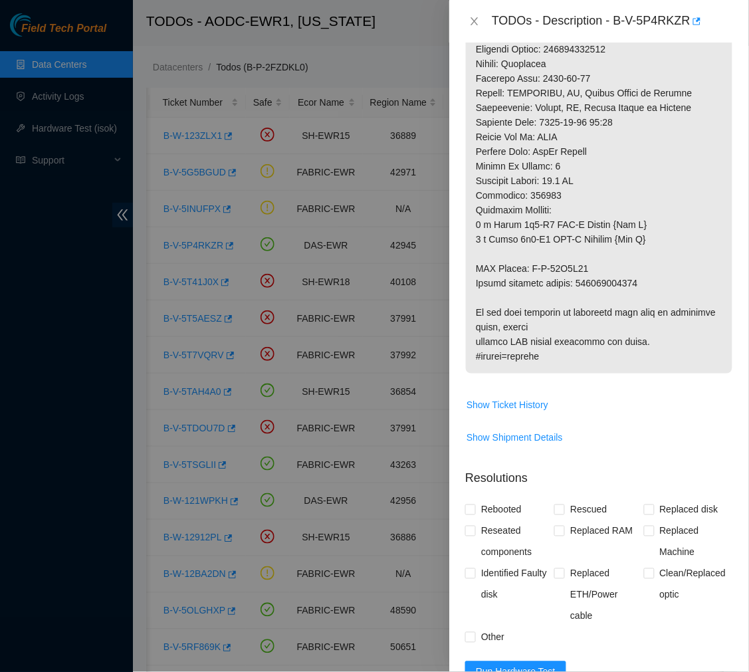
scroll to position [1135, 0]
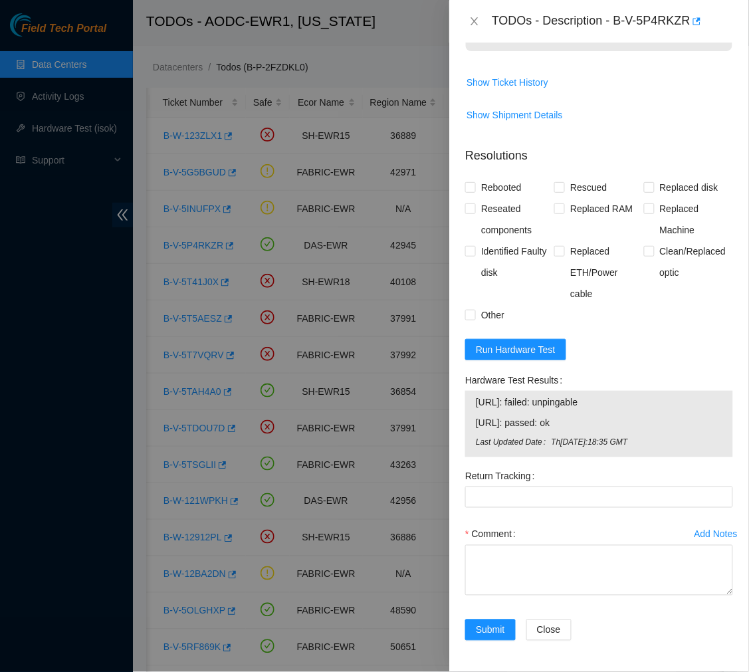
drag, startPoint x: 577, startPoint y: 420, endPoint x: 470, endPoint y: 401, distance: 108.6
click at [470, 401] on div "23.57.71.16: failed: unpingable 23.57.71.17: passed: ok Last Updated Date Thu, …" at bounding box center [599, 424] width 268 height 66
click at [514, 352] on span "Run Hardware Test" at bounding box center [516, 349] width 80 height 15
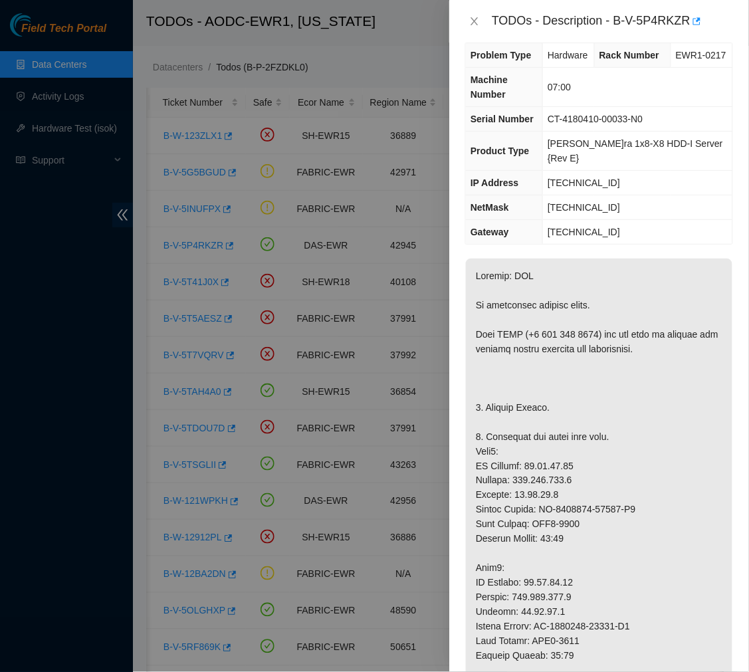
scroll to position [0, 0]
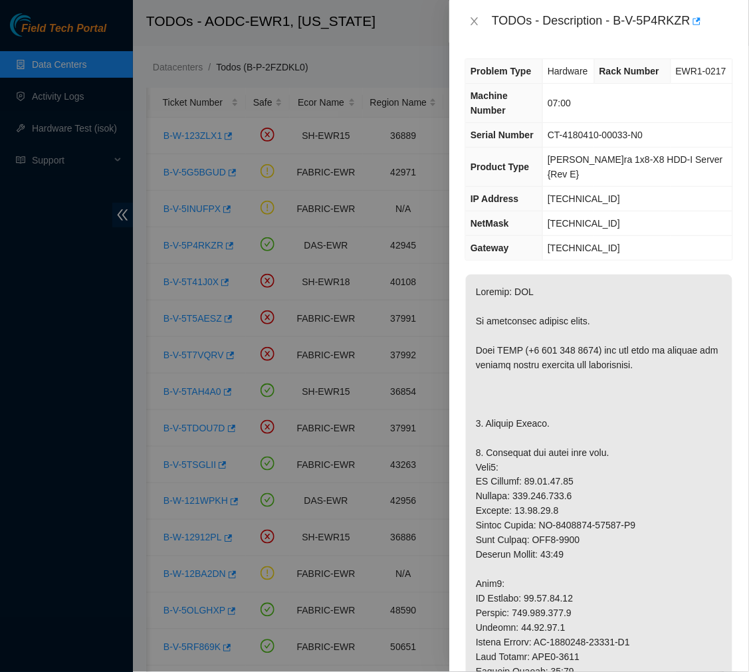
click at [512, 98] on th "Machine Number" at bounding box center [504, 103] width 77 height 39
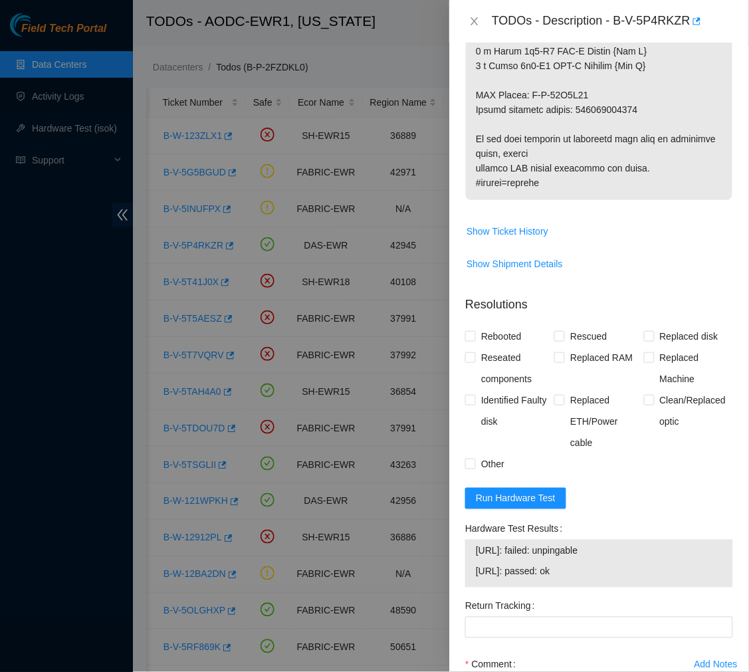
scroll to position [1117, 0]
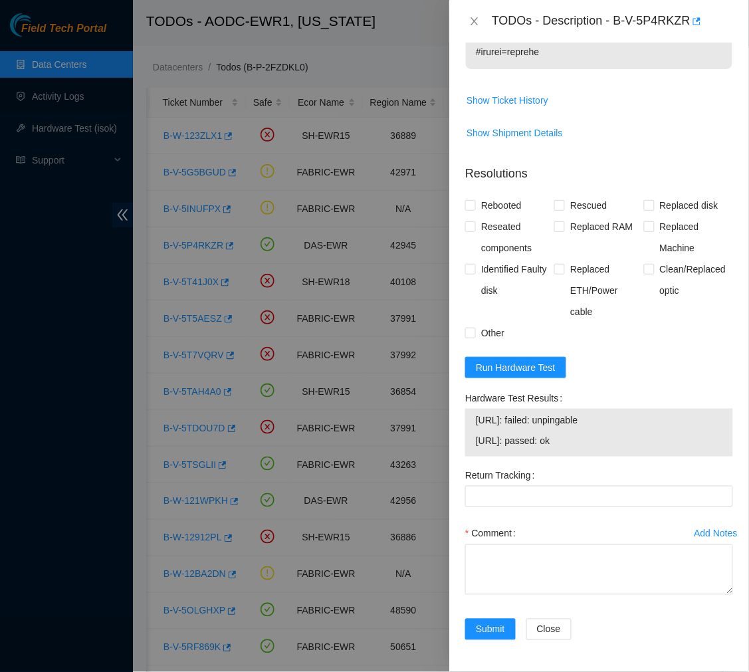
click at [525, 417] on span "23.57.71.16: failed: unpingable" at bounding box center [599, 420] width 247 height 15
drag, startPoint x: 521, startPoint y: 419, endPoint x: 473, endPoint y: 415, distance: 48.0
click at [473, 415] on div "23.57.71.16: failed: unpingable 23.57.71.17: passed: ok" at bounding box center [599, 433] width 268 height 48
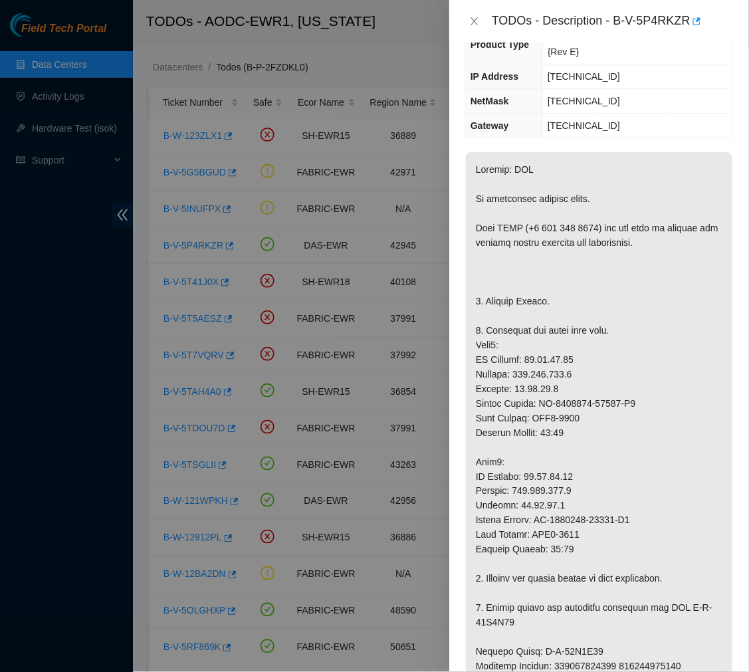
scroll to position [0, 0]
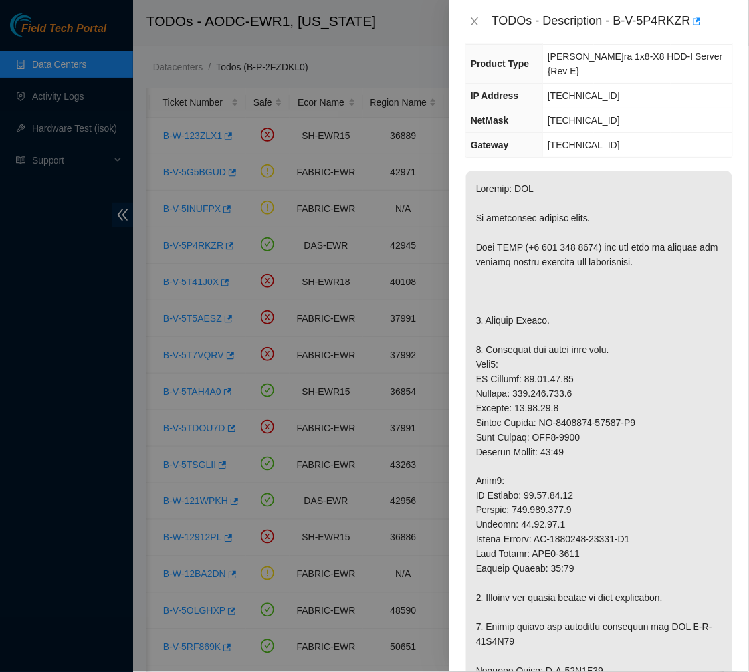
scroll to position [104, 0]
click at [685, 304] on p at bounding box center [599, 627] width 267 height 912
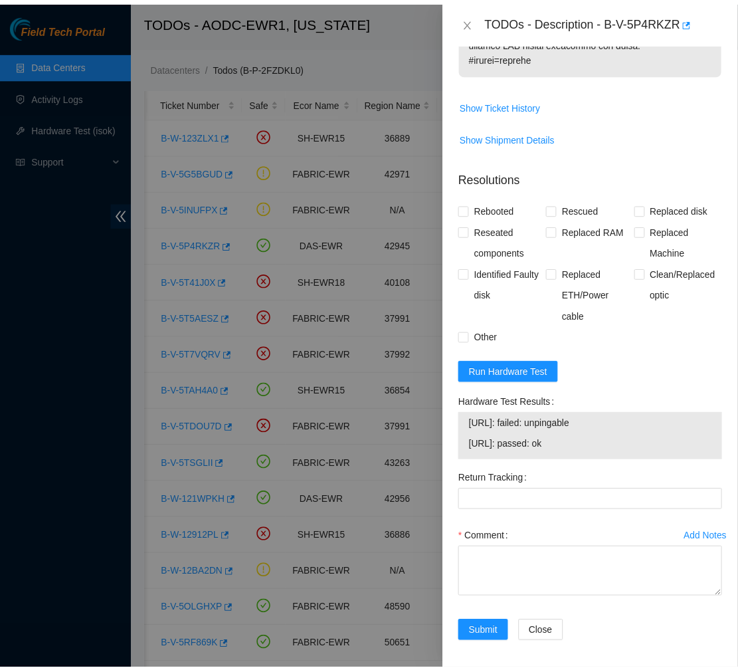
scroll to position [1117, 0]
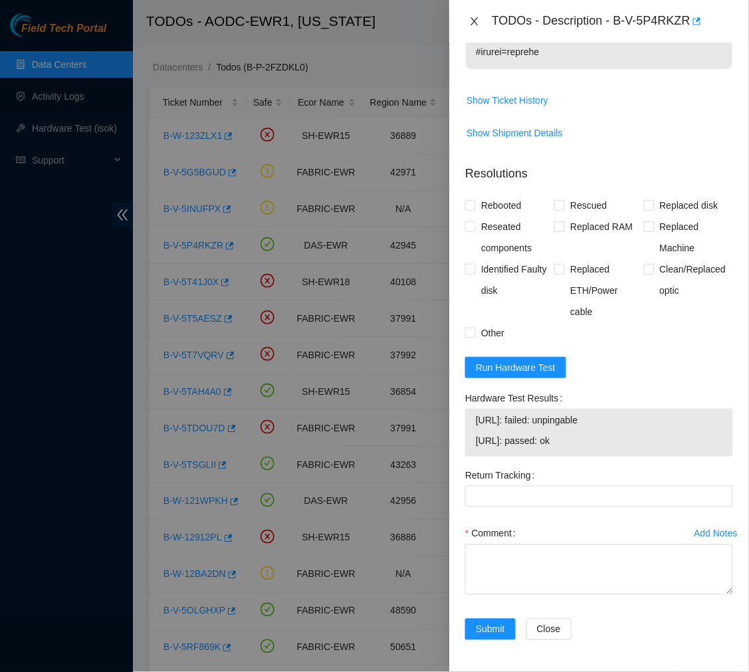
click at [472, 18] on icon "close" at bounding box center [474, 21] width 7 height 8
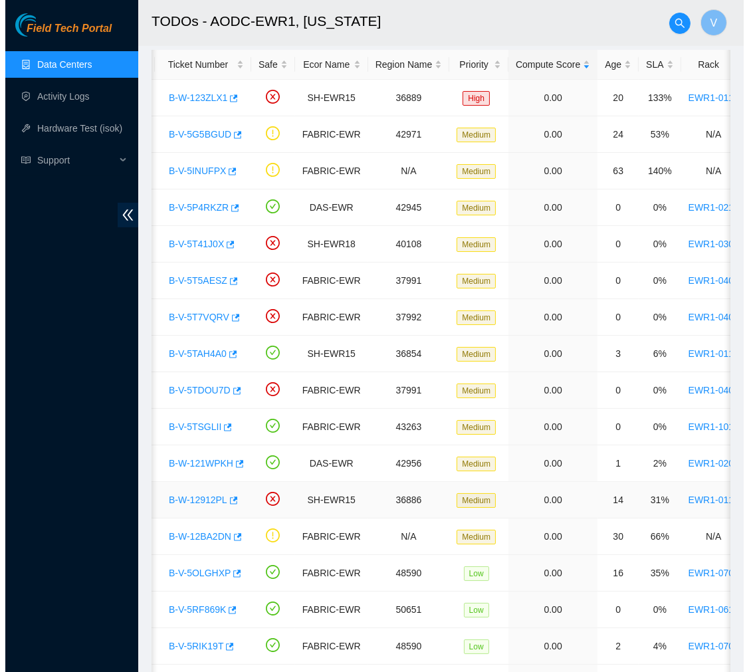
scroll to position [0, 0]
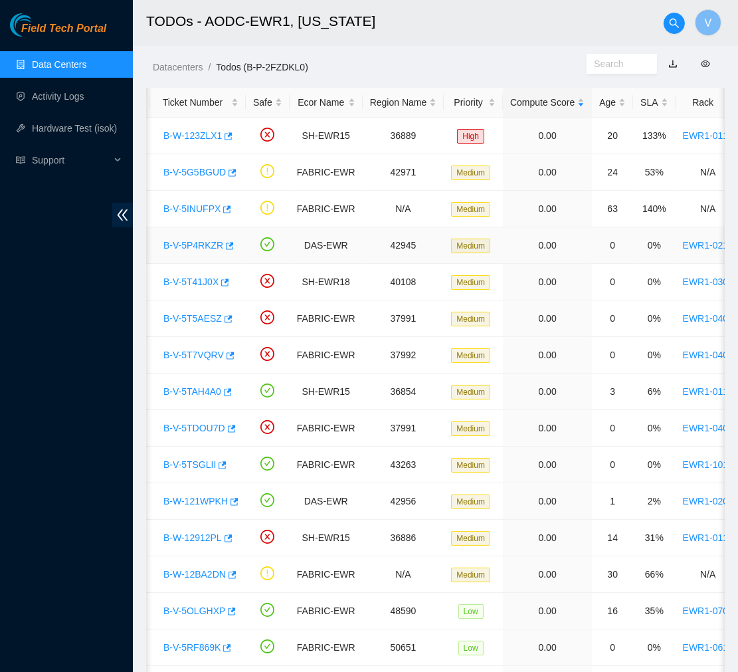
click at [200, 245] on link "B-V-5P4RKZR" at bounding box center [193, 245] width 60 height 11
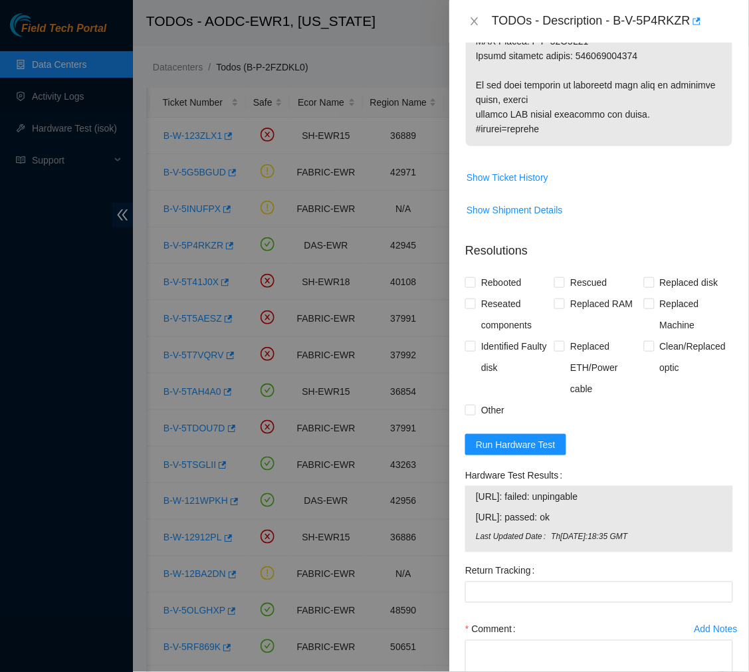
scroll to position [1117, 0]
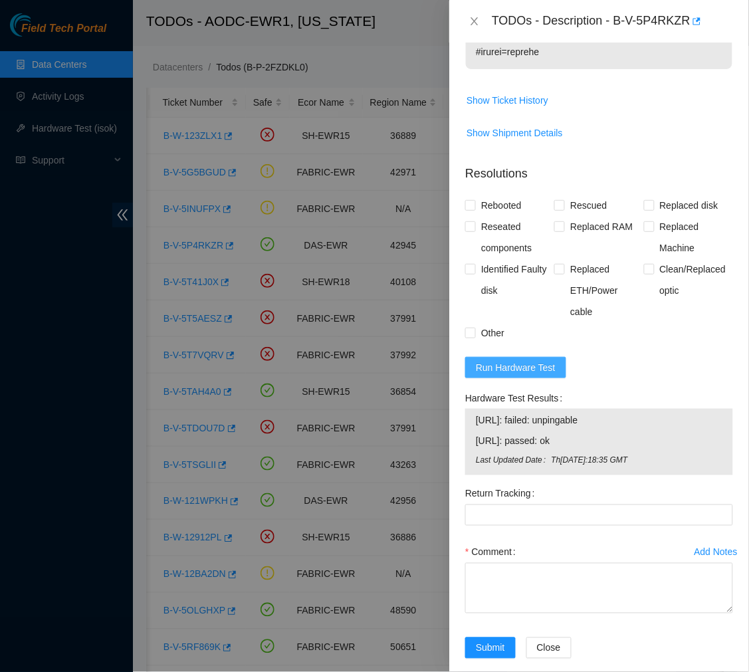
click at [536, 366] on span "Run Hardware Test" at bounding box center [516, 367] width 80 height 15
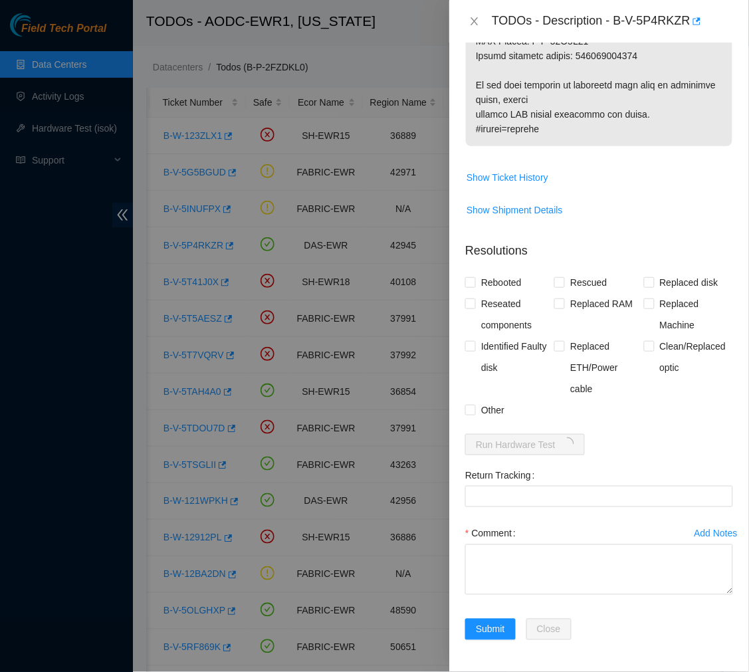
scroll to position [1040, 0]
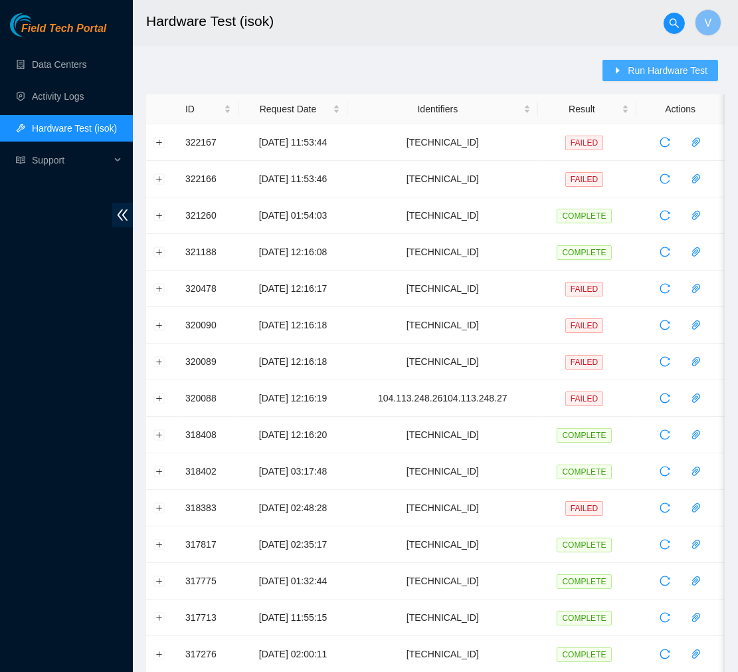
click at [652, 70] on span "Run Hardware Test" at bounding box center [668, 70] width 80 height 15
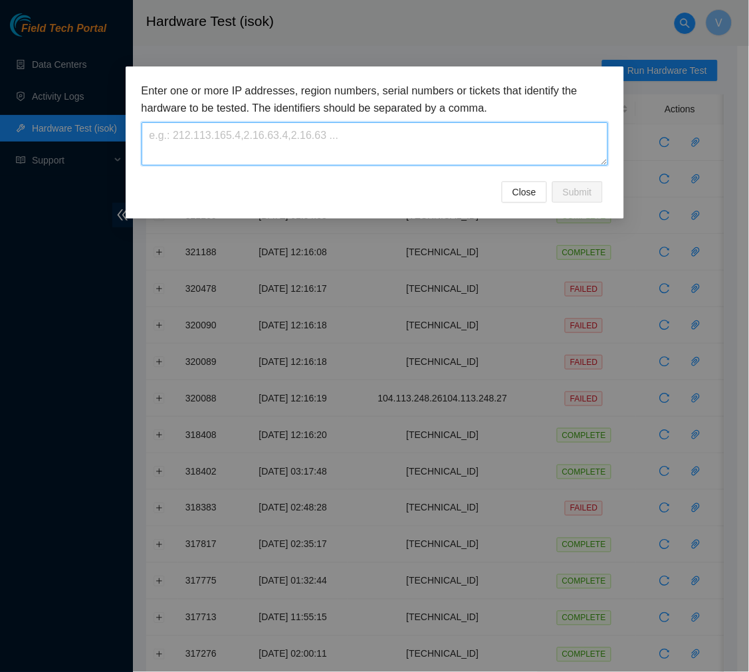
click at [260, 134] on textarea at bounding box center [375, 143] width 467 height 43
paste textarea "[TECHNICAL_ID]"
type textarea "[TECHNICAL_ID]"
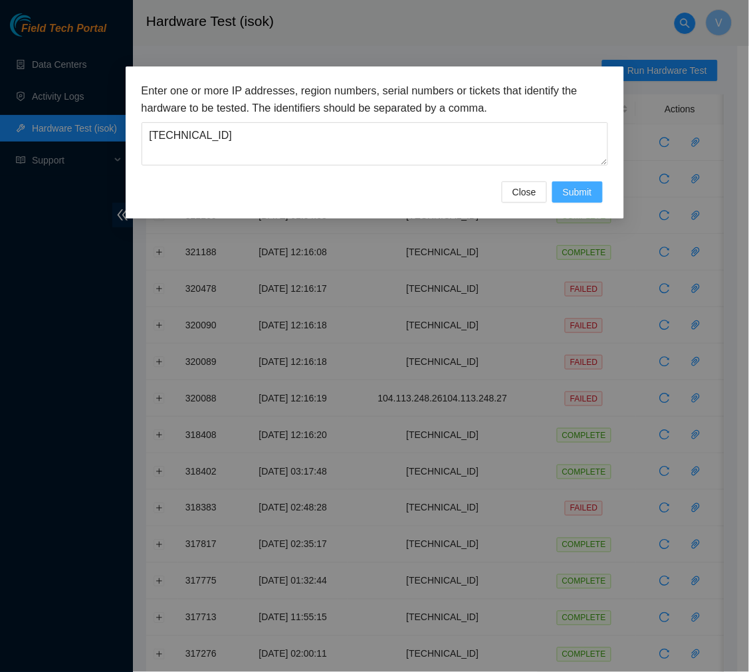
click at [576, 191] on span "Submit" at bounding box center [577, 192] width 29 height 15
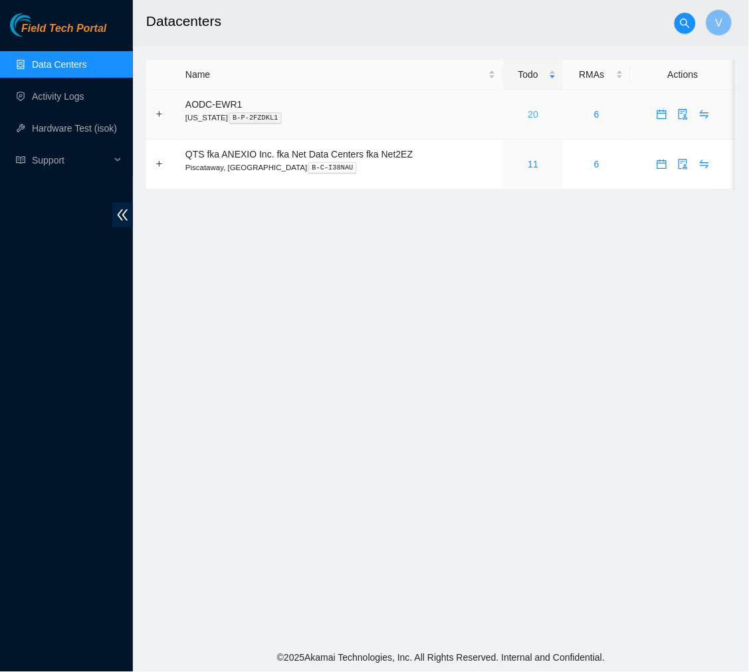
click at [532, 113] on link "20" at bounding box center [533, 114] width 11 height 11
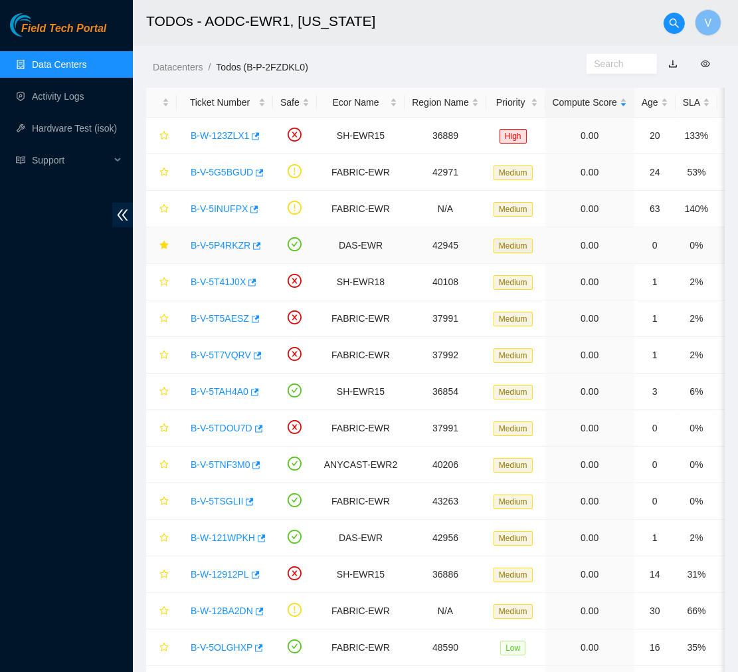
click at [223, 242] on link "B-V-5P4RKZR" at bounding box center [221, 245] width 60 height 11
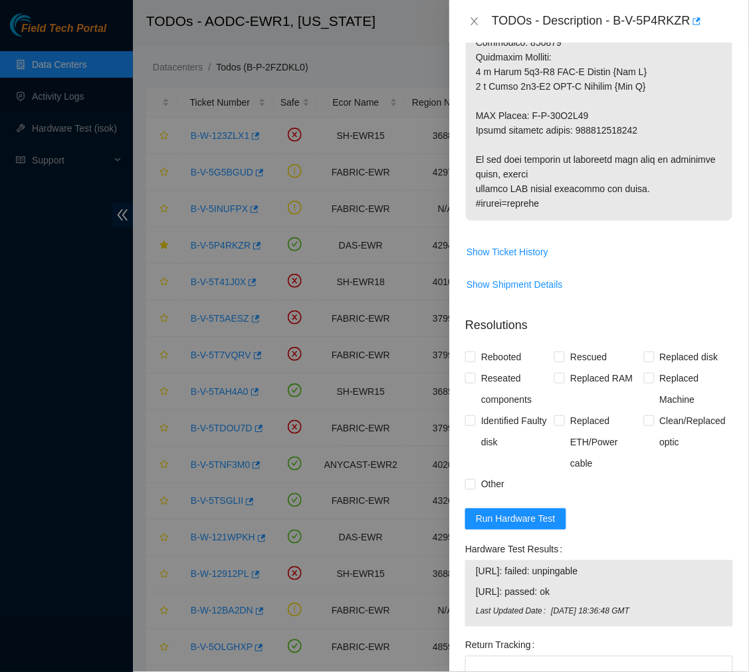
scroll to position [1135, 0]
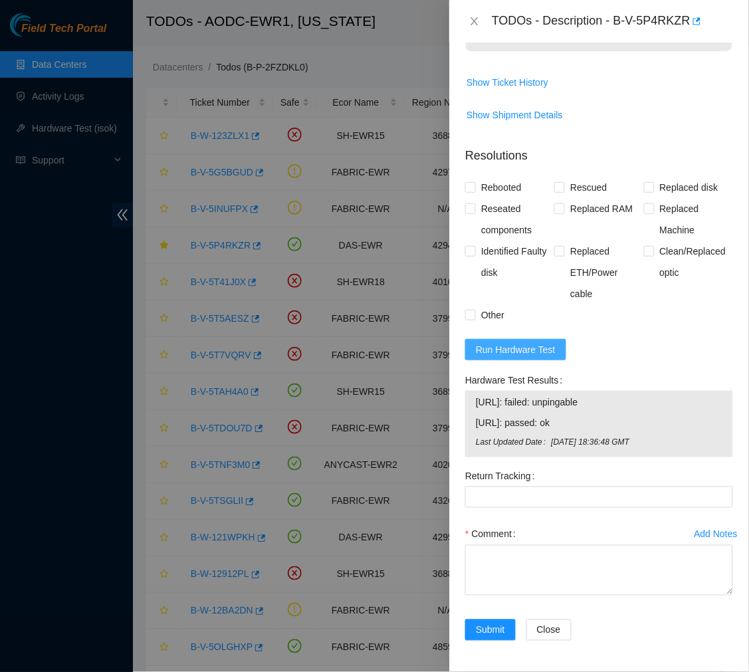
click at [550, 353] on span "Run Hardware Test" at bounding box center [516, 349] width 80 height 15
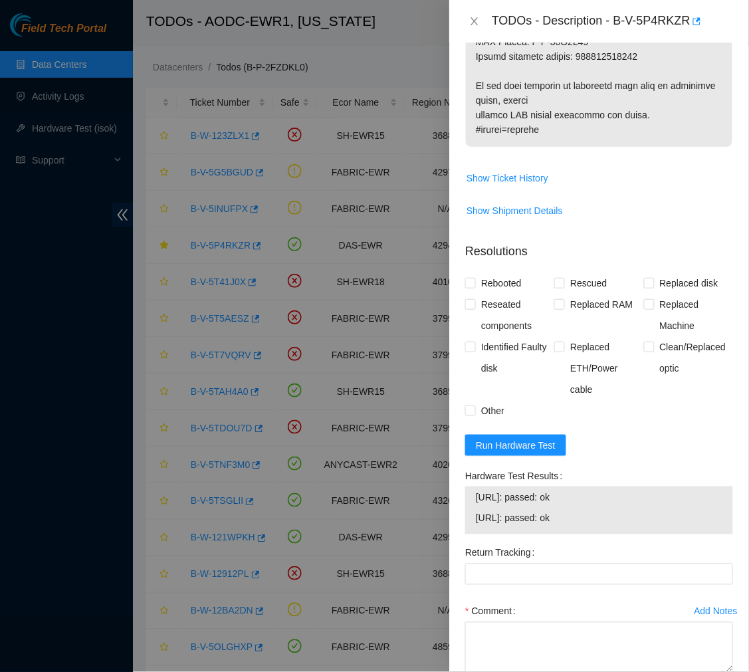
drag, startPoint x: 592, startPoint y: 520, endPoint x: 477, endPoint y: 494, distance: 118.4
click at [477, 494] on tbody "[URL]: passed: ok [URL]: passed: ok" at bounding box center [599, 510] width 248 height 41
copy tbody "[URL]: passed: ok [URL]: passed: ok"
click at [503, 640] on textarea "Comment" at bounding box center [599, 647] width 268 height 51
paste textarea "Ticket #: B-V-5P4RKZR - Ran hardware test: [URL]: failed: unpingable [URL]: pas…"
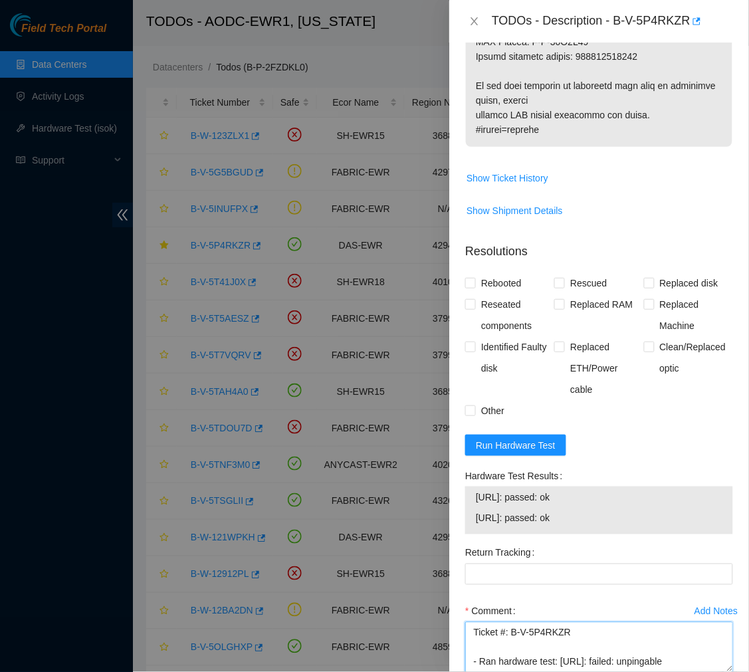
scroll to position [245, 0]
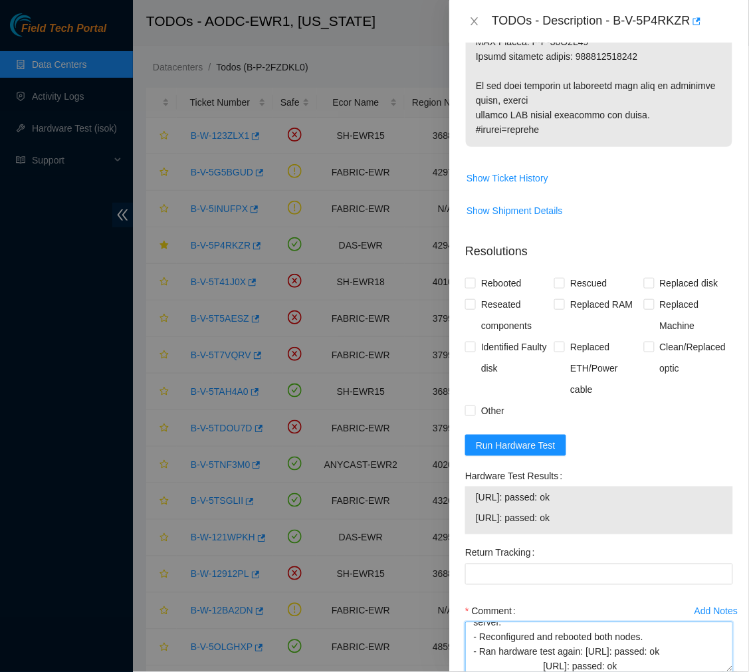
click at [544, 665] on textarea "Ticket #: B-V-5P4RKZR - Ran hardware test: [URL]: failed: unpingable [URL]: pas…" at bounding box center [599, 647] width 268 height 51
click at [526, 637] on textarea "Ticket #: B-V-5P4RKZR - Ran hardware test: [URL]: failed: unpingable [URL]: pas…" at bounding box center [599, 647] width 268 height 51
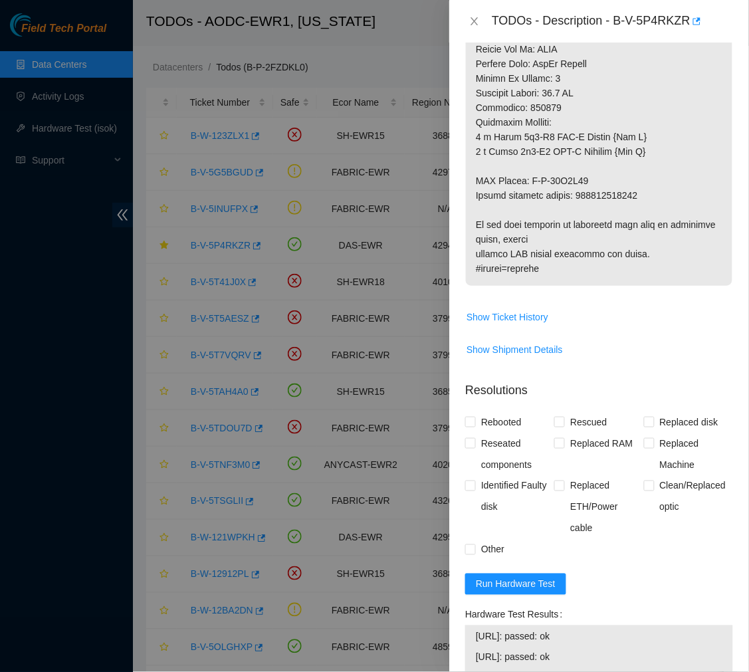
scroll to position [899, 0]
type textarea "Ticket #: B-V-5P4RKZR - Ran hardware test: [URL]: failed: unpingable [URL]: pas…"
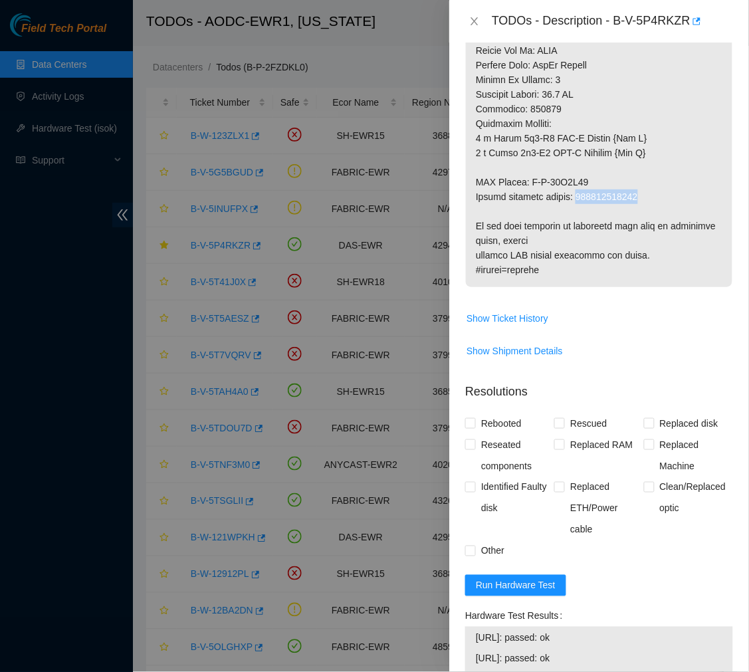
drag, startPoint x: 638, startPoint y: 195, endPoint x: 579, endPoint y: 193, distance: 59.2
copy p "417328421555"
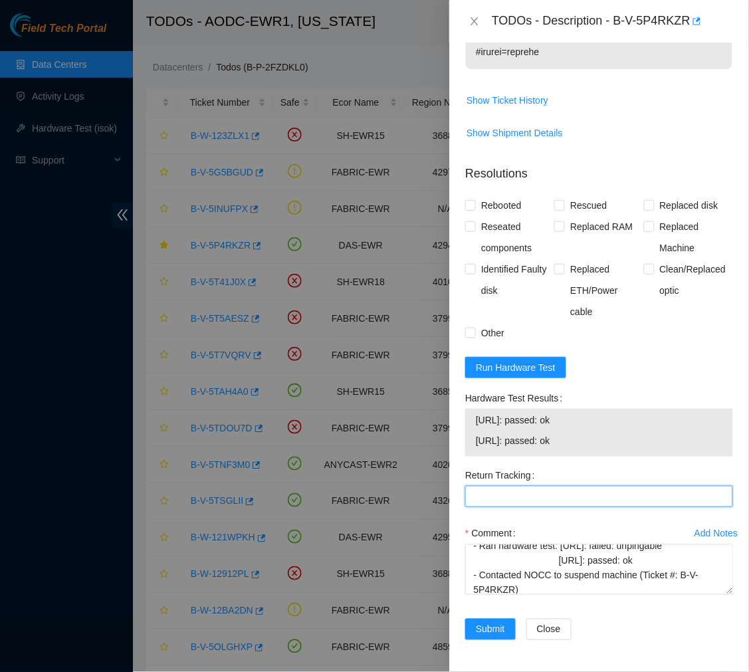
click at [504, 495] on Tracking "Return Tracking" at bounding box center [599, 496] width 268 height 21
paste Tracking "417328421555"
type Tracking "417328421555"
click at [644, 227] on input "Replaced Machine" at bounding box center [648, 225] width 9 height 9
checkbox input "true"
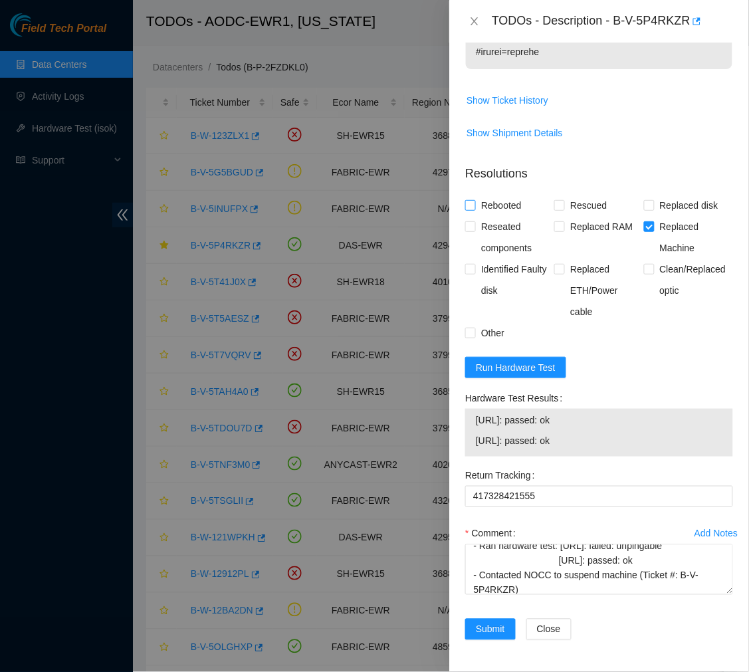
click at [468, 197] on label "Rebooted" at bounding box center [496, 205] width 62 height 21
click at [468, 200] on input "Rebooted" at bounding box center [469, 204] width 9 height 9
checkbox input "true"
click at [467, 229] on input "Reseated components" at bounding box center [469, 225] width 9 height 9
checkbox input "true"
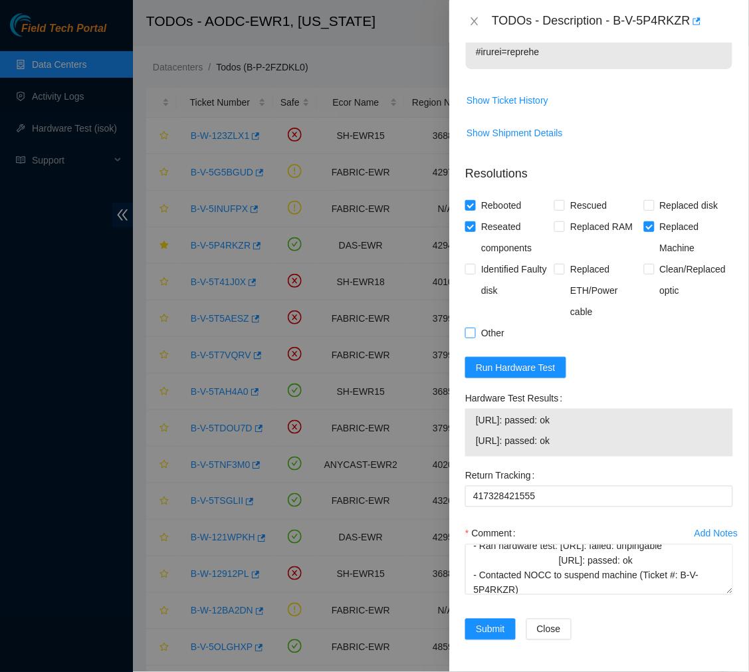
click at [466, 330] on input "Other" at bounding box center [469, 332] width 9 height 9
checkbox input "true"
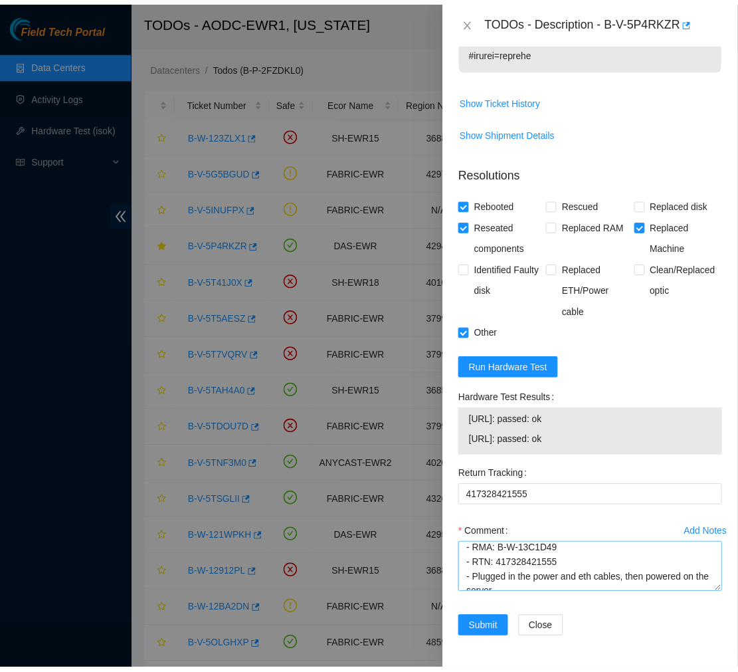
scroll to position [248, 0]
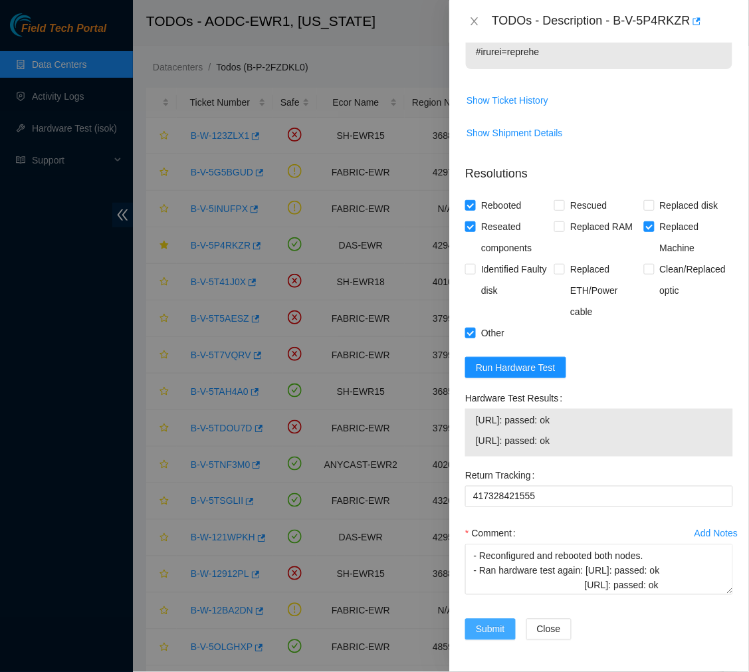
click at [482, 629] on span "Submit" at bounding box center [490, 629] width 29 height 15
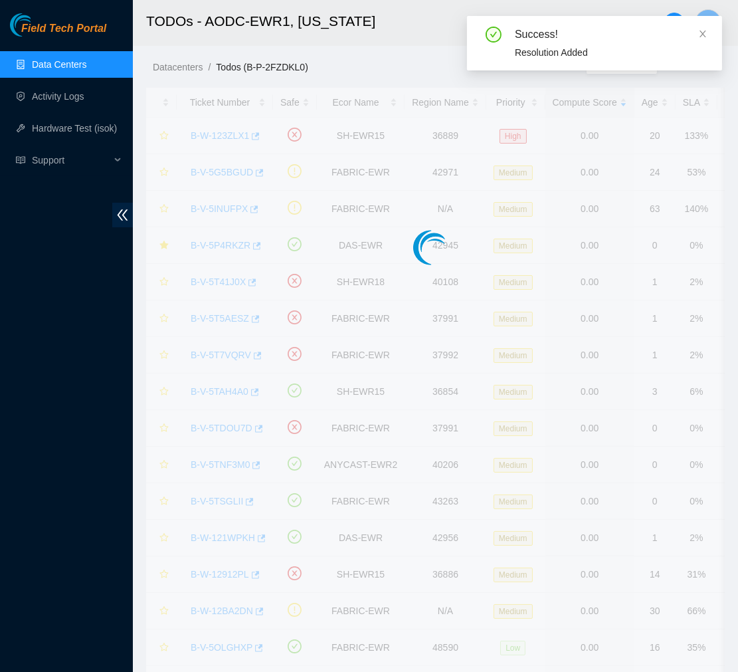
scroll to position [223, 0]
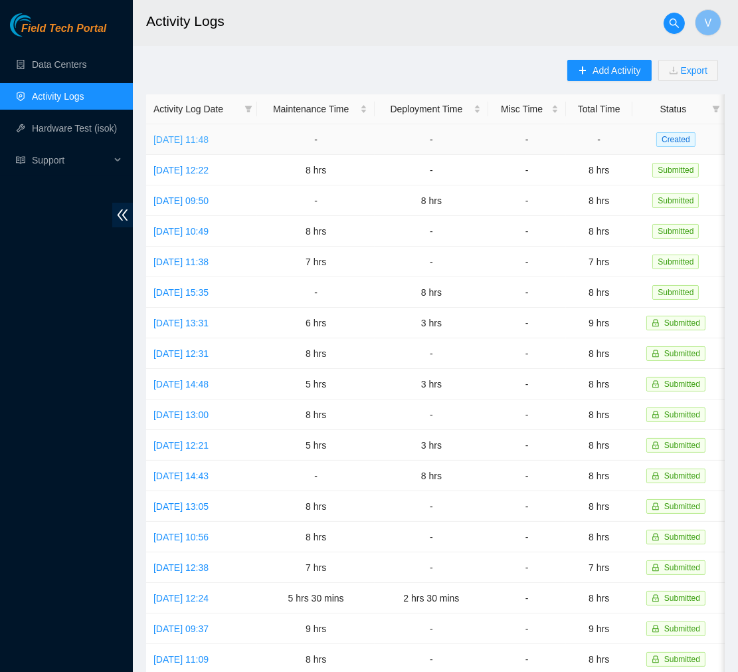
click at [204, 144] on link "[DATE] 11:48" at bounding box center [181, 139] width 55 height 11
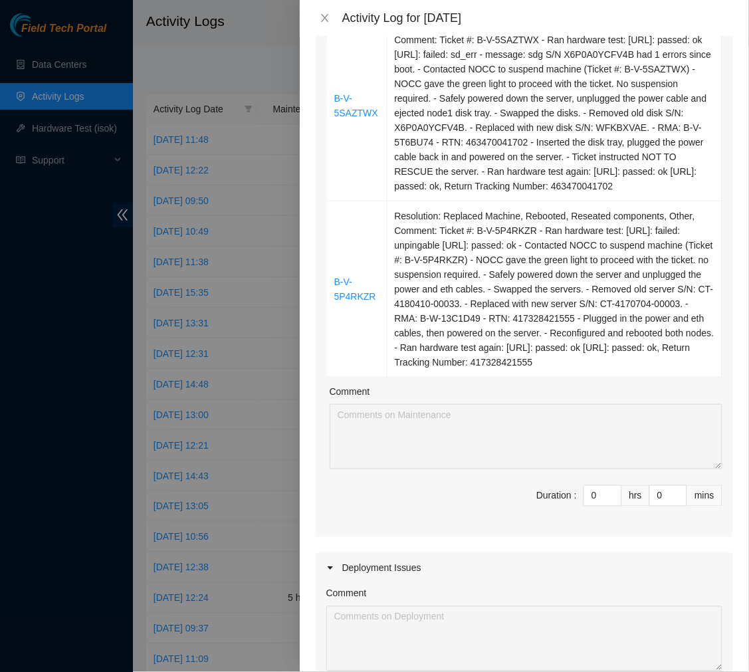
scroll to position [881, 0]
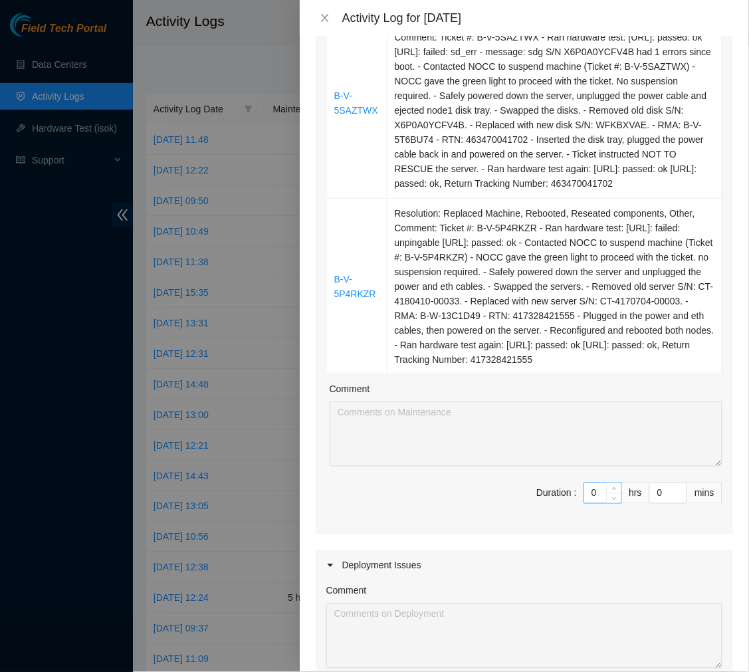
drag, startPoint x: 590, startPoint y: 510, endPoint x: 532, endPoint y: 521, distance: 58.1
click at [532, 520] on span "Duration : 0 hrs 0 mins" at bounding box center [524, 501] width 396 height 37
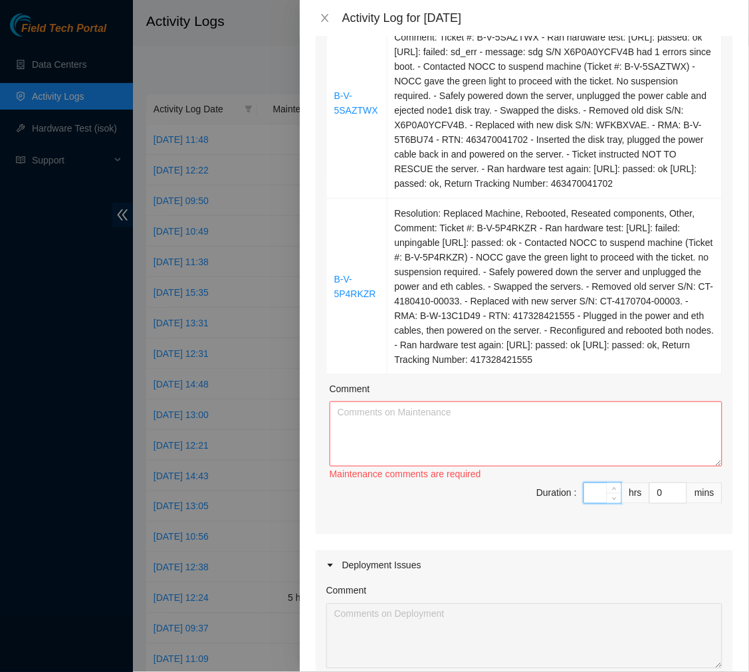
type input "9"
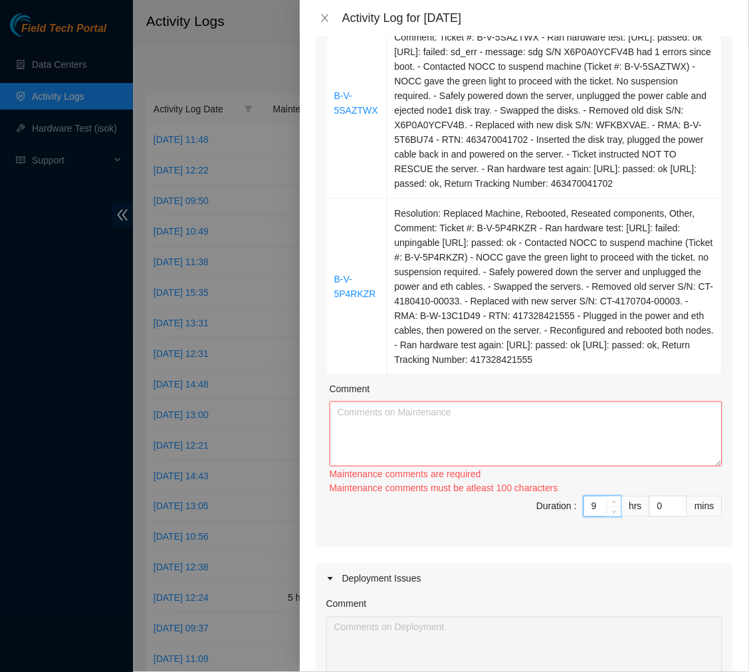
type input "9"
click at [456, 451] on textarea "Comment" at bounding box center [526, 433] width 393 height 65
paste textarea "Ticket #: B-V-5PU9CJE - Ran hardware test: [URL]: failed: unpingable [URL]: pas…"
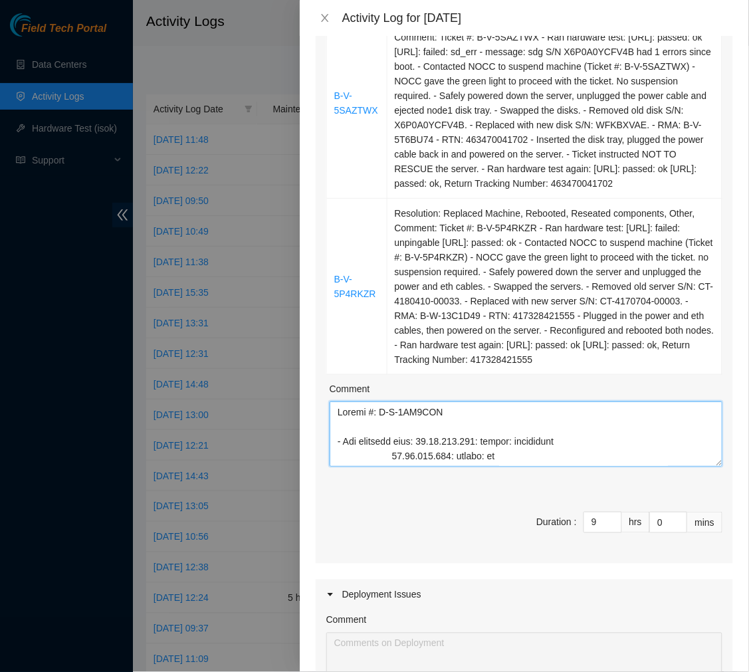
scroll to position [1603, 0]
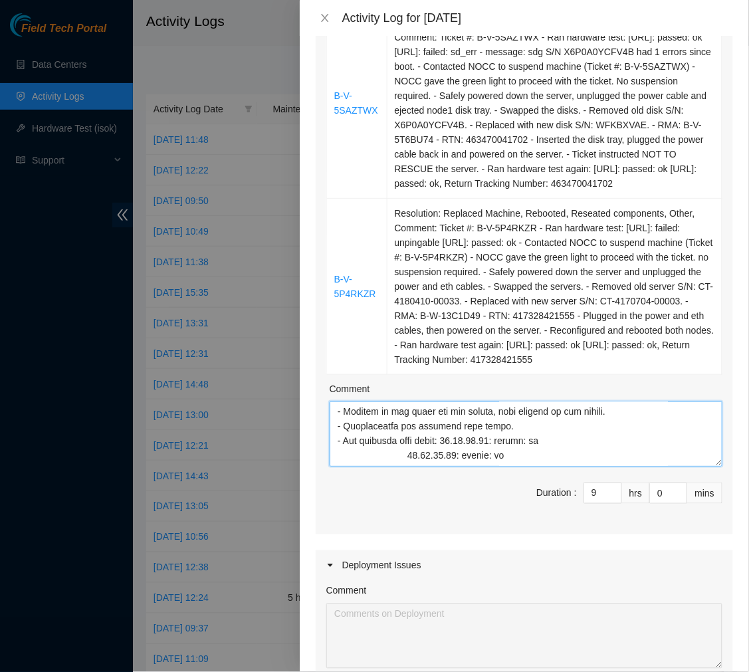
click at [407, 467] on textarea "Comment" at bounding box center [526, 433] width 393 height 65
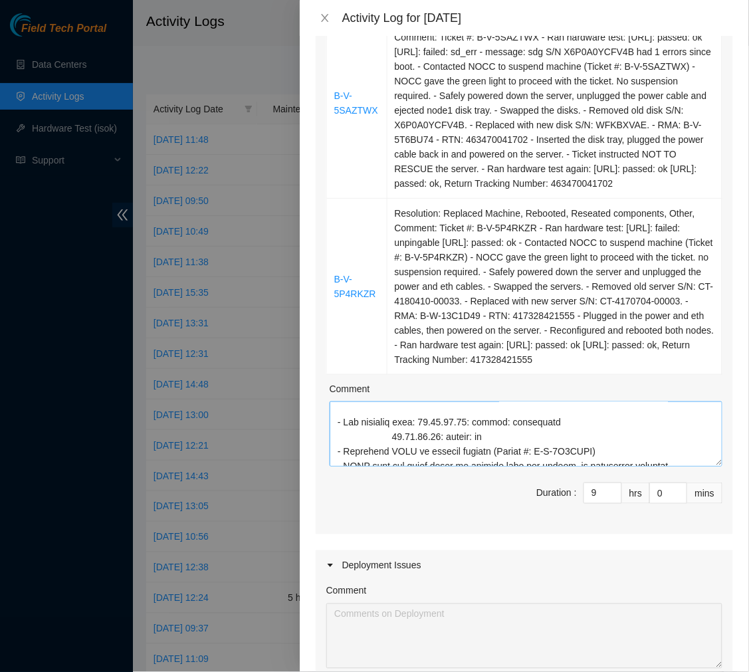
scroll to position [1436, 0]
click at [391, 464] on textarea "Comment" at bounding box center [526, 433] width 393 height 65
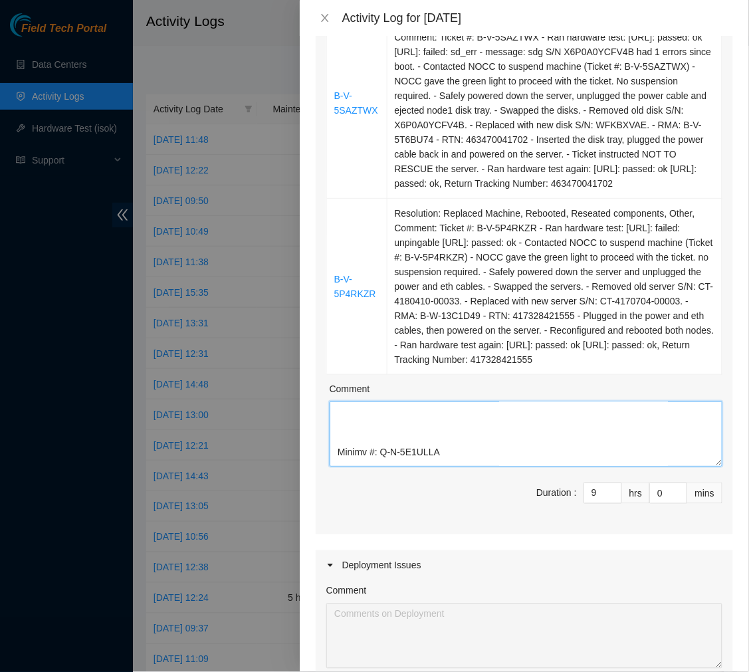
scroll to position [1378, 0]
click at [339, 453] on textarea "Comment" at bounding box center [526, 433] width 393 height 65
click at [340, 447] on textarea "Comment" at bounding box center [526, 433] width 393 height 65
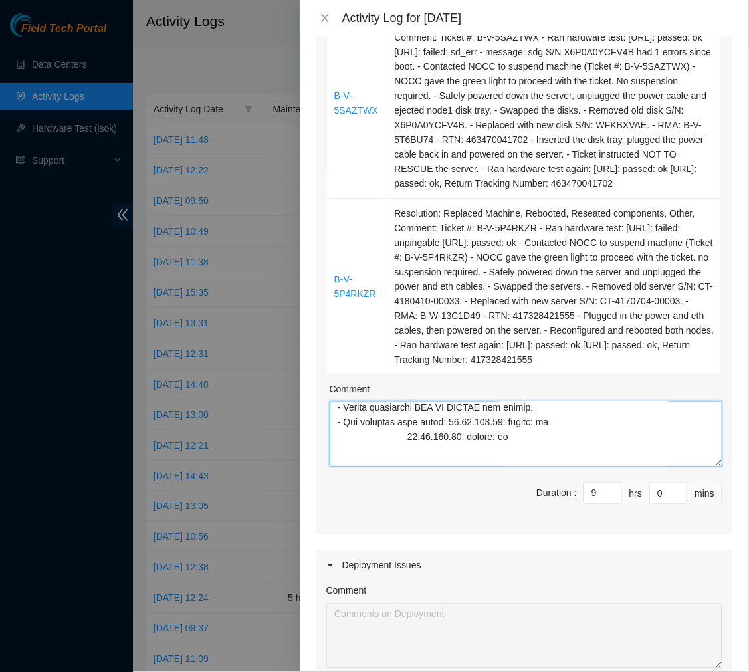
scroll to position [1013, 0]
click at [405, 464] on textarea "Comment" at bounding box center [526, 433] width 393 height 65
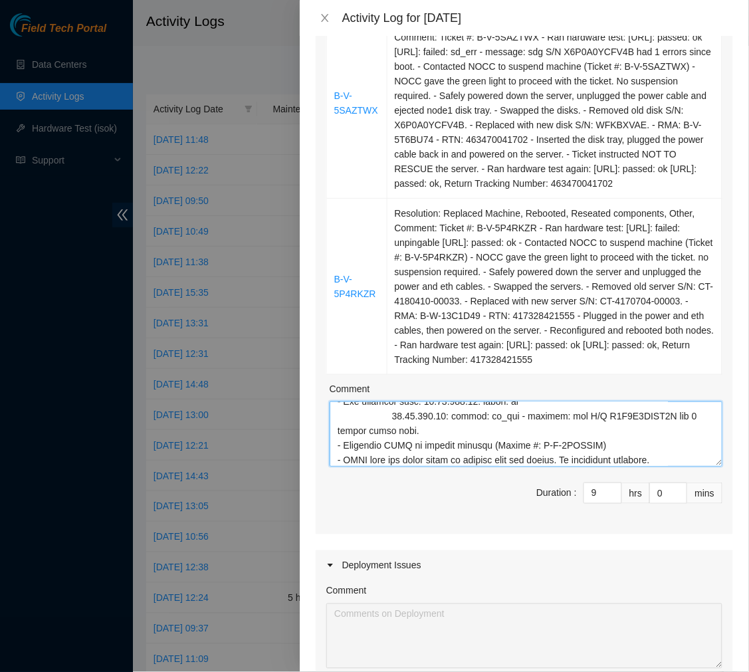
scroll to position [825, 0]
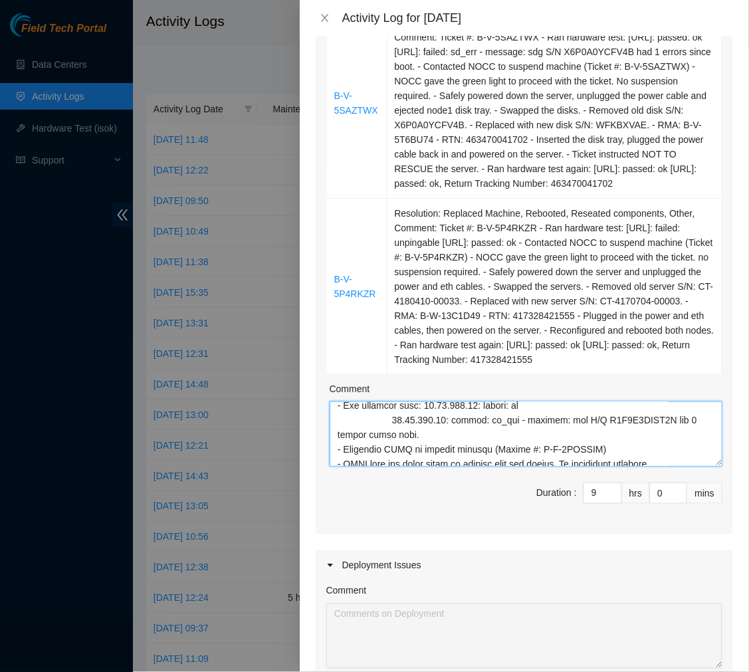
click at [389, 449] on textarea "Comment" at bounding box center [526, 433] width 393 height 65
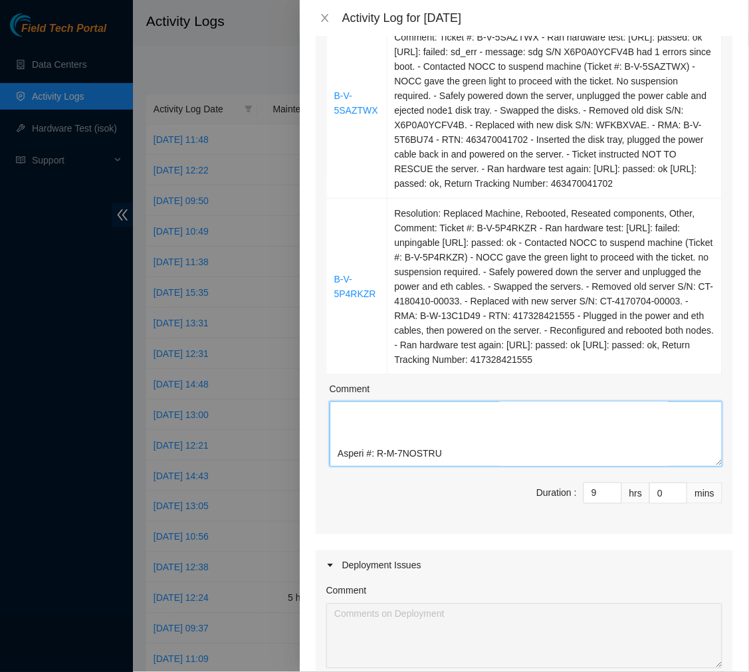
scroll to position [748, 0]
click at [348, 443] on textarea "Comment" at bounding box center [526, 433] width 393 height 65
click at [407, 440] on textarea "Comment" at bounding box center [526, 433] width 393 height 65
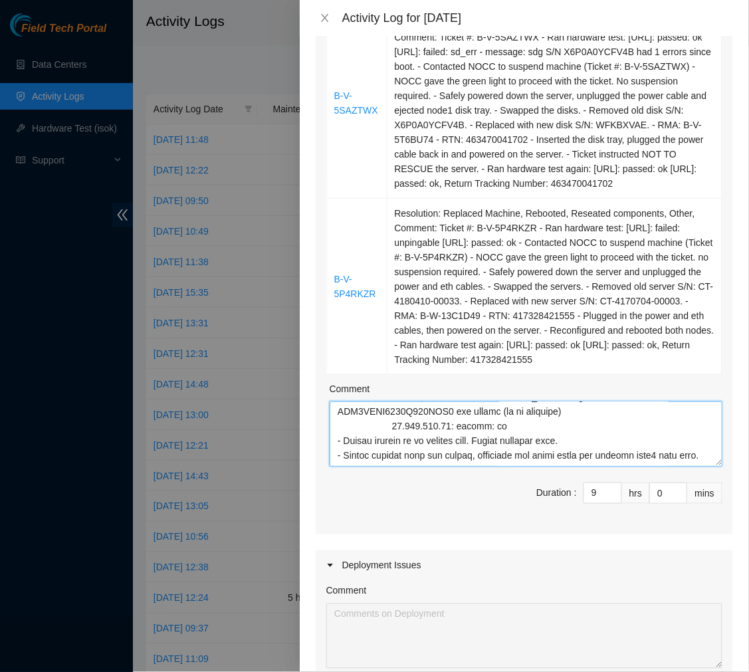
scroll to position [526, 0]
click at [383, 443] on textarea "Comment" at bounding box center [526, 433] width 393 height 65
click at [393, 443] on textarea "Comment" at bounding box center [526, 433] width 393 height 65
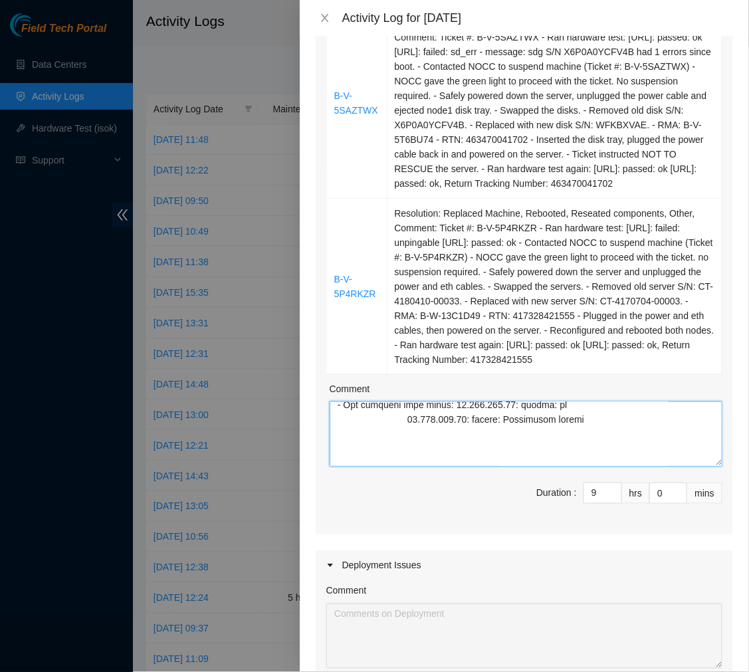
scroll to position [416, 0]
click at [393, 443] on textarea "Comment" at bounding box center [526, 433] width 393 height 65
click at [401, 441] on textarea "Comment" at bounding box center [526, 433] width 393 height 65
click at [401, 433] on textarea "Comment" at bounding box center [526, 433] width 393 height 65
click at [405, 433] on textarea "Comment" at bounding box center [526, 433] width 393 height 65
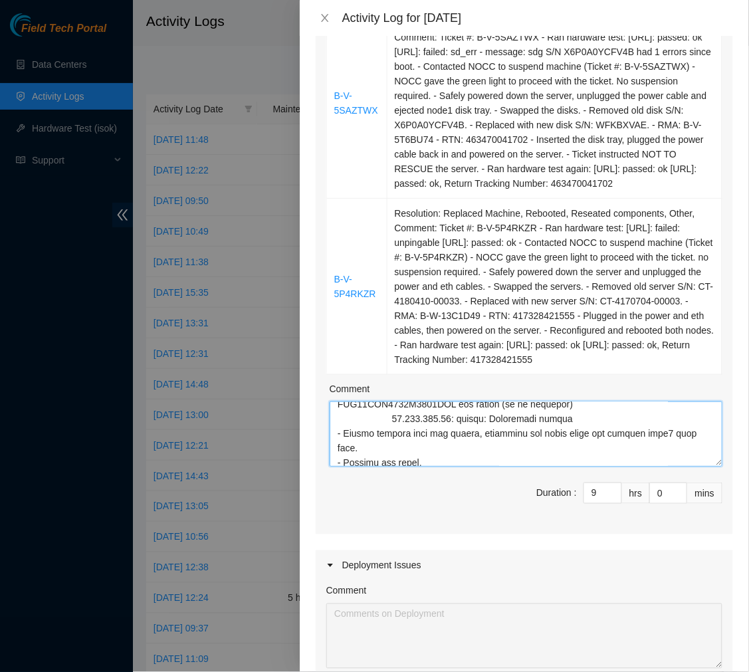
scroll to position [241, 0]
click at [393, 433] on textarea "Comment" at bounding box center [526, 433] width 393 height 65
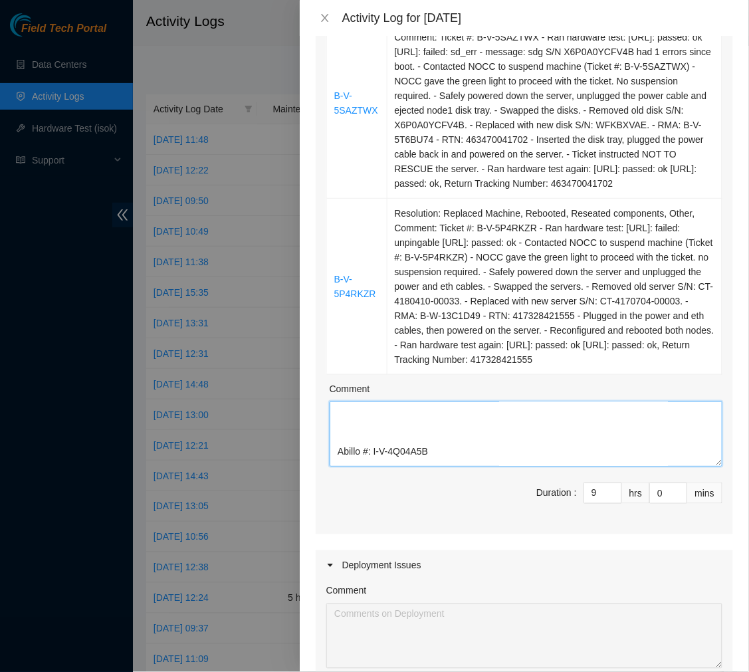
scroll to position [142, 0]
click at [338, 445] on textarea "Comment" at bounding box center [526, 433] width 393 height 65
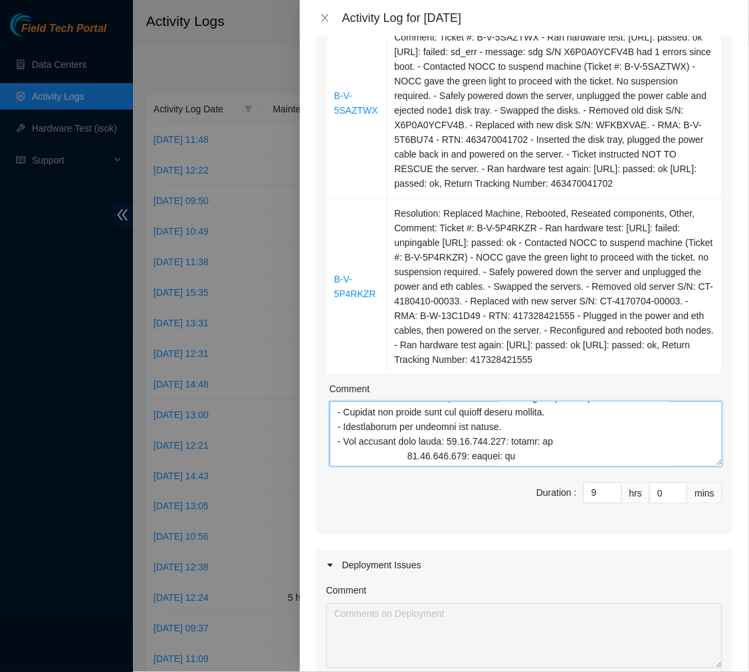
scroll to position [82, 0]
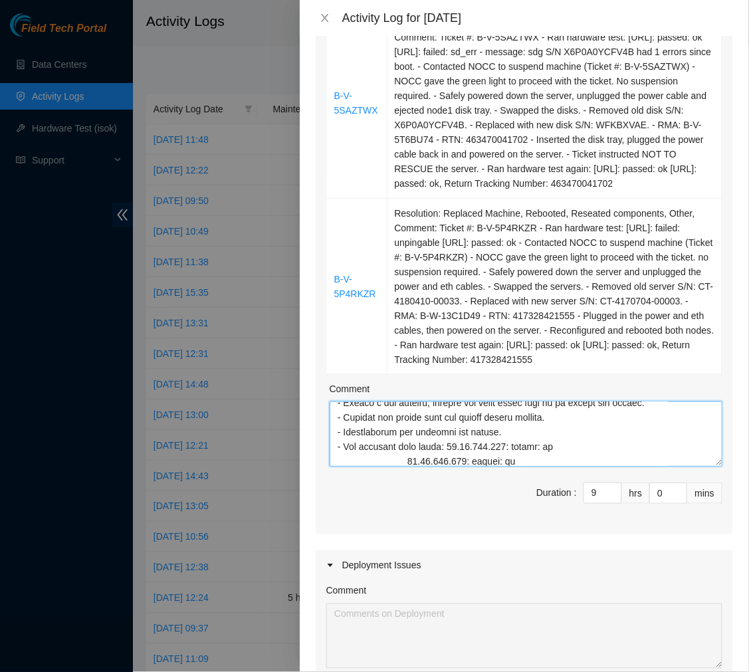
click at [404, 467] on textarea "Comment" at bounding box center [526, 433] width 393 height 65
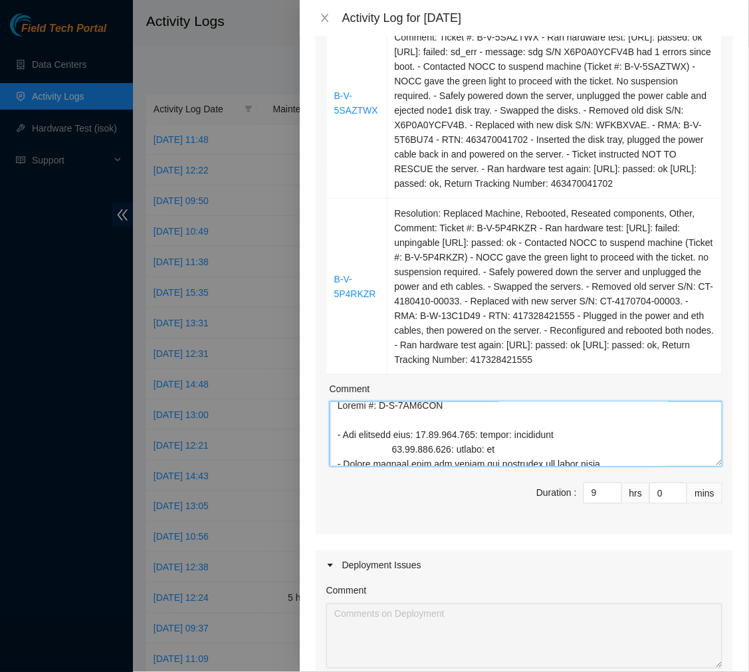
scroll to position [0, 0]
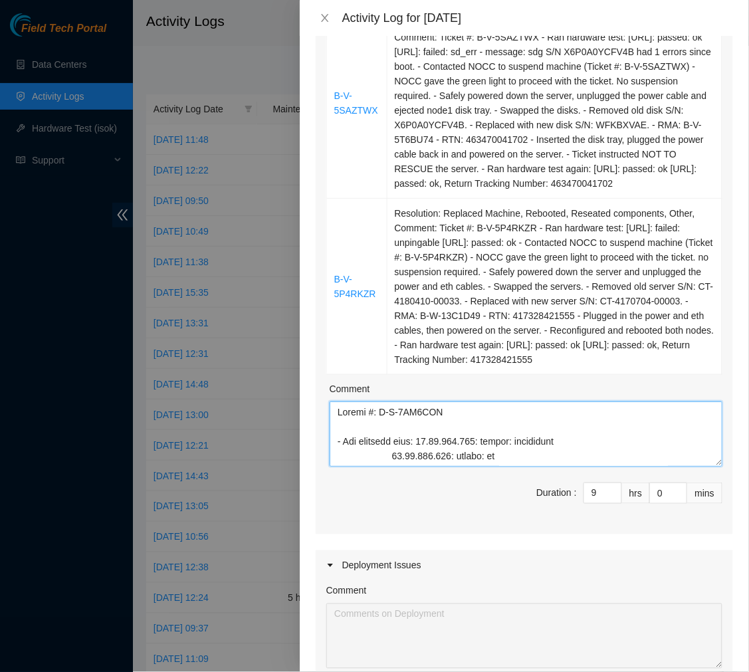
click at [390, 467] on textarea "Comment" at bounding box center [526, 433] width 393 height 65
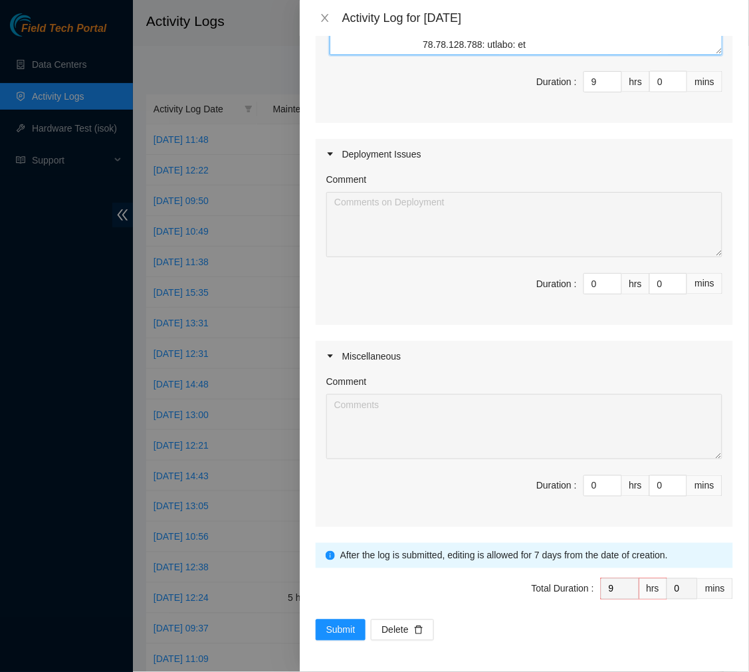
scroll to position [1306, 0]
type textarea "Ticket #: B-V-5PU9CJE - Ran hardware test: [URL]: failed: unpingable [URL]: pas…"
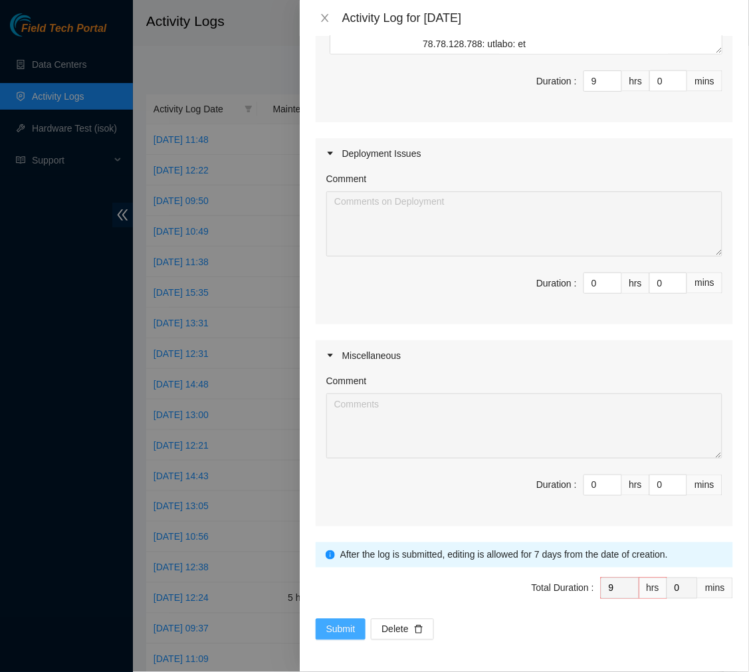
click at [338, 623] on span "Submit" at bounding box center [340, 629] width 29 height 15
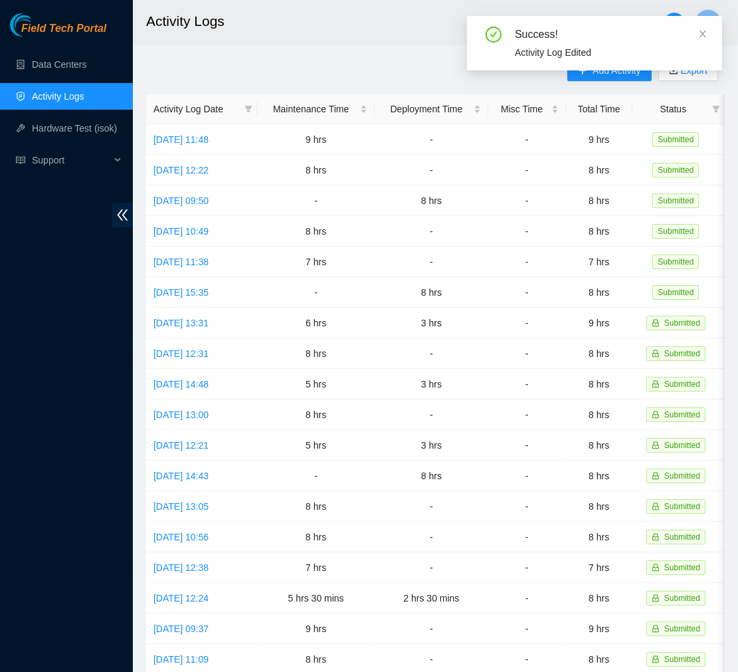
click at [346, 30] on h2 "Activity Logs" at bounding box center [395, 21] width 498 height 43
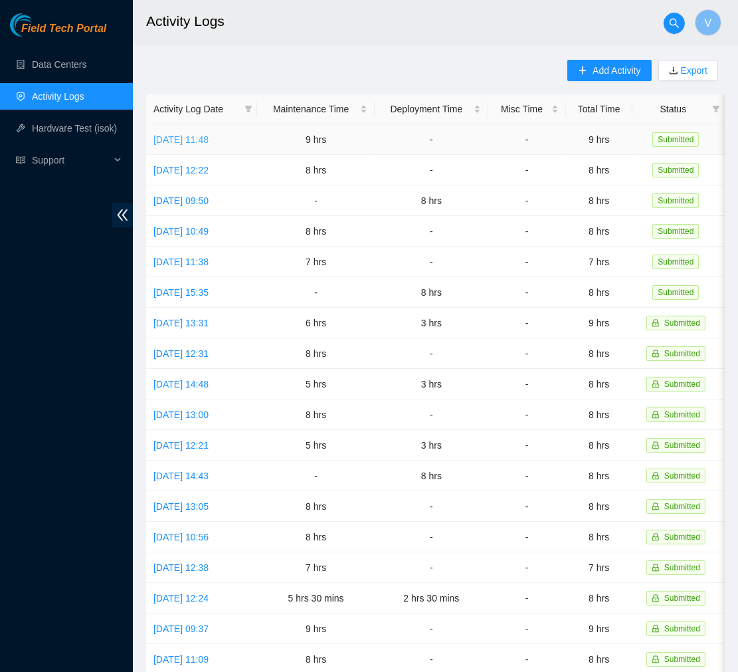
click at [193, 140] on link "[DATE] 11:48" at bounding box center [181, 139] width 55 height 11
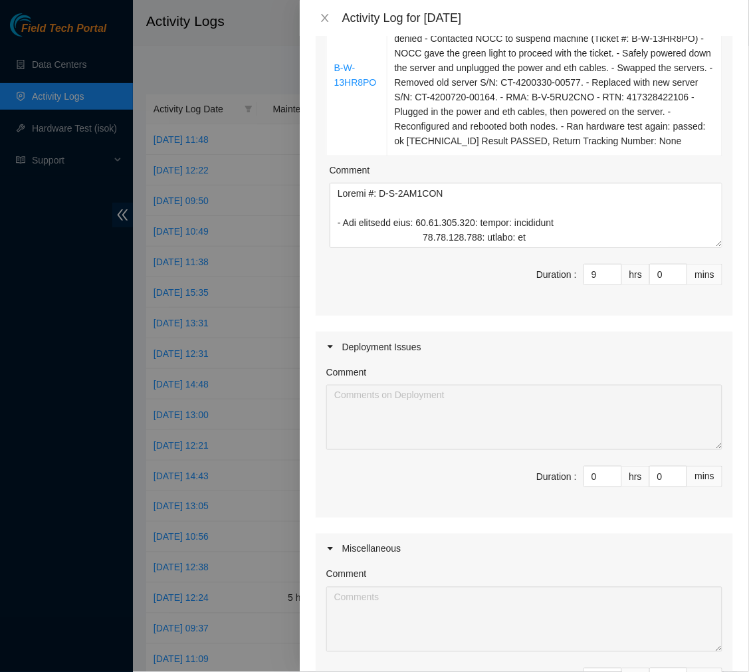
scroll to position [1194, 0]
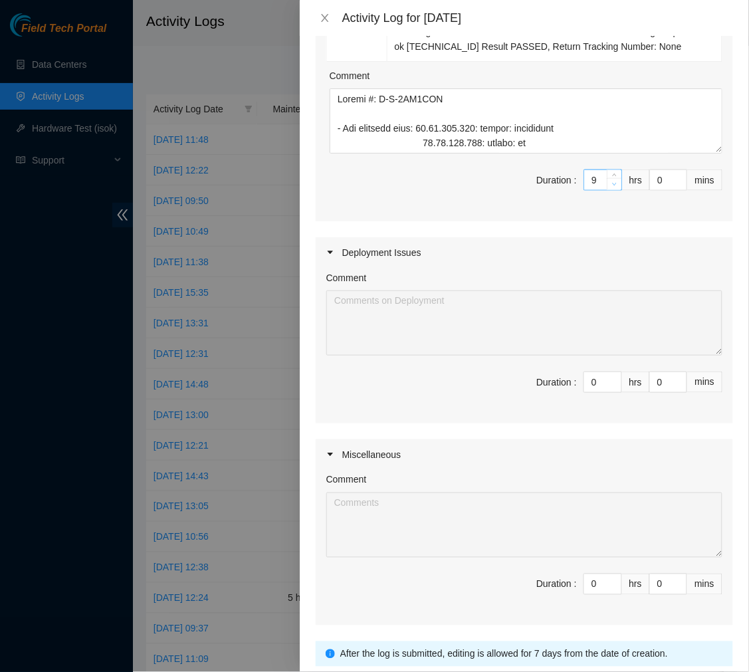
type input "8"
click at [608, 190] on span "Decrease Value" at bounding box center [614, 184] width 15 height 12
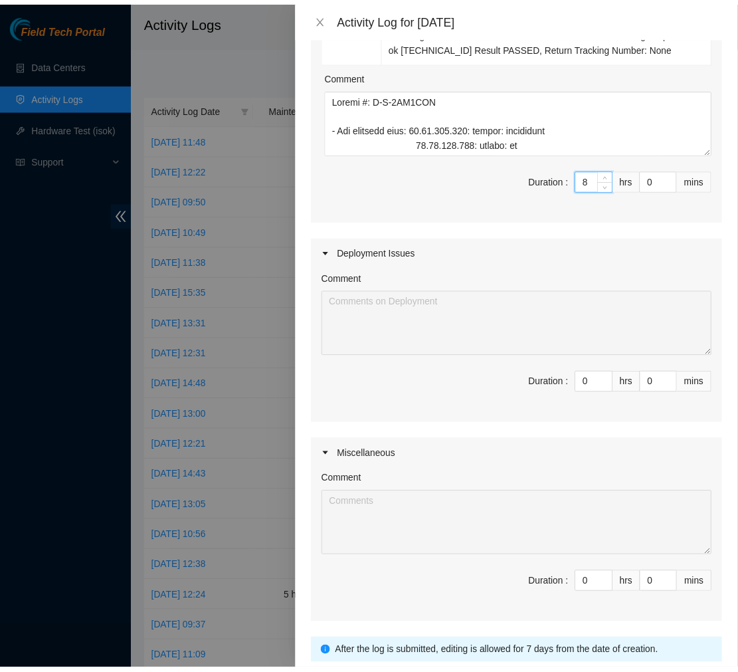
scroll to position [1306, 0]
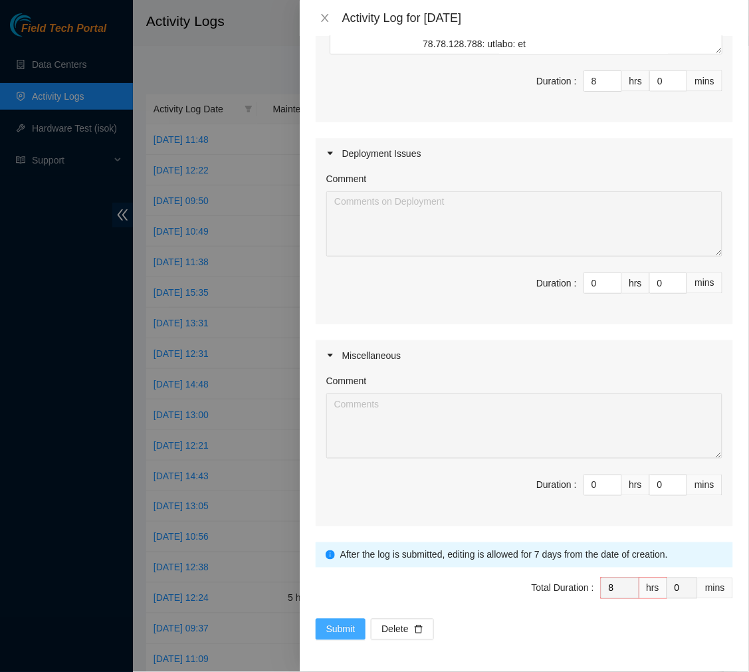
click at [344, 627] on span "Submit" at bounding box center [340, 629] width 29 height 15
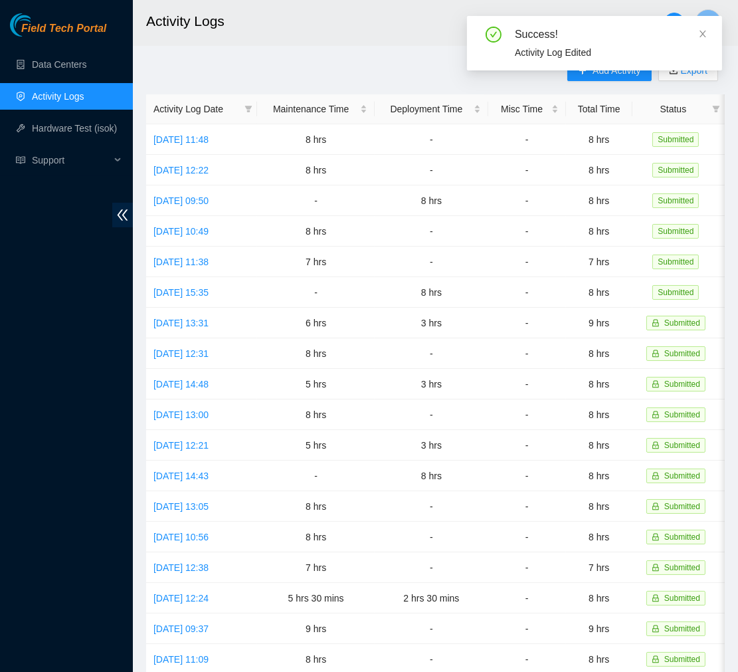
click at [323, 56] on main "Activity Logs V Add Activity Export Activity Log Date Maintenance Time Deployme…" at bounding box center [435, 396] width 605 height 792
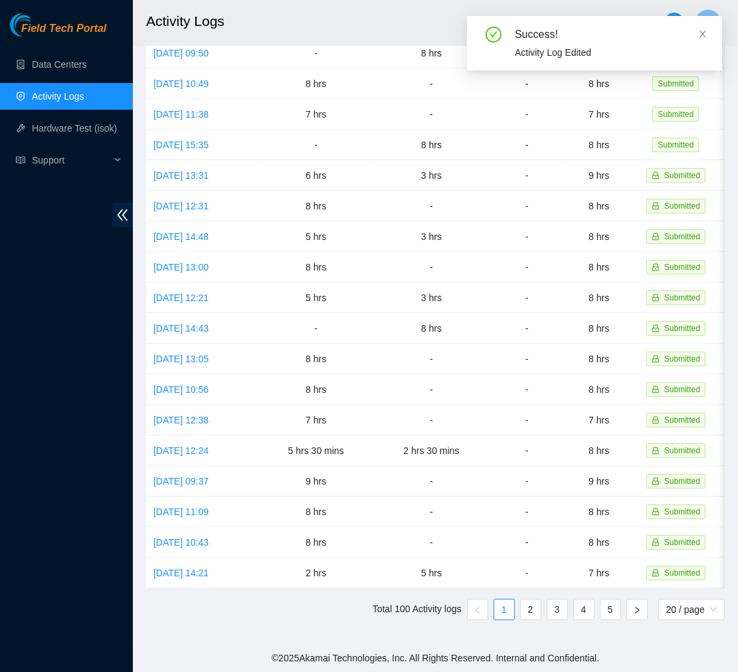
scroll to position [0, 0]
